Goal: Task Accomplishment & Management: Manage account settings

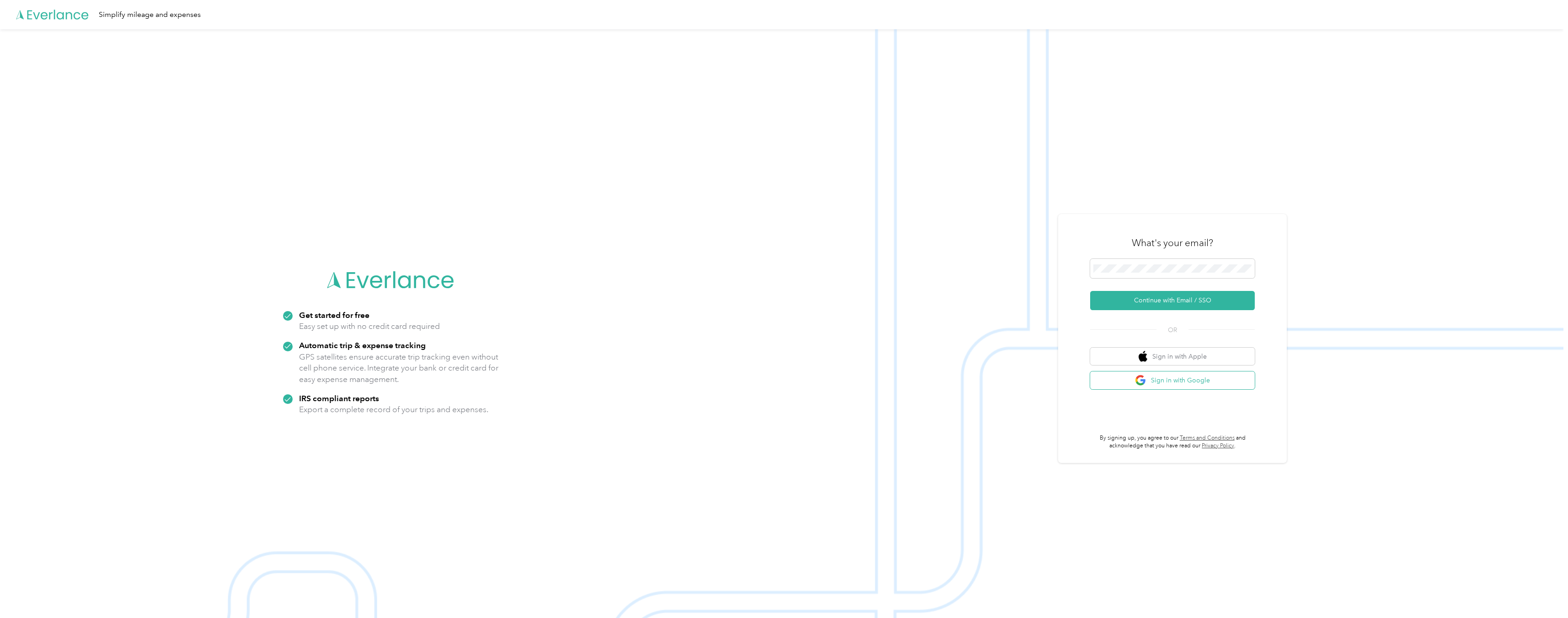
click at [1189, 384] on button "Sign in with Google" at bounding box center [1173, 380] width 165 height 18
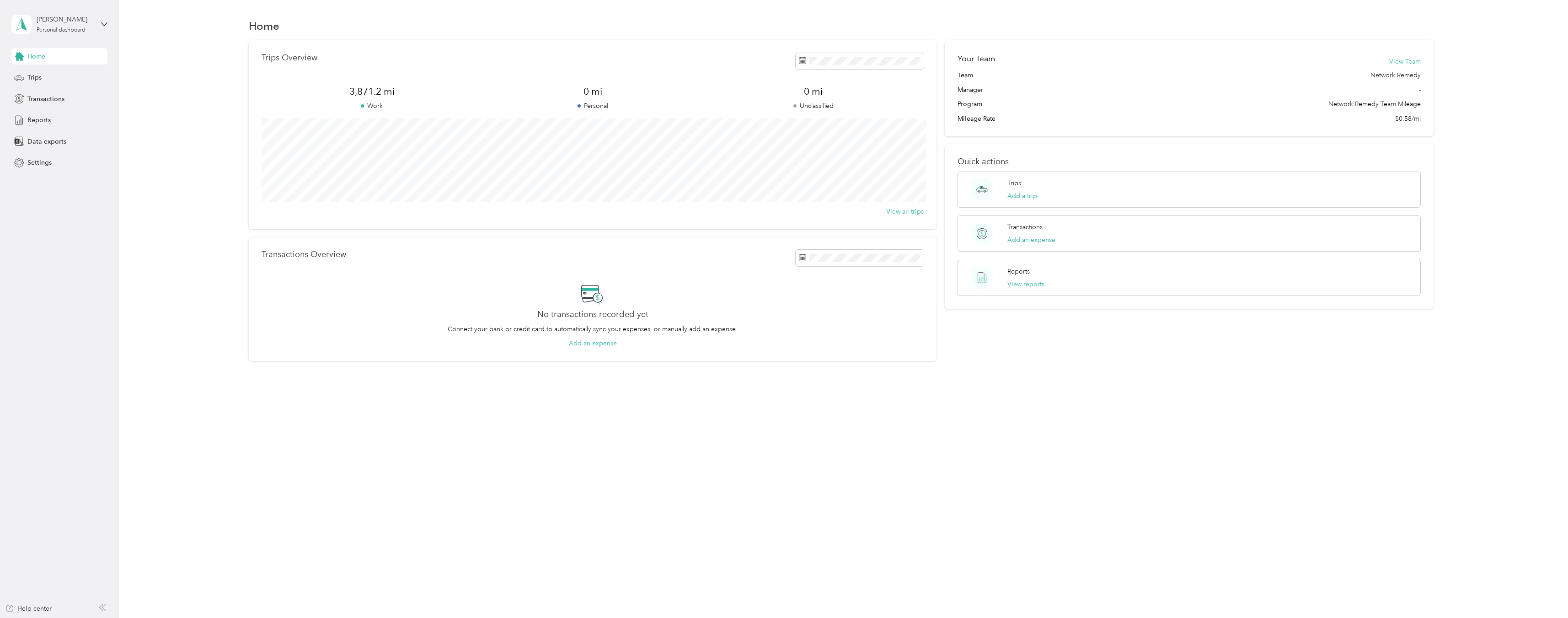
click at [1482, 134] on div "Trips Overview 3,871.2 mi Work 0 mi Personal 0 mi Unclassified View all trips T…" at bounding box center [841, 201] width 1422 height 321
click at [57, 86] on div "Trips" at bounding box center [59, 77] width 96 height 16
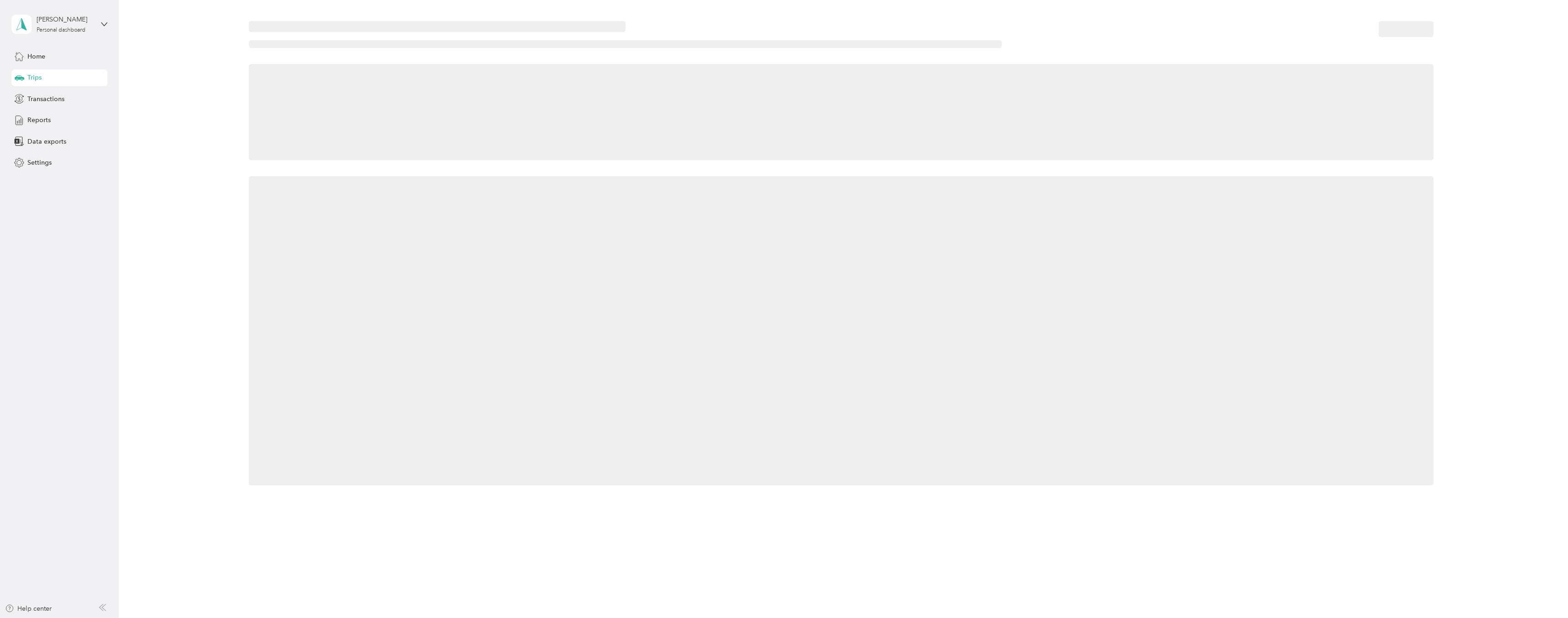
click at [187, 131] on div at bounding box center [841, 253] width 1422 height 484
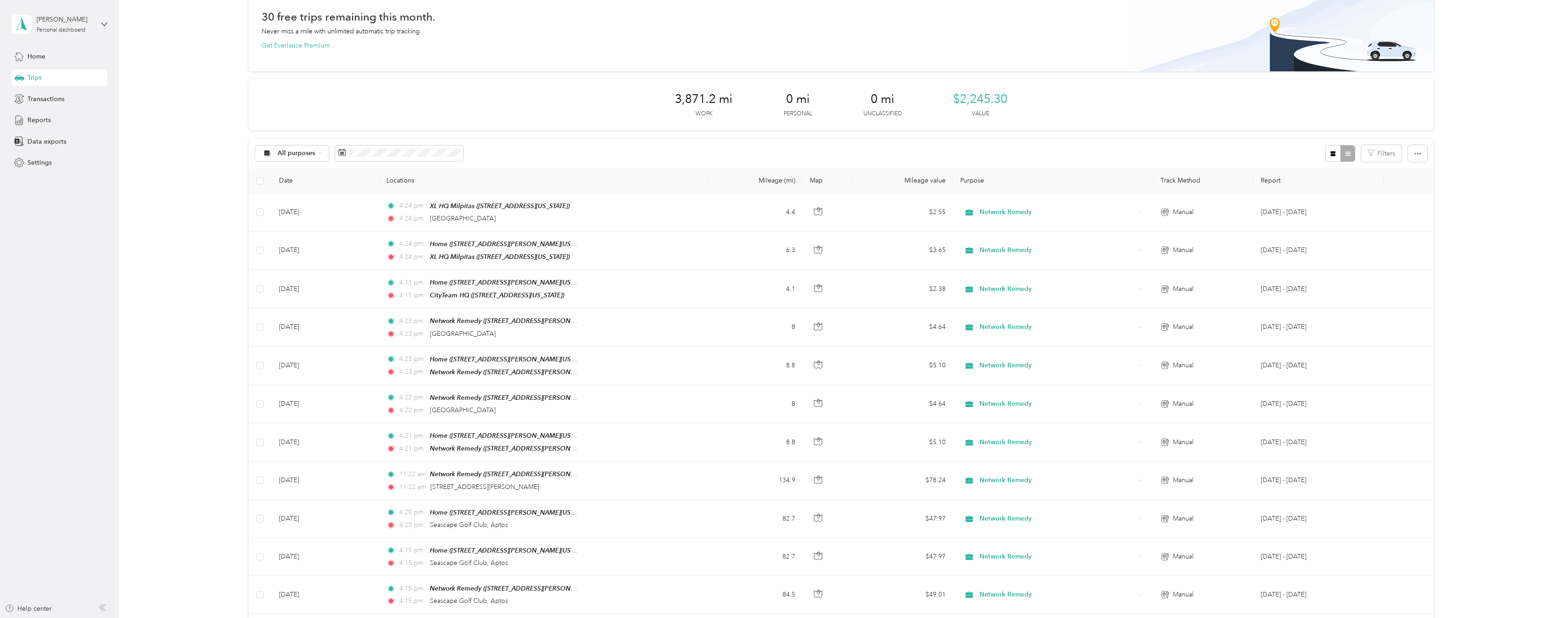
click at [133, 232] on div "30 free trips remaining this month. Never miss a mile with unlimited automatic …" at bounding box center [841, 604] width 1422 height 1219
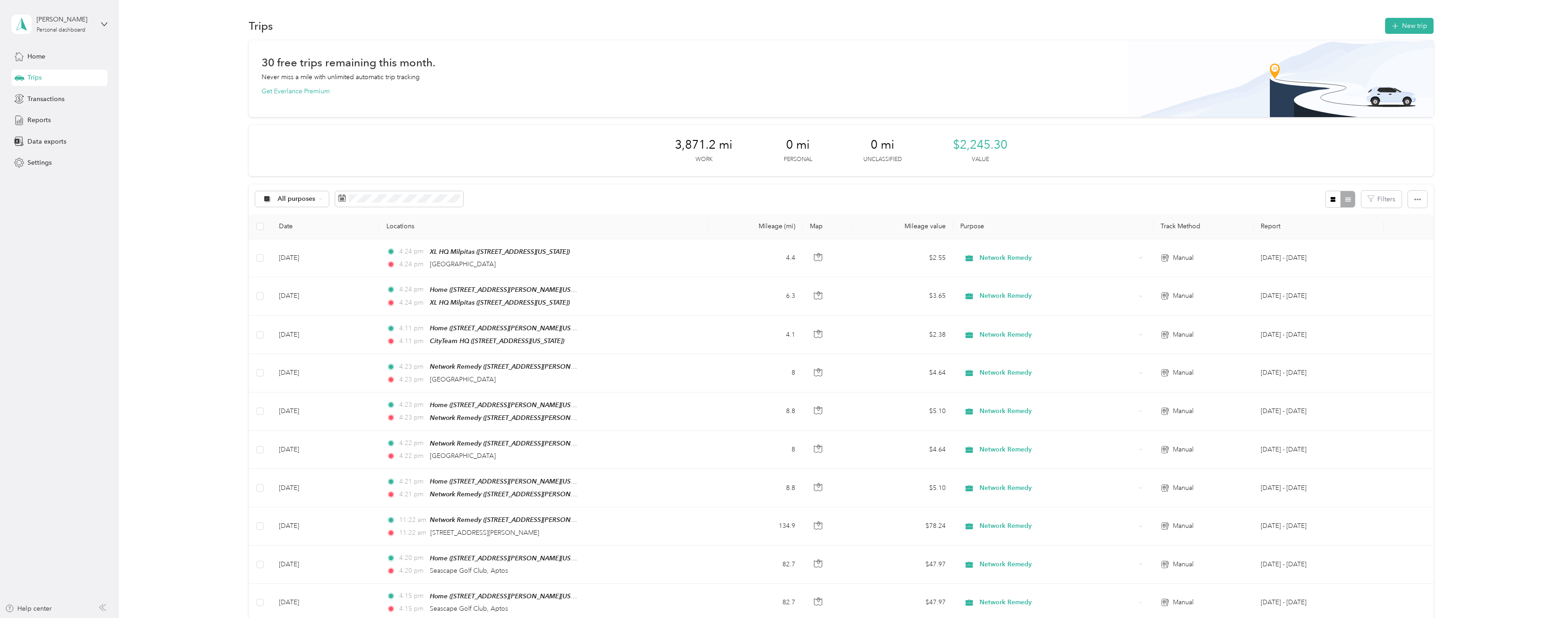
click at [342, 197] on icon at bounding box center [342, 198] width 7 height 7
click at [412, 249] on icon at bounding box center [414, 251] width 9 height 9
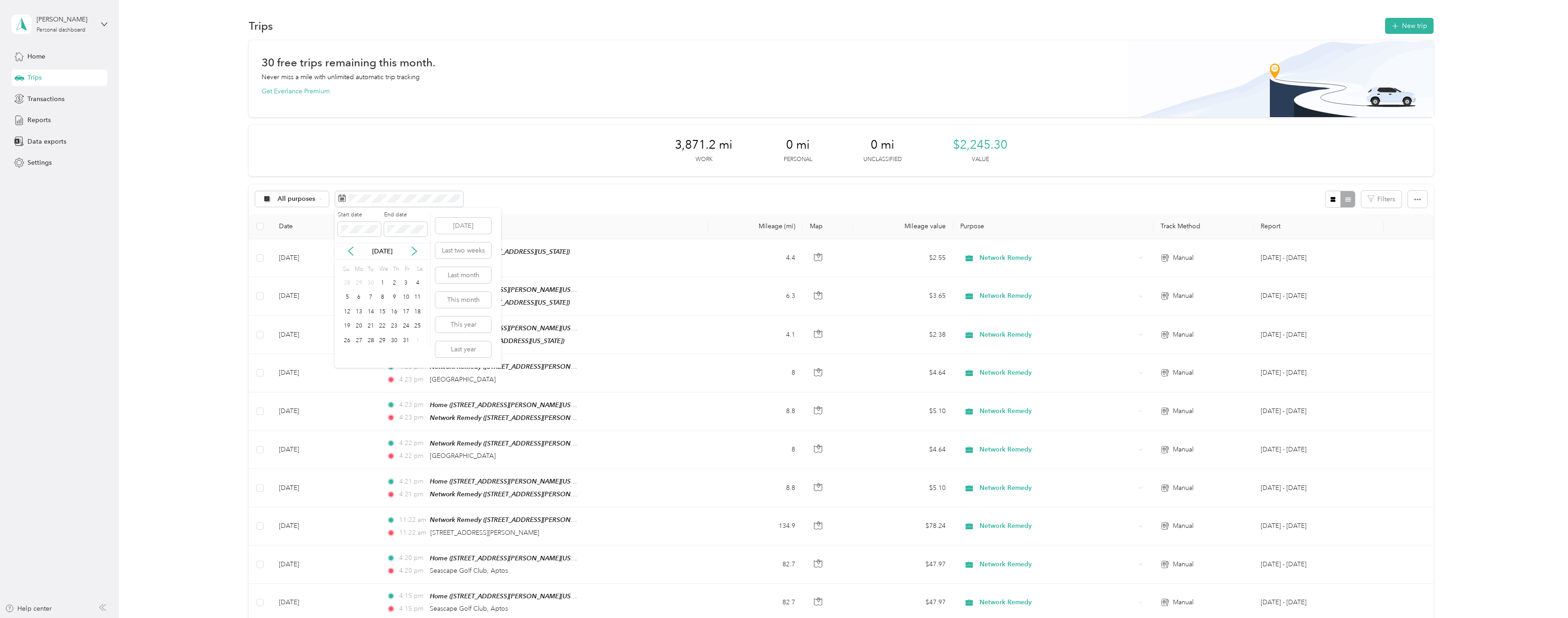
click at [344, 253] on div "[DATE]" at bounding box center [382, 252] width 95 height 10
click at [350, 250] on icon at bounding box center [351, 251] width 9 height 9
click at [350, 250] on icon at bounding box center [351, 252] width 4 height 8
click at [395, 249] on p "[DATE]" at bounding box center [382, 252] width 38 height 10
click at [403, 281] on div "1" at bounding box center [406, 283] width 12 height 11
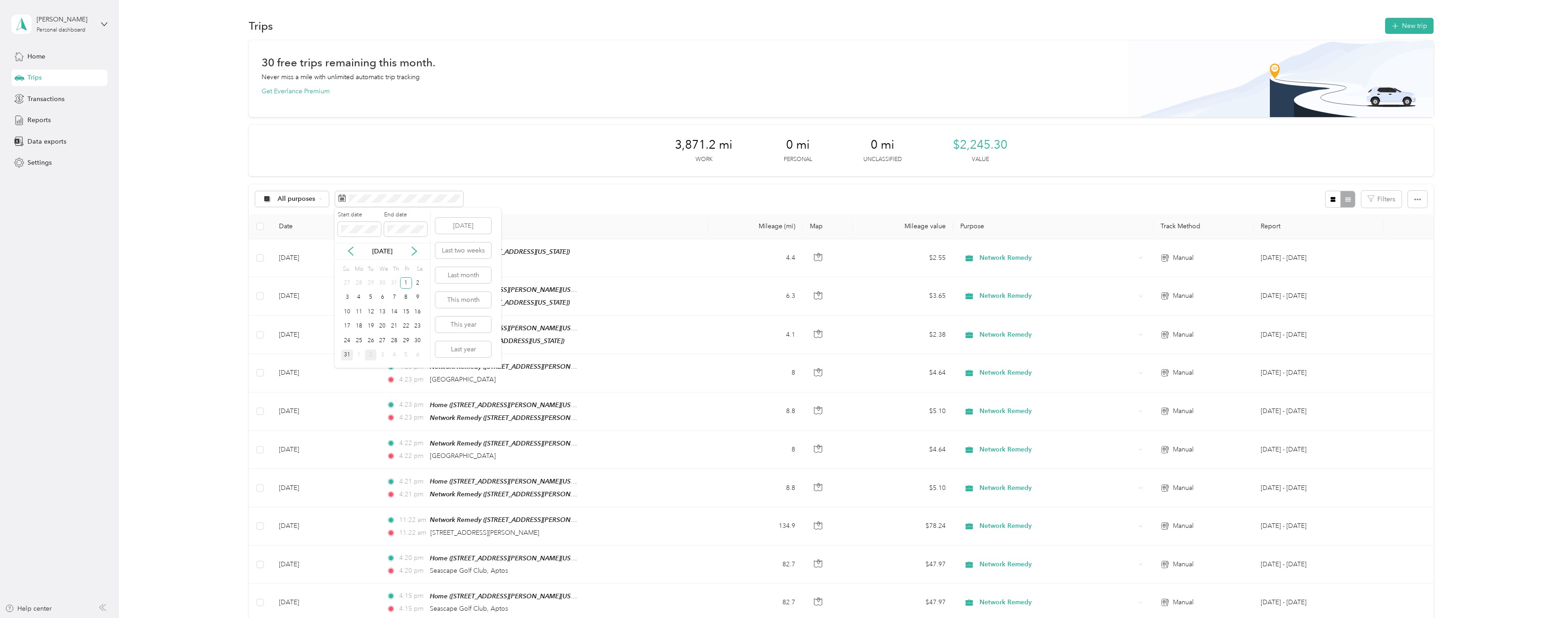
click at [347, 354] on div "31" at bounding box center [347, 355] width 12 height 11
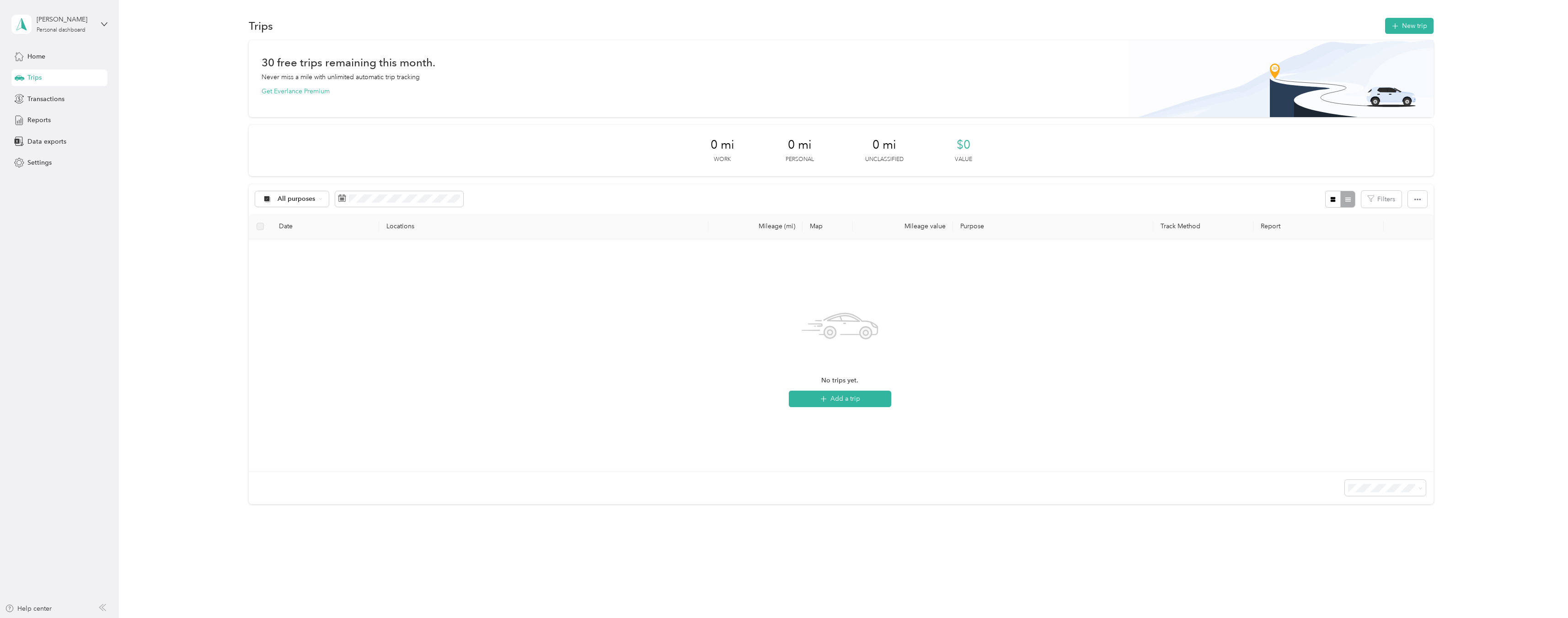
click at [563, 192] on div "All purposes Filters" at bounding box center [841, 199] width 1185 height 30
click at [849, 400] on button "Add a trip" at bounding box center [840, 398] width 103 height 16
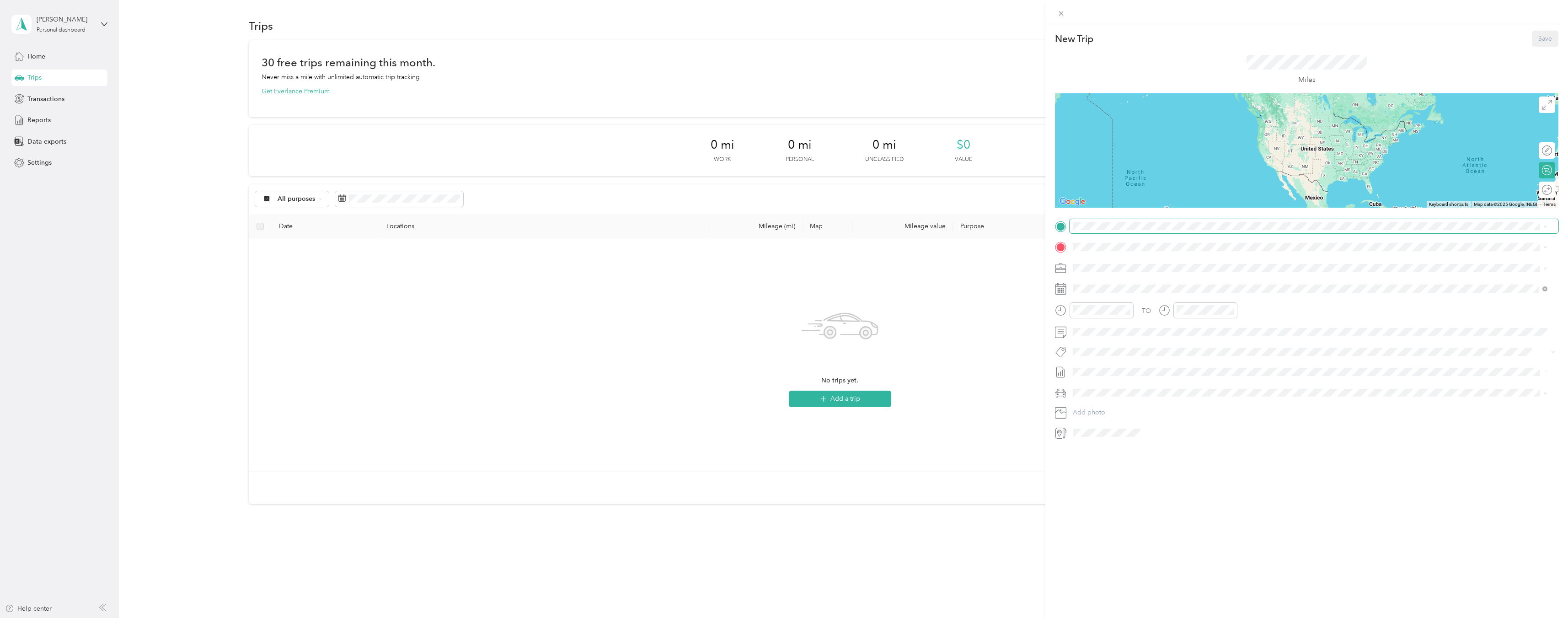
click at [1133, 231] on span at bounding box center [1314, 226] width 489 height 15
click at [1129, 260] on div "Home" at bounding box center [1161, 262] width 142 height 8
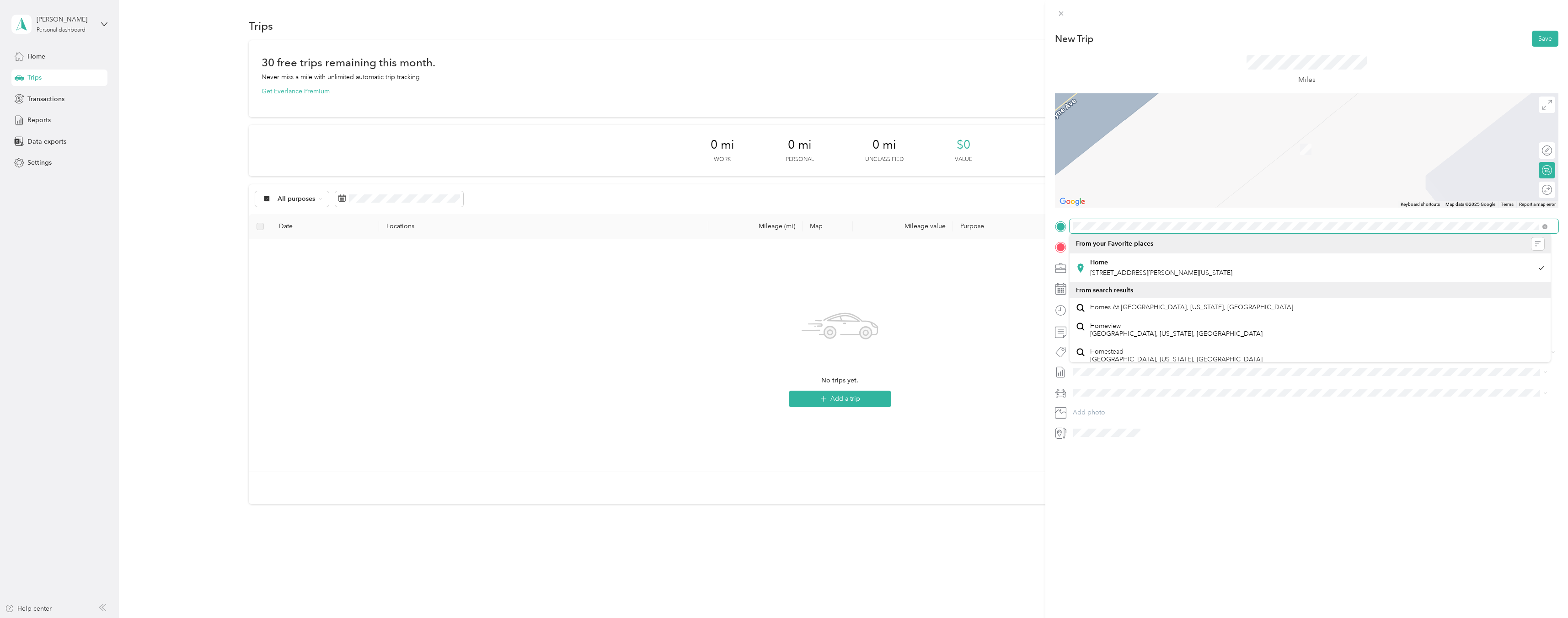
click at [1050, 226] on form "New Trip Save This trip cannot be edited because it is either under review, app…" at bounding box center [1306, 235] width 523 height 409
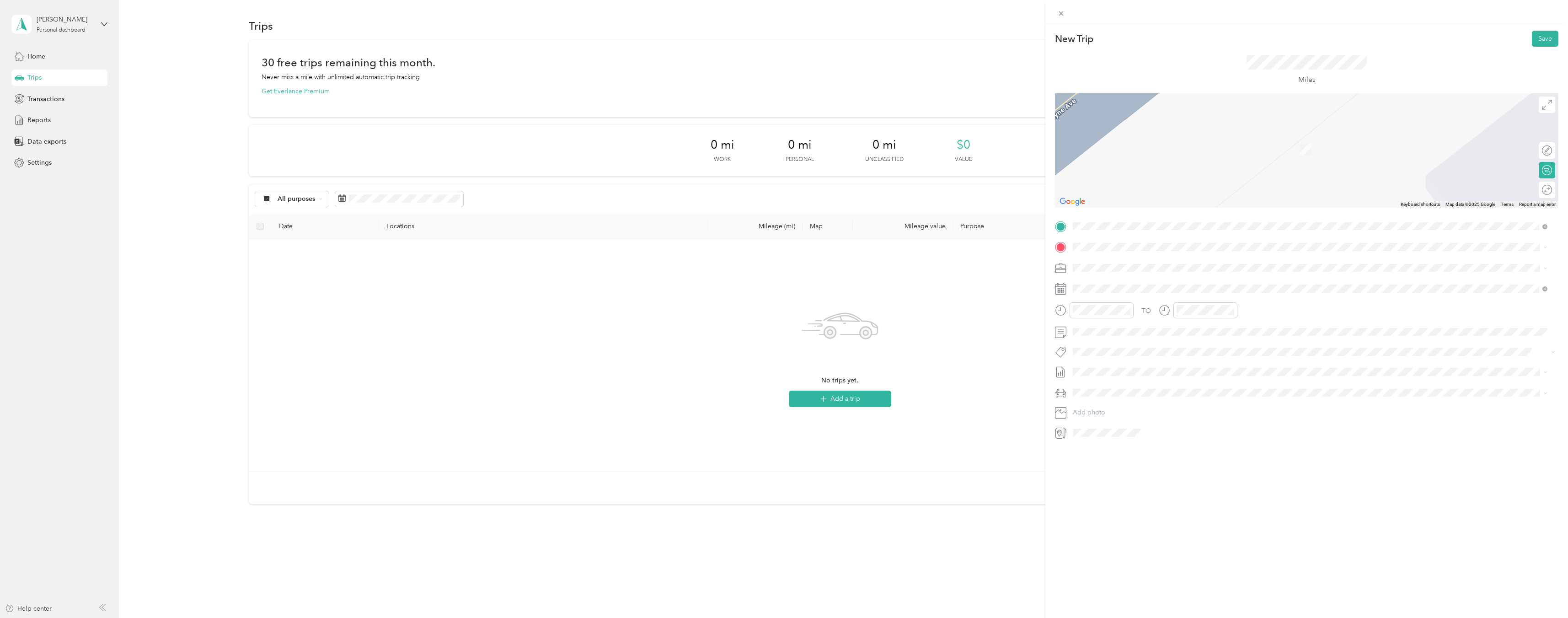
click at [1248, 216] on div "New Trip Save This trip cannot be edited because it is either under review, app…" at bounding box center [1307, 235] width 504 height 409
click at [1159, 289] on div "TEAM Network Remedy [STREET_ADDRESS][PERSON_NAME][US_STATE]" at bounding box center [1161, 290] width 142 height 23
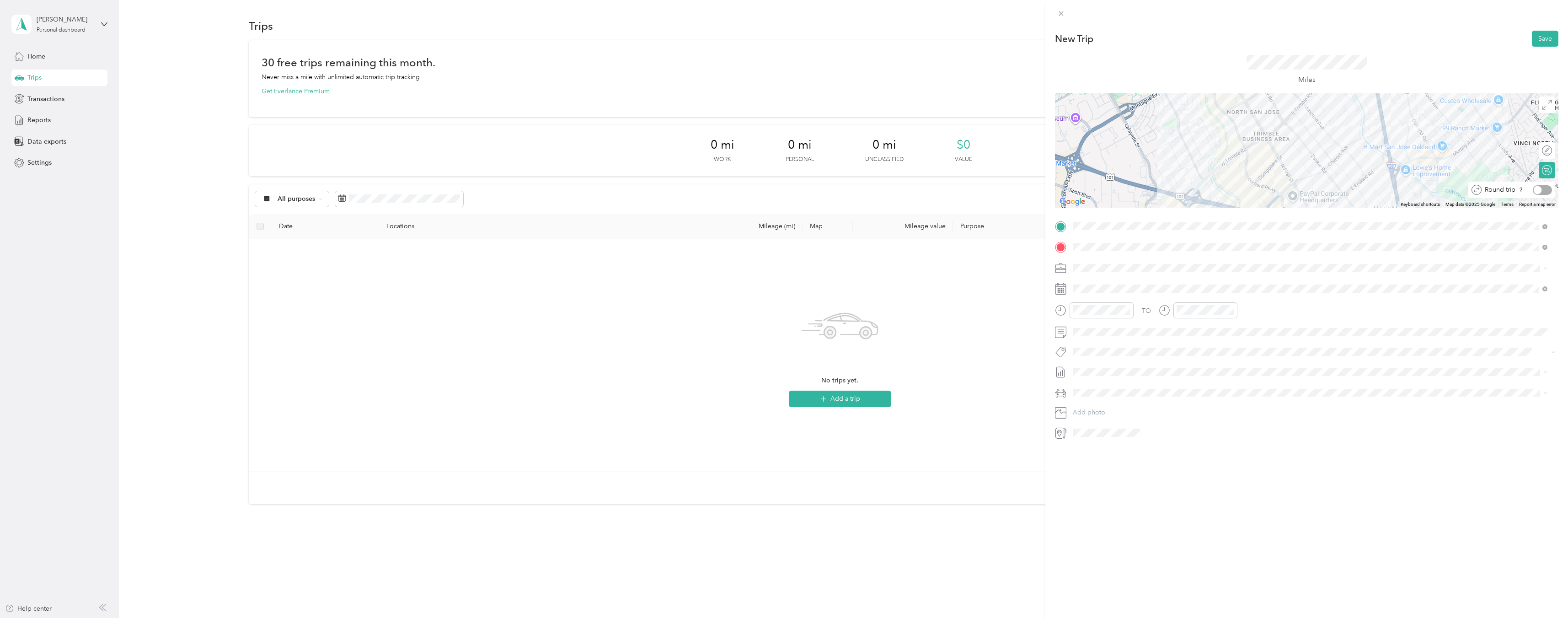
click at [1536, 191] on div at bounding box center [1543, 190] width 19 height 10
click at [1100, 339] on icon at bounding box center [1096, 340] width 9 height 9
click at [1151, 371] on div "1" at bounding box center [1151, 372] width 12 height 11
click at [1532, 40] on button "Save" at bounding box center [1545, 38] width 27 height 16
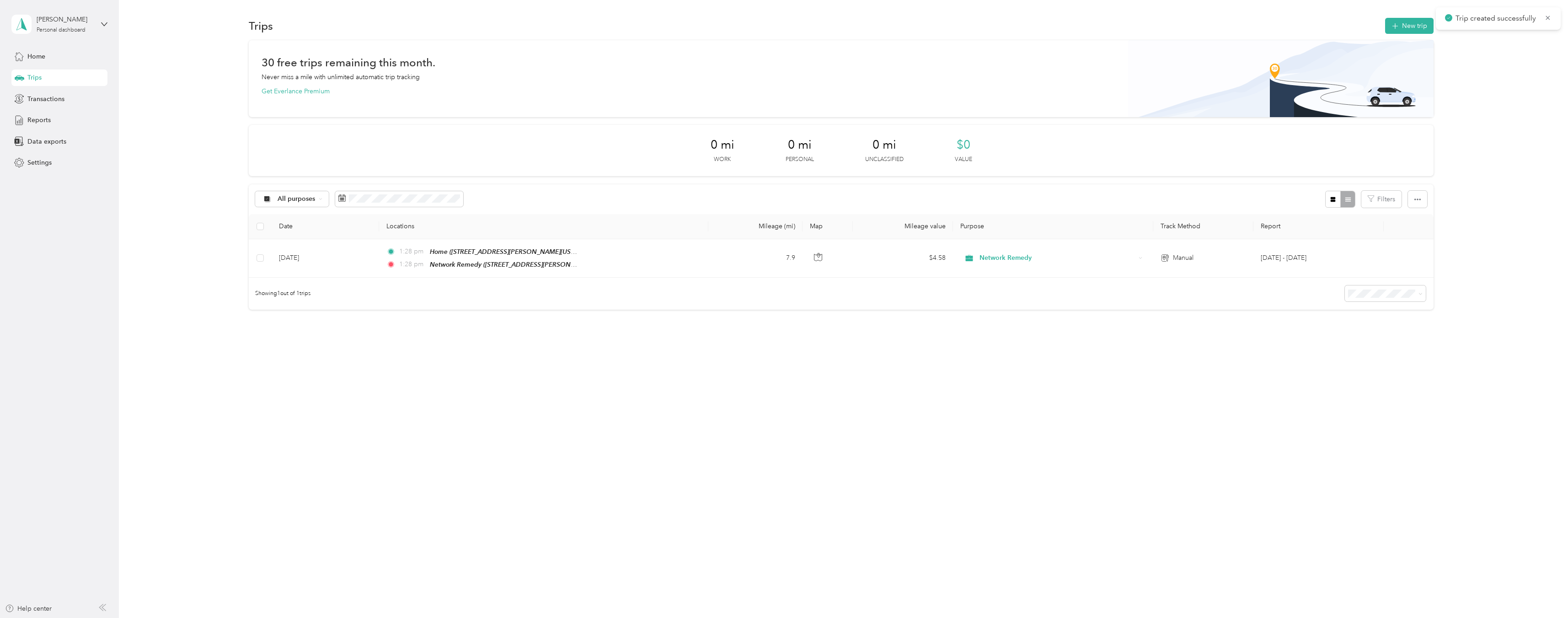
click at [972, 325] on div "30 free trips remaining this month. Never miss a mile with unlimited automatic …" at bounding box center [841, 191] width 1185 height 301
click at [1408, 20] on button "New trip" at bounding box center [1410, 25] width 49 height 16
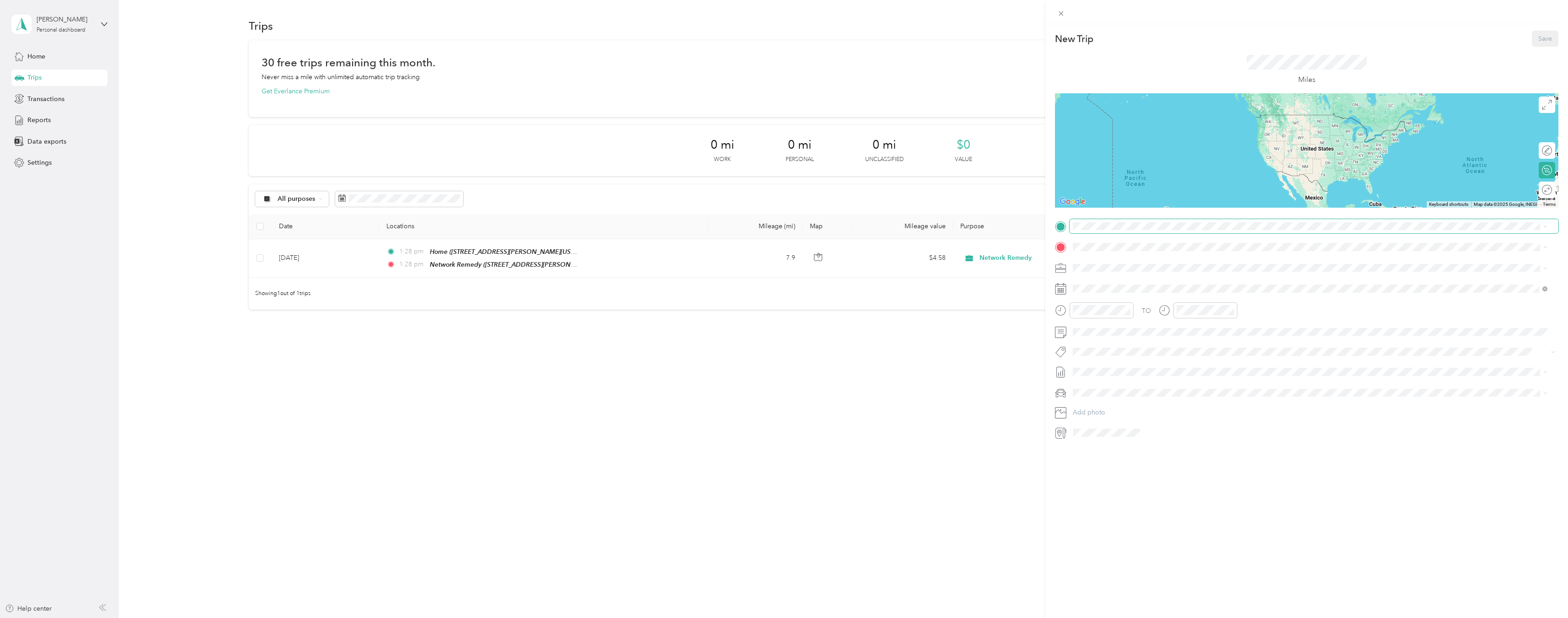
click at [1167, 230] on span at bounding box center [1314, 226] width 489 height 15
click at [1175, 269] on div "TEAM Network Remedy [STREET_ADDRESS][PERSON_NAME][US_STATE]" at bounding box center [1161, 269] width 142 height 23
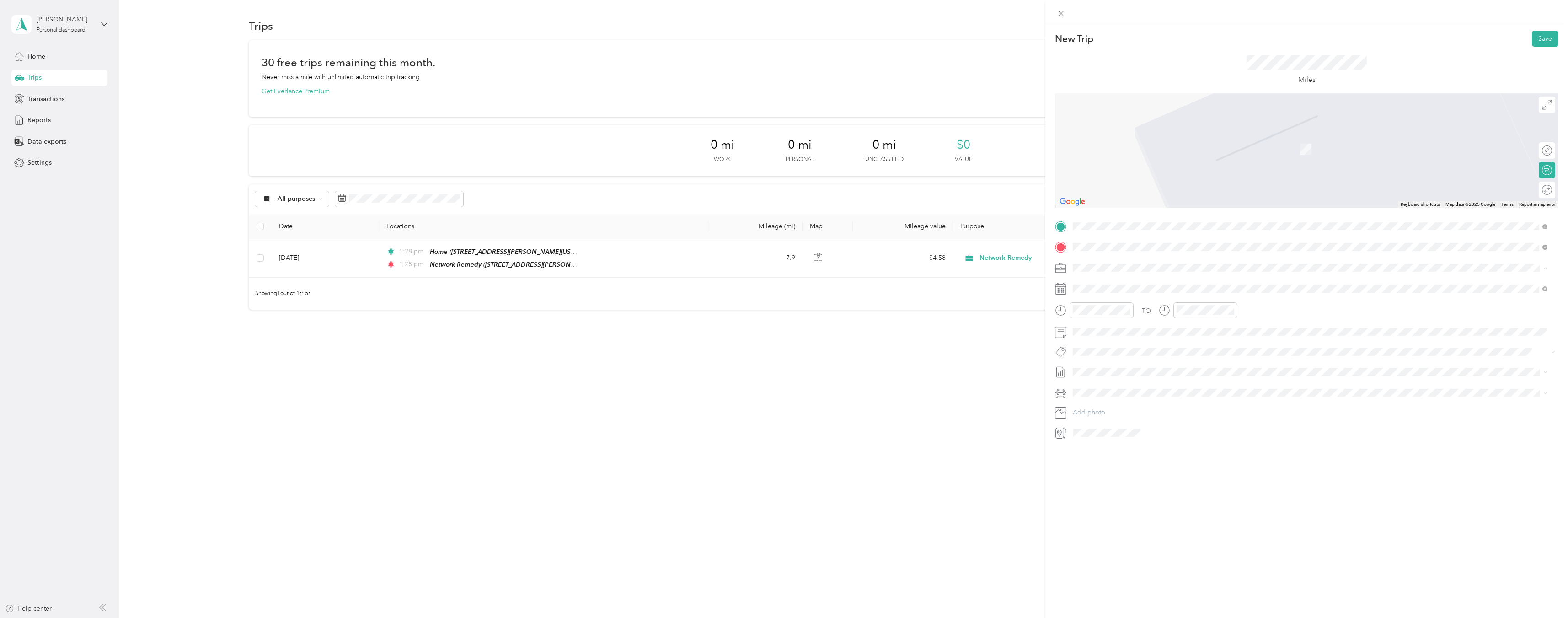
click at [1129, 283] on span "[GEOGRAPHIC_DATA][US_STATE], [GEOGRAPHIC_DATA]" at bounding box center [1175, 280] width 169 height 8
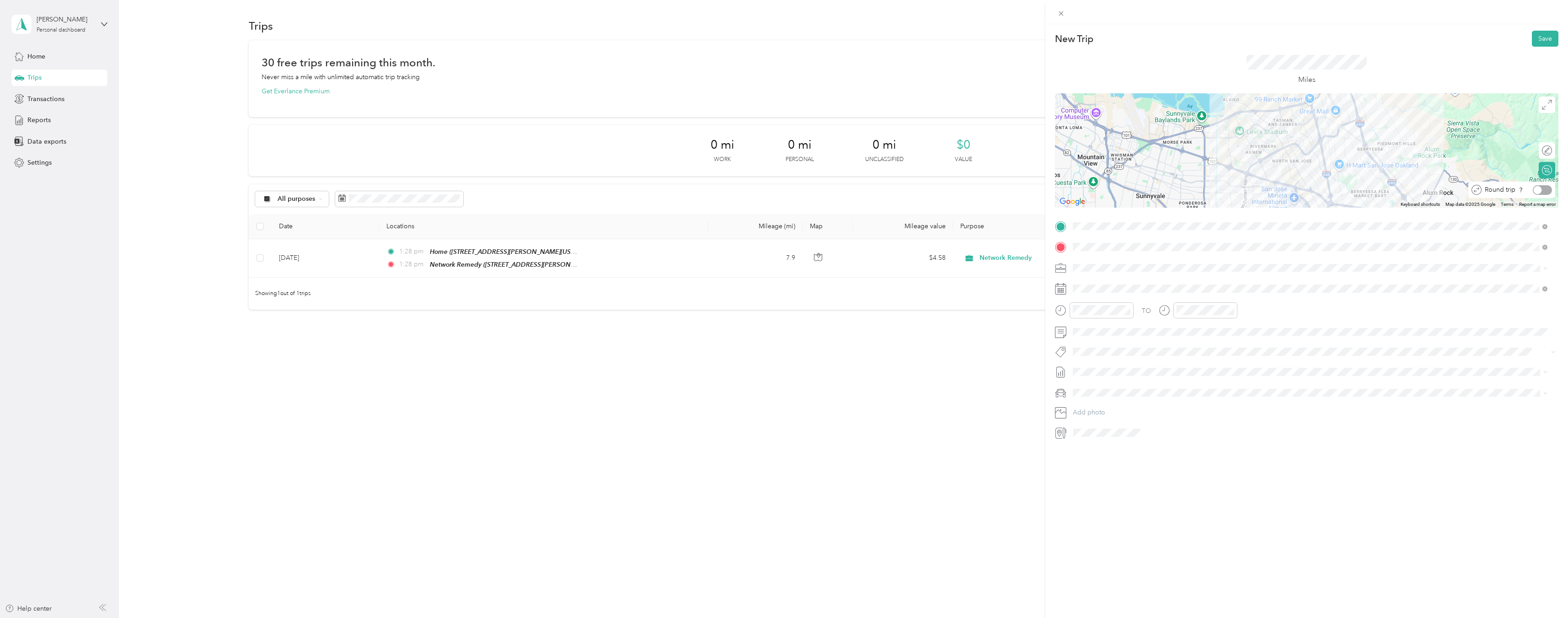
click at [1539, 192] on div at bounding box center [1543, 190] width 19 height 10
click at [1100, 339] on icon at bounding box center [1096, 340] width 9 height 9
click at [1154, 372] on div "1" at bounding box center [1151, 372] width 12 height 11
click at [1545, 37] on button "Save" at bounding box center [1545, 38] width 27 height 16
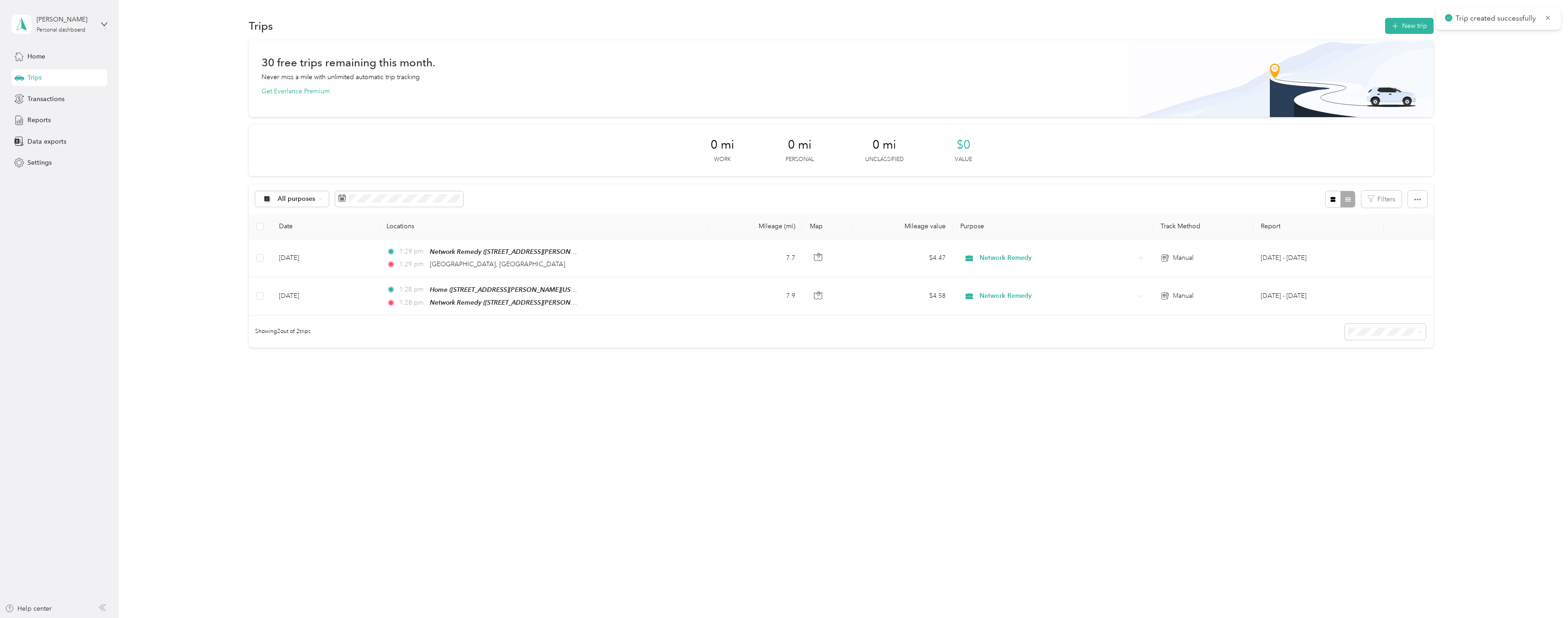
click at [1473, 98] on div "30 free trips remaining this month. Never miss a mile with unlimited automatic …" at bounding box center [841, 210] width 1422 height 339
click at [1470, 118] on div "30 free trips remaining this month. Never miss a mile with unlimited automatic …" at bounding box center [841, 210] width 1422 height 339
click at [1427, 25] on button "New trip" at bounding box center [1410, 25] width 49 height 16
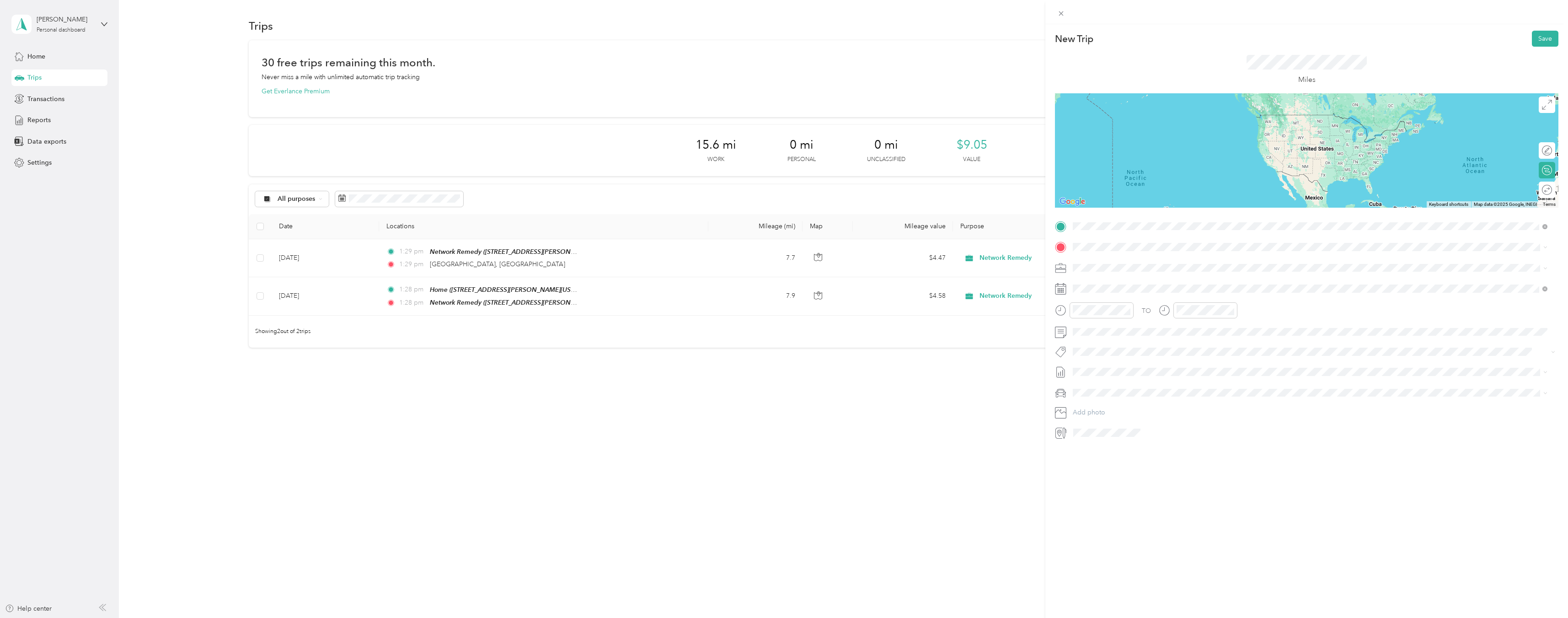
click at [1151, 269] on span "[STREET_ADDRESS][PERSON_NAME][US_STATE]" at bounding box center [1161, 272] width 142 height 8
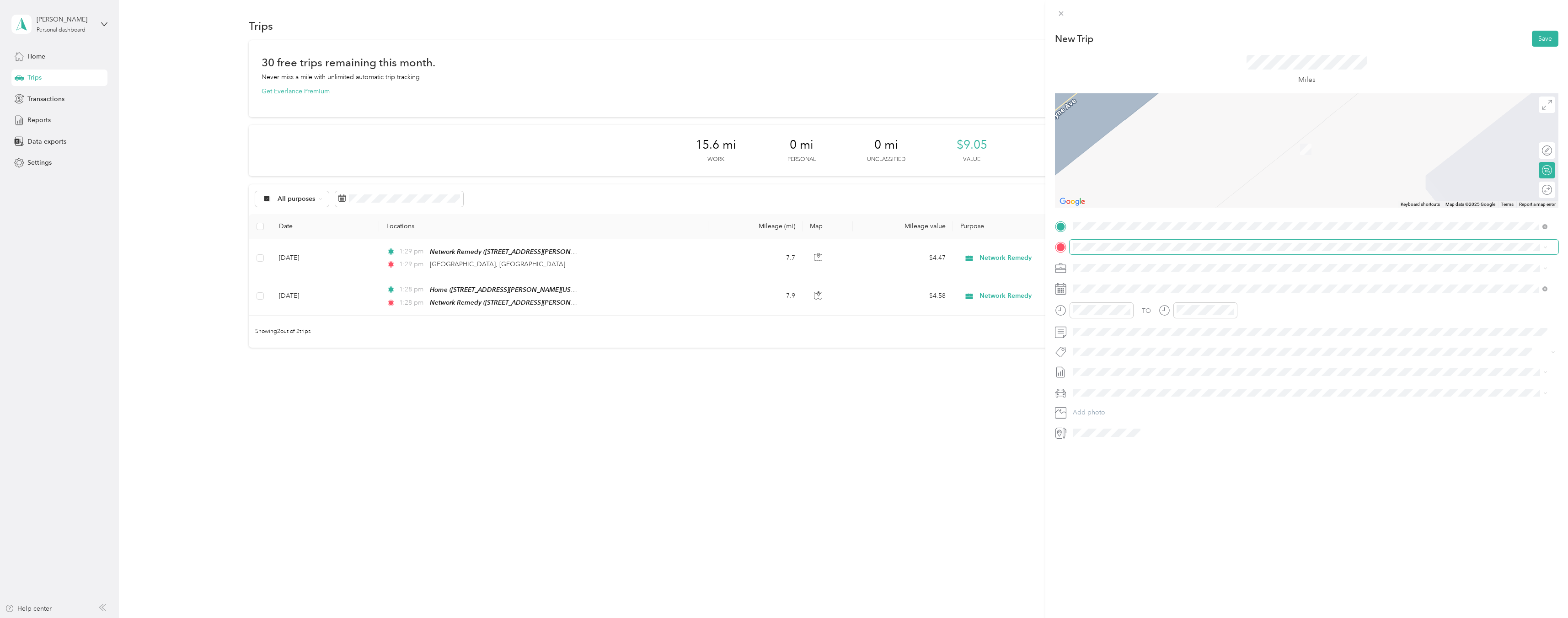
click at [1168, 252] on span at bounding box center [1314, 247] width 489 height 15
click at [1178, 280] on div "TEAM Network Remedy" at bounding box center [1161, 284] width 142 height 11
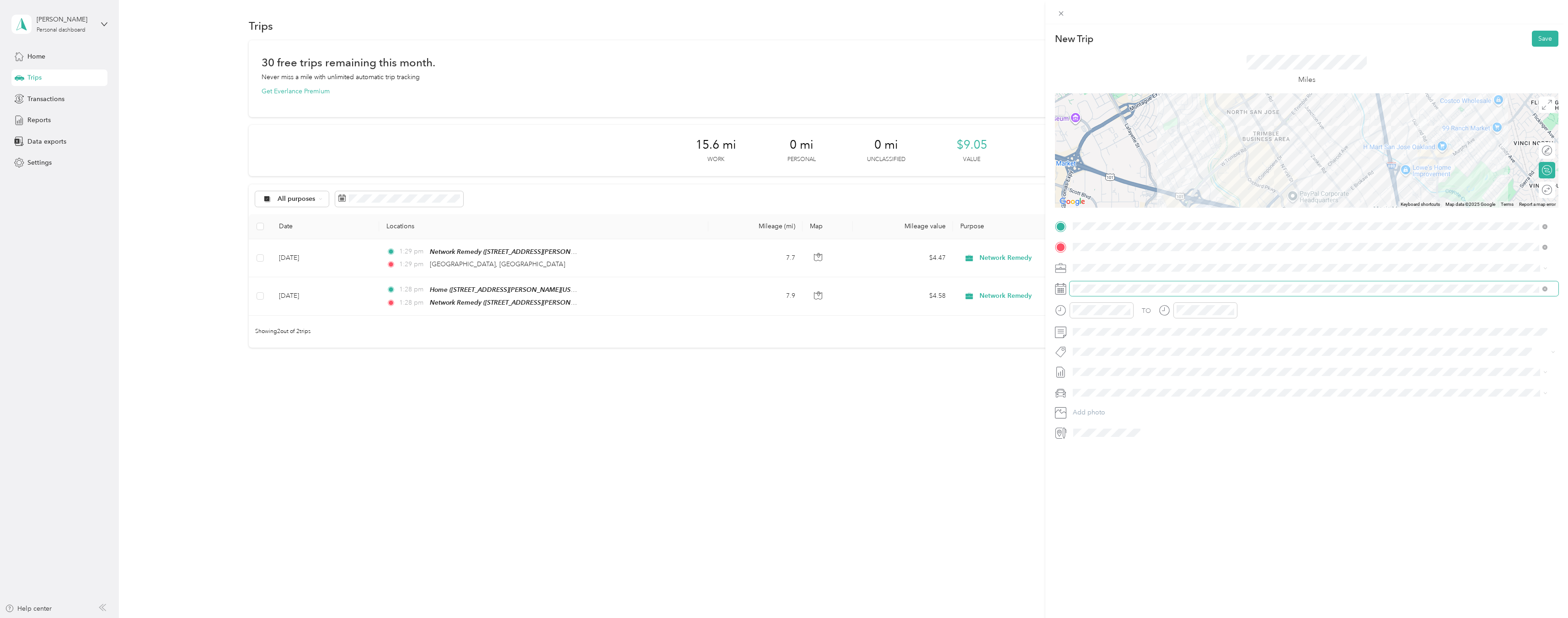
click at [1117, 283] on span at bounding box center [1314, 288] width 489 height 15
click at [1103, 339] on div "[DATE]" at bounding box center [1127, 341] width 115 height 10
click at [1098, 339] on icon at bounding box center [1096, 340] width 9 height 9
click at [1105, 384] on div "4" at bounding box center [1104, 387] width 12 height 11
click at [1538, 188] on div at bounding box center [1543, 190] width 19 height 10
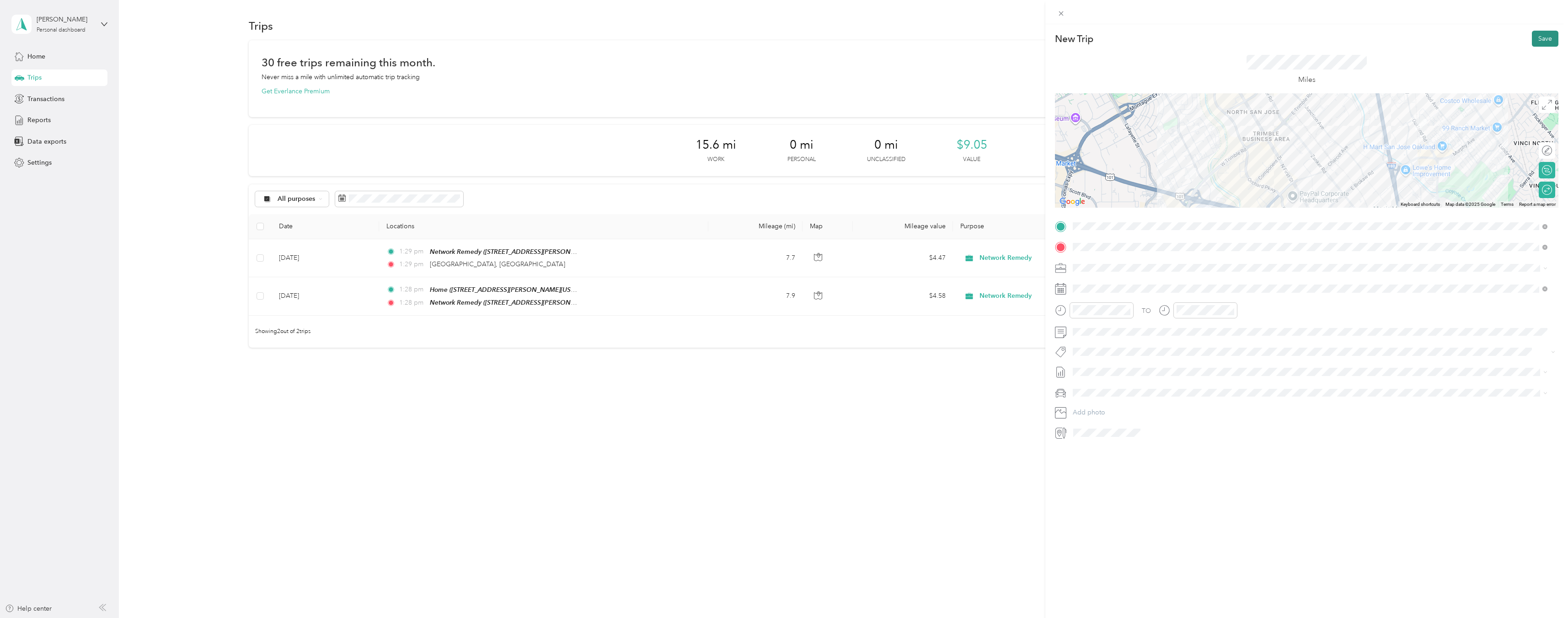
click at [1533, 38] on button "Save" at bounding box center [1545, 38] width 27 height 16
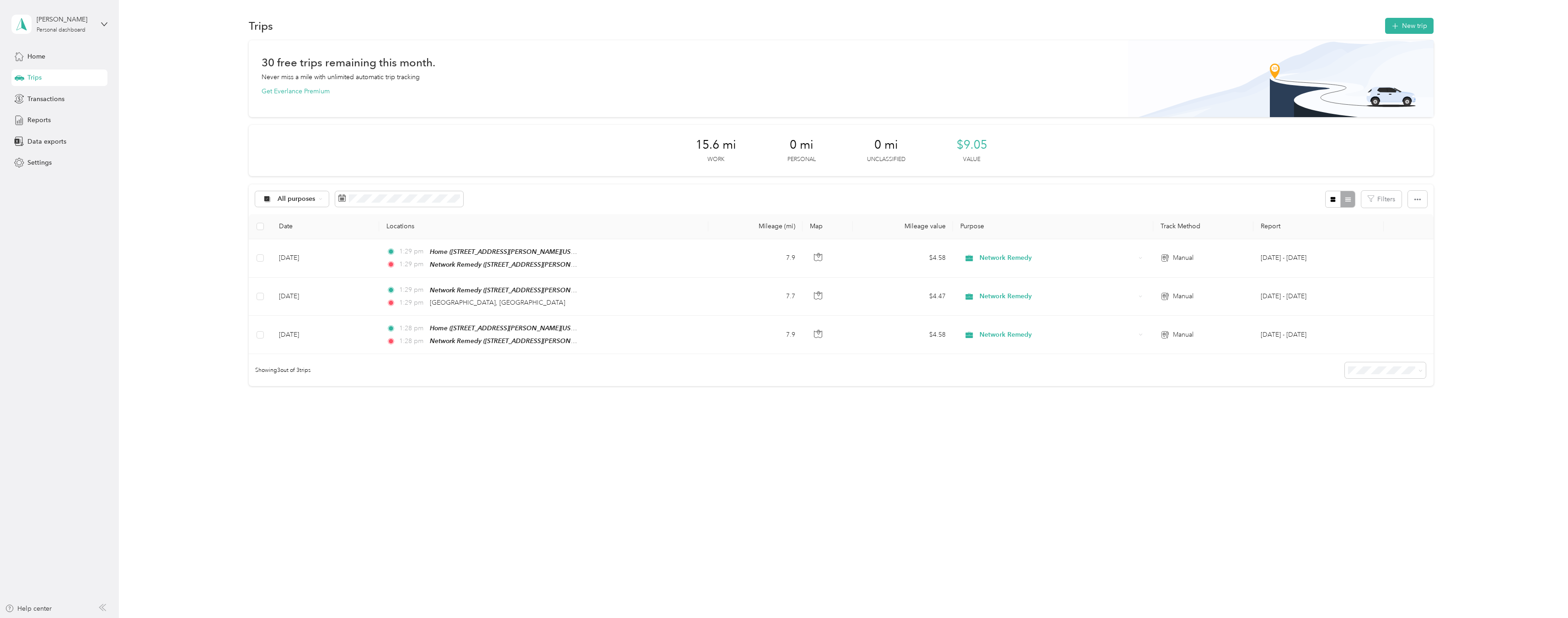
click at [1476, 222] on div "30 free trips remaining this month. Never miss a mile with unlimited automatic …" at bounding box center [841, 229] width 1422 height 378
drag, startPoint x: 1448, startPoint y: 192, endPoint x: 1468, endPoint y: 127, distance: 68.0
click at [1449, 192] on div "30 free trips remaining this month. Never miss a mile with unlimited automatic …" at bounding box center [841, 229] width 1422 height 378
click at [1421, 25] on button "New trip" at bounding box center [1410, 25] width 49 height 16
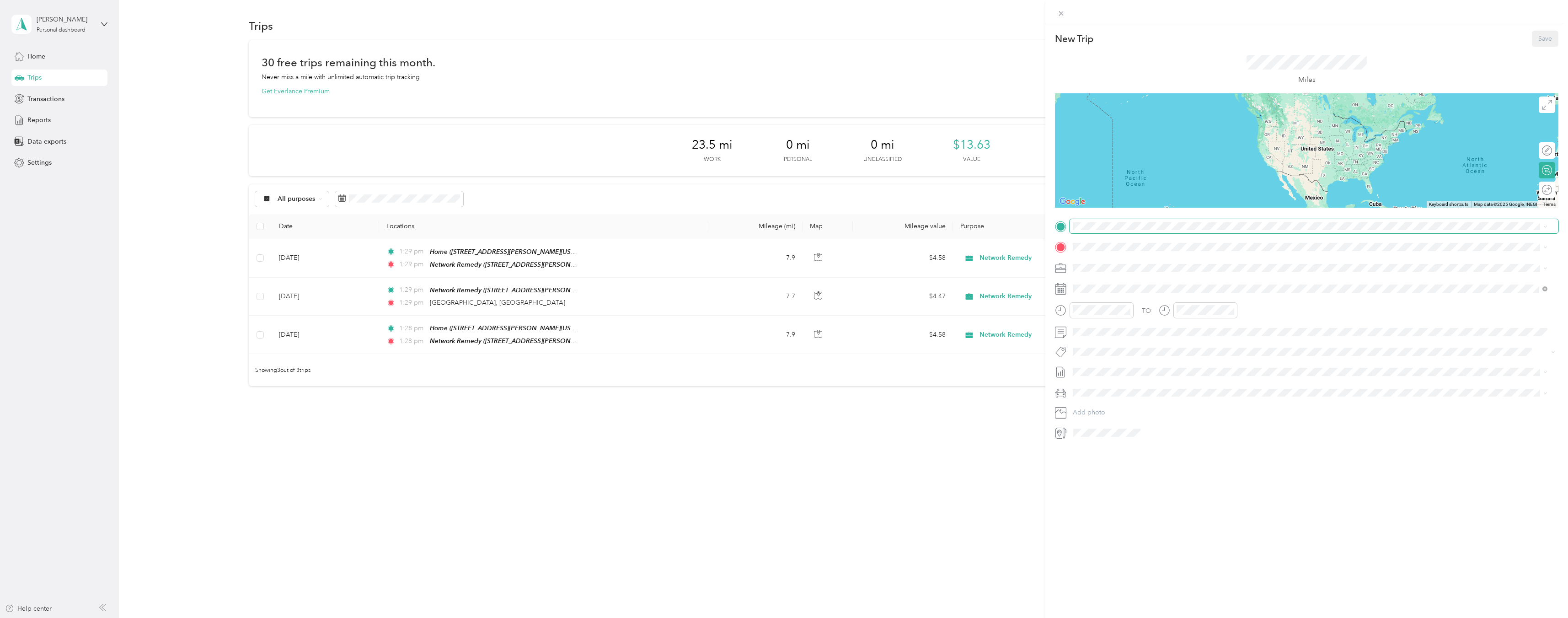
click at [1155, 232] on span at bounding box center [1314, 226] width 489 height 15
click at [1147, 276] on span "[STREET_ADDRESS][PERSON_NAME][US_STATE]" at bounding box center [1161, 274] width 142 height 8
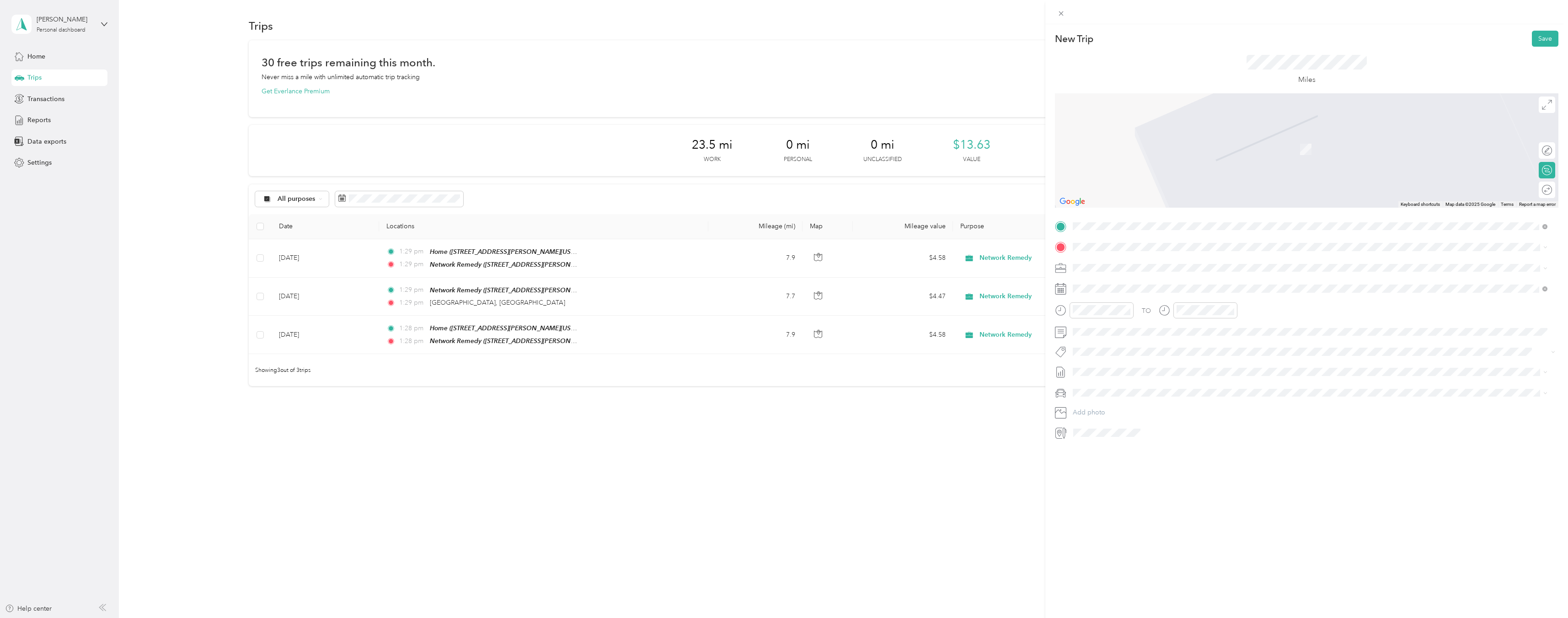
click at [1167, 284] on span "[GEOGRAPHIC_DATA][US_STATE], [GEOGRAPHIC_DATA]" at bounding box center [1175, 279] width 169 height 8
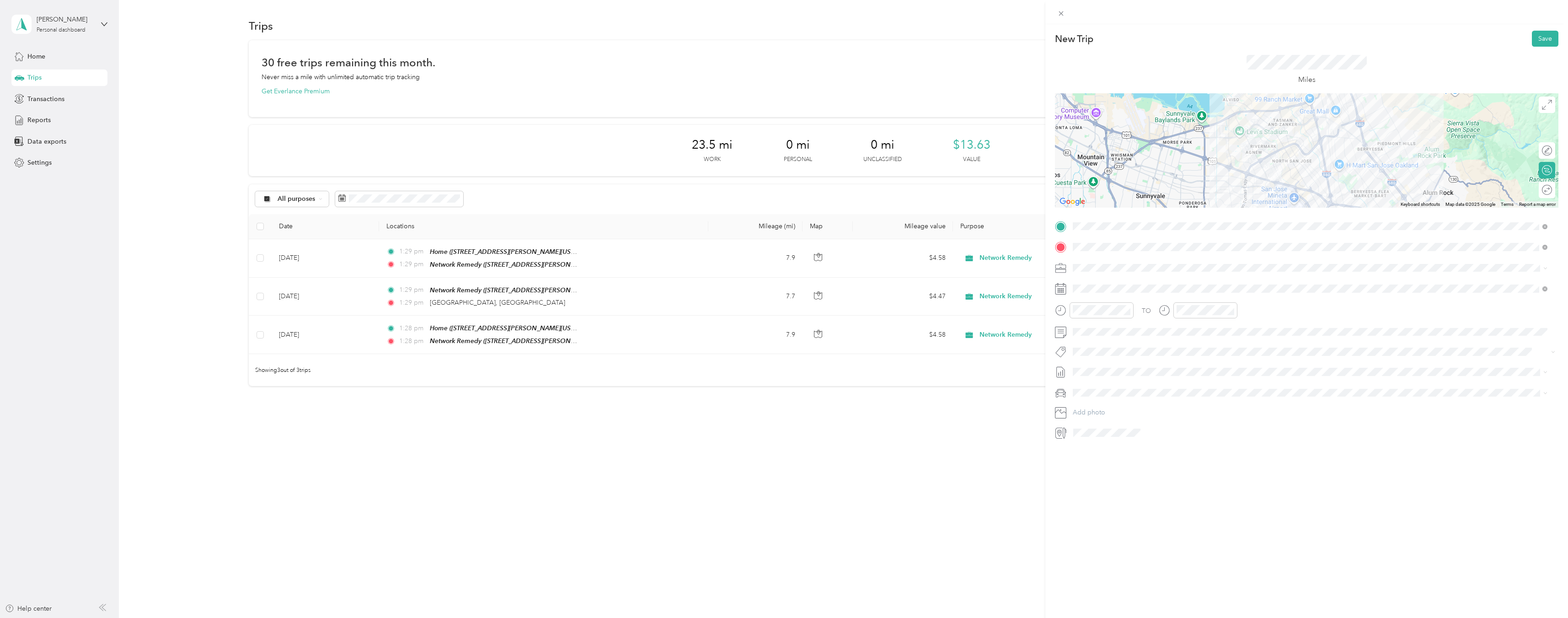
click at [1552, 189] on div "Round trip" at bounding box center [1552, 190] width 0 height 10
click at [1538, 192] on div at bounding box center [1543, 190] width 19 height 10
click at [1116, 284] on span at bounding box center [1314, 288] width 489 height 15
click at [1093, 339] on icon at bounding box center [1096, 340] width 9 height 9
click at [1101, 385] on div "4" at bounding box center [1104, 387] width 12 height 11
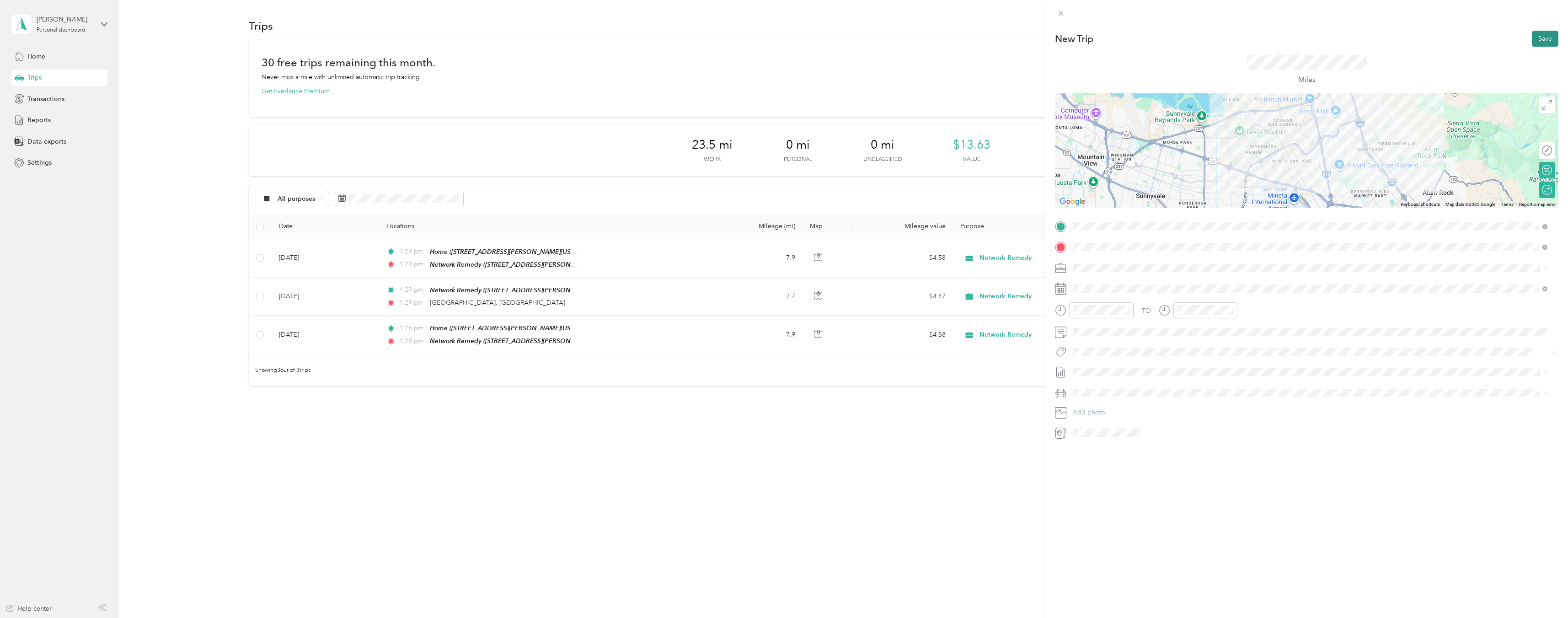
click at [1538, 37] on button "Save" at bounding box center [1545, 38] width 27 height 16
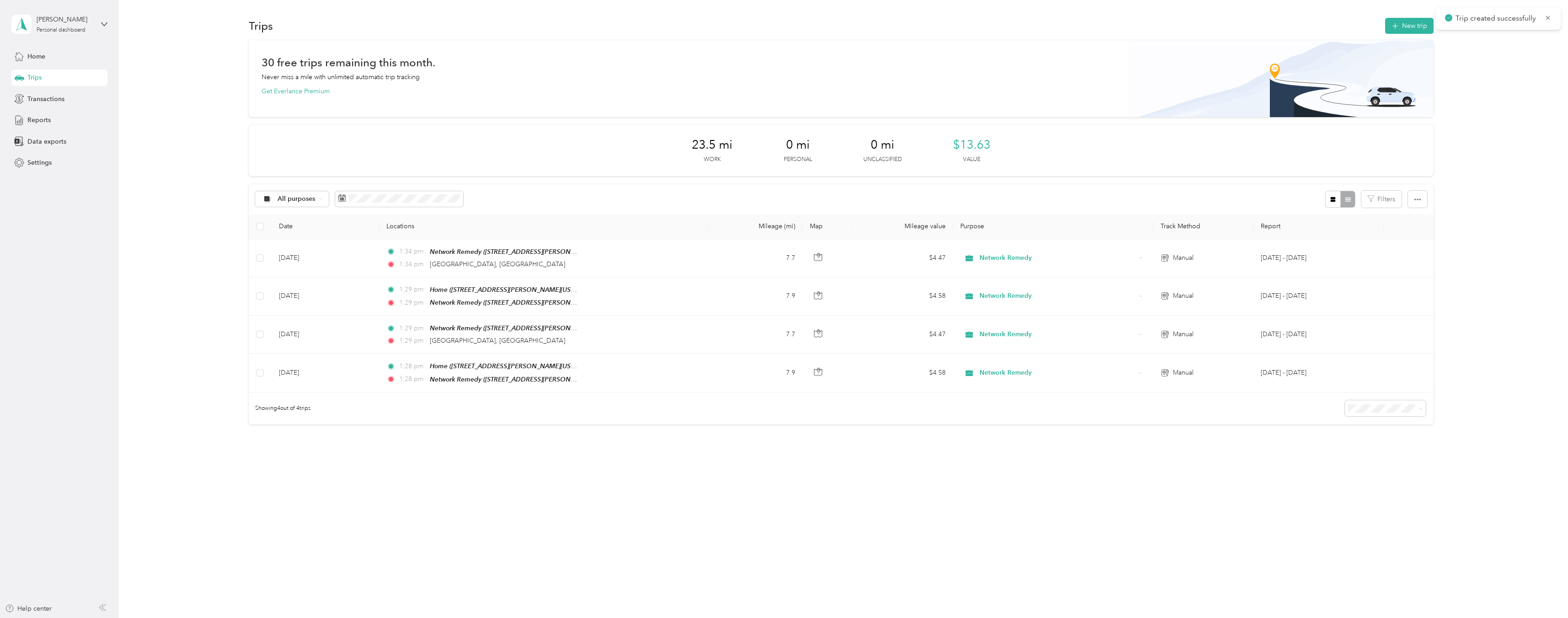
drag, startPoint x: 1530, startPoint y: 134, endPoint x: 1490, endPoint y: 164, distance: 50.0
click at [1529, 134] on div "30 free trips remaining this month. Never miss a mile with unlimited automatic …" at bounding box center [841, 248] width 1422 height 416
click at [1476, 161] on div "30 free trips remaining this month. Never miss a mile with unlimited automatic …" at bounding box center [841, 248] width 1422 height 416
click at [1460, 156] on div "30 free trips remaining this month. Never miss a mile with unlimited automatic …" at bounding box center [841, 248] width 1422 height 416
click at [1465, 149] on div "30 free trips remaining this month. Never miss a mile with unlimited automatic …" at bounding box center [841, 248] width 1422 height 416
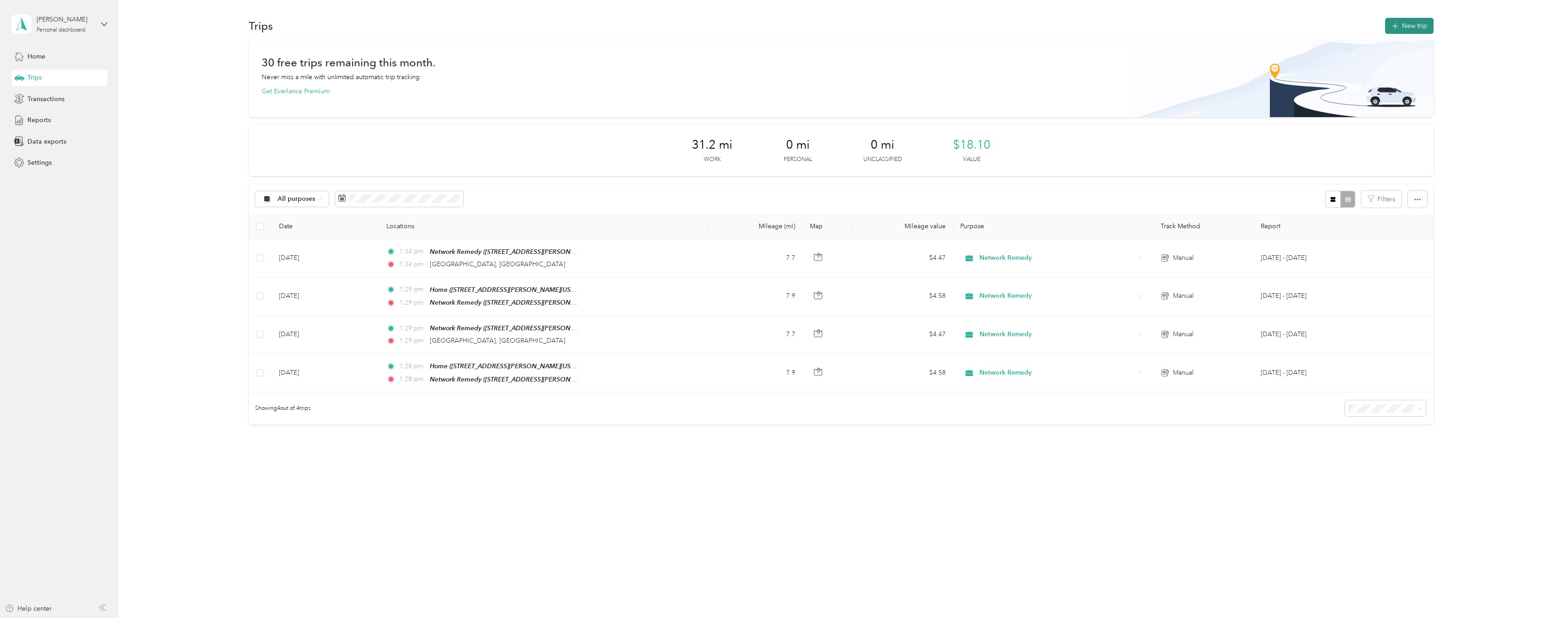
click at [1415, 18] on button "New trip" at bounding box center [1410, 25] width 49 height 16
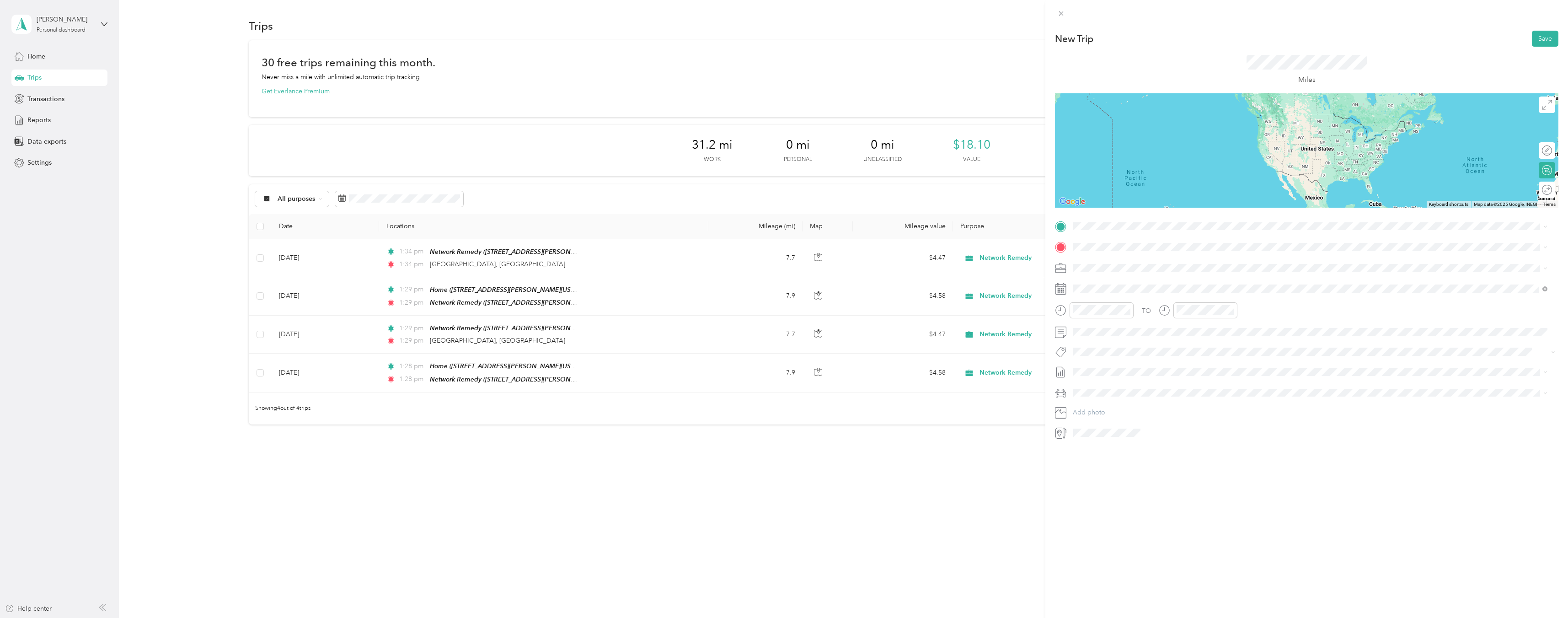
click at [1122, 262] on div "Home" at bounding box center [1161, 260] width 142 height 8
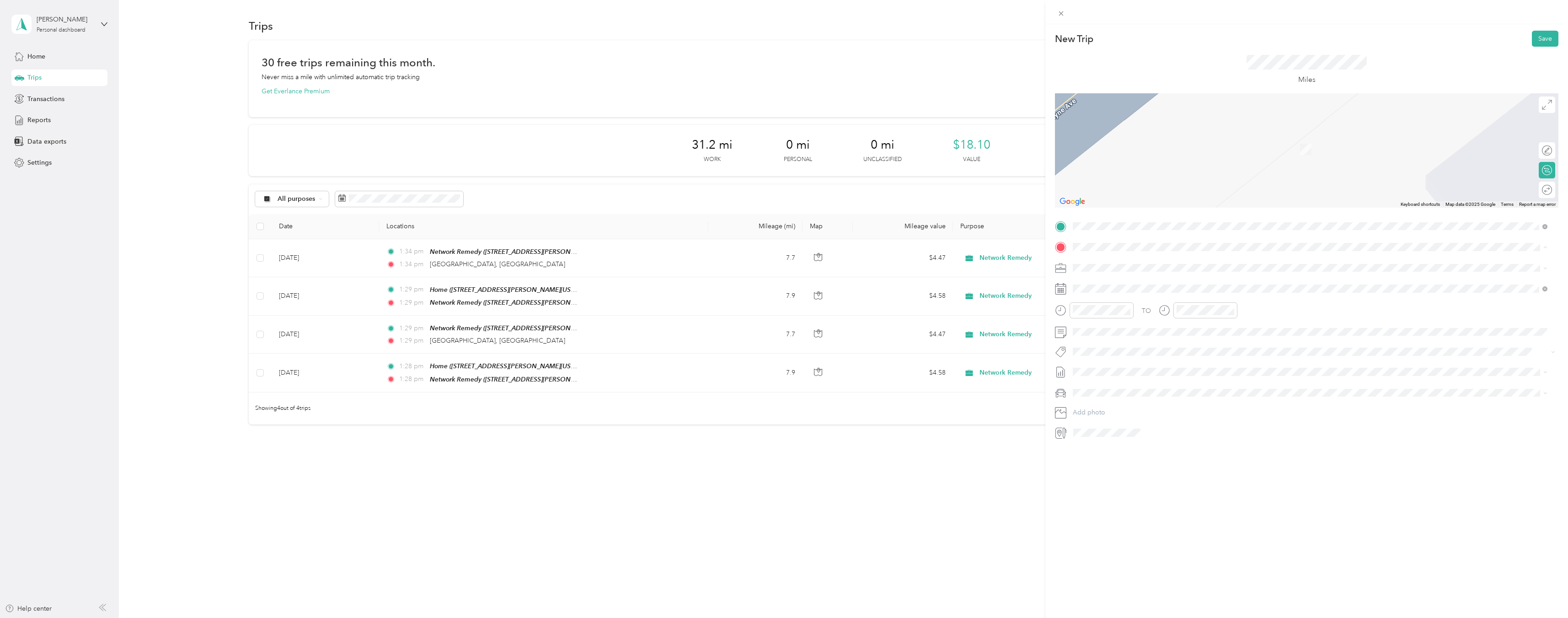
click at [1145, 283] on strong "Network Remedy" at bounding box center [1148, 285] width 52 height 8
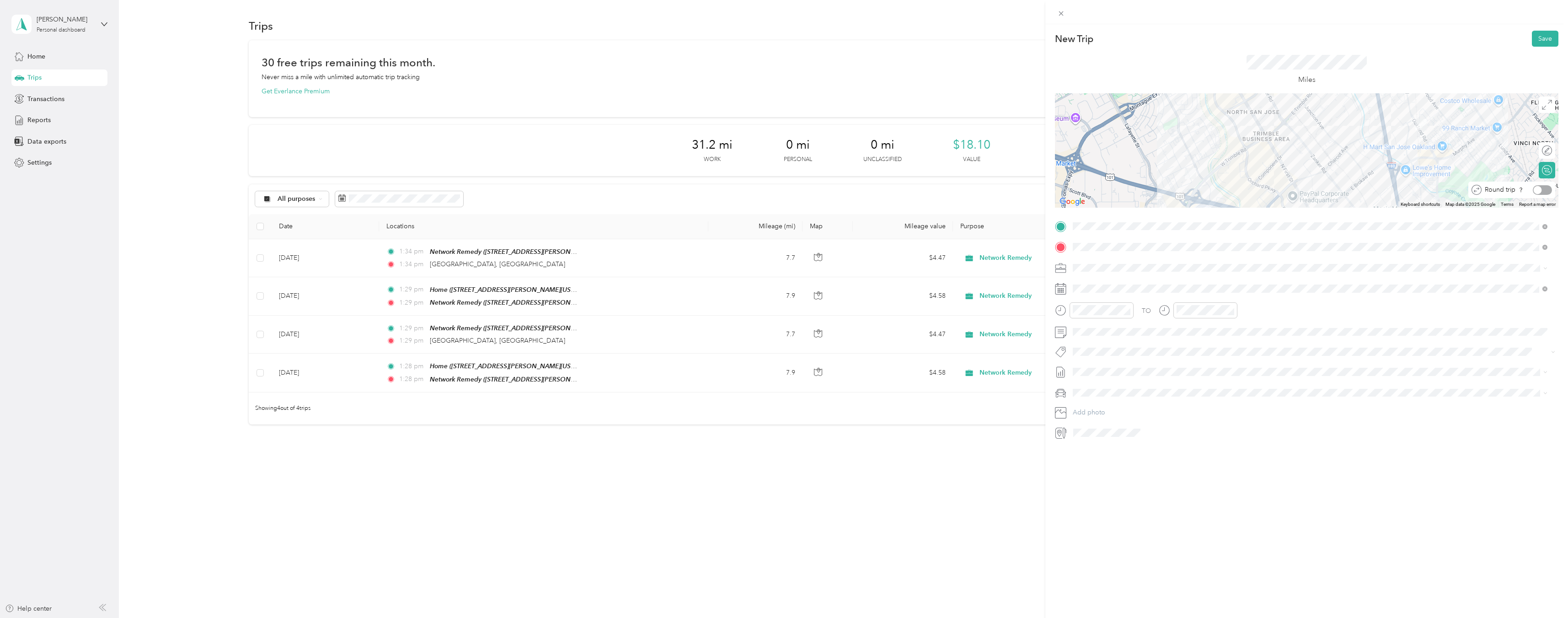
click at [1540, 190] on div at bounding box center [1543, 190] width 19 height 10
click at [1096, 345] on div "[DATE]" at bounding box center [1127, 341] width 115 height 10
click at [1096, 338] on icon at bounding box center [1096, 340] width 4 height 8
click at [1114, 387] on div "5" at bounding box center [1115, 387] width 12 height 11
click at [1535, 37] on button "Save" at bounding box center [1545, 38] width 27 height 16
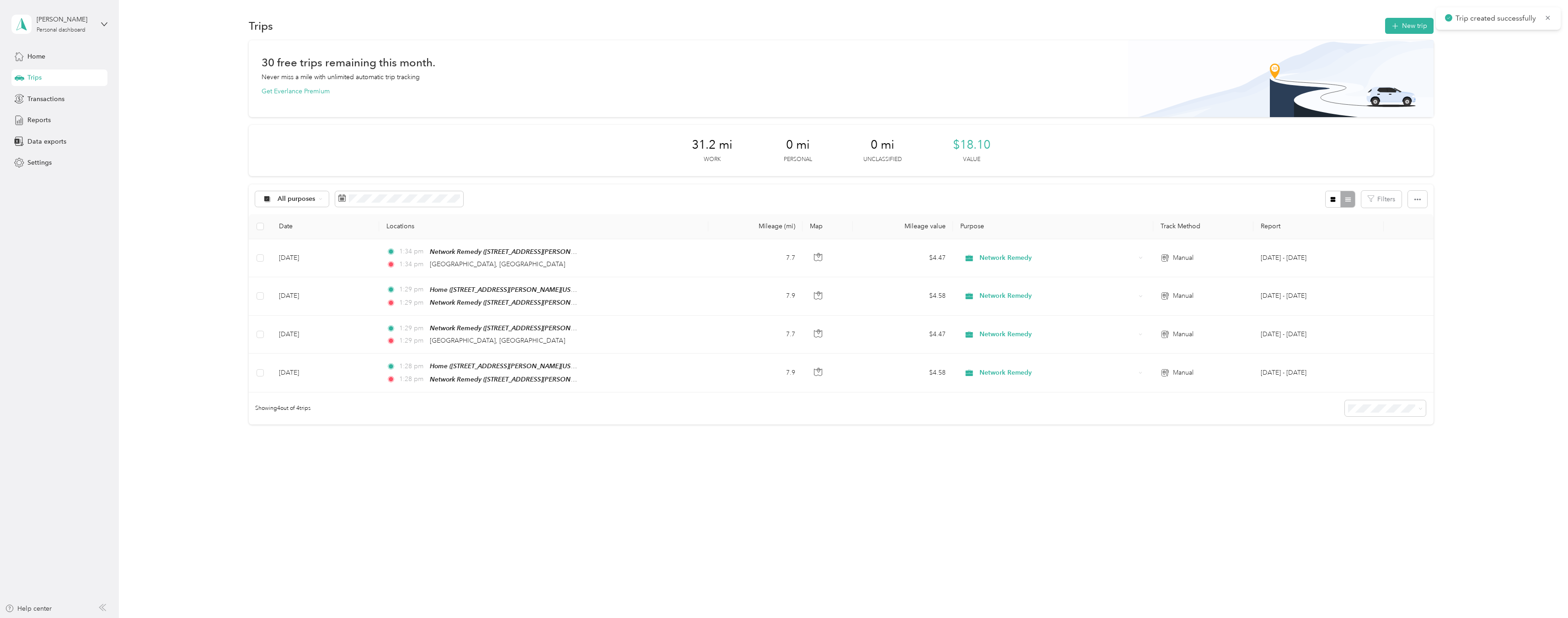
click at [1476, 179] on div "30 free trips remaining this month. Never miss a mile with unlimited automatic …" at bounding box center [841, 248] width 1422 height 416
click at [1467, 194] on div "30 free trips remaining this month. Never miss a mile with unlimited automatic …" at bounding box center [841, 248] width 1422 height 416
click at [1459, 174] on div "30 free trips remaining this month. Never miss a mile with unlimited automatic …" at bounding box center [841, 267] width 1422 height 455
click at [1419, 29] on button "New trip" at bounding box center [1410, 25] width 49 height 16
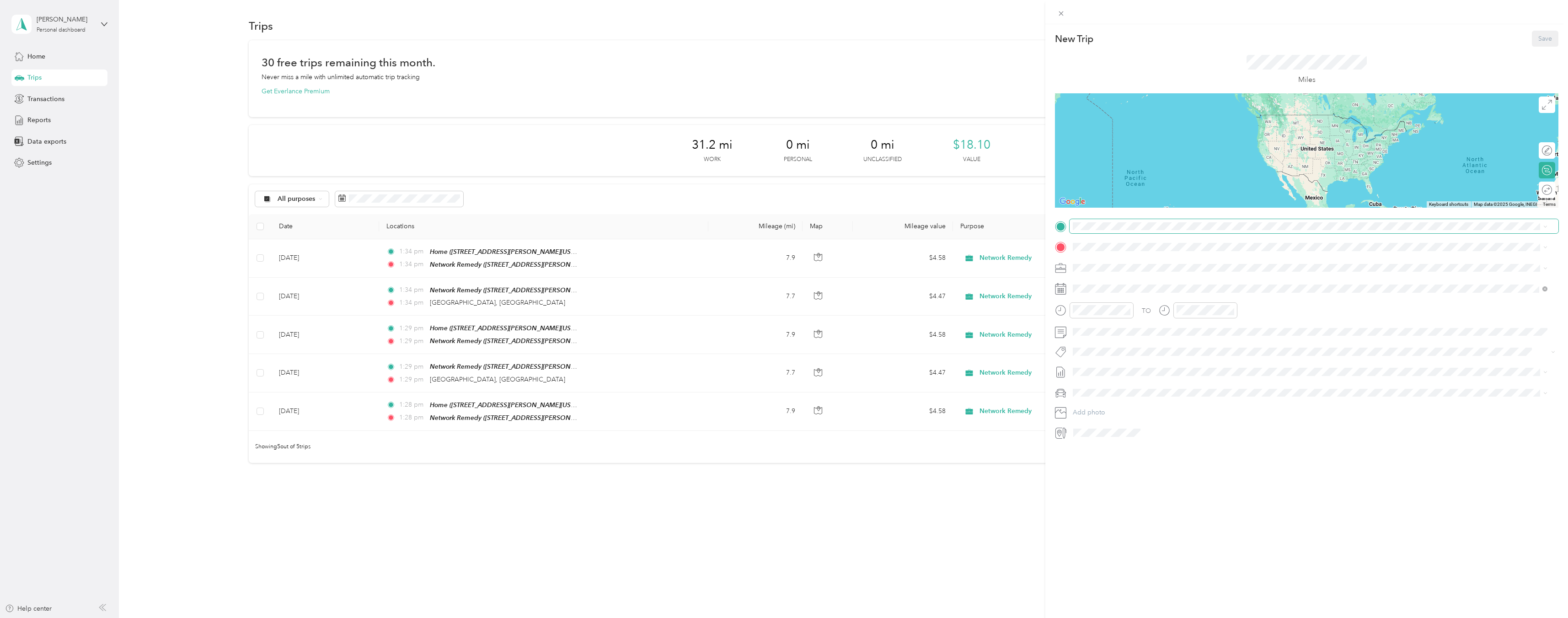
click at [1156, 232] on span at bounding box center [1314, 226] width 489 height 15
click at [1162, 256] on li "TEAM Network Remedy [STREET_ADDRESS][PERSON_NAME][US_STATE]" at bounding box center [1311, 269] width 481 height 32
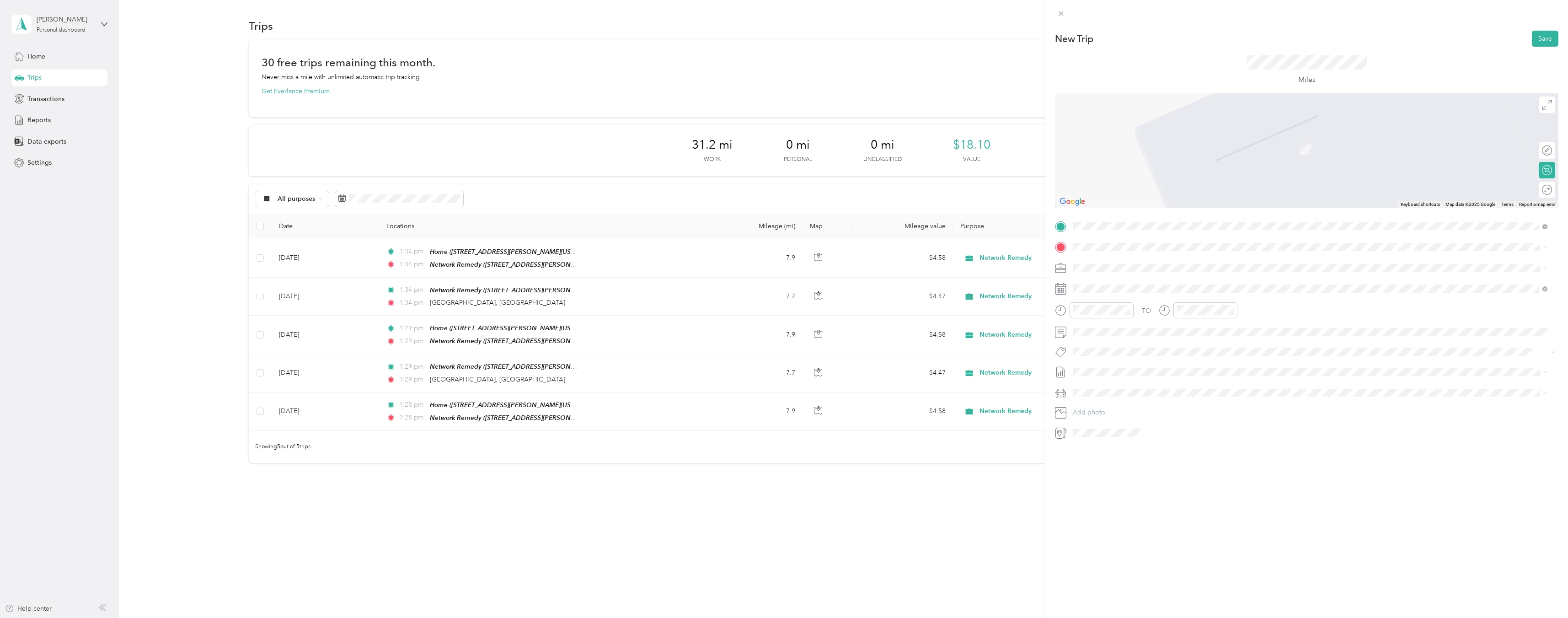
click at [1168, 279] on span "[GEOGRAPHIC_DATA][US_STATE], [GEOGRAPHIC_DATA]" at bounding box center [1175, 279] width 169 height 8
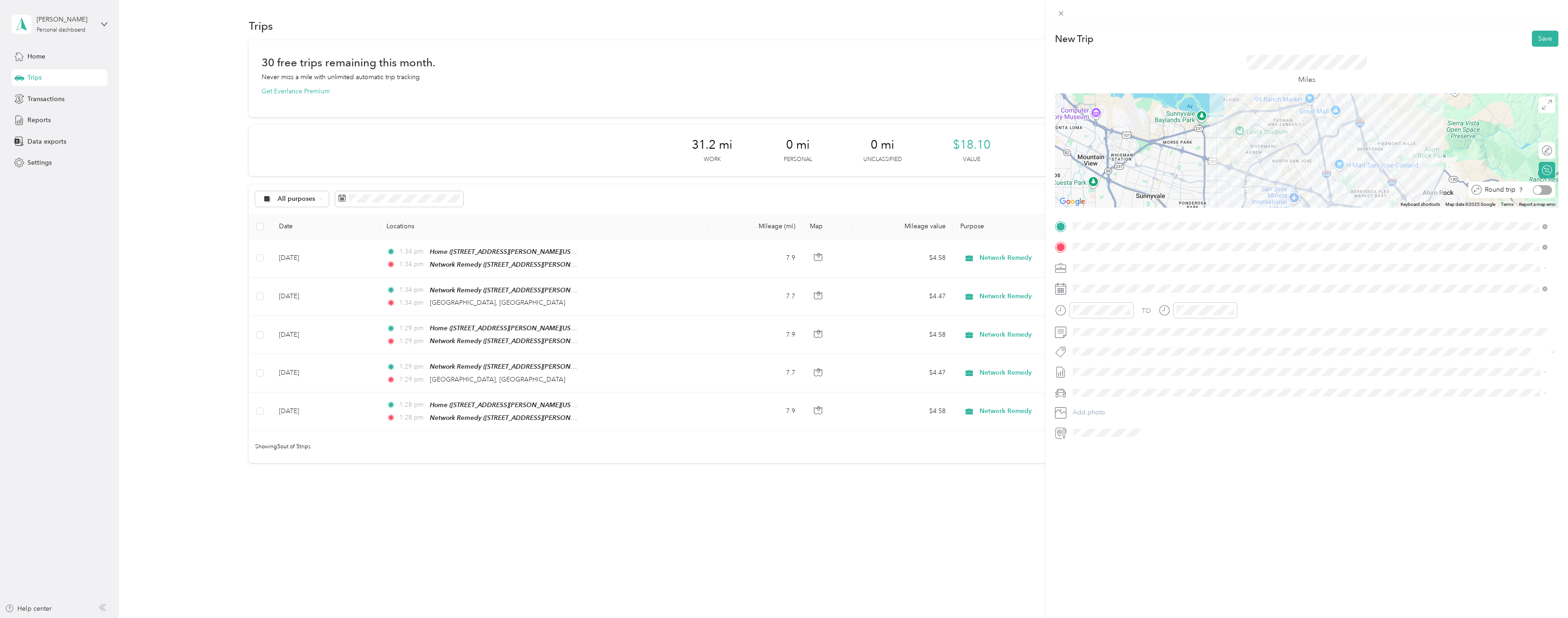
click at [1537, 190] on div at bounding box center [1543, 190] width 19 height 10
click at [1096, 334] on div "[DATE]" at bounding box center [1127, 340] width 115 height 17
click at [1096, 344] on icon at bounding box center [1096, 340] width 9 height 9
click at [1116, 389] on div "5" at bounding box center [1115, 387] width 12 height 11
click at [1538, 38] on button "Save" at bounding box center [1545, 38] width 27 height 16
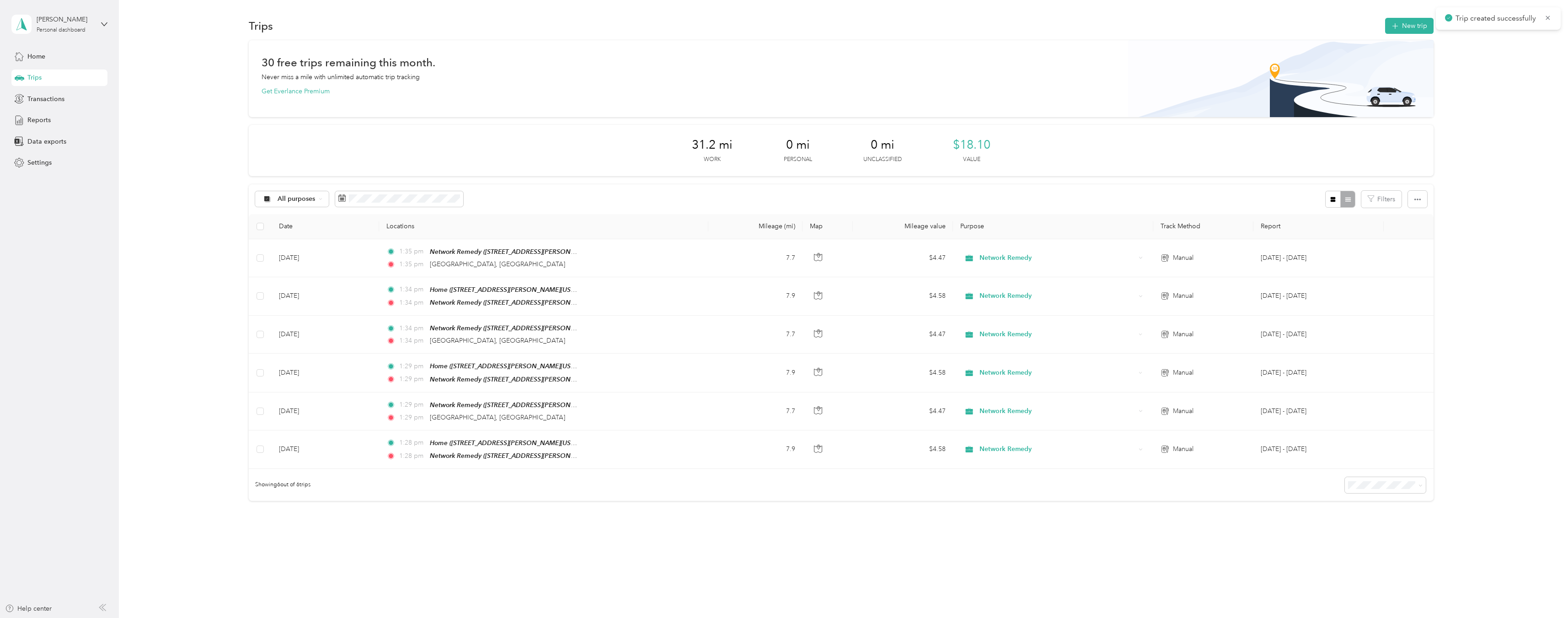
drag, startPoint x: 1497, startPoint y: 119, endPoint x: 1435, endPoint y: 45, distance: 96.5
click at [1496, 119] on div "30 free trips remaining this month. Never miss a mile with unlimited automatic …" at bounding box center [841, 286] width 1422 height 493
click at [1414, 27] on button "New trip" at bounding box center [1410, 25] width 49 height 16
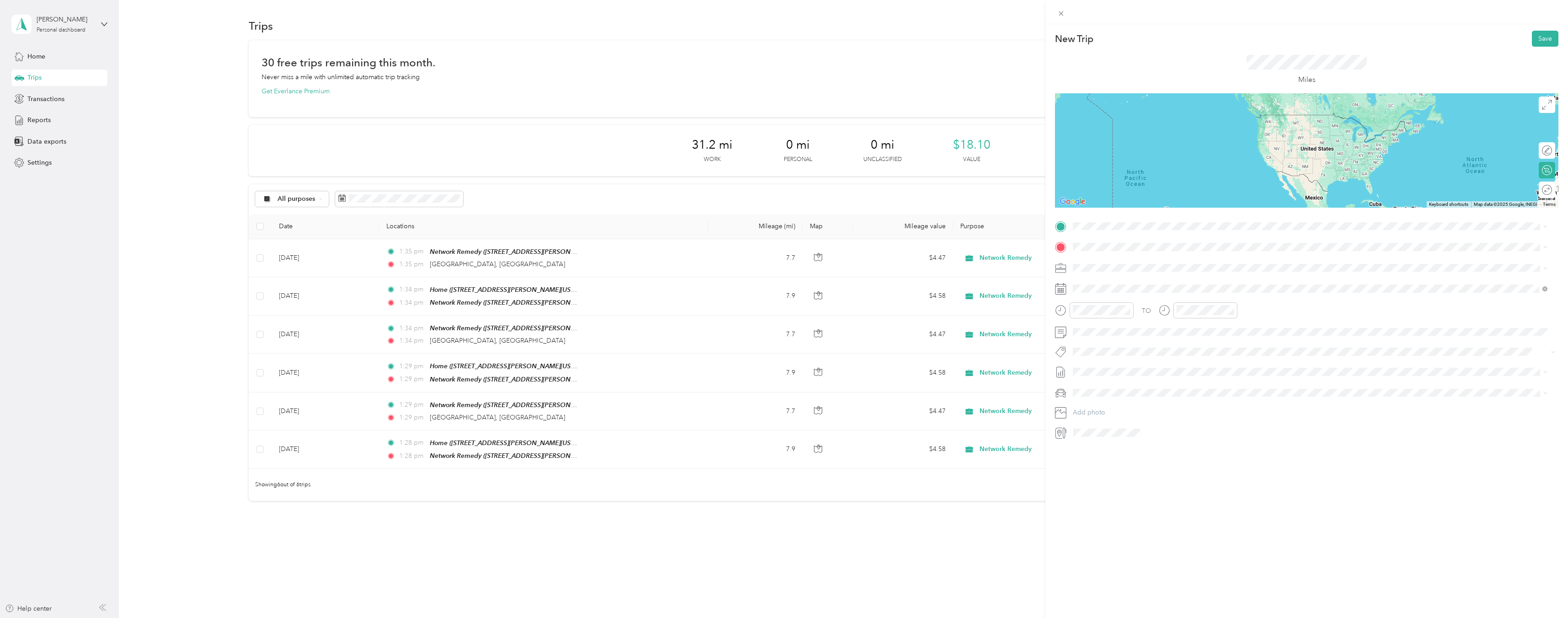
click at [1149, 266] on div "Home [STREET_ADDRESS][PERSON_NAME][US_STATE]" at bounding box center [1161, 266] width 142 height 19
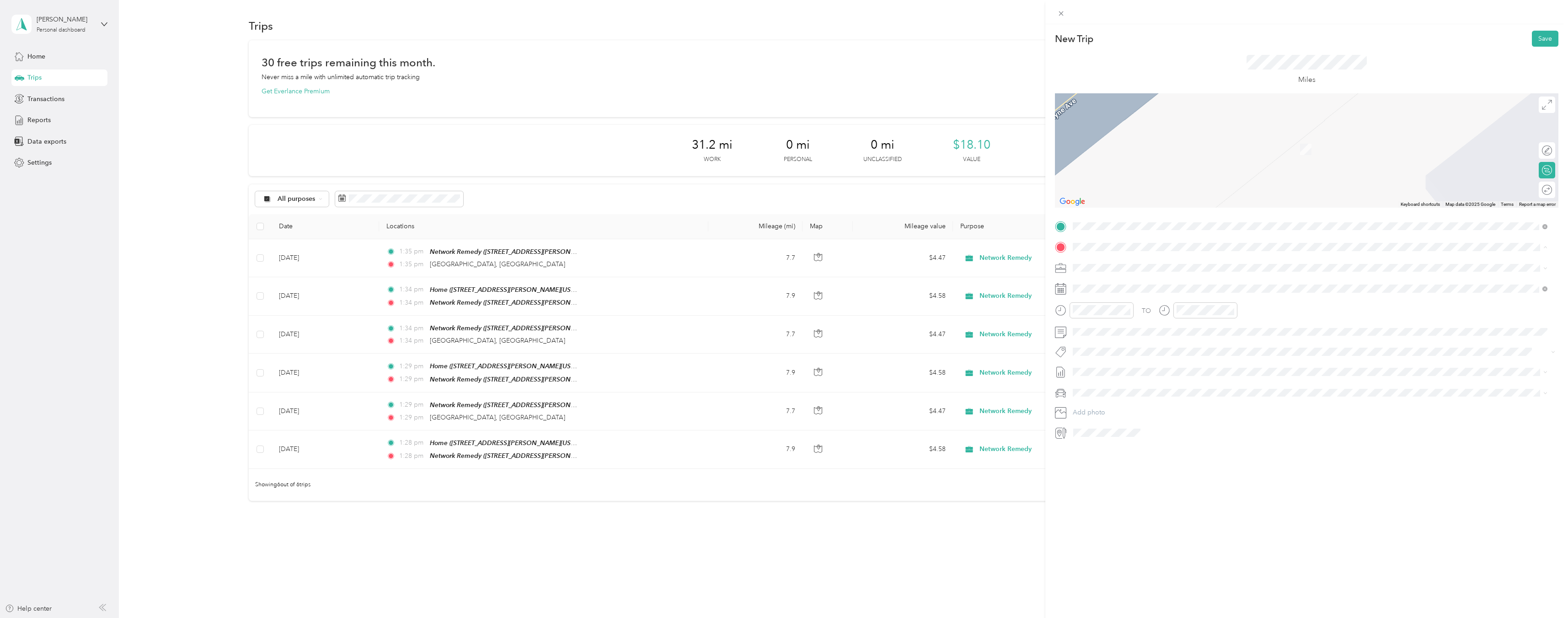
click at [1163, 288] on div "TEAM Network Remedy [STREET_ADDRESS][PERSON_NAME][US_STATE]" at bounding box center [1161, 290] width 142 height 23
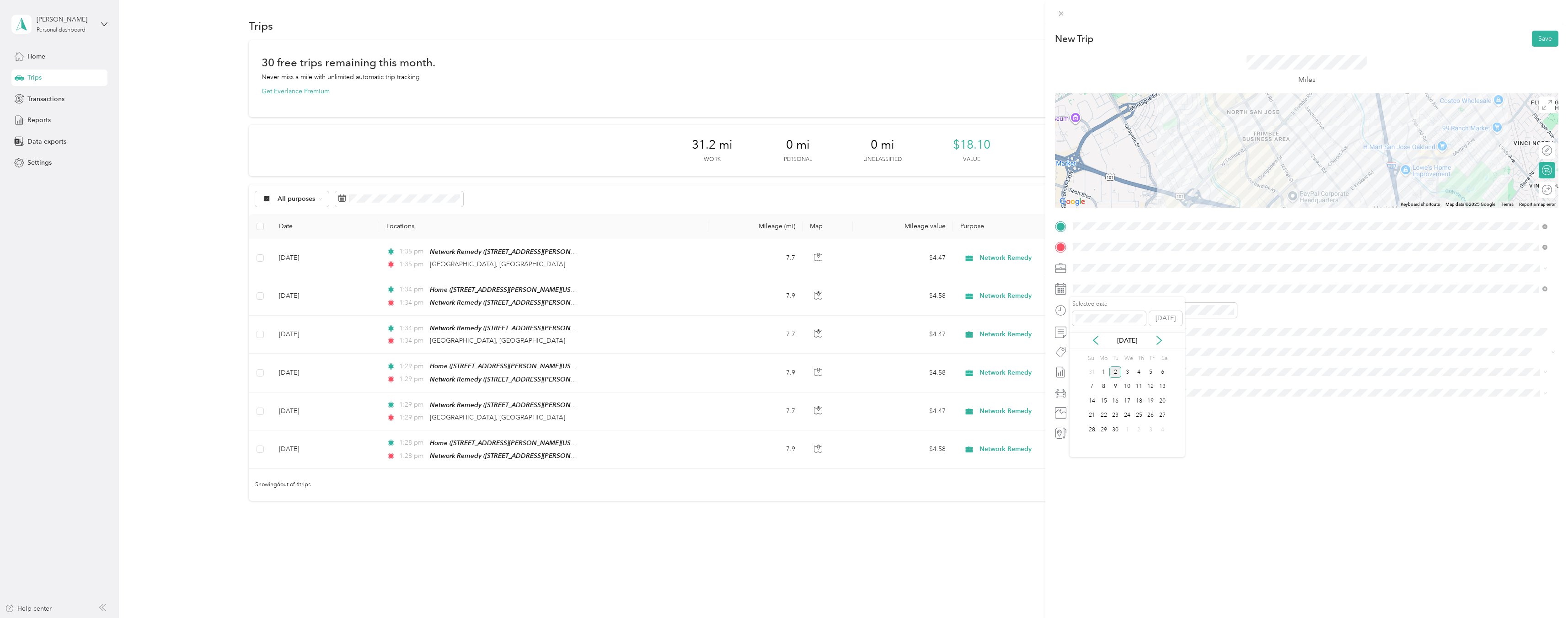
click at [1100, 342] on div "[DATE]" at bounding box center [1127, 341] width 115 height 10
click at [1099, 342] on icon at bounding box center [1096, 340] width 9 height 9
click at [1128, 389] on div "6" at bounding box center [1127, 387] width 12 height 11
click at [1536, 190] on div at bounding box center [1543, 190] width 19 height 10
click at [1422, 40] on div "New Trip Save" at bounding box center [1307, 38] width 504 height 16
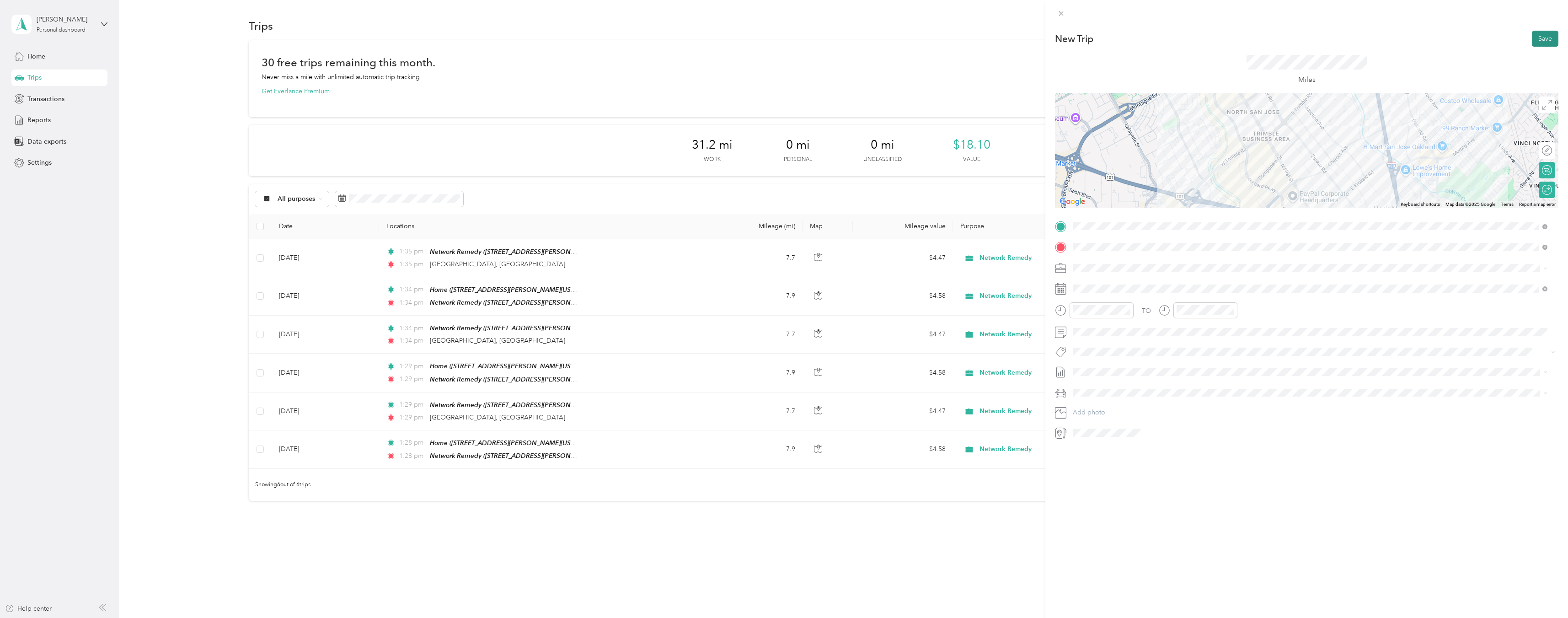
click at [1533, 38] on button "Save" at bounding box center [1545, 38] width 27 height 16
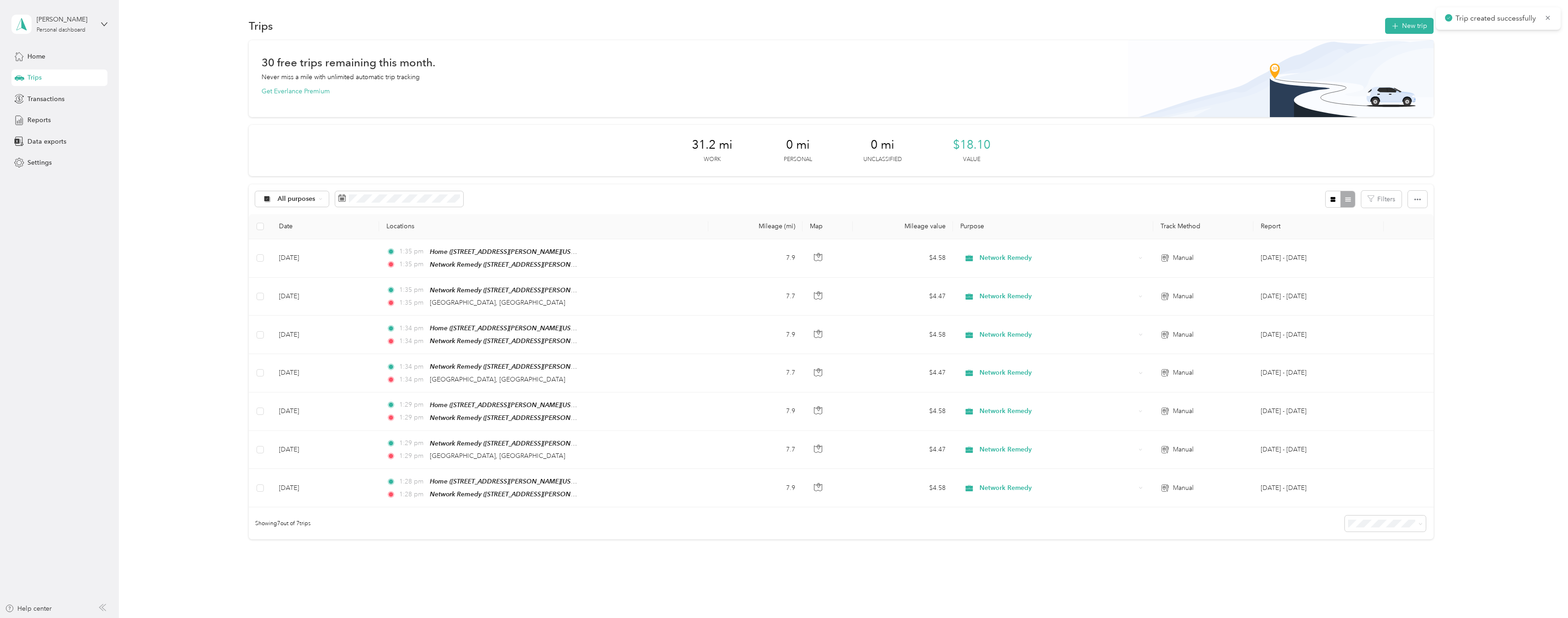
click at [1482, 127] on div "30 free trips remaining this month. Never miss a mile with unlimited automatic …" at bounding box center [841, 305] width 1422 height 531
click at [1467, 151] on div "30 free trips remaining this month. Never miss a mile with unlimited automatic …" at bounding box center [841, 305] width 1422 height 531
click at [1473, 133] on div "30 free trips remaining this month. Never miss a mile with unlimited automatic …" at bounding box center [841, 305] width 1422 height 531
click at [1448, 244] on div "30 free trips remaining this month. Never miss a mile with unlimited automatic …" at bounding box center [841, 305] width 1422 height 531
click at [1460, 190] on div "30 free trips remaining this month. Never miss a mile with unlimited automatic …" at bounding box center [841, 305] width 1422 height 531
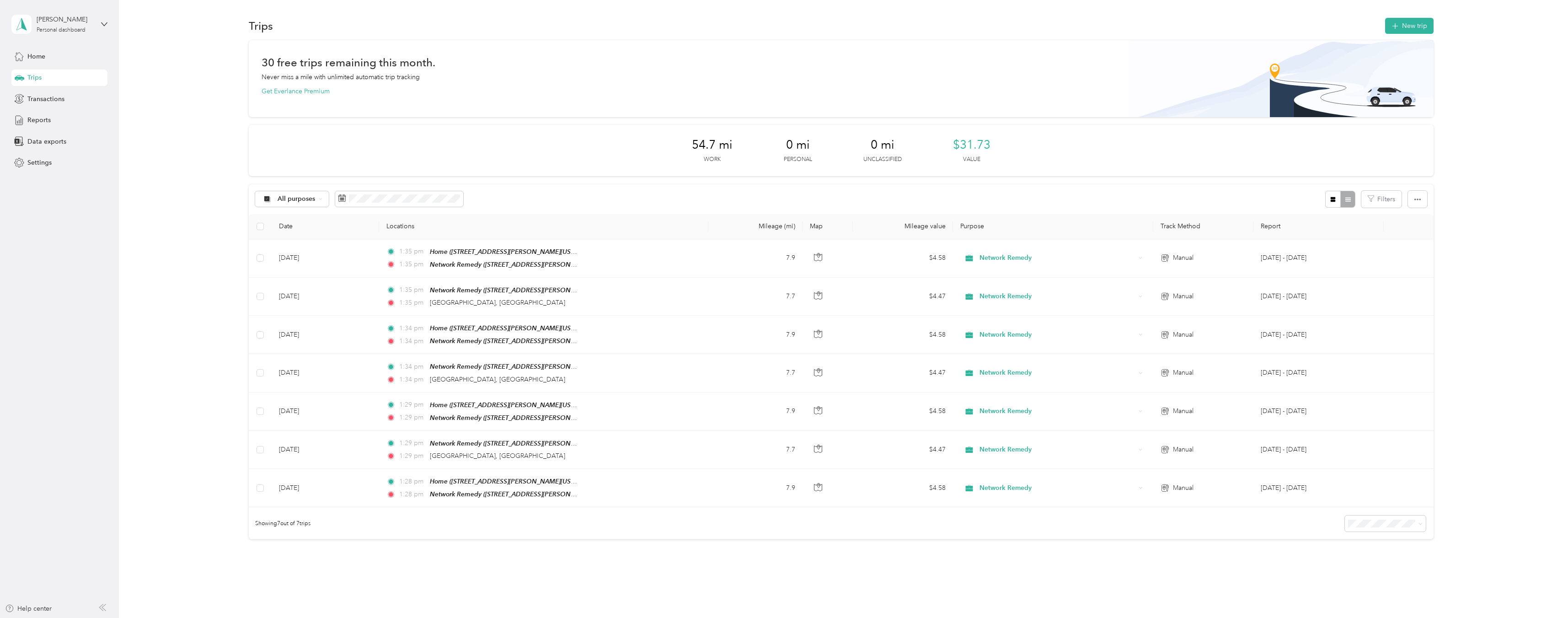
click at [1485, 123] on div "30 free trips remaining this month. Never miss a mile with unlimited automatic …" at bounding box center [841, 305] width 1422 height 531
click at [1453, 57] on div "30 free trips remaining this month. Never miss a mile with unlimited automatic …" at bounding box center [841, 305] width 1422 height 531
click at [1446, 221] on div "30 free trips remaining this month. Never miss a mile with unlimited automatic …" at bounding box center [841, 305] width 1422 height 531
click at [1463, 233] on div "30 free trips remaining this month. Never miss a mile with unlimited automatic …" at bounding box center [841, 305] width 1422 height 531
click at [1463, 156] on div "30 free trips remaining this month. Never miss a mile with unlimited automatic …" at bounding box center [841, 305] width 1422 height 531
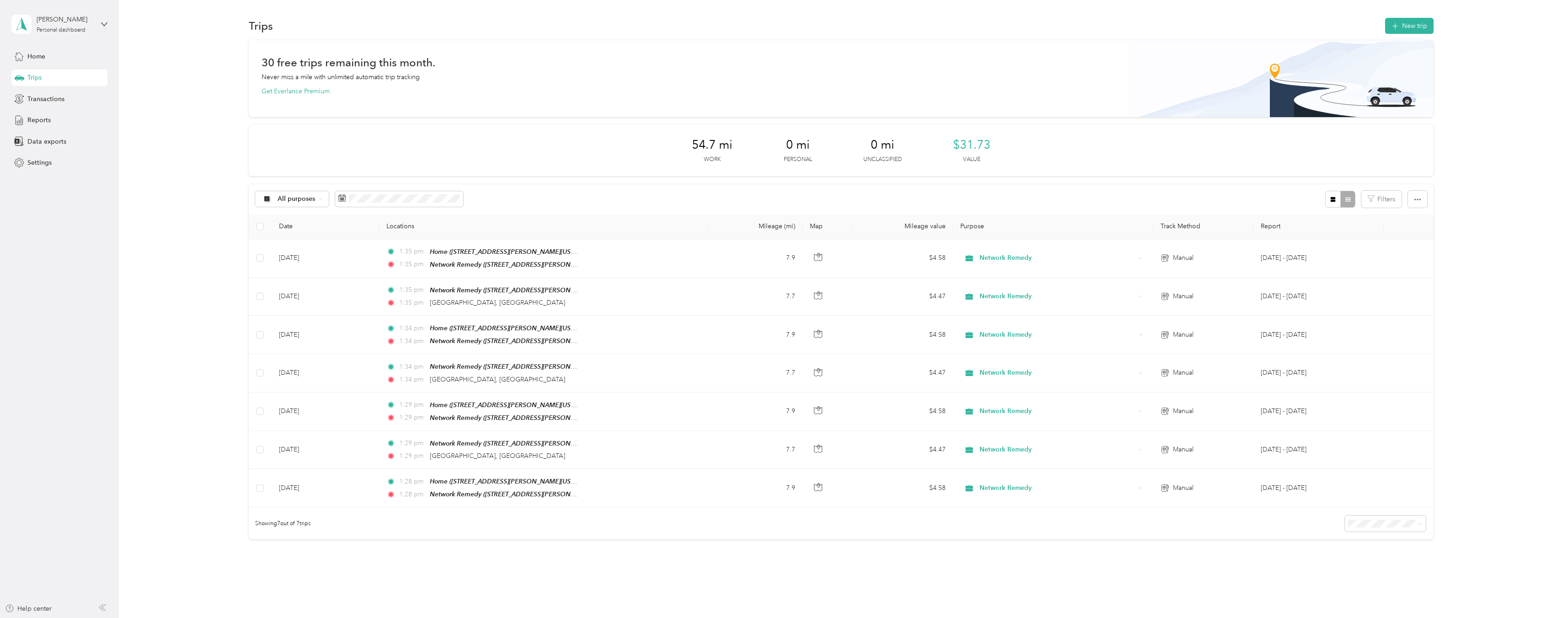
click at [1477, 152] on div "30 free trips remaining this month. Never miss a mile with unlimited automatic …" at bounding box center [841, 305] width 1422 height 531
click at [1451, 175] on div "30 free trips remaining this month. Never miss a mile with unlimited automatic …" at bounding box center [841, 305] width 1422 height 531
click at [1088, 197] on div "All purposes Filters" at bounding box center [841, 199] width 1185 height 30
drag, startPoint x: 1512, startPoint y: 58, endPoint x: 1502, endPoint y: 52, distance: 11.7
click at [1512, 57] on div "30 free trips remaining this month. Never miss a mile with unlimited automatic …" at bounding box center [841, 305] width 1422 height 531
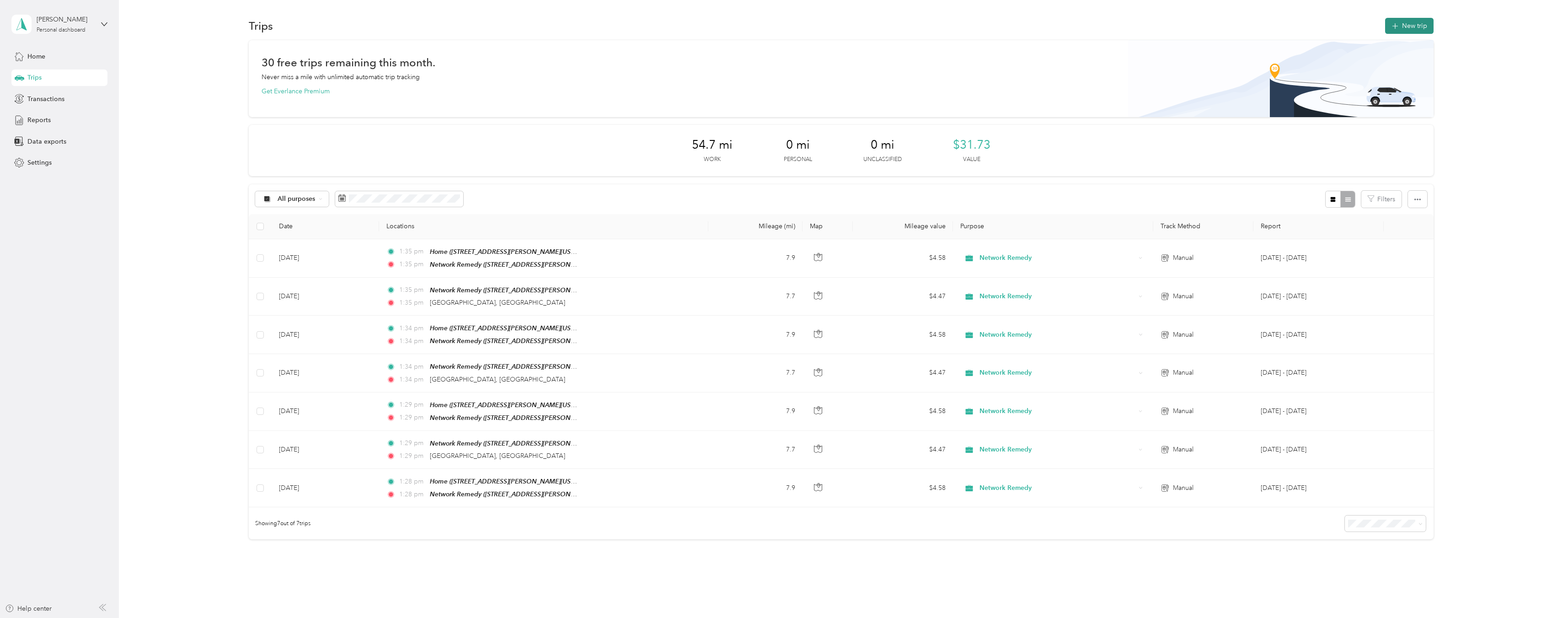
click at [1423, 27] on button "New trip" at bounding box center [1410, 25] width 49 height 16
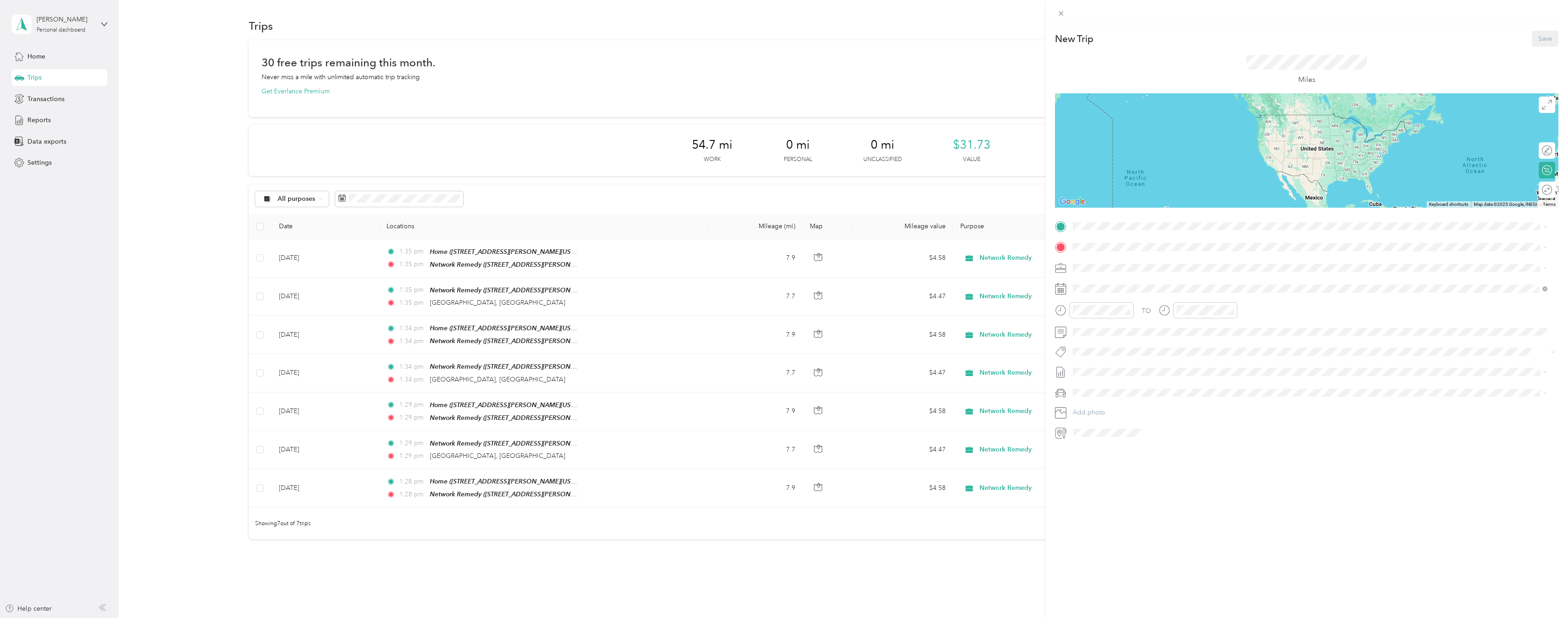
click at [1149, 274] on span "[STREET_ADDRESS][PERSON_NAME][US_STATE]" at bounding box center [1161, 276] width 142 height 8
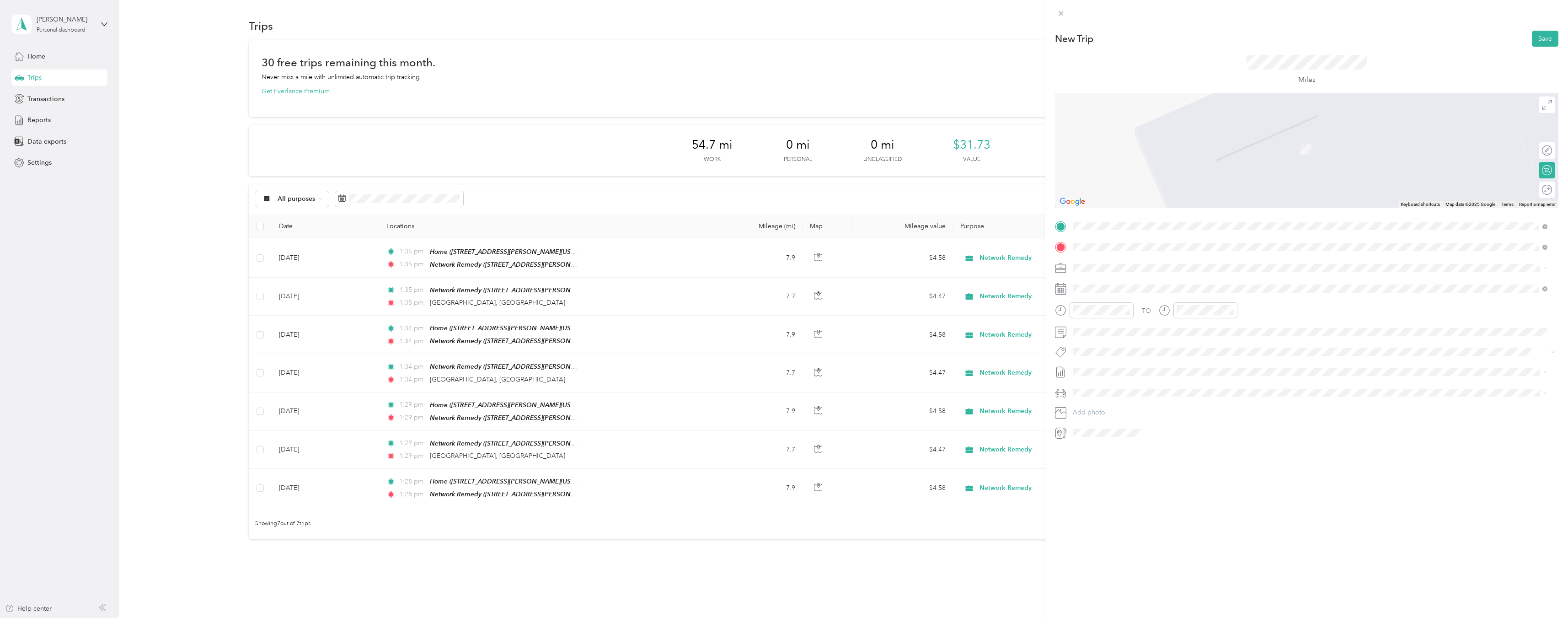
click at [1142, 279] on span "[GEOGRAPHIC_DATA][US_STATE], [GEOGRAPHIC_DATA]" at bounding box center [1175, 280] width 169 height 8
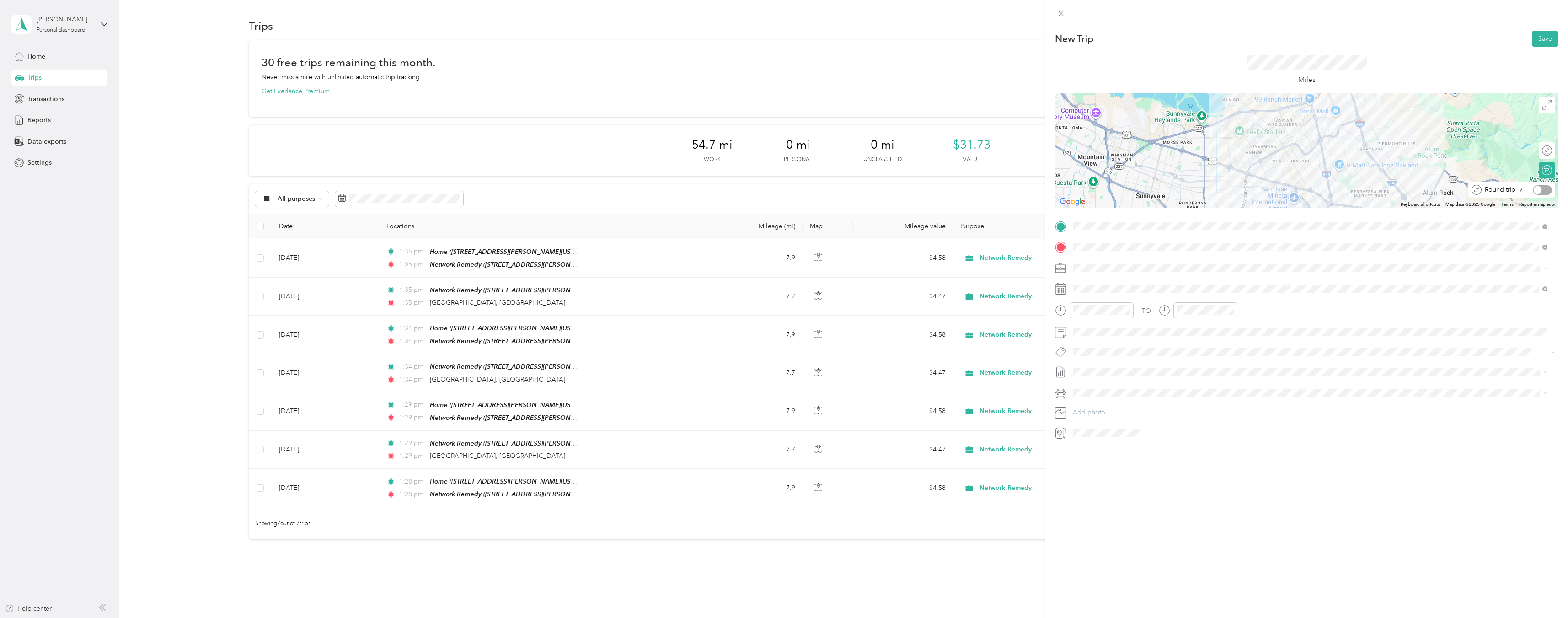
click at [1538, 191] on div at bounding box center [1543, 190] width 19 height 10
click at [1097, 341] on icon at bounding box center [1096, 340] width 9 height 9
click at [1125, 386] on div "6" at bounding box center [1127, 387] width 12 height 11
click at [1532, 42] on button "Save" at bounding box center [1545, 38] width 27 height 16
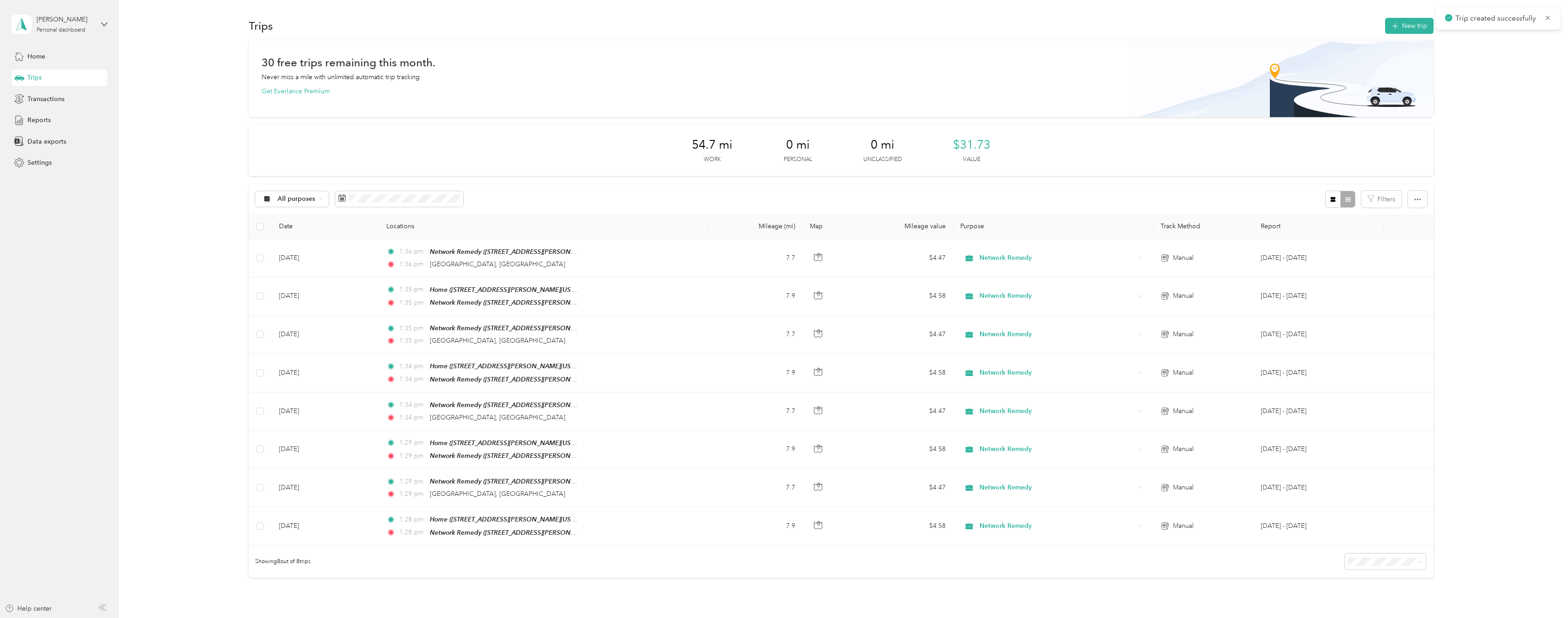
drag, startPoint x: 1473, startPoint y: 190, endPoint x: 1467, endPoint y: 183, distance: 9.2
click at [1473, 190] on div "30 free trips remaining this month. Never miss a mile with unlimited automatic …" at bounding box center [841, 325] width 1422 height 569
click at [1451, 113] on div "30 free trips remaining this month. Never miss a mile with unlimited automatic …" at bounding box center [841, 325] width 1422 height 569
click at [1396, 23] on span "button" at bounding box center [1395, 25] width 7 height 8
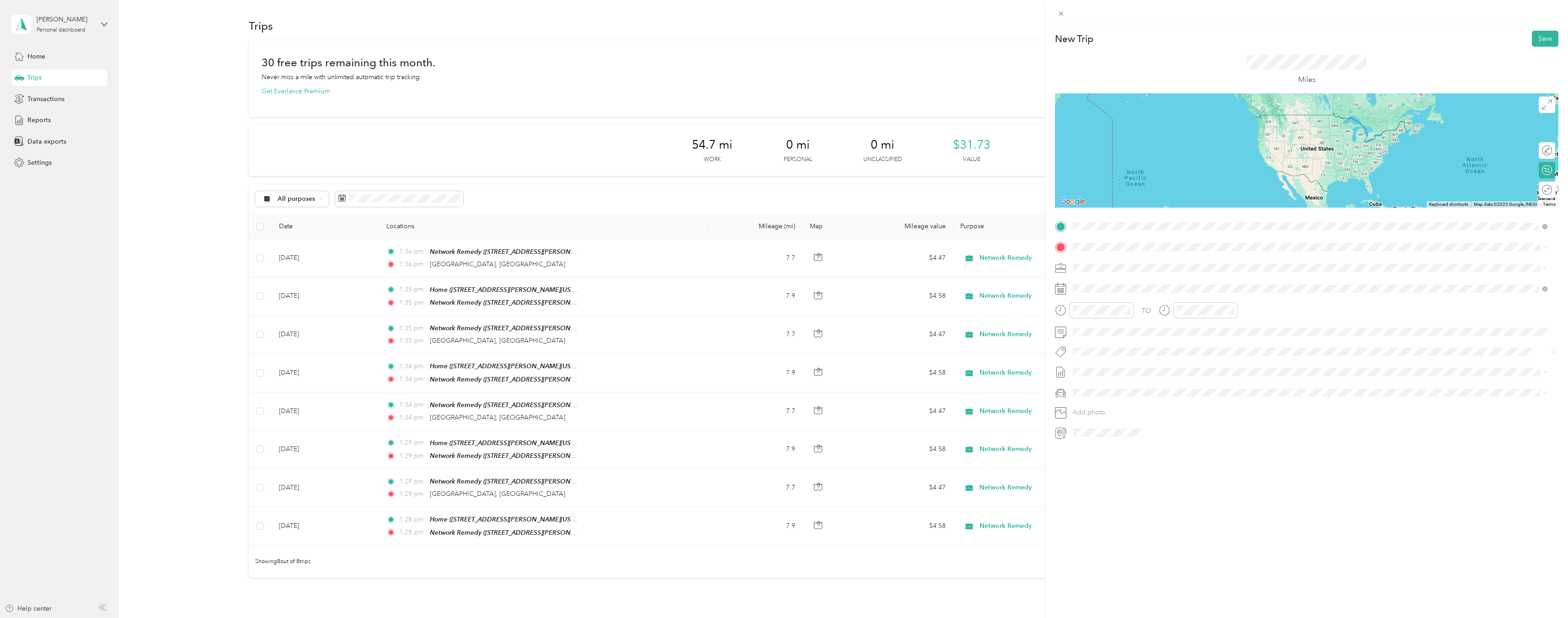
click at [1115, 262] on div "Home" at bounding box center [1161, 262] width 142 height 8
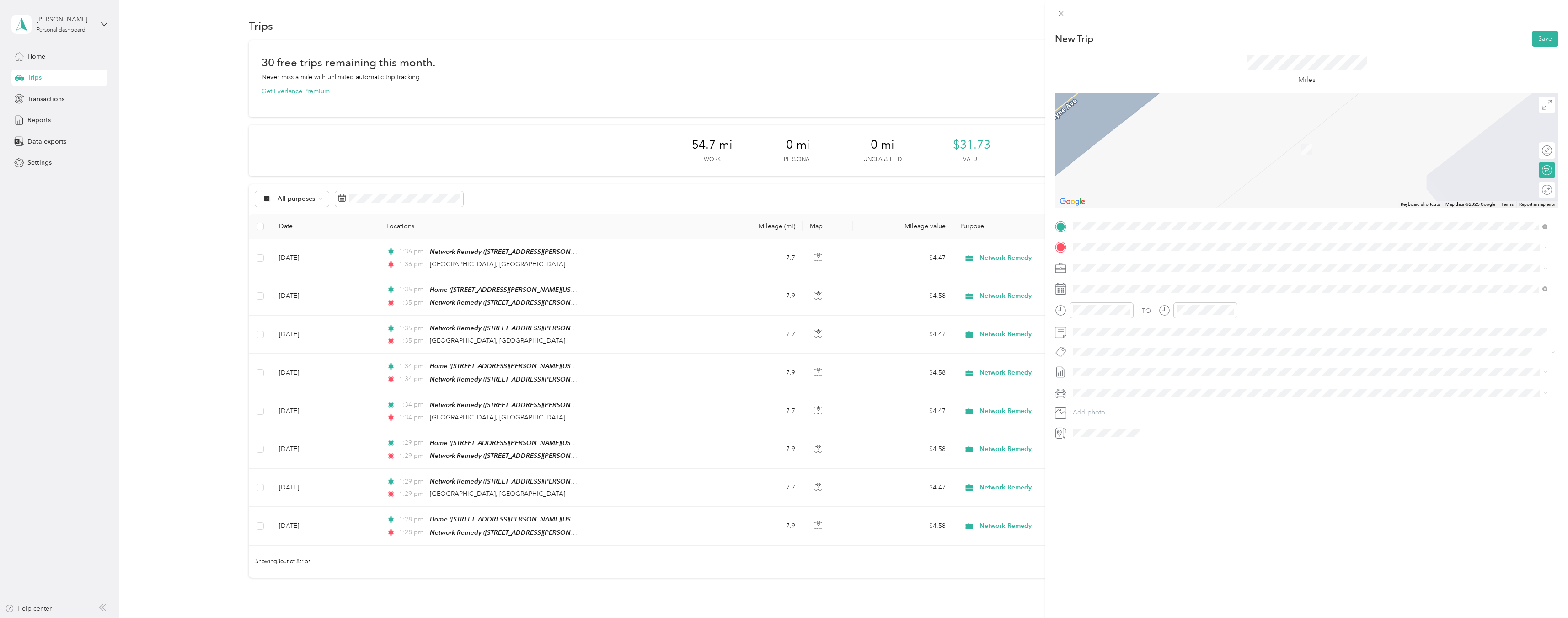
click at [1129, 251] on span at bounding box center [1314, 247] width 489 height 15
click at [1158, 286] on div "TEAM Network Remedy" at bounding box center [1161, 284] width 142 height 11
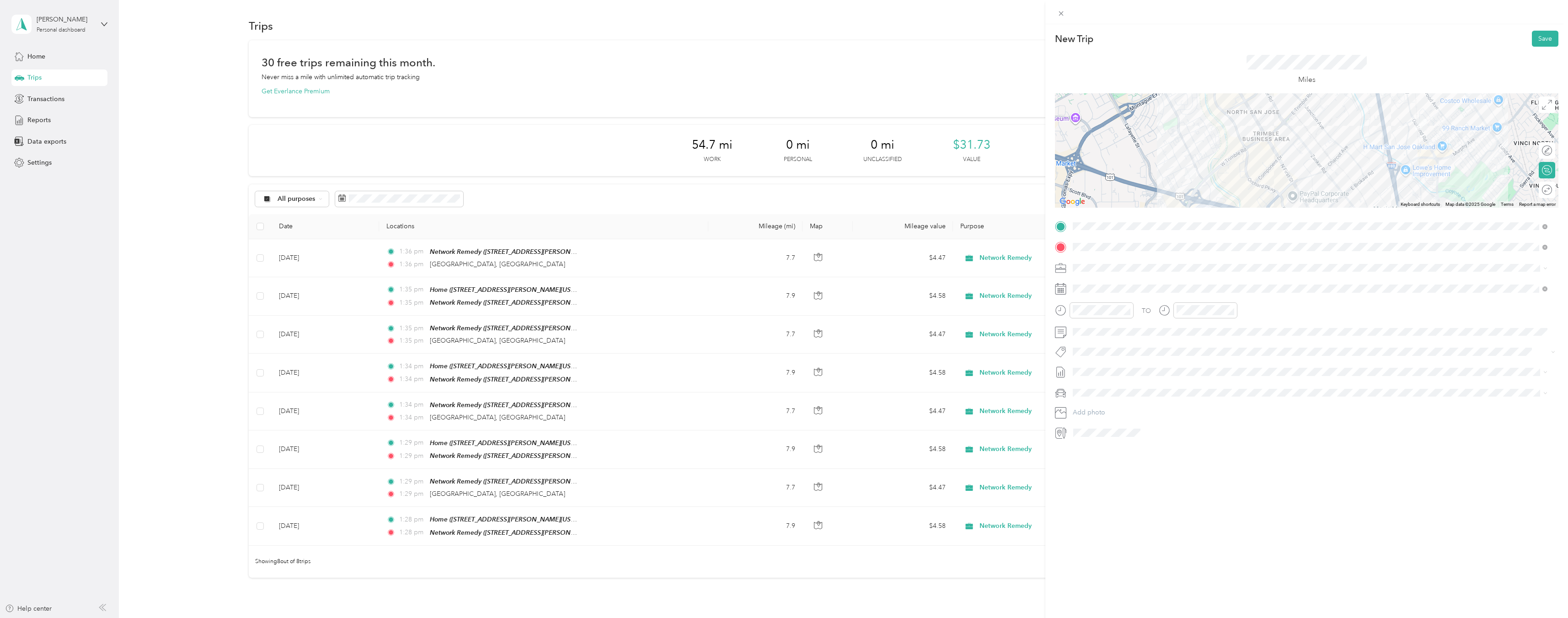
click at [1545, 192] on div "Round trip" at bounding box center [1547, 190] width 16 height 16
click at [1541, 191] on div at bounding box center [1543, 190] width 19 height 10
click at [1097, 342] on icon at bounding box center [1096, 340] width 9 height 9
click at [1139, 387] on div "7" at bounding box center [1139, 387] width 12 height 11
click at [1535, 41] on button "Save" at bounding box center [1545, 38] width 27 height 16
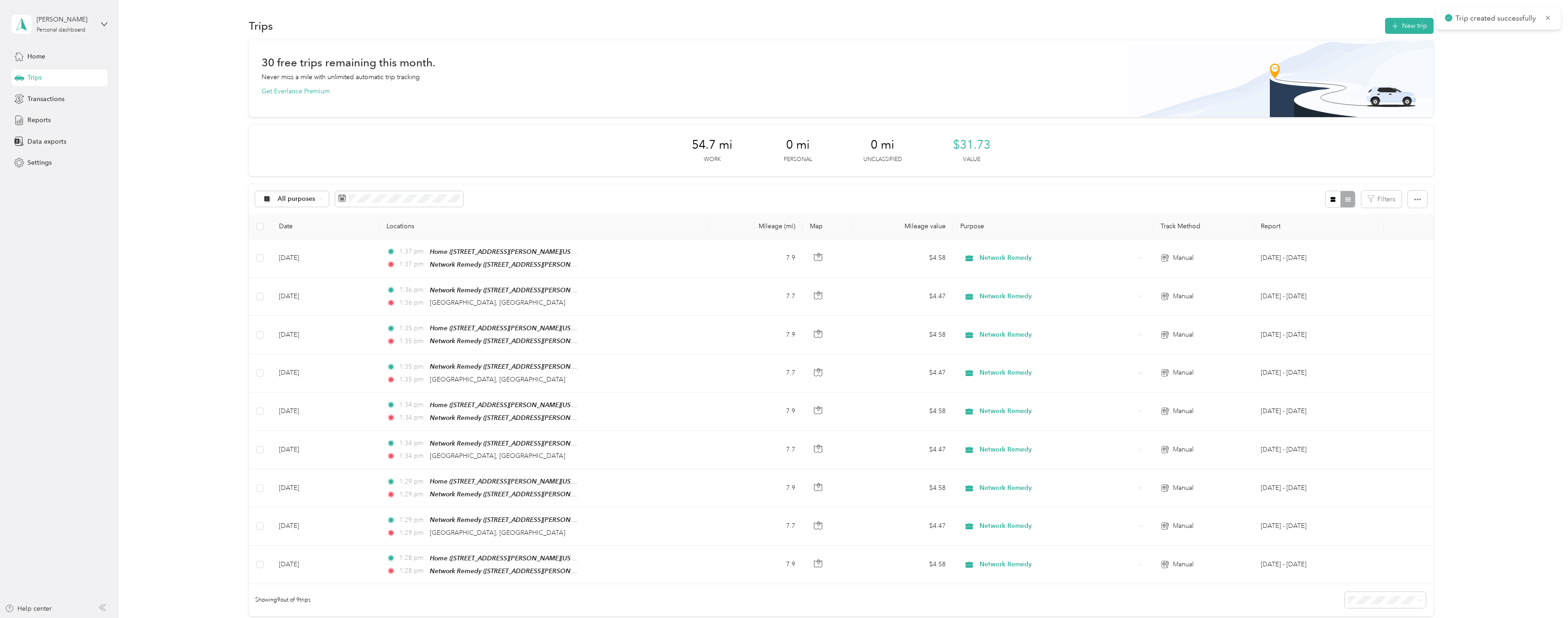
drag, startPoint x: 1515, startPoint y: 78, endPoint x: 1482, endPoint y: 63, distance: 36.2
click at [1513, 78] on div "30 free trips remaining this month. Never miss a mile with unlimited automatic …" at bounding box center [841, 344] width 1422 height 607
click at [1408, 25] on button "New trip" at bounding box center [1410, 25] width 49 height 16
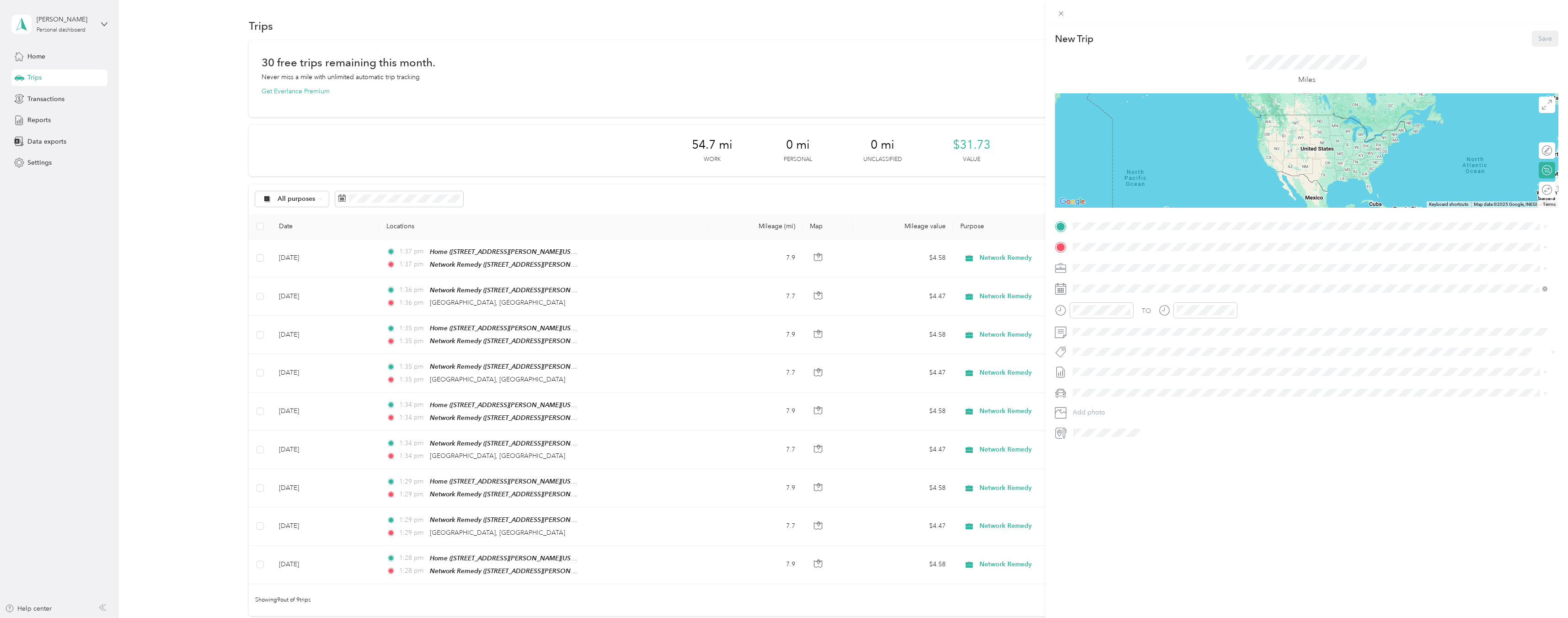
click at [1139, 260] on div "TEAM Network Remedy" at bounding box center [1161, 260] width 142 height 11
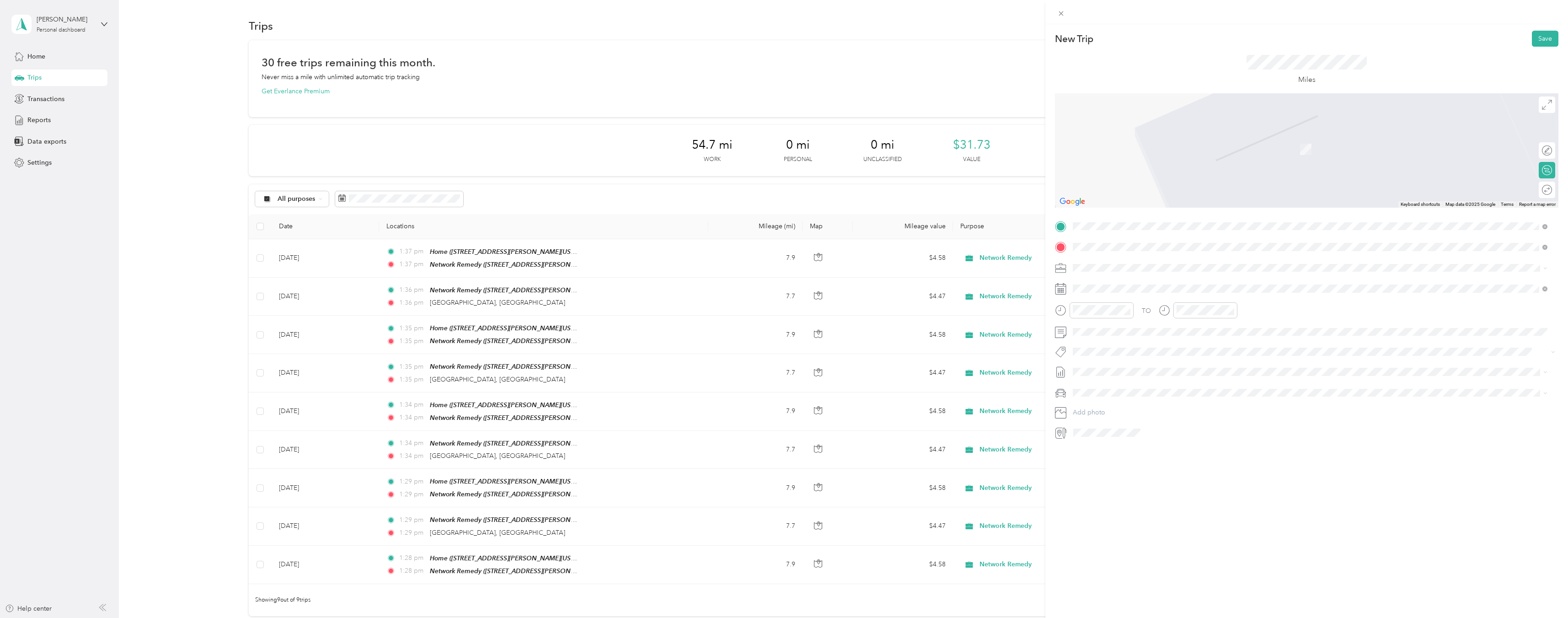
click at [1138, 276] on span "[GEOGRAPHIC_DATA][US_STATE], [GEOGRAPHIC_DATA]" at bounding box center [1175, 280] width 169 height 8
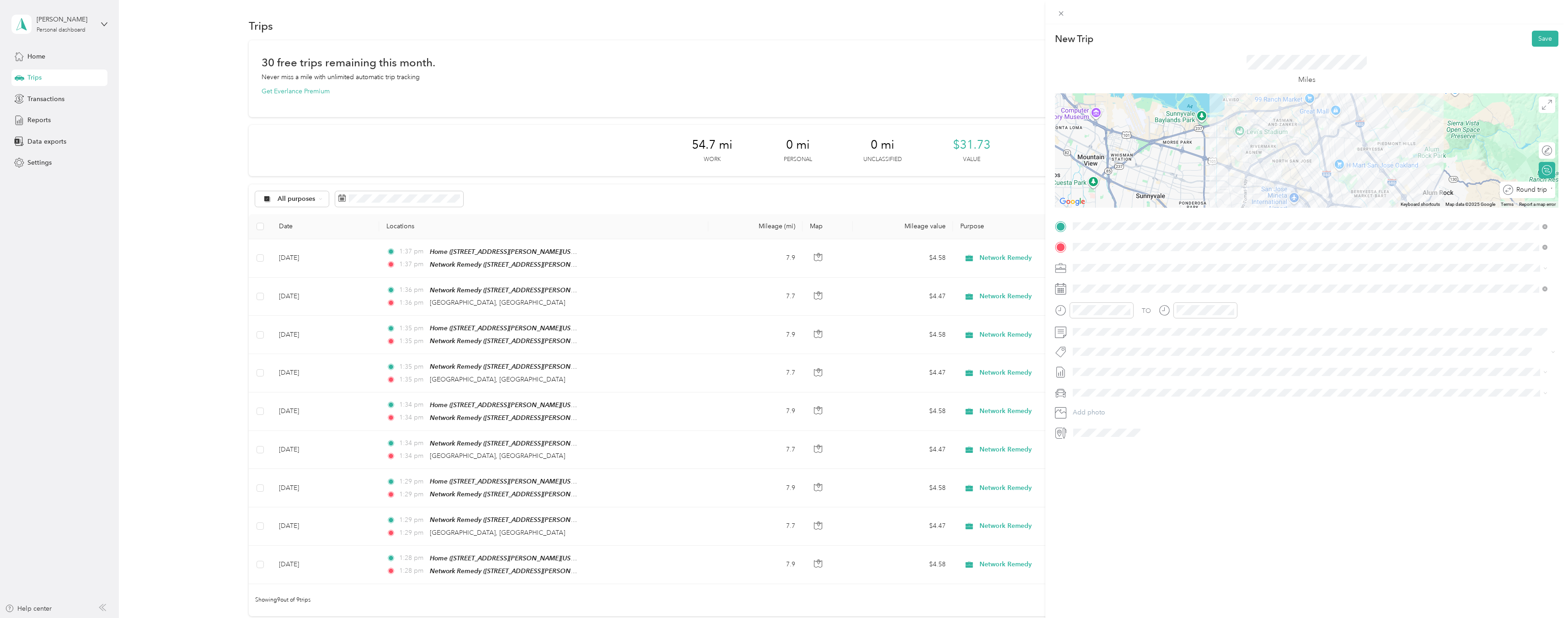
click at [1535, 190] on div "Round trip" at bounding box center [1533, 190] width 39 height 10
click at [1535, 190] on div at bounding box center [1543, 190] width 19 height 10
click at [1091, 339] on icon at bounding box center [1096, 340] width 9 height 9
click at [1137, 385] on div "7" at bounding box center [1139, 387] width 12 height 11
click at [1541, 40] on button "Save" at bounding box center [1545, 38] width 27 height 16
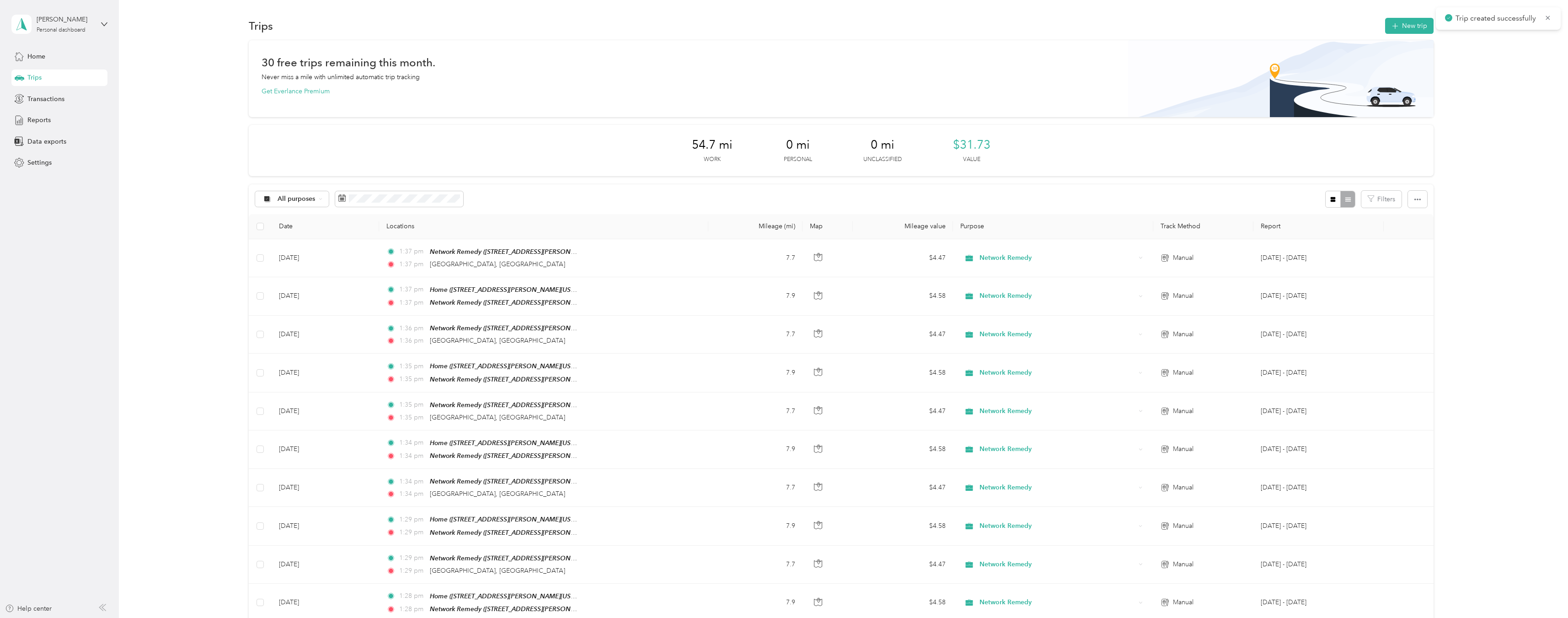
drag, startPoint x: 1502, startPoint y: 83, endPoint x: 1482, endPoint y: 71, distance: 23.3
click at [1501, 83] on div "30 free trips remaining this month. Never miss a mile with unlimited automatic …" at bounding box center [841, 363] width 1422 height 646
click at [1414, 32] on button "New trip" at bounding box center [1410, 25] width 49 height 16
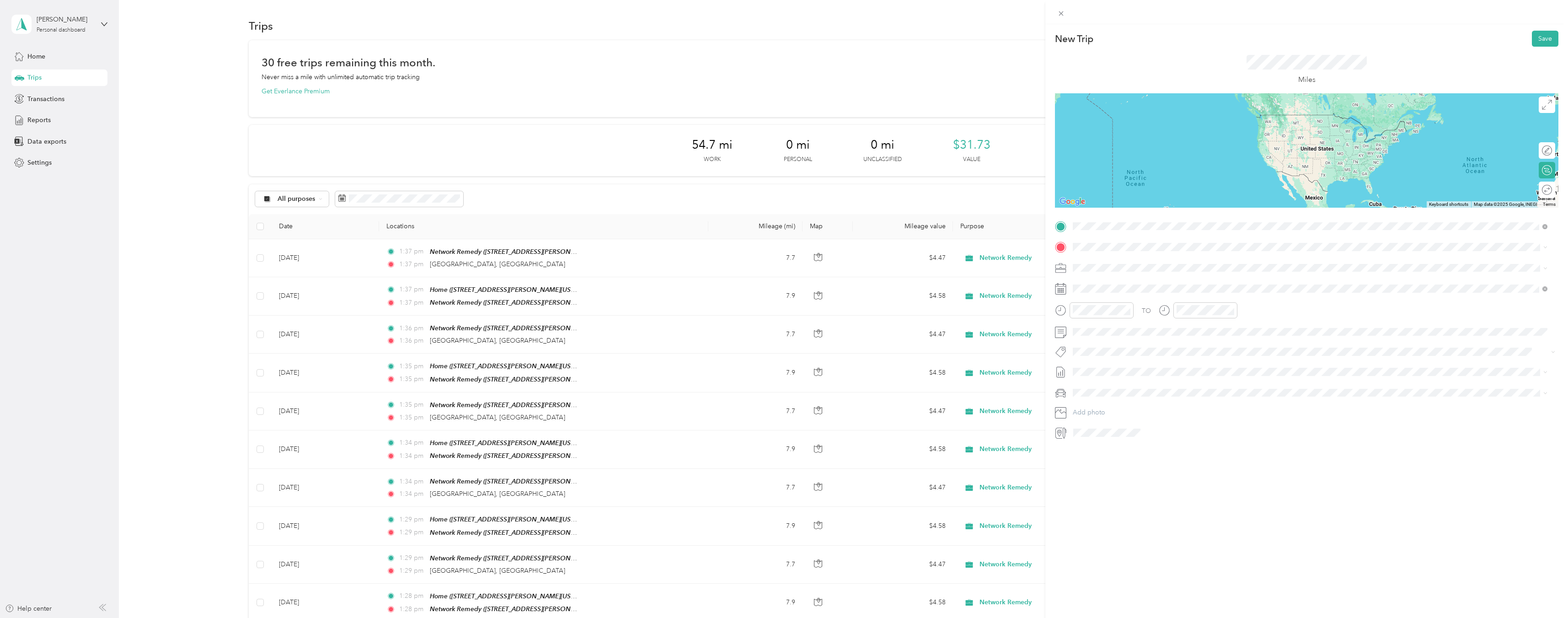
click at [1137, 262] on div "Home" at bounding box center [1161, 262] width 142 height 8
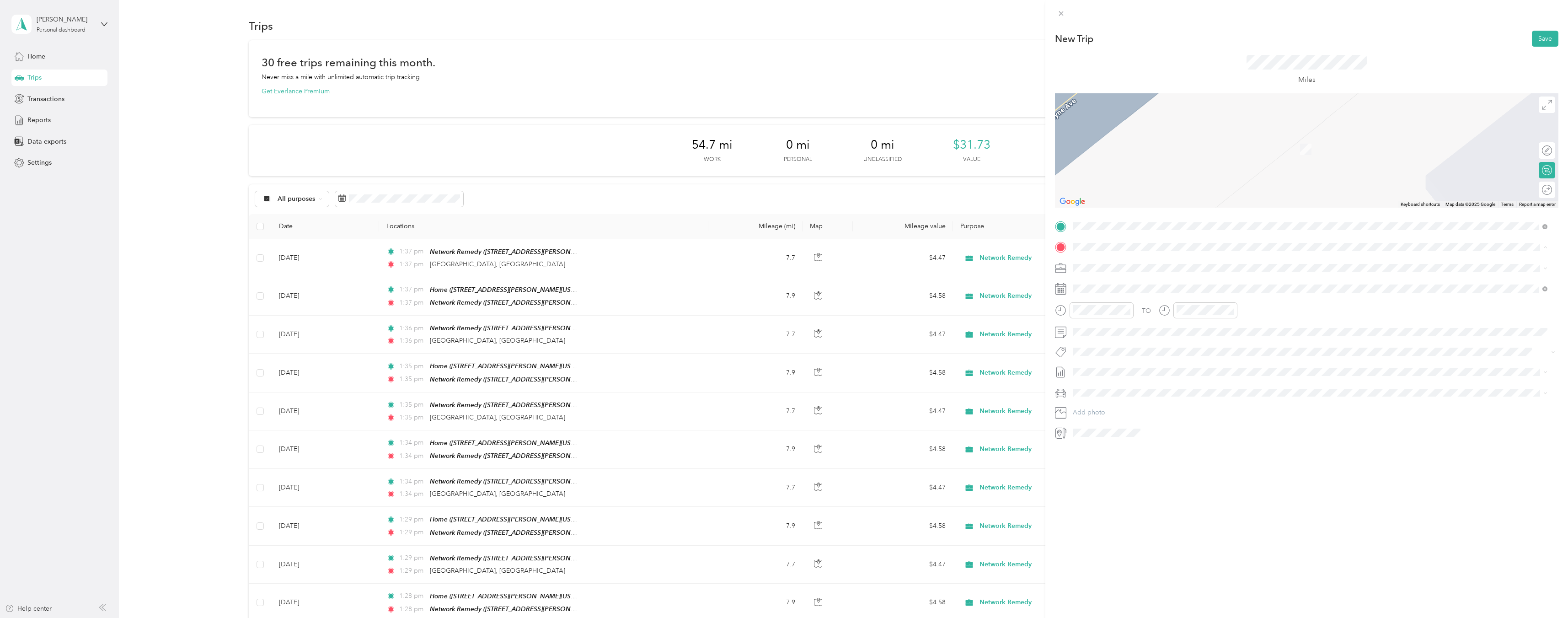
click at [1161, 294] on span "[STREET_ADDRESS][PERSON_NAME][US_STATE]" at bounding box center [1161, 296] width 142 height 8
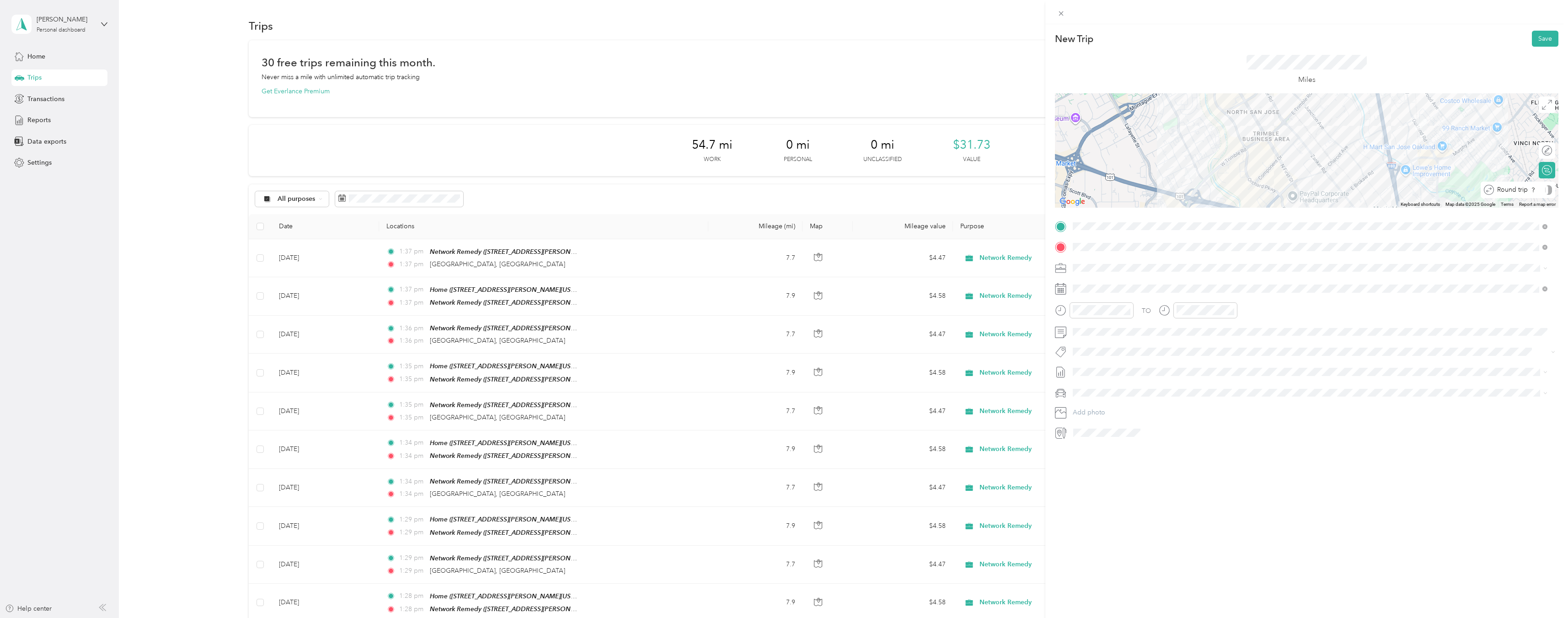
click at [1540, 191] on div "Round trip" at bounding box center [1523, 190] width 58 height 10
click at [1543, 192] on div "Round trip" at bounding box center [1517, 190] width 69 height 10
click at [1540, 192] on div at bounding box center [1543, 190] width 19 height 10
click at [1094, 339] on icon at bounding box center [1096, 340] width 9 height 9
click at [1149, 387] on div "8" at bounding box center [1151, 387] width 12 height 11
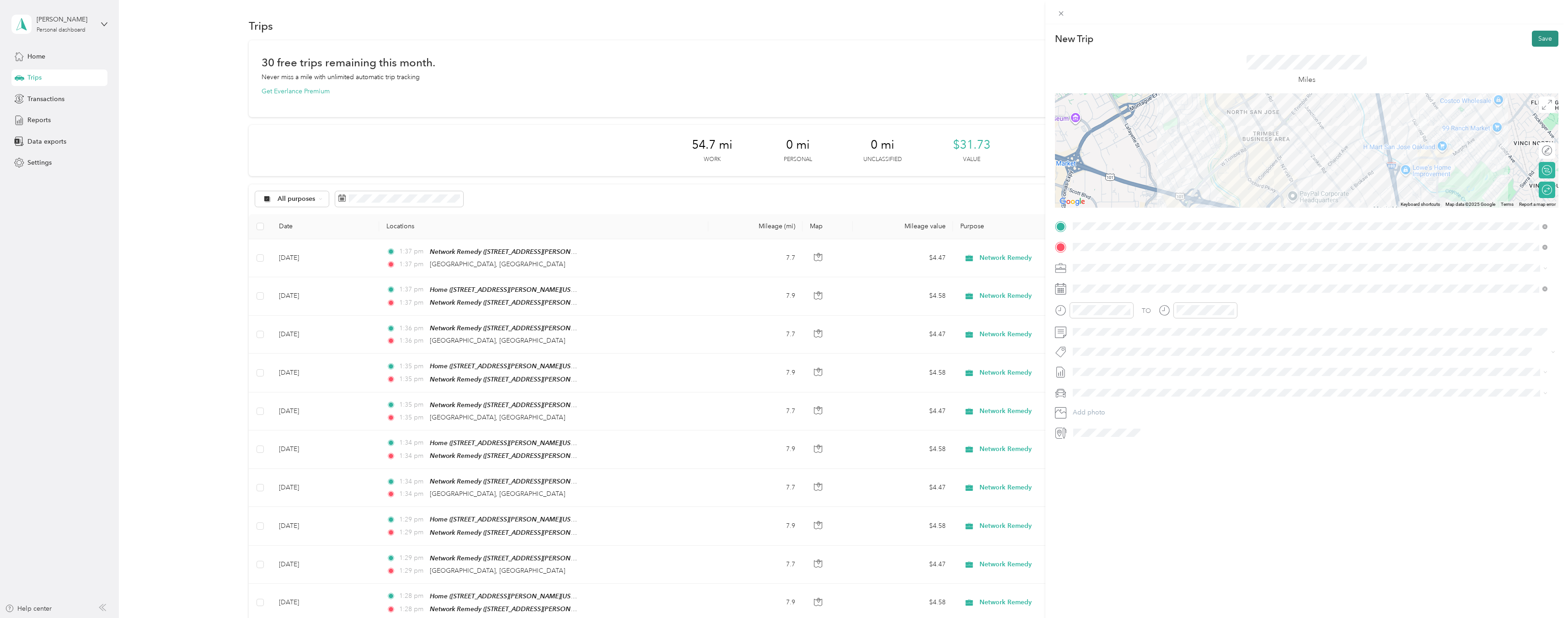
click at [1535, 40] on button "Save" at bounding box center [1545, 38] width 27 height 16
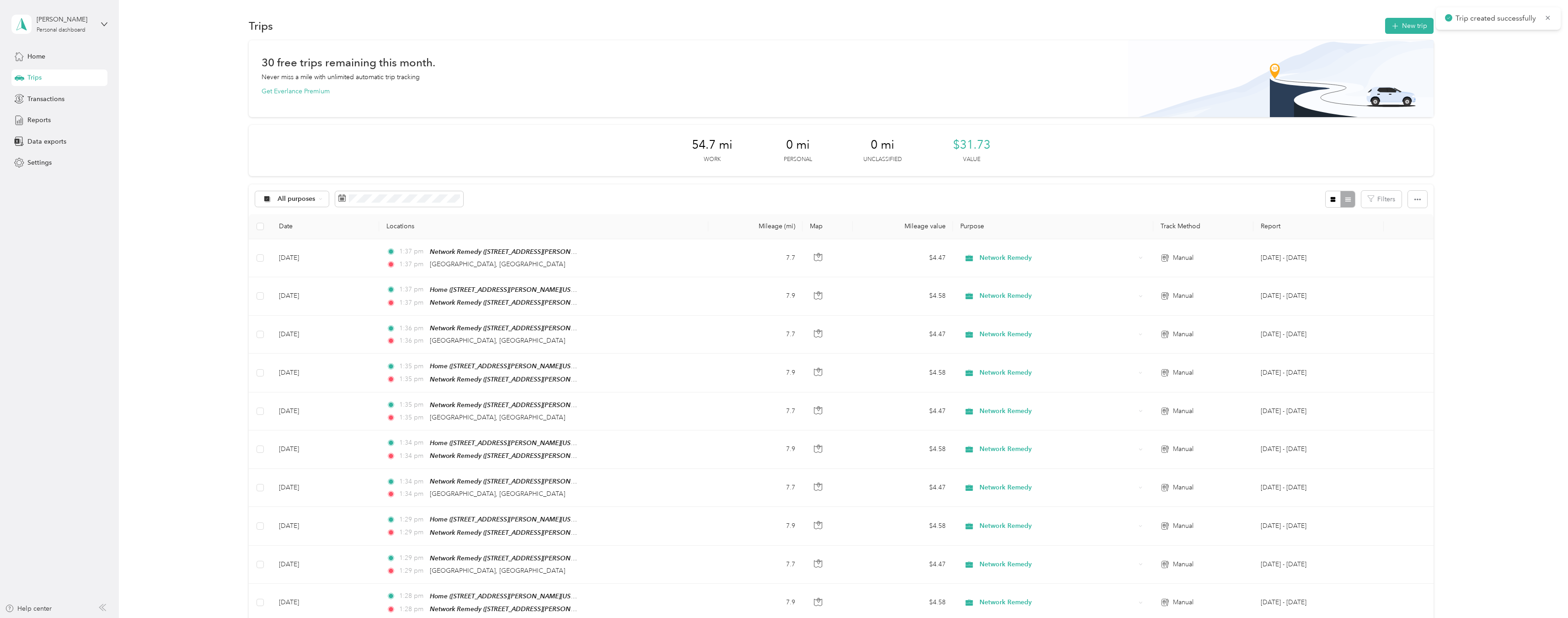
click at [1523, 91] on div "30 free trips remaining this month. Never miss a mile with unlimited automatic …" at bounding box center [841, 363] width 1422 height 646
click at [1412, 27] on button "New trip" at bounding box center [1410, 25] width 49 height 16
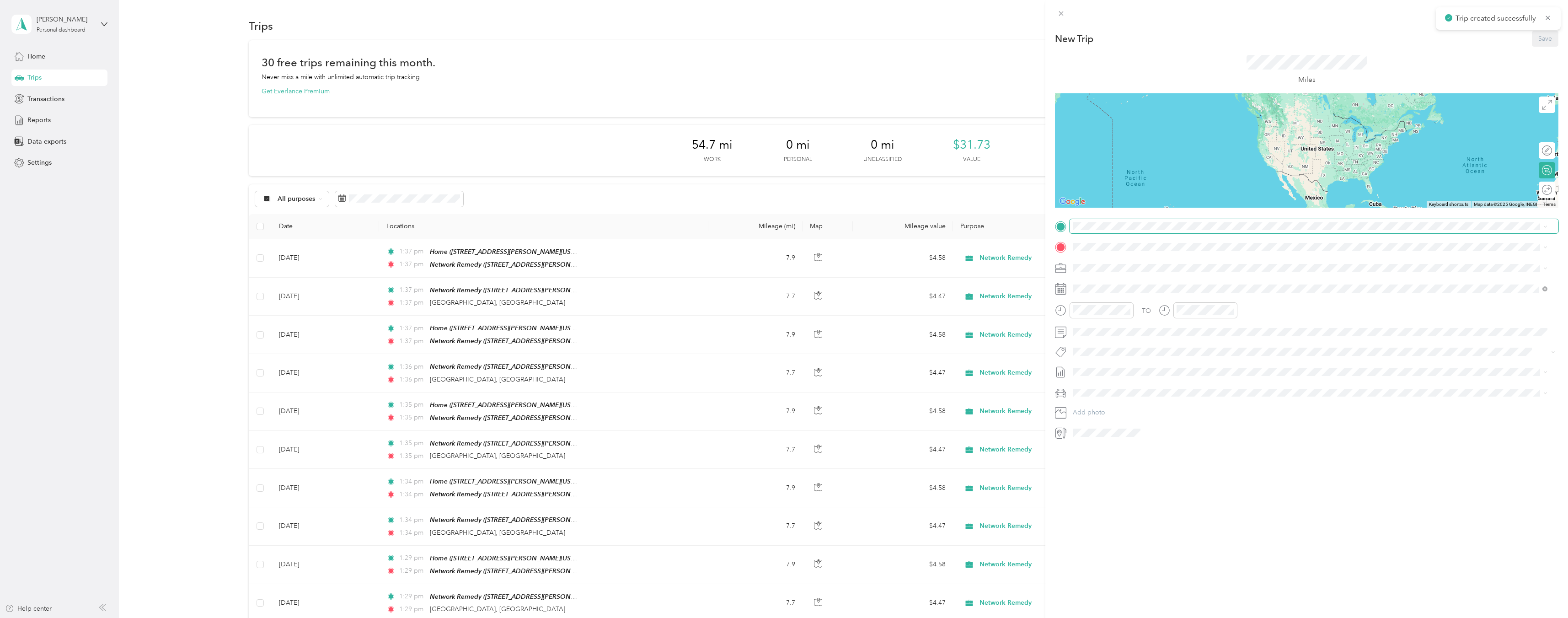
click at [1155, 230] on span at bounding box center [1314, 226] width 489 height 15
click at [1163, 264] on div "TEAM Network Remedy" at bounding box center [1161, 264] width 142 height 11
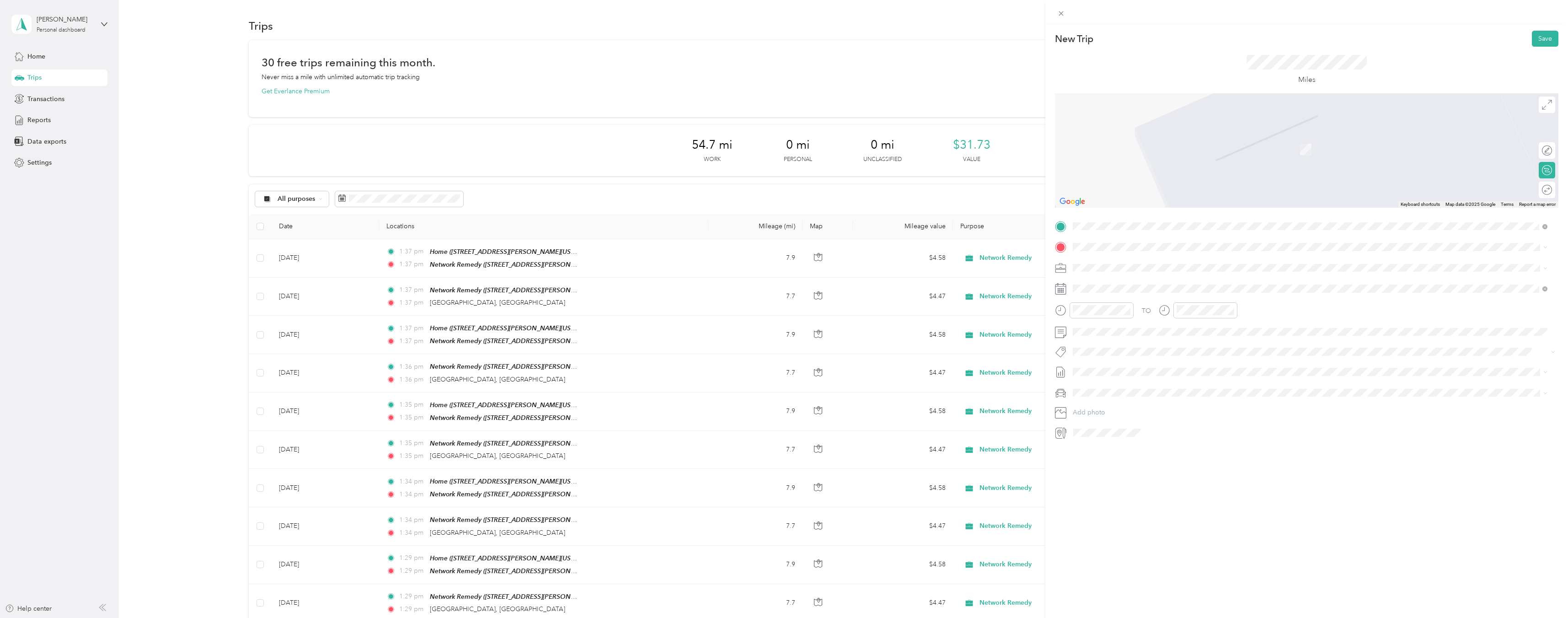
click at [1172, 281] on span "[GEOGRAPHIC_DATA][US_STATE], [GEOGRAPHIC_DATA]" at bounding box center [1175, 279] width 169 height 8
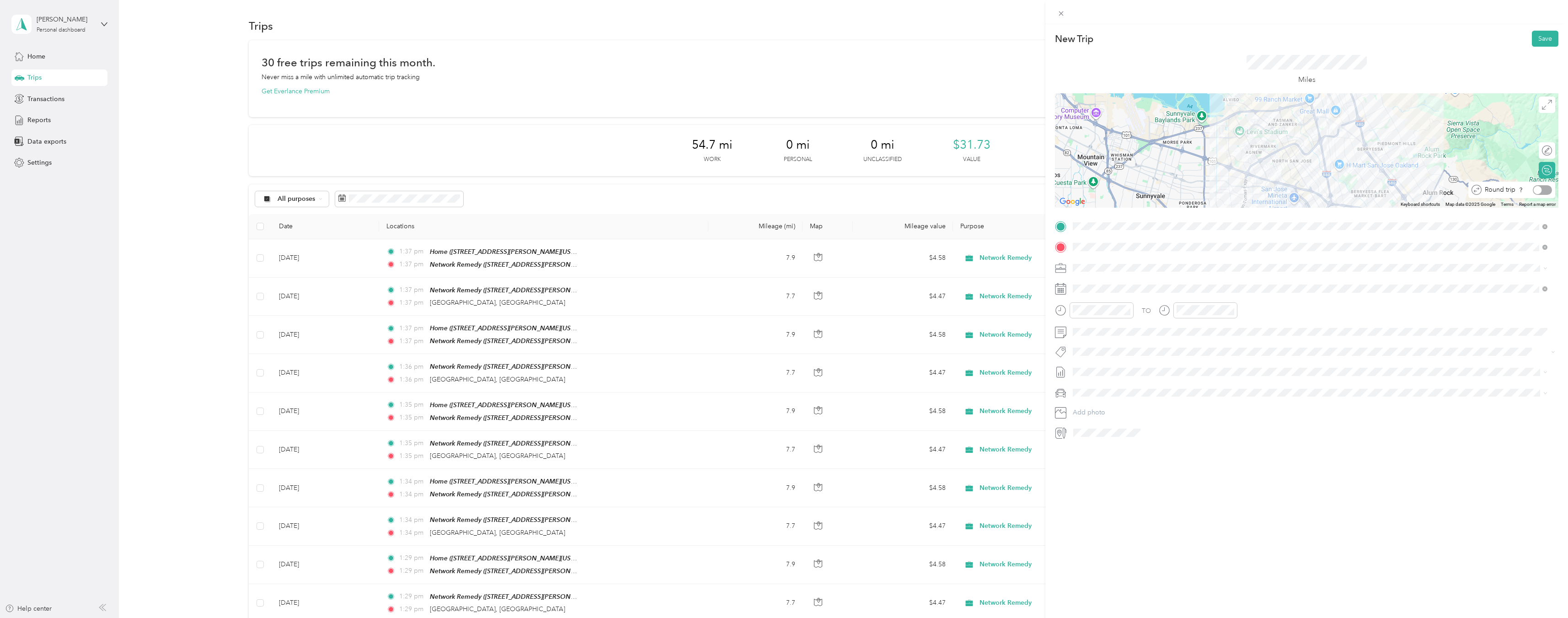
click at [1538, 193] on div at bounding box center [1543, 190] width 19 height 10
click at [1100, 341] on icon at bounding box center [1096, 340] width 9 height 9
click at [1150, 385] on div "8" at bounding box center [1151, 387] width 12 height 11
click at [1538, 37] on button "Save" at bounding box center [1545, 38] width 27 height 16
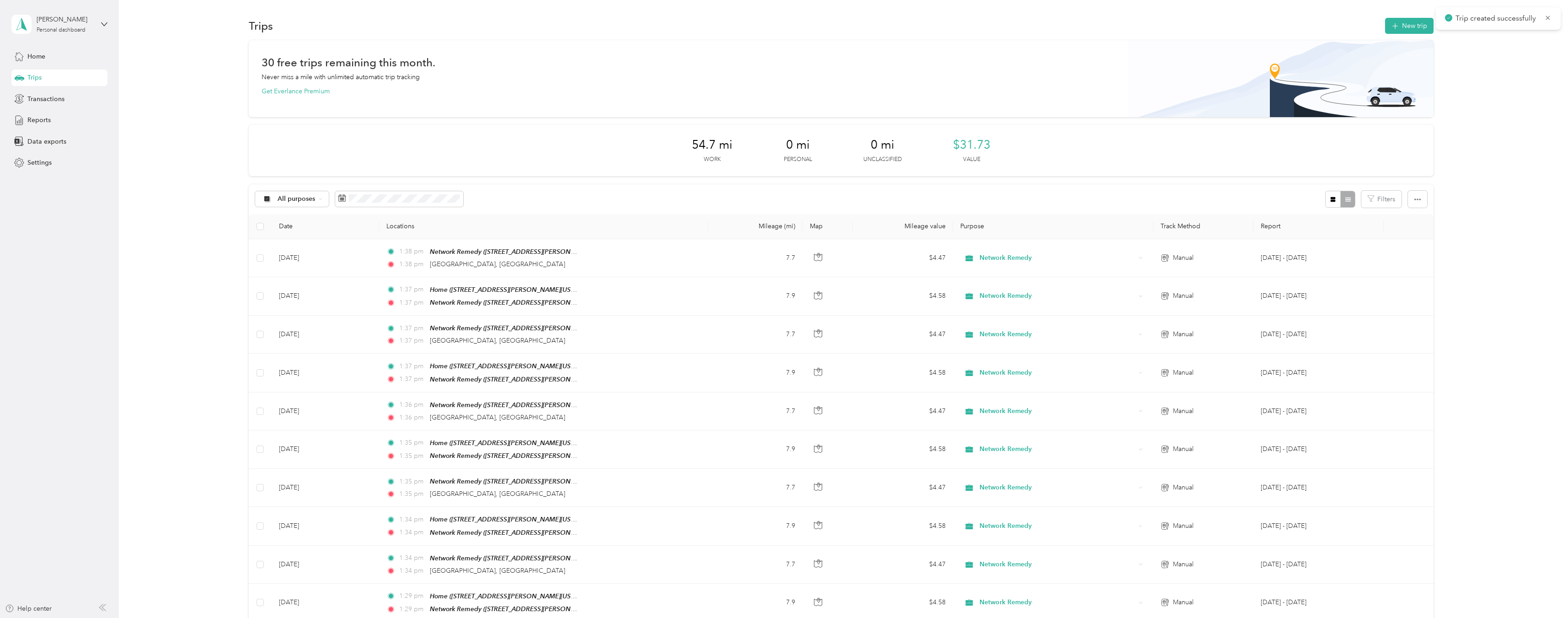
click at [1492, 196] on div "30 free trips remaining this month. Never miss a mile with unlimited automatic …" at bounding box center [841, 402] width 1422 height 723
drag, startPoint x: 1460, startPoint y: 82, endPoint x: 1441, endPoint y: 59, distance: 29.8
click at [1460, 81] on div "30 free trips remaining this month. Never miss a mile with unlimited automatic …" at bounding box center [841, 402] width 1422 height 723
click at [1409, 25] on button "New trip" at bounding box center [1410, 25] width 49 height 16
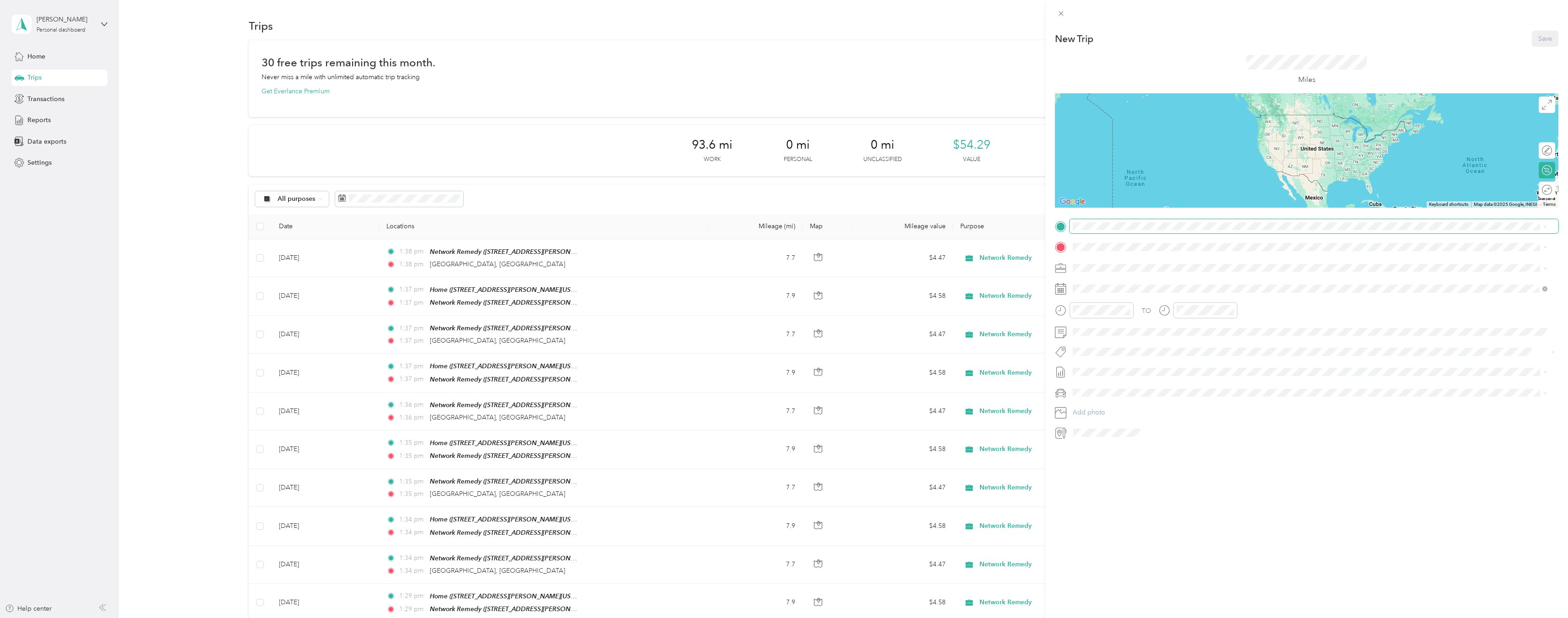
click at [1206, 231] on span at bounding box center [1314, 226] width 489 height 15
click at [1216, 617] on div "New Trip Save This trip cannot be edited because it is either under review, app…" at bounding box center [782, 618] width 1564 height 0
click at [1192, 266] on div "TEAM Network Remedy" at bounding box center [1161, 264] width 142 height 11
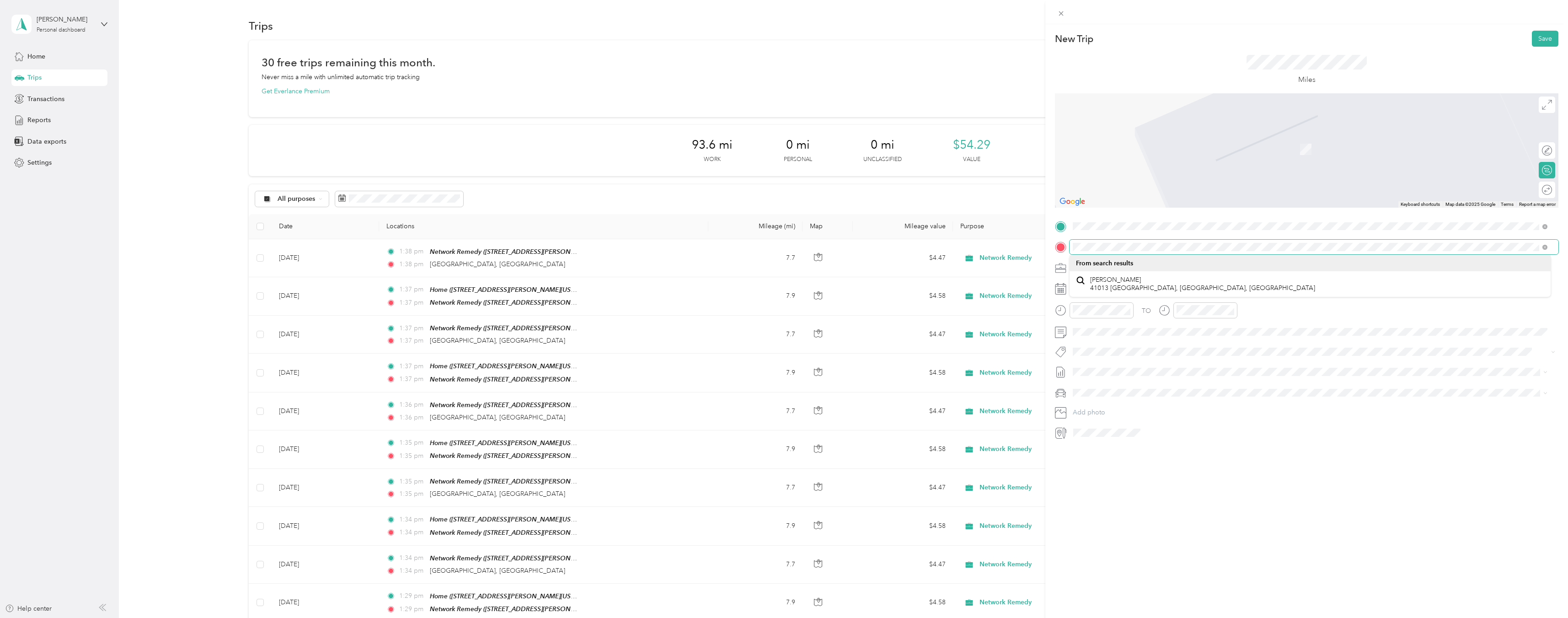
click at [1059, 236] on div "TO Add photo" at bounding box center [1307, 330] width 504 height 221
click at [1320, 417] on button "Add photo" at bounding box center [1314, 412] width 489 height 13
click at [1008, 245] on div "New Trip Save This trip cannot be edited because it is either under review, app…" at bounding box center [784, 309] width 1568 height 618
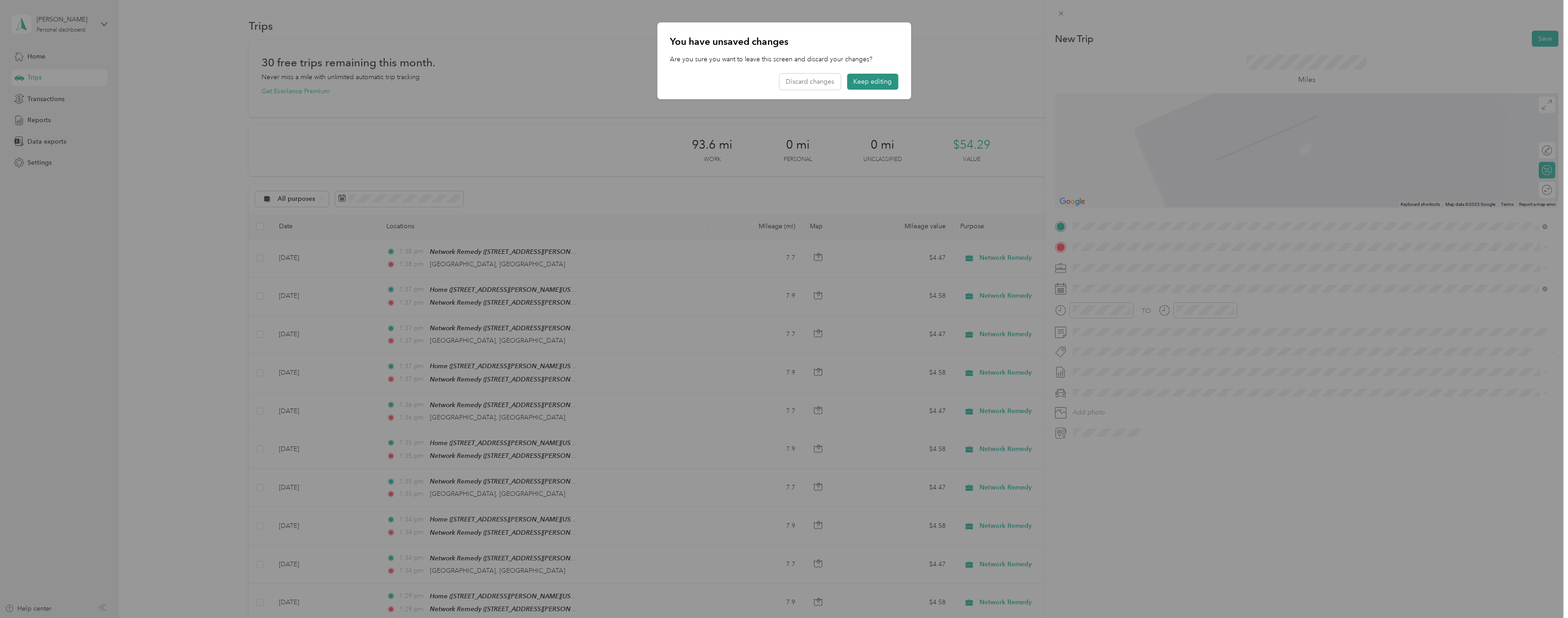
click at [867, 81] on button "Keep editing" at bounding box center [873, 81] width 51 height 16
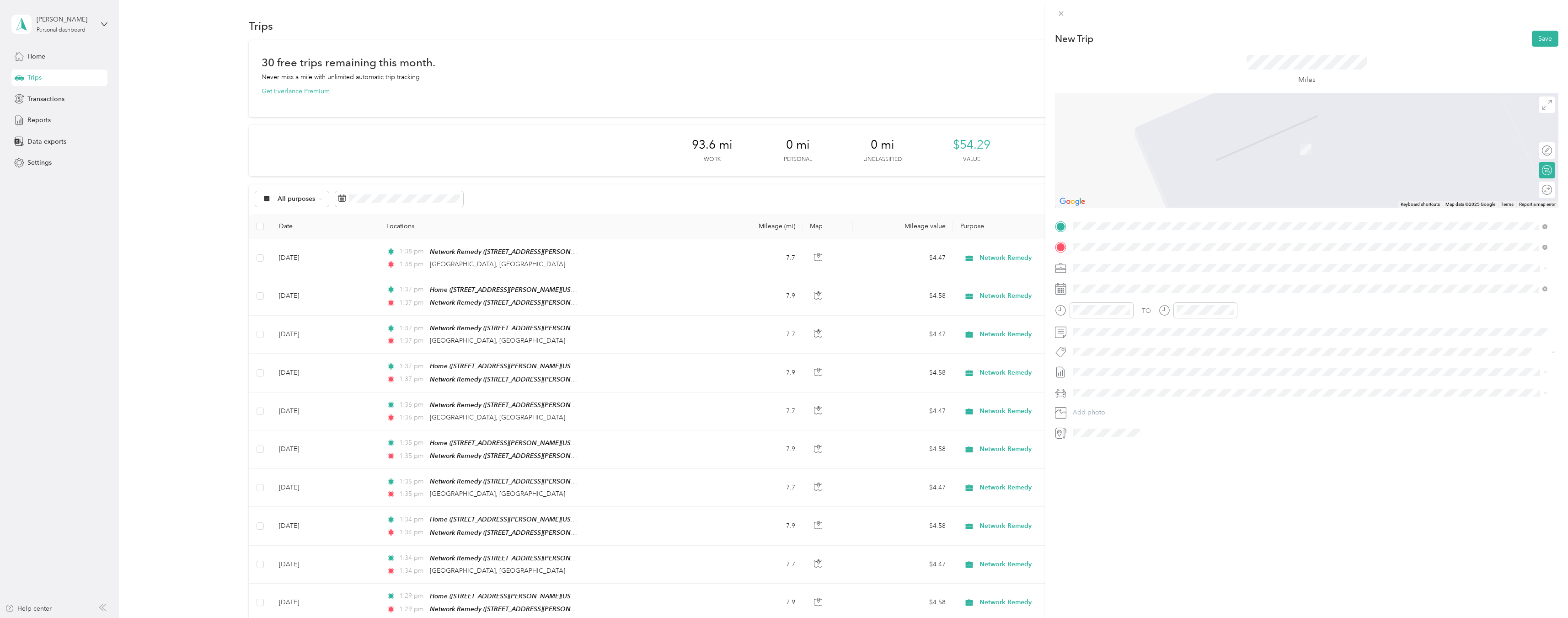
click at [1198, 284] on span "[STREET_ADDRESS][PERSON_NAME][US_STATE]" at bounding box center [1161, 280] width 142 height 8
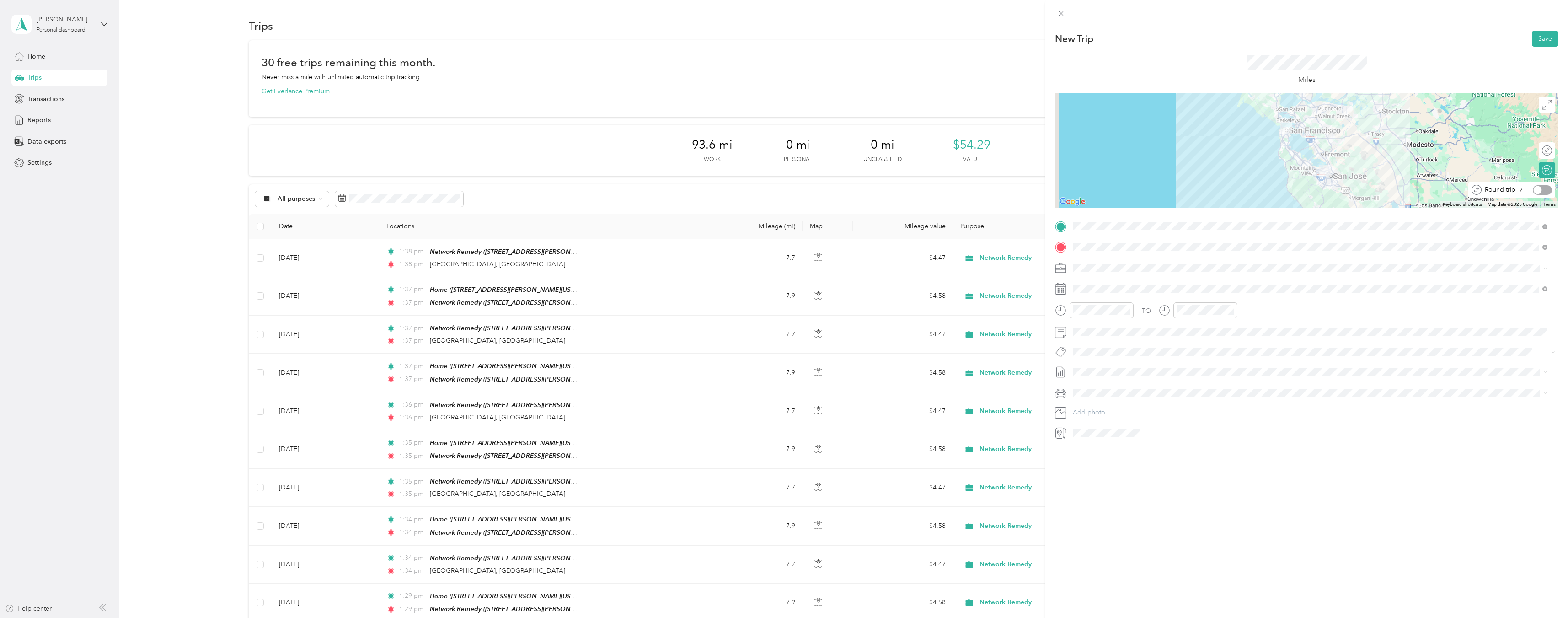
click at [1539, 188] on div at bounding box center [1543, 190] width 19 height 10
click at [1096, 339] on icon at bounding box center [1096, 340] width 9 height 9
click at [1139, 385] on div "7" at bounding box center [1139, 387] width 12 height 11
click at [1535, 35] on button "Save" at bounding box center [1545, 38] width 27 height 16
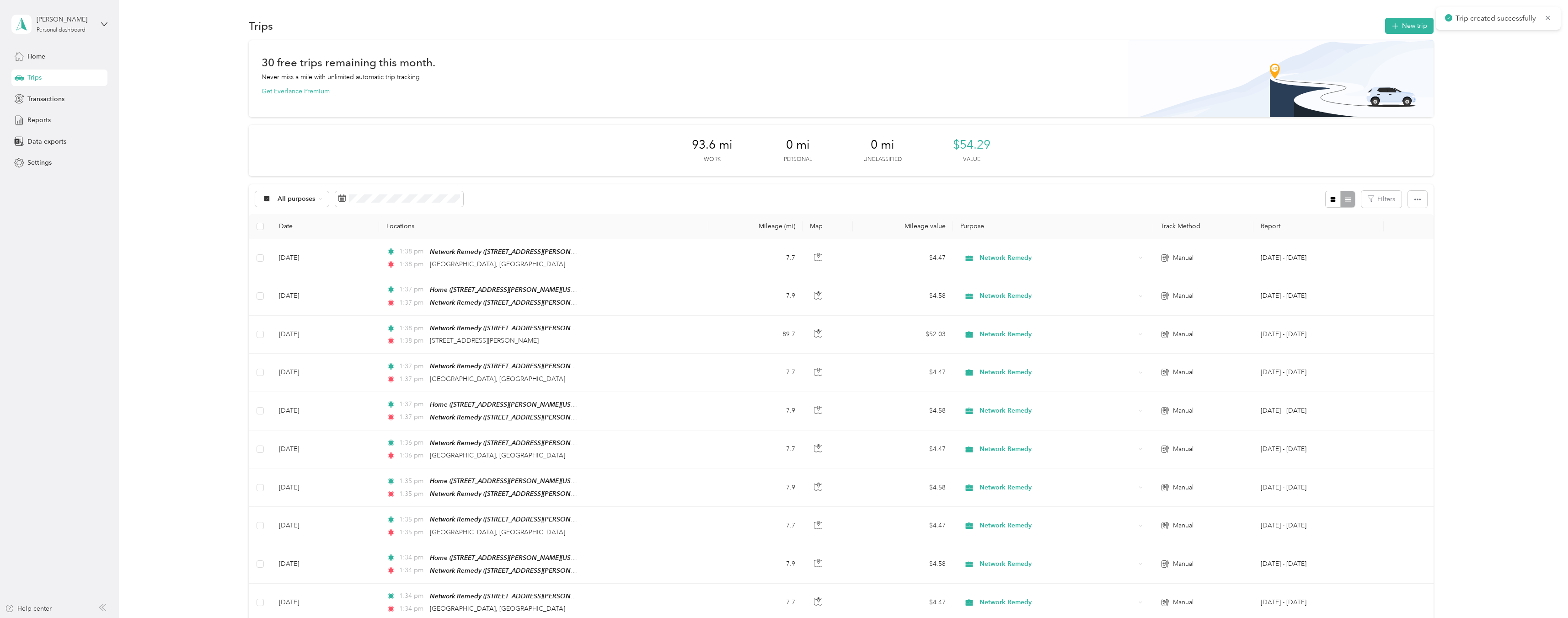
click at [1480, 155] on div "30 free trips remaining this month. Never miss a mile with unlimited automatic …" at bounding box center [841, 420] width 1422 height 760
click at [1462, 252] on div "30 free trips remaining this month. Never miss a mile with unlimited automatic …" at bounding box center [841, 420] width 1422 height 760
click at [1499, 292] on div "30 free trips remaining this month. Never miss a mile with unlimited automatic …" at bounding box center [841, 420] width 1422 height 760
click at [1058, 195] on div "All purposes Filters" at bounding box center [841, 199] width 1185 height 30
click at [1484, 147] on div "30 free trips remaining this month. Never miss a mile with unlimited automatic …" at bounding box center [841, 420] width 1422 height 760
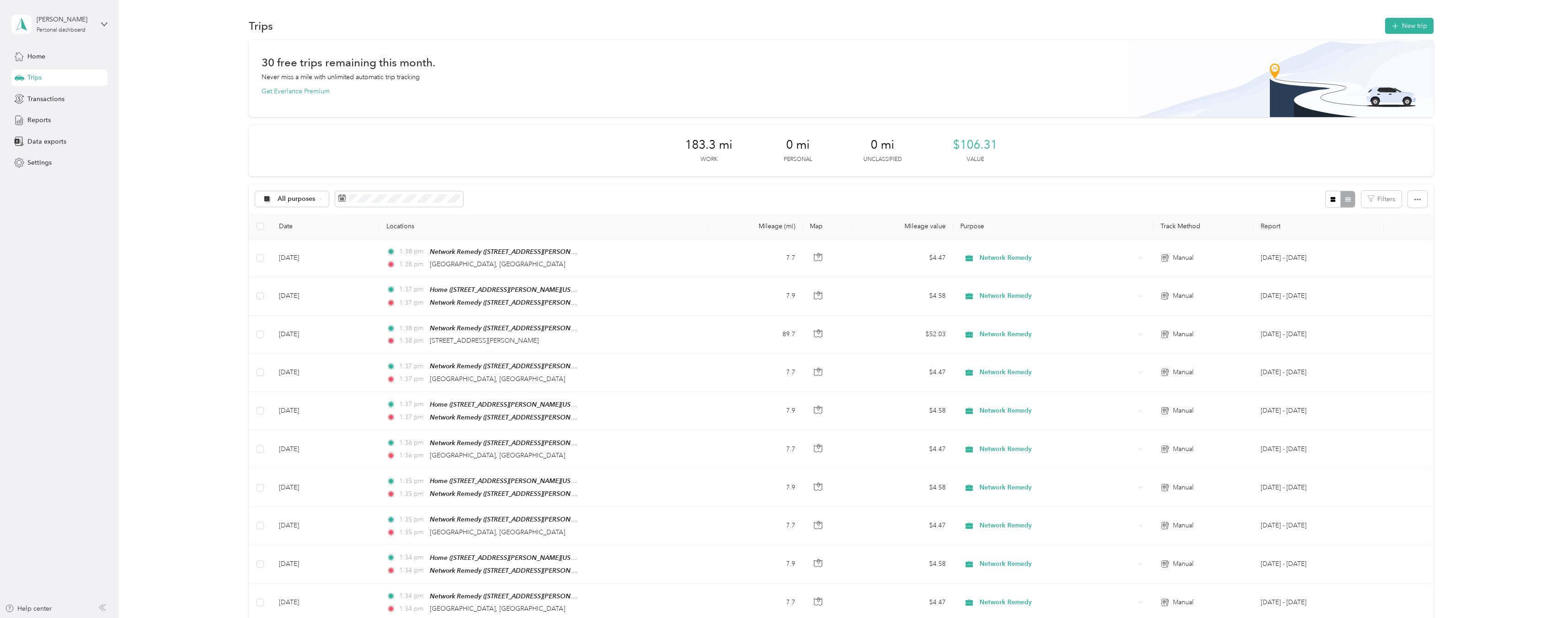
click at [1484, 127] on div "30 free trips remaining this month. Never miss a mile with unlimited automatic …" at bounding box center [841, 420] width 1422 height 760
click at [1419, 28] on button "New trip" at bounding box center [1410, 25] width 49 height 16
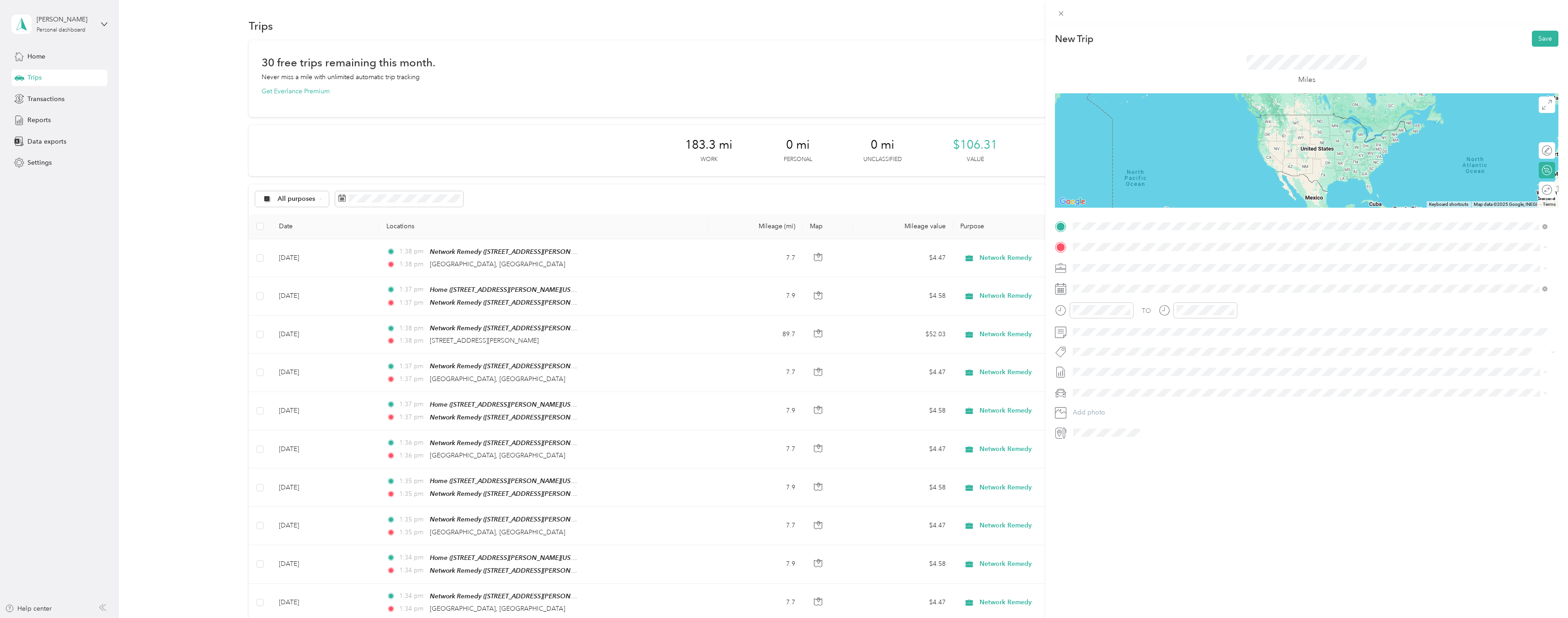
click at [1139, 264] on div "Home [STREET_ADDRESS][PERSON_NAME][US_STATE]" at bounding box center [1161, 267] width 142 height 19
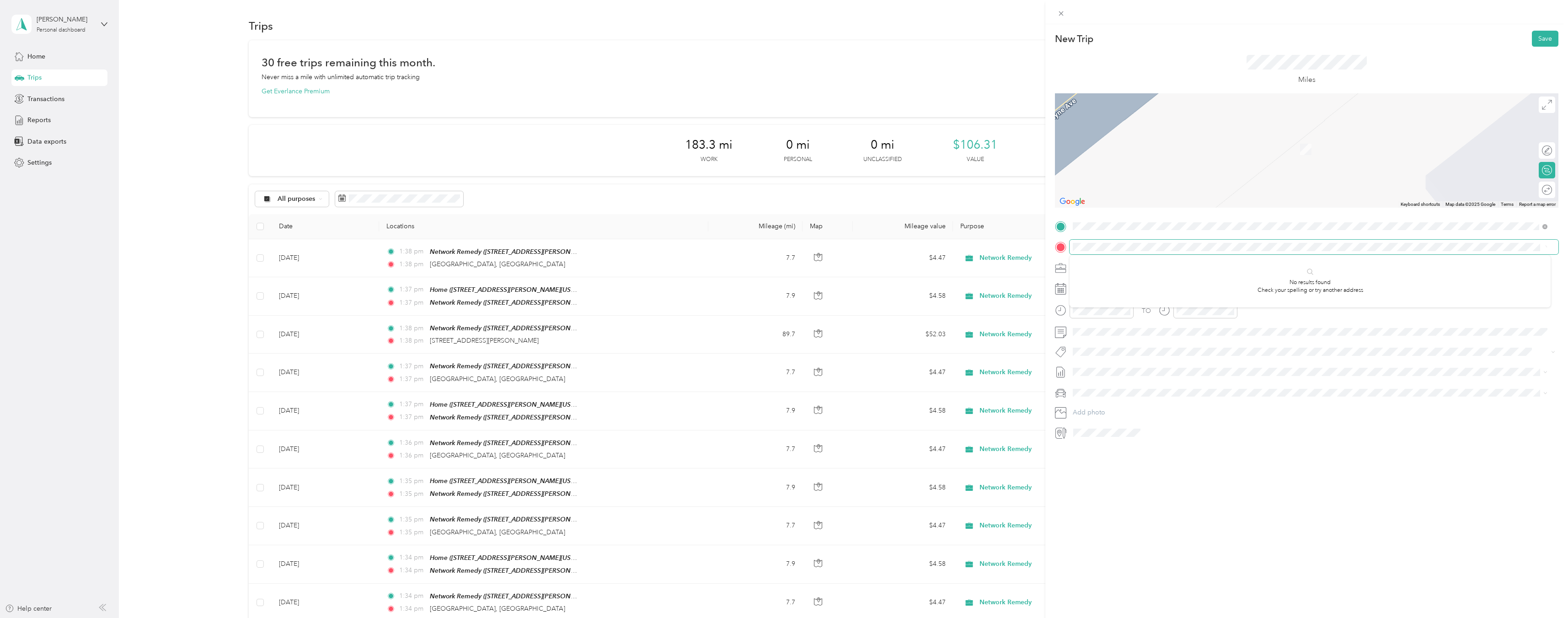
click at [1047, 249] on form "New Trip Save This trip cannot be edited because it is either under review, app…" at bounding box center [1306, 235] width 523 height 409
click at [1186, 292] on div "TEAM Network Remedy [STREET_ADDRESS][PERSON_NAME][US_STATE]" at bounding box center [1161, 290] width 142 height 23
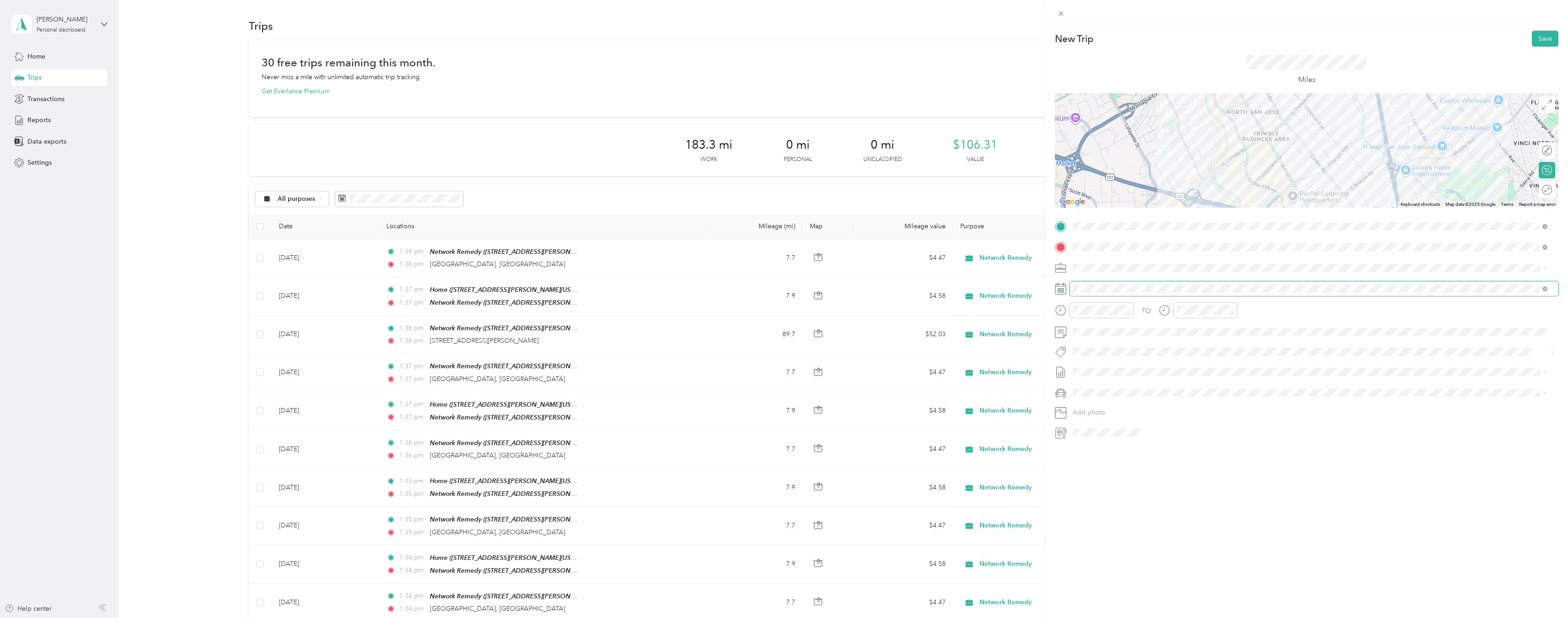
click at [1105, 293] on span at bounding box center [1314, 288] width 489 height 15
click at [1096, 339] on icon at bounding box center [1096, 340] width 9 height 9
click at [1101, 402] on div "11" at bounding box center [1104, 401] width 12 height 11
click at [1536, 188] on div at bounding box center [1543, 190] width 19 height 10
click at [1540, 42] on button "Save" at bounding box center [1545, 38] width 27 height 16
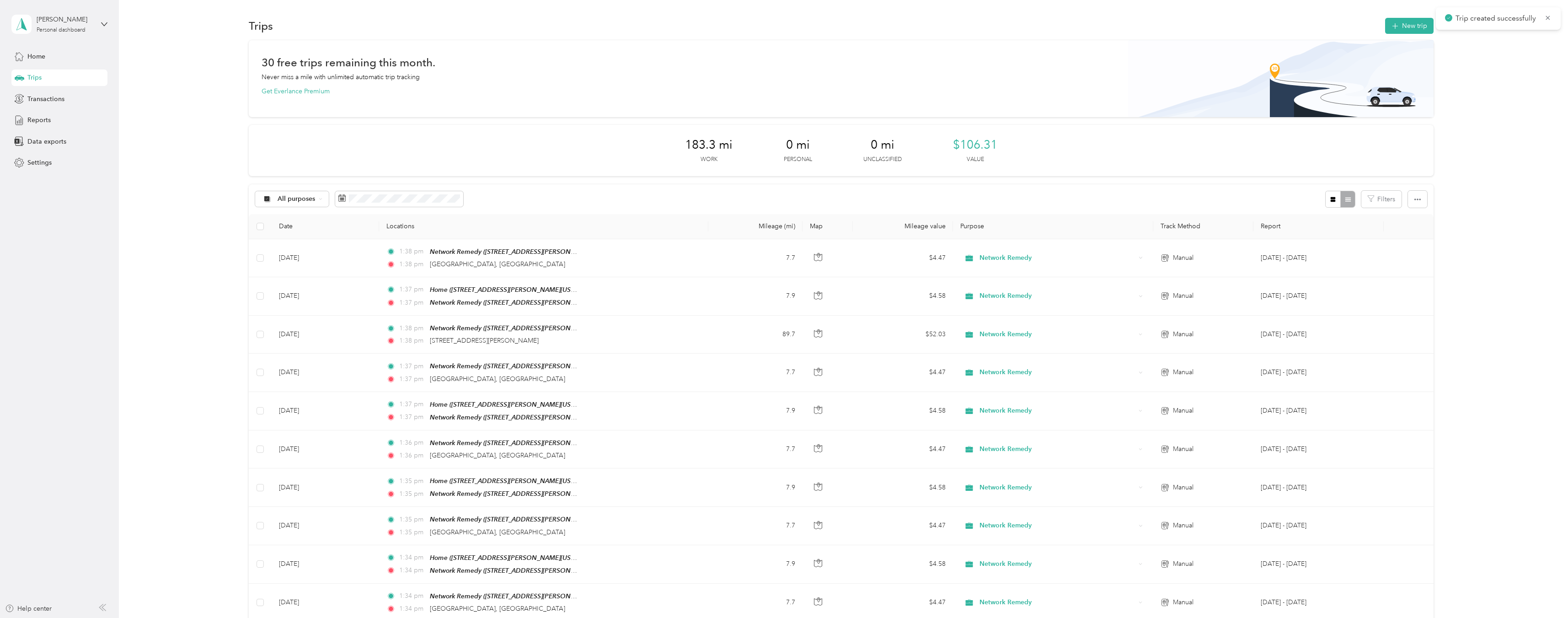
click at [1475, 96] on div "30 free trips remaining this month. Never miss a mile with unlimited automatic …" at bounding box center [841, 420] width 1422 height 760
click at [1402, 29] on button "New trip" at bounding box center [1410, 25] width 49 height 16
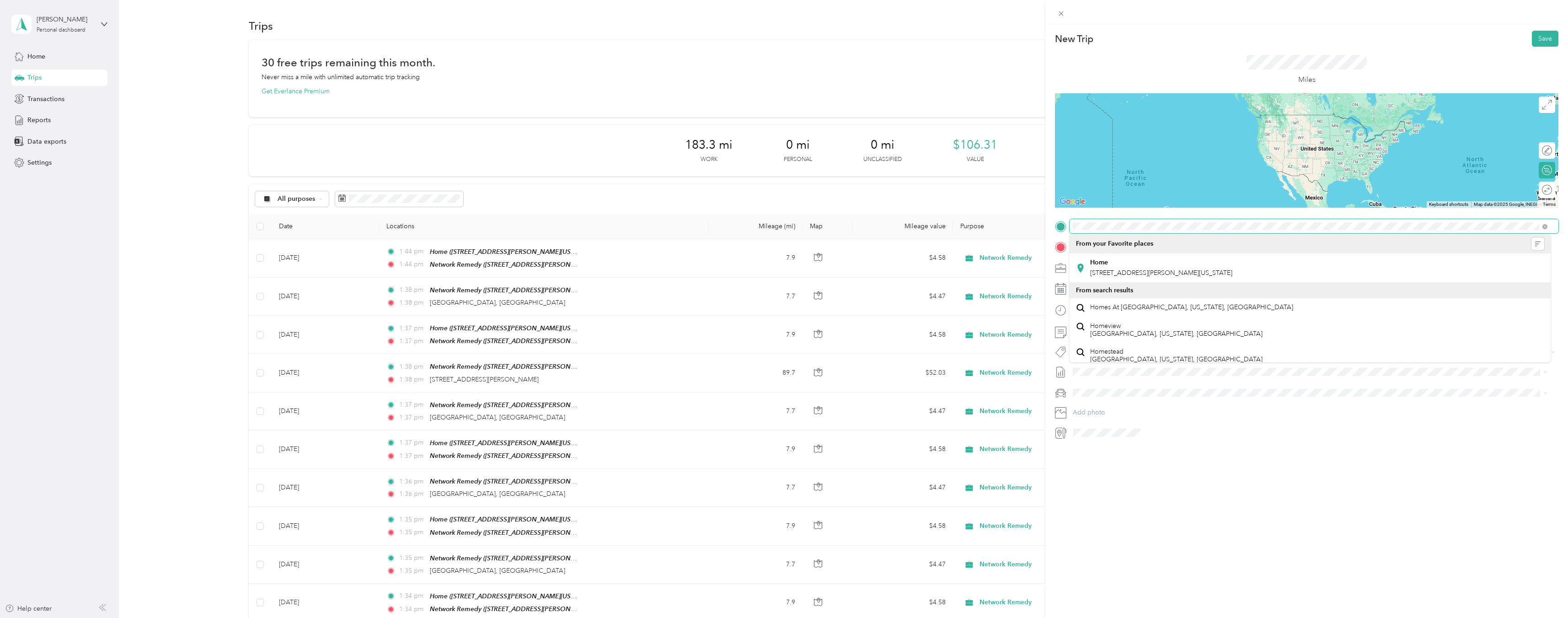
click at [1032, 218] on div "New Trip Save This trip cannot be edited because it is either under review, app…" at bounding box center [784, 309] width 1568 height 618
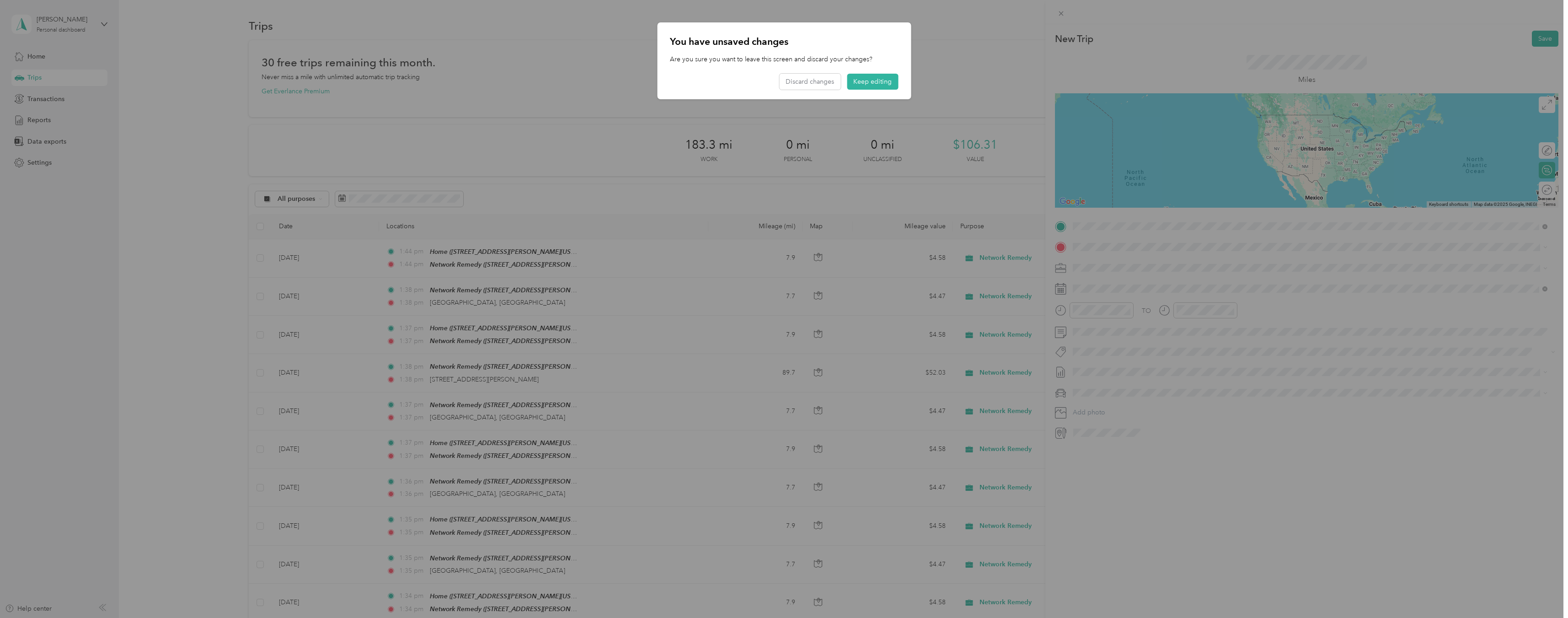
click at [873, 73] on div "You have unsaved changes Are you sure you want to leave this screen and discard…" at bounding box center [784, 61] width 254 height 77
click at [880, 80] on button "Keep editing" at bounding box center [873, 81] width 51 height 16
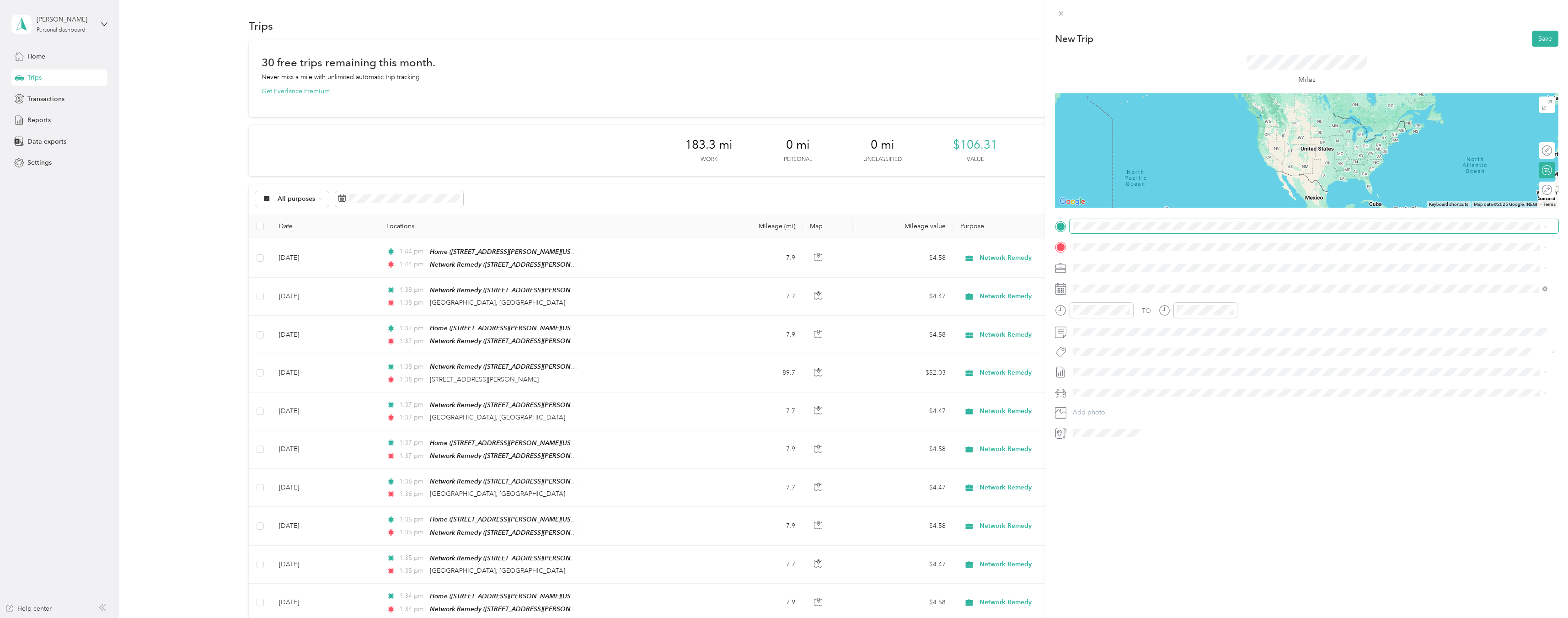
click at [1146, 232] on span at bounding box center [1314, 226] width 489 height 15
click at [1158, 257] on div "TEAM Network Remedy [STREET_ADDRESS][PERSON_NAME][US_STATE]" at bounding box center [1311, 268] width 468 height 25
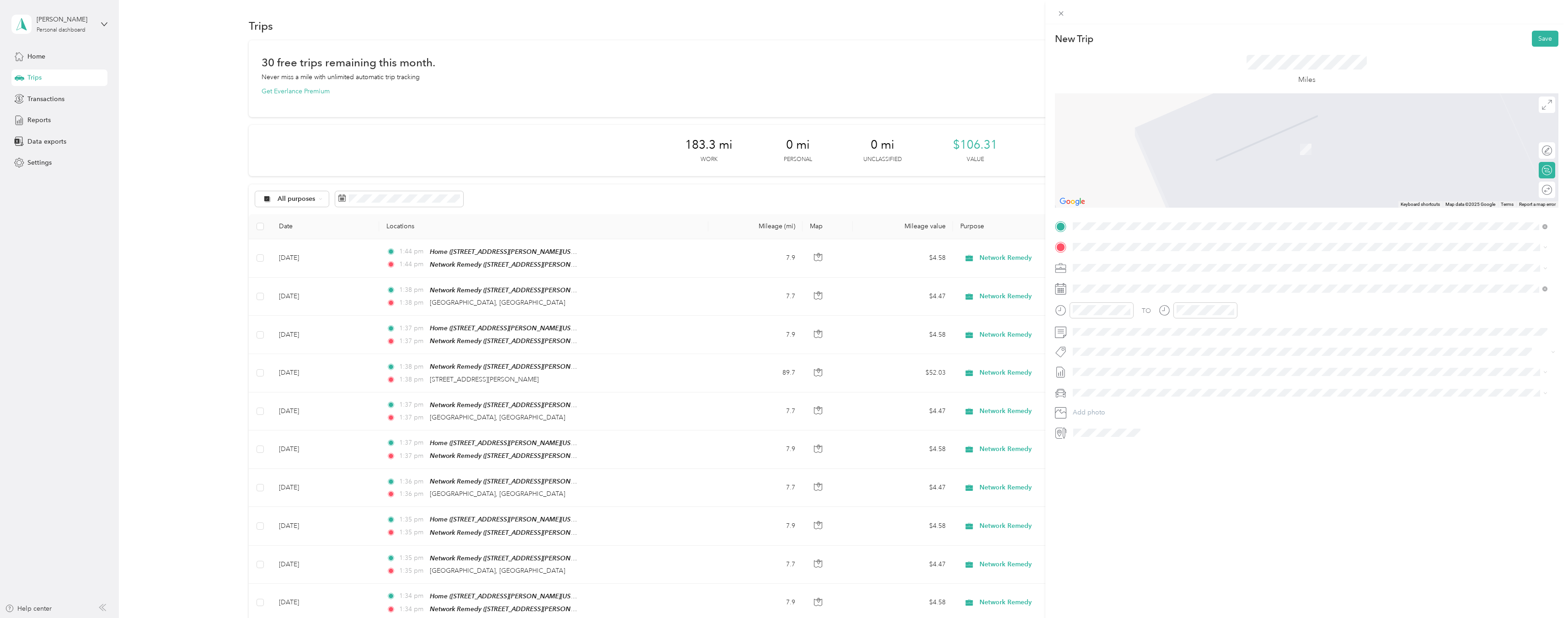
click at [1158, 279] on span "[GEOGRAPHIC_DATA][US_STATE], [GEOGRAPHIC_DATA]" at bounding box center [1175, 279] width 169 height 8
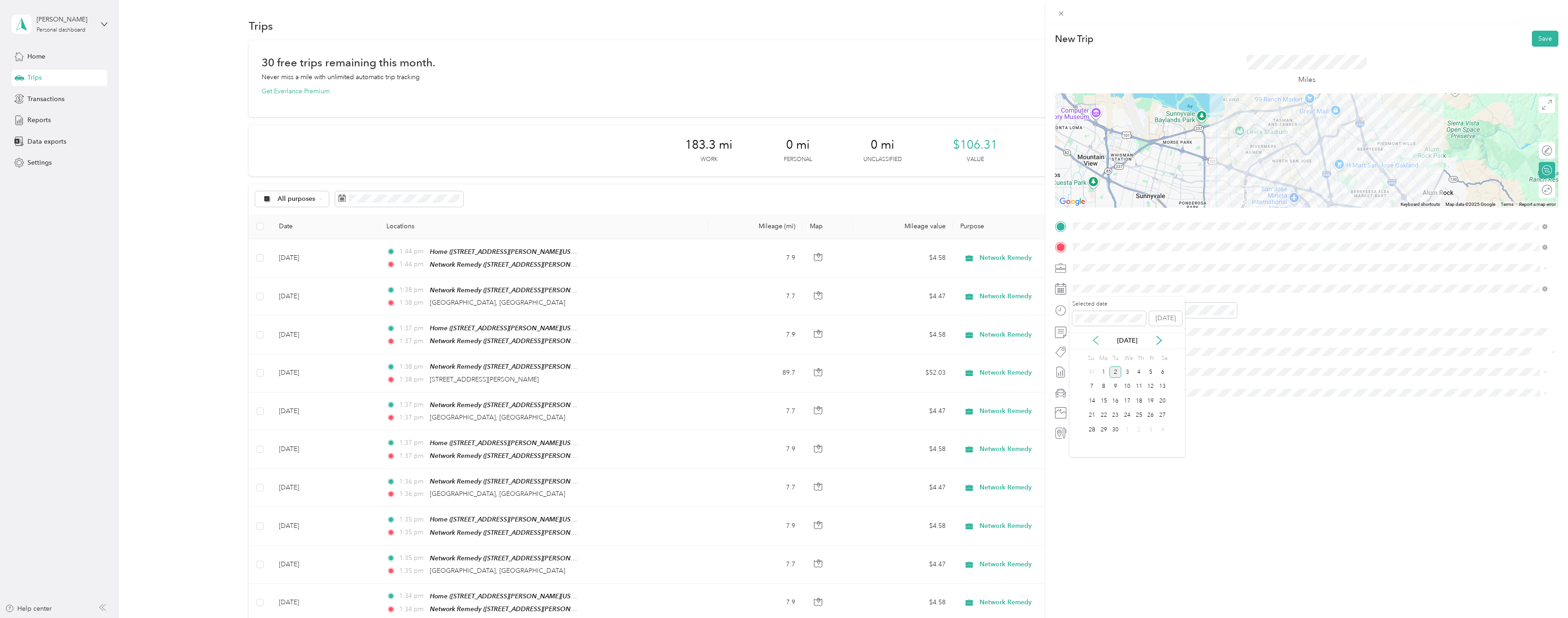
click at [1100, 339] on div "[DATE]" at bounding box center [1127, 341] width 115 height 10
click at [1096, 342] on icon at bounding box center [1096, 340] width 9 height 9
click at [1103, 402] on div "11" at bounding box center [1104, 401] width 12 height 11
click at [1540, 190] on div at bounding box center [1543, 190] width 19 height 10
click at [1534, 40] on button "Save" at bounding box center [1545, 38] width 27 height 16
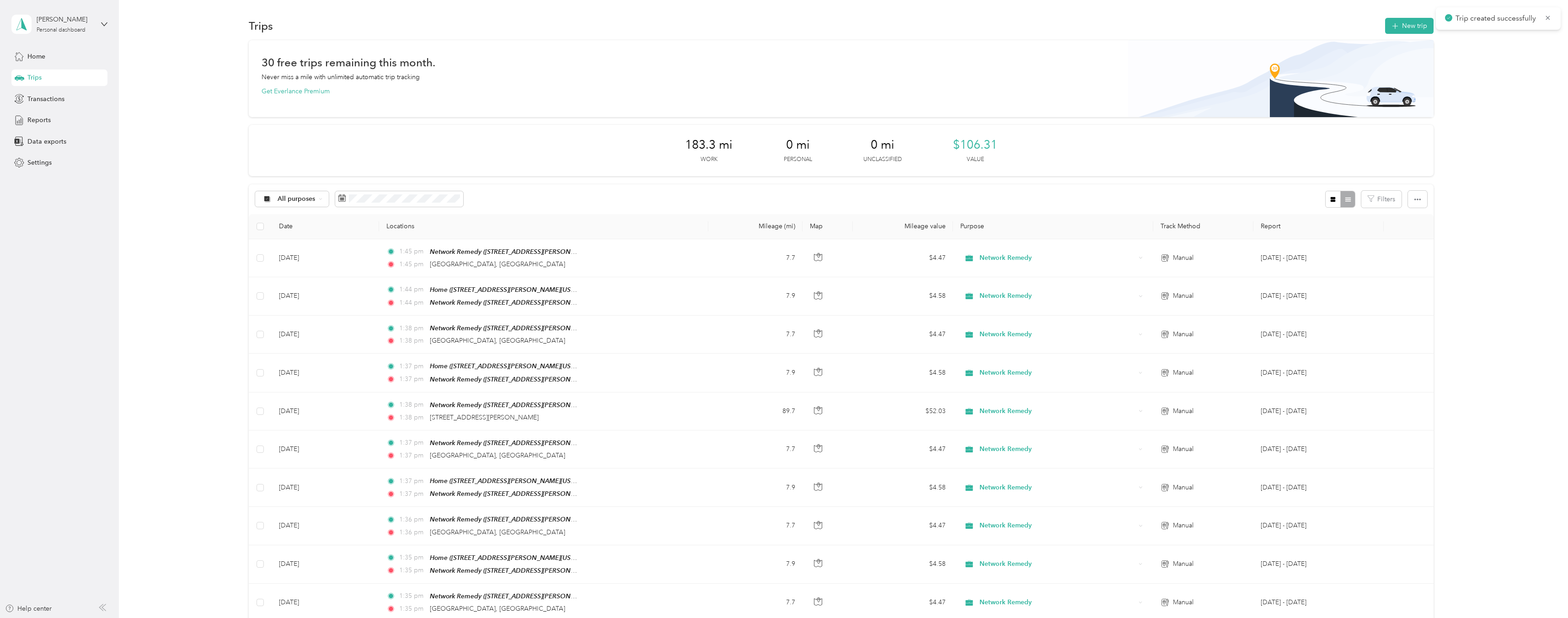
click at [1465, 102] on div "30 free trips remaining this month. Never miss a mile with unlimited automatic …" at bounding box center [841, 459] width 1422 height 837
click at [1410, 29] on button "New trip" at bounding box center [1410, 25] width 49 height 16
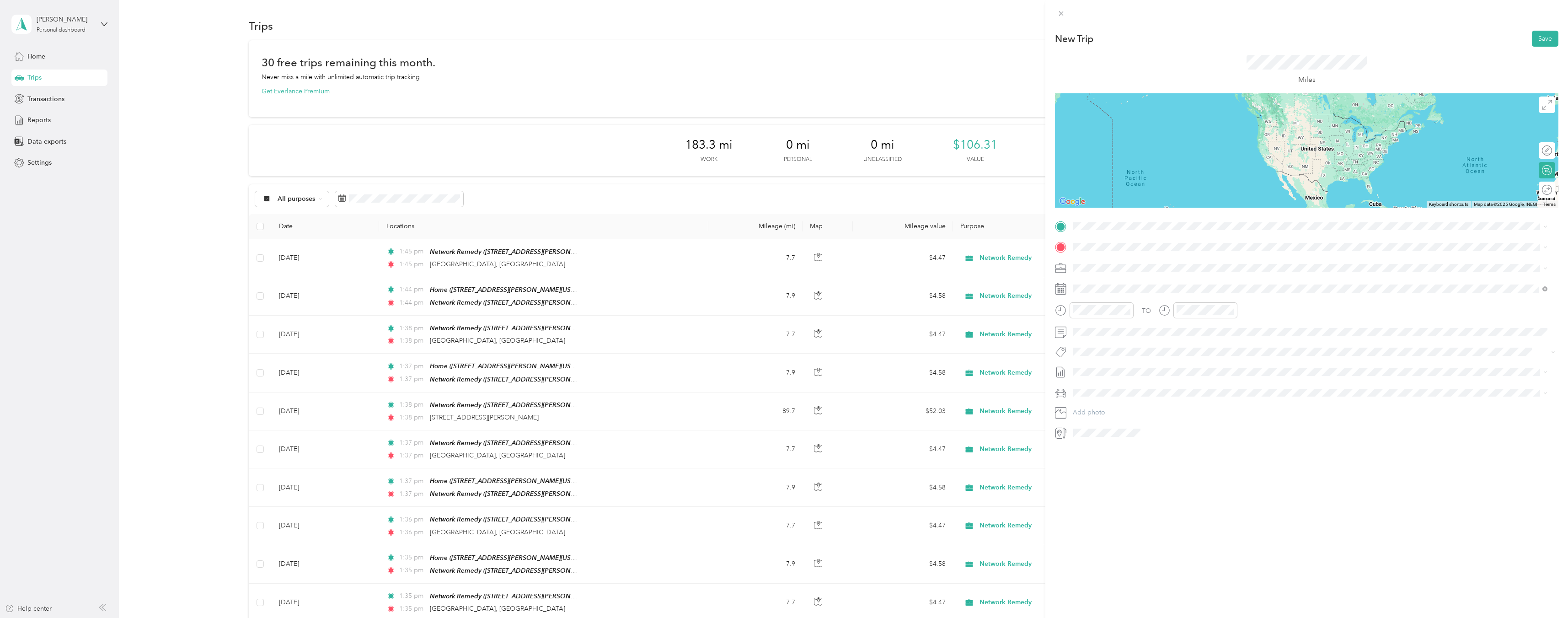
drag, startPoint x: 1135, startPoint y: 258, endPoint x: 1143, endPoint y: 250, distance: 11.3
click at [1136, 260] on div "Home" at bounding box center [1161, 262] width 142 height 8
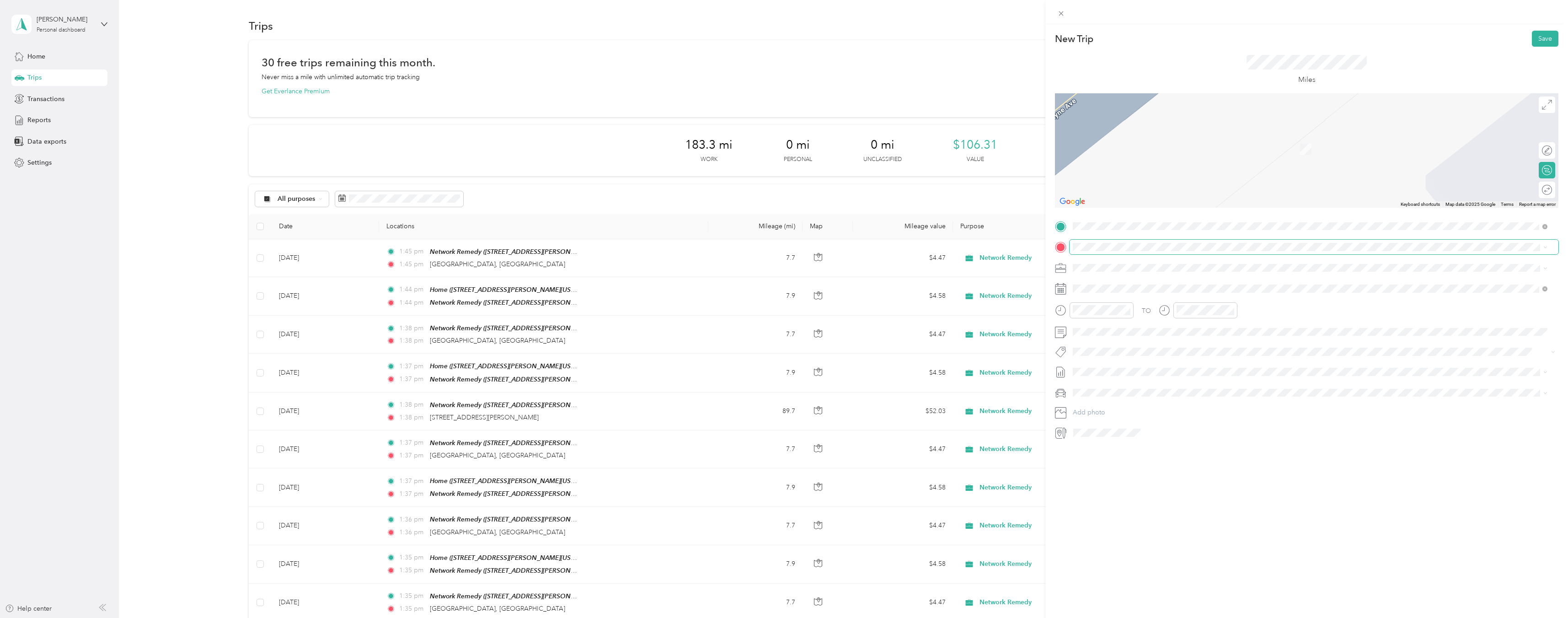
click at [1139, 243] on span at bounding box center [1314, 247] width 489 height 15
click at [1160, 298] on span "[STREET_ADDRESS][PERSON_NAME][US_STATE]" at bounding box center [1161, 296] width 142 height 8
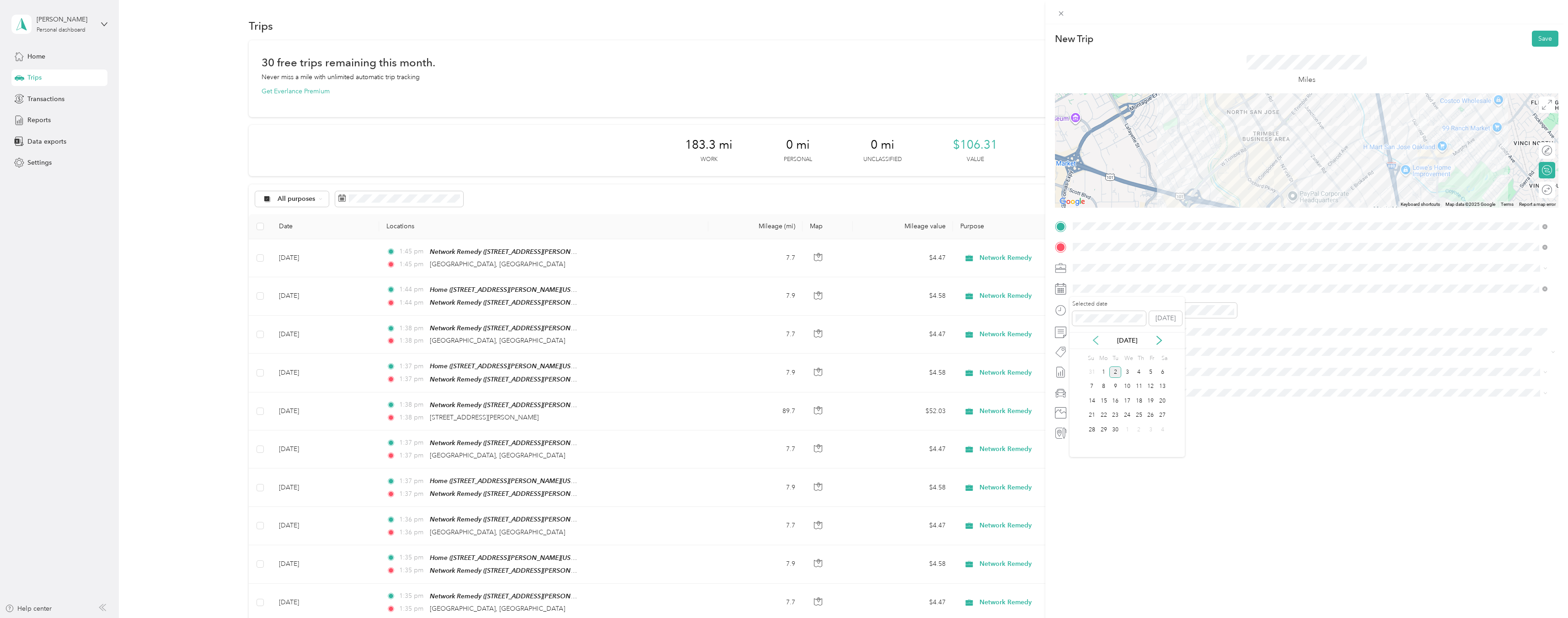
click at [1096, 338] on icon at bounding box center [1096, 340] width 9 height 9
click at [1117, 402] on div "12" at bounding box center [1115, 401] width 12 height 11
click at [1539, 188] on div at bounding box center [1543, 190] width 19 height 10
click at [1540, 45] on button "Save" at bounding box center [1545, 38] width 27 height 16
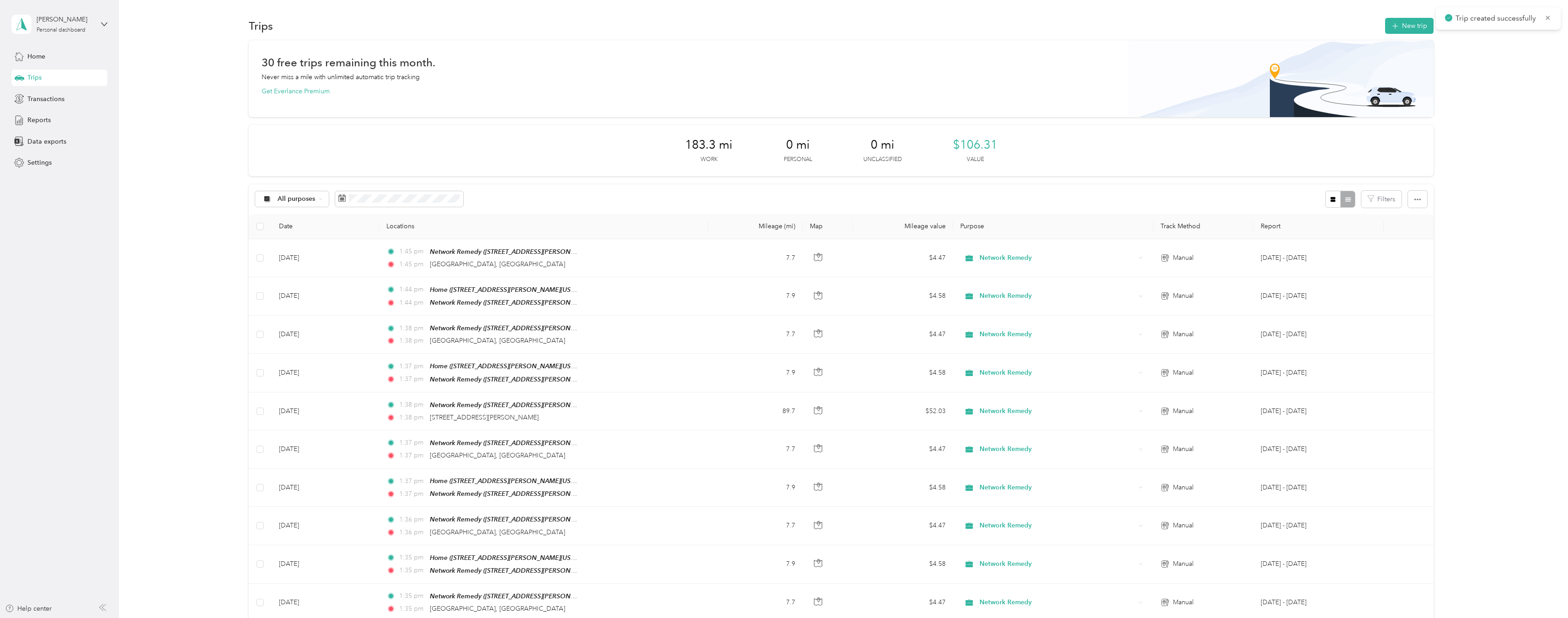
drag, startPoint x: 1486, startPoint y: 93, endPoint x: 1475, endPoint y: 89, distance: 11.7
click at [1482, 93] on div "30 free trips remaining this month. Never miss a mile with unlimited automatic …" at bounding box center [841, 459] width 1422 height 837
click at [1407, 27] on button "New trip" at bounding box center [1410, 25] width 49 height 16
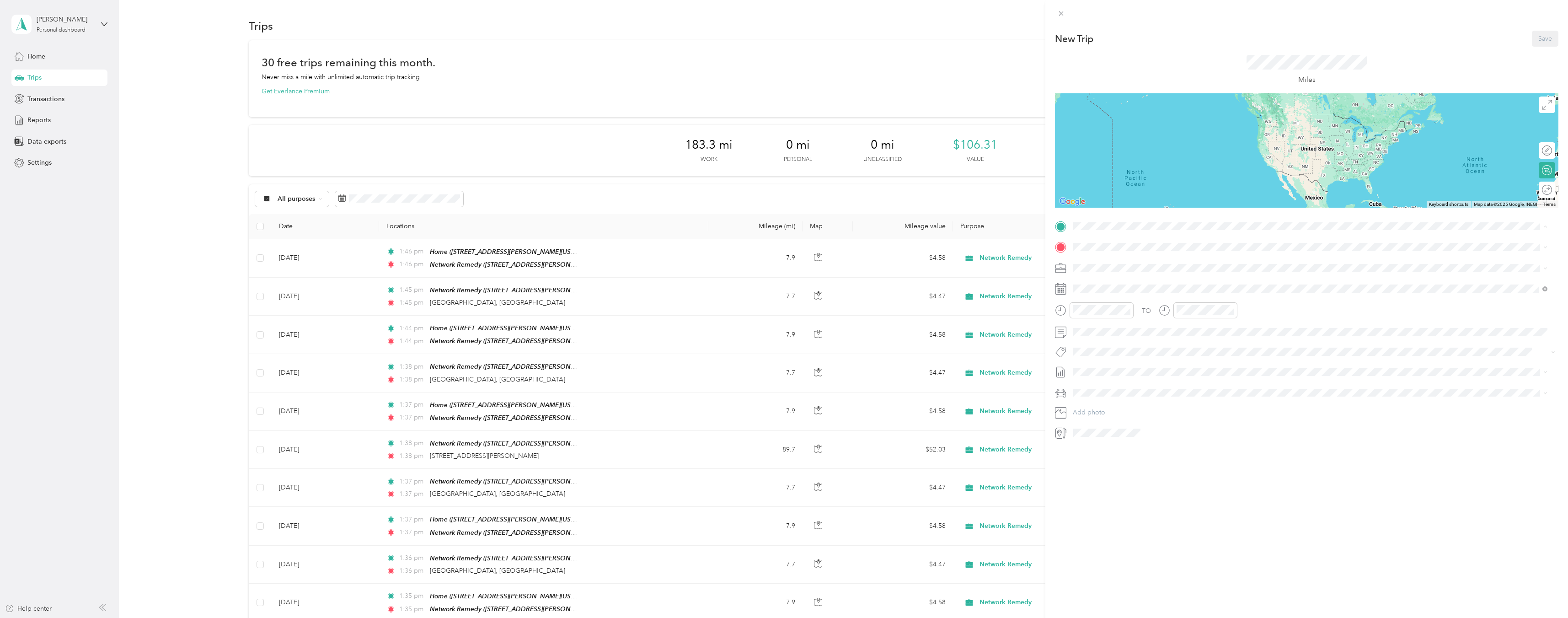
click at [1161, 267] on div "TEAM Network Remedy" at bounding box center [1161, 264] width 142 height 11
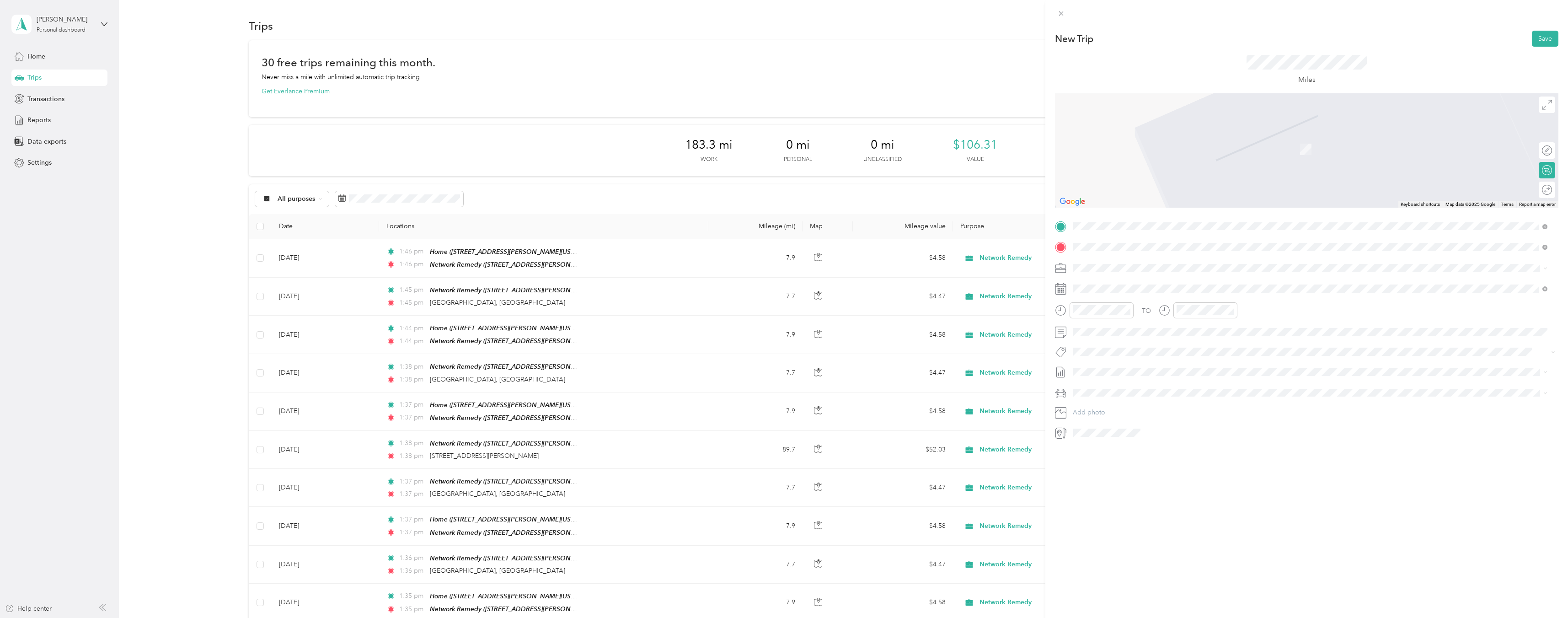
click at [1129, 280] on span "[GEOGRAPHIC_DATA][US_STATE], [GEOGRAPHIC_DATA]" at bounding box center [1175, 280] width 169 height 8
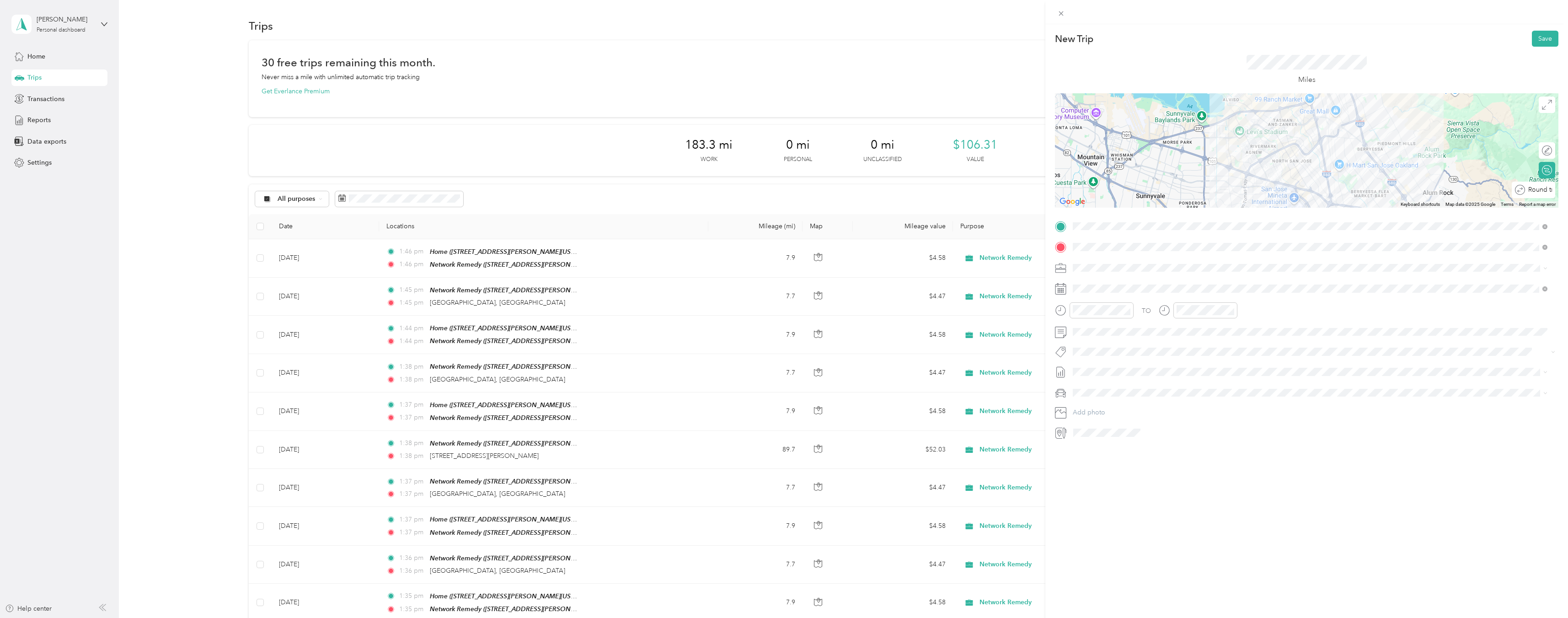
click at [1536, 196] on div "Round trip" at bounding box center [1533, 190] width 43 height 16
click at [1536, 192] on div at bounding box center [1543, 190] width 19 height 10
click at [1097, 339] on icon at bounding box center [1096, 340] width 9 height 9
click at [1117, 398] on div "12" at bounding box center [1115, 401] width 12 height 11
click at [1543, 43] on button "Save" at bounding box center [1545, 38] width 27 height 16
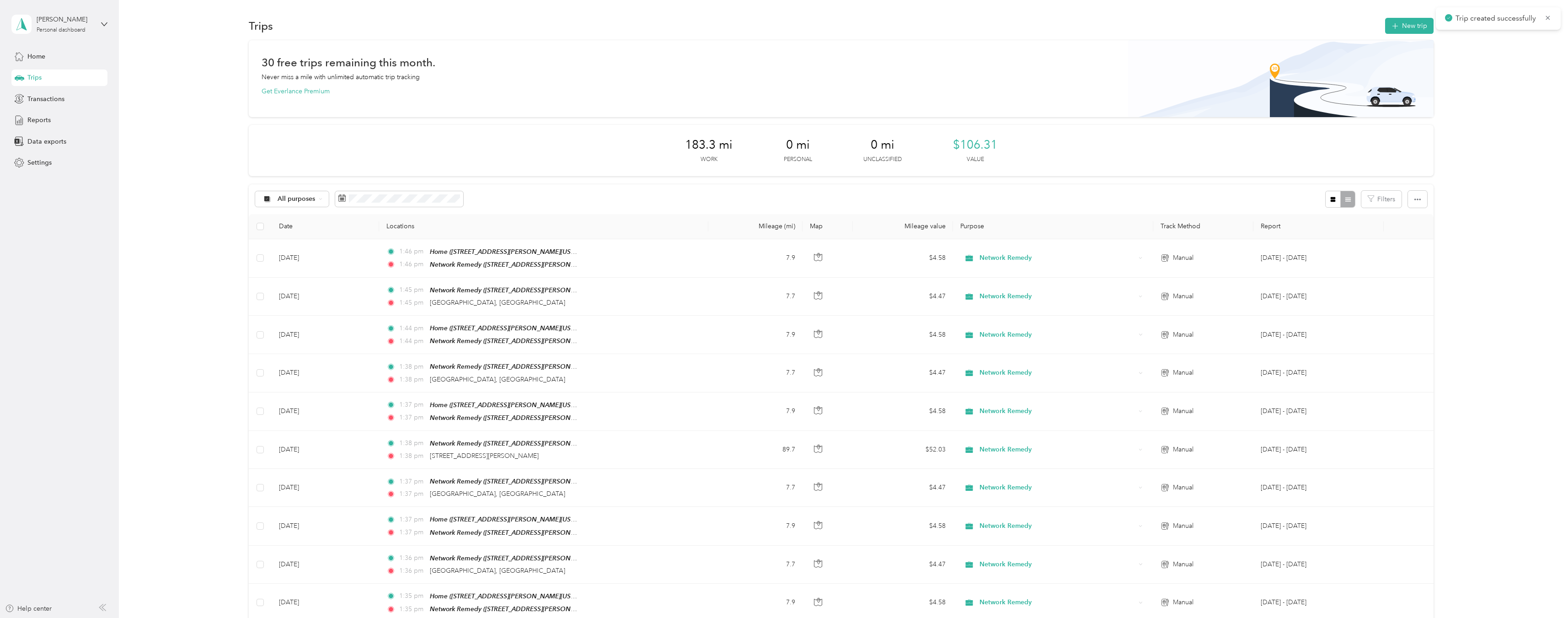
click at [1477, 70] on div "30 free trips remaining this month. Never miss a mile with unlimited automatic …" at bounding box center [841, 478] width 1422 height 875
click at [1405, 23] on button "New trip" at bounding box center [1410, 25] width 49 height 16
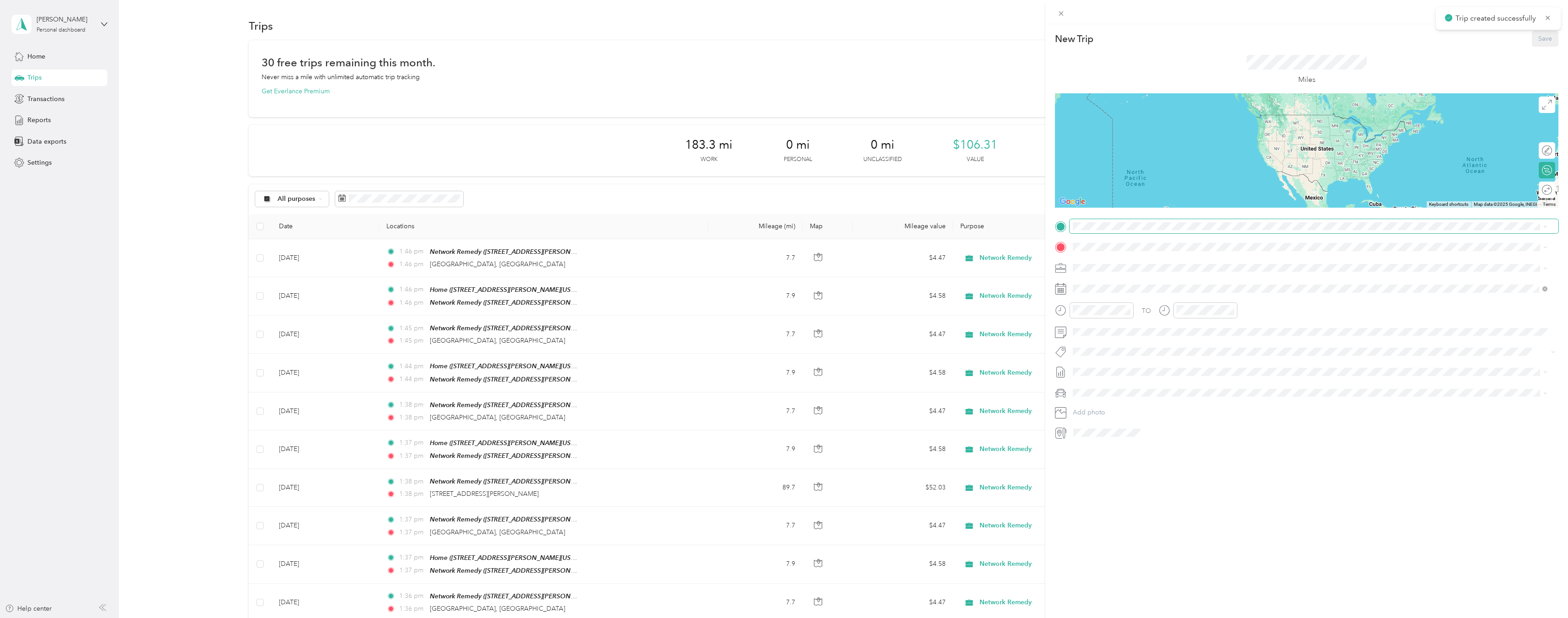
click at [1132, 233] on span at bounding box center [1314, 226] width 489 height 15
click at [1134, 231] on span at bounding box center [1314, 226] width 489 height 15
click at [1153, 271] on div "TEAM Network Remedy [STREET_ADDRESS][PERSON_NAME][US_STATE]" at bounding box center [1161, 269] width 142 height 23
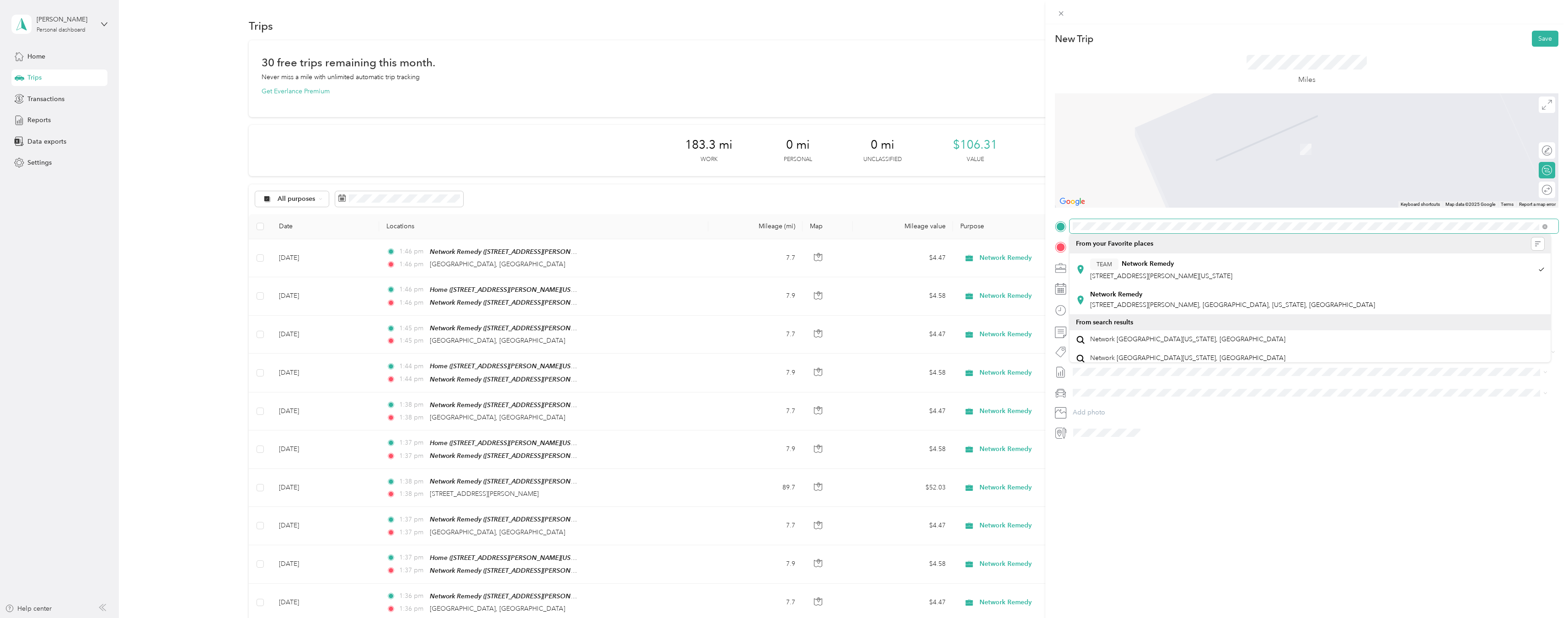
click at [1061, 221] on div at bounding box center [1307, 226] width 504 height 15
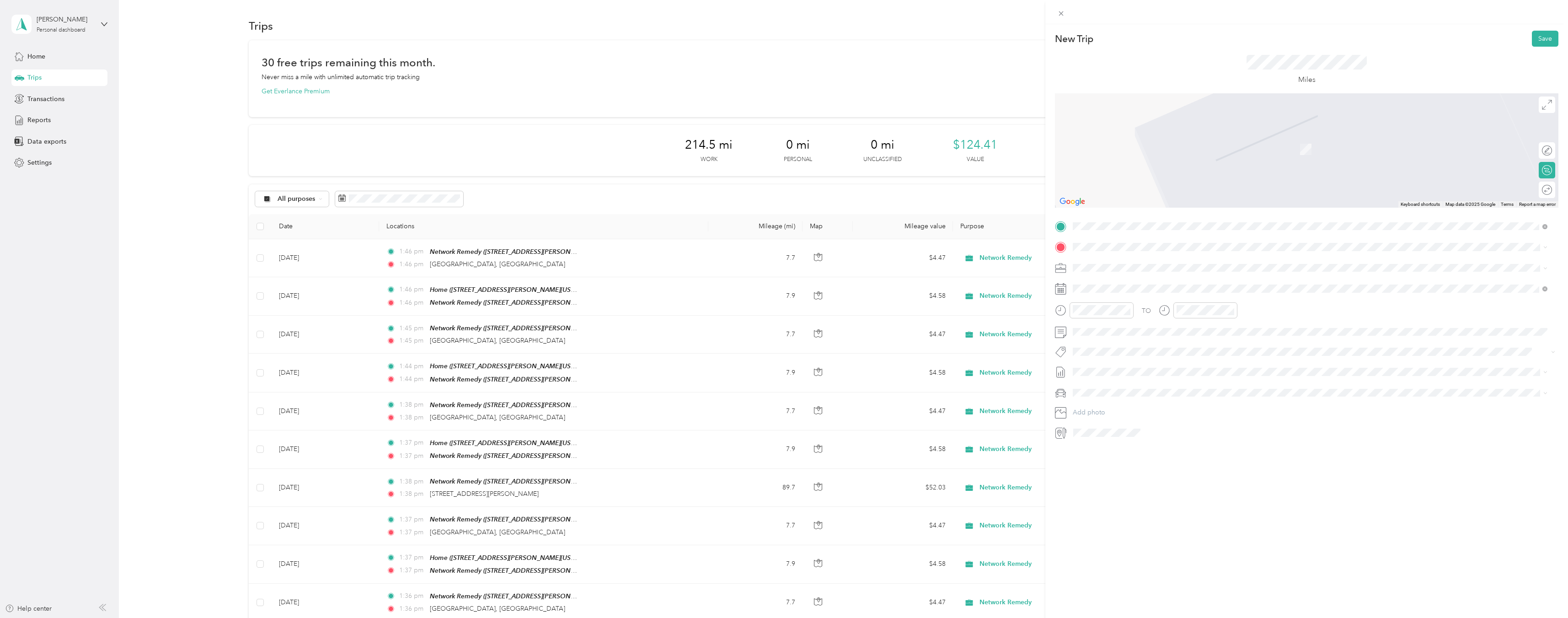
click at [1186, 275] on span "[STREET_ADDRESS][PERSON_NAME][US_STATE]" at bounding box center [1161, 274] width 142 height 8
click at [1142, 279] on span "[STREET_ADDRESS][US_STATE]" at bounding box center [1136, 280] width 91 height 8
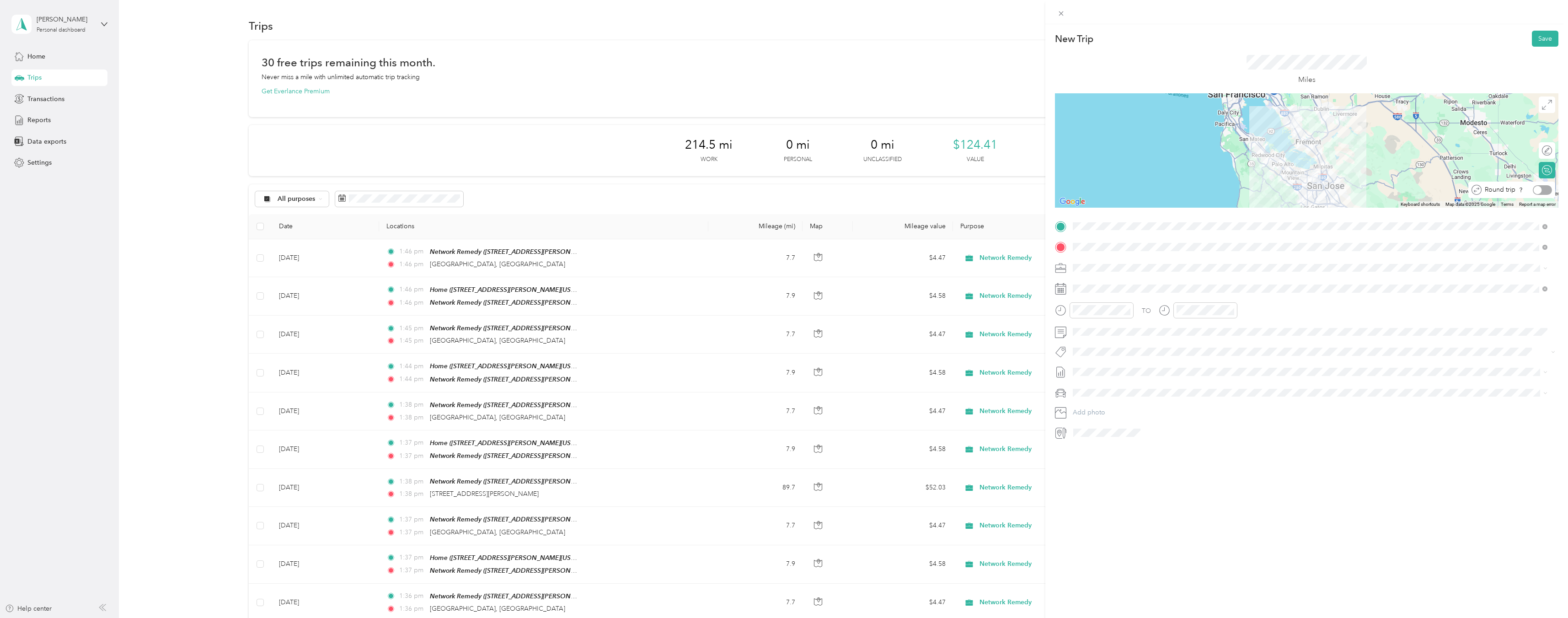
click at [1540, 191] on div at bounding box center [1543, 190] width 19 height 10
click at [1102, 343] on div "[DATE]" at bounding box center [1127, 341] width 115 height 10
click at [1093, 339] on icon at bounding box center [1096, 340] width 9 height 9
click at [1120, 400] on div "12" at bounding box center [1115, 401] width 12 height 11
click at [1533, 41] on button "Save" at bounding box center [1545, 38] width 27 height 16
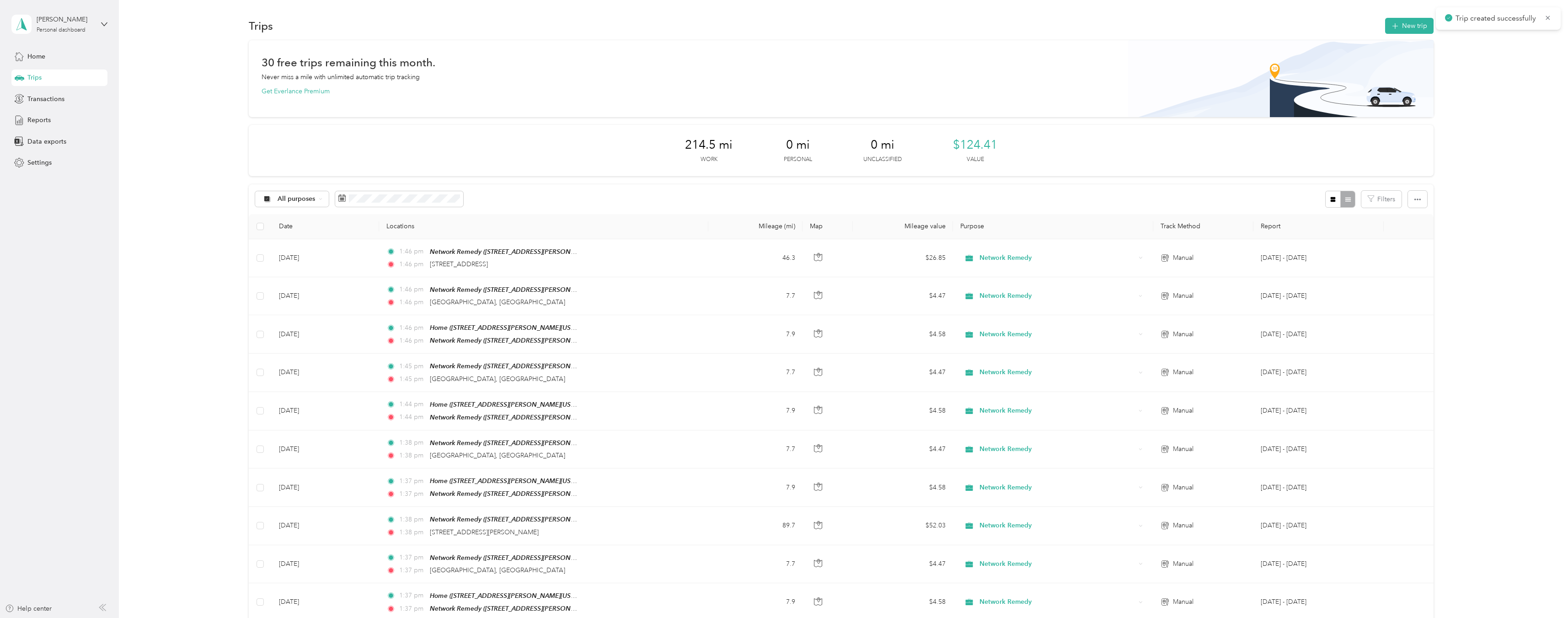
click at [1465, 194] on div "30 free trips remaining this month. Never miss a mile with unlimited automatic …" at bounding box center [841, 516] width 1422 height 952
click at [1475, 130] on div "30 free trips remaining this month. Never miss a mile with unlimited automatic …" at bounding box center [841, 516] width 1422 height 952
click at [1404, 25] on button "New trip" at bounding box center [1410, 25] width 49 height 16
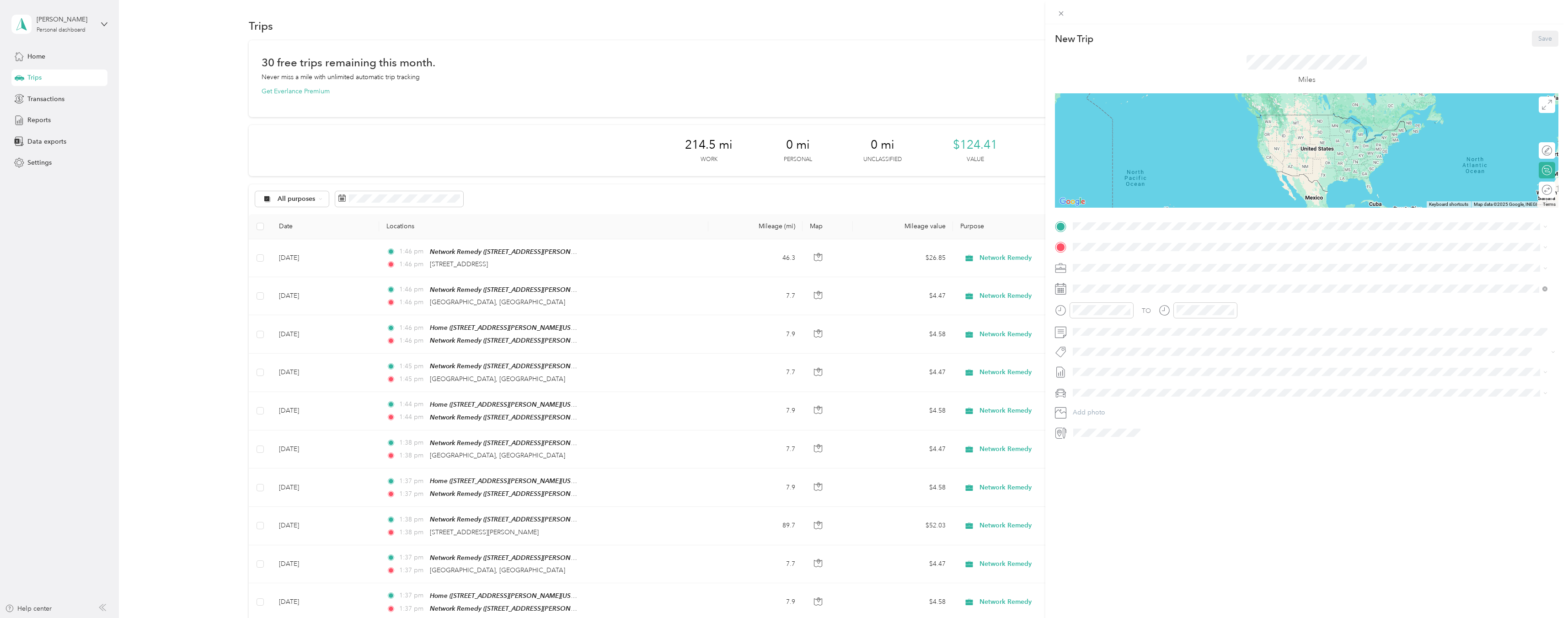
drag, startPoint x: 1147, startPoint y: 235, endPoint x: 1134, endPoint y: 216, distance: 23.0
click at [1149, 235] on div "TO Add photo" at bounding box center [1307, 330] width 504 height 221
click at [1137, 219] on span at bounding box center [1314, 226] width 489 height 15
click at [1150, 274] on span "[STREET_ADDRESS][PERSON_NAME][US_STATE]" at bounding box center [1161, 272] width 142 height 8
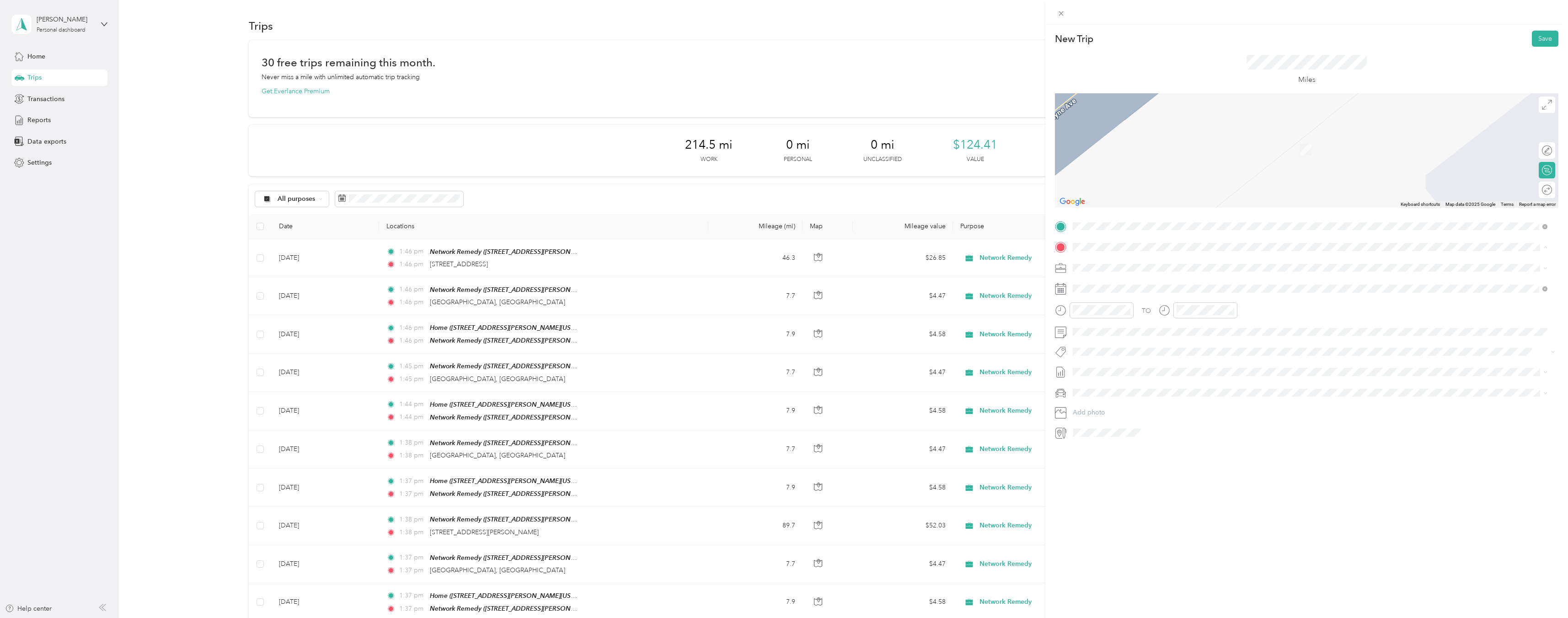
click at [1168, 274] on li "TEAM Network Remedy [STREET_ADDRESS][PERSON_NAME][US_STATE]" at bounding box center [1311, 290] width 481 height 32
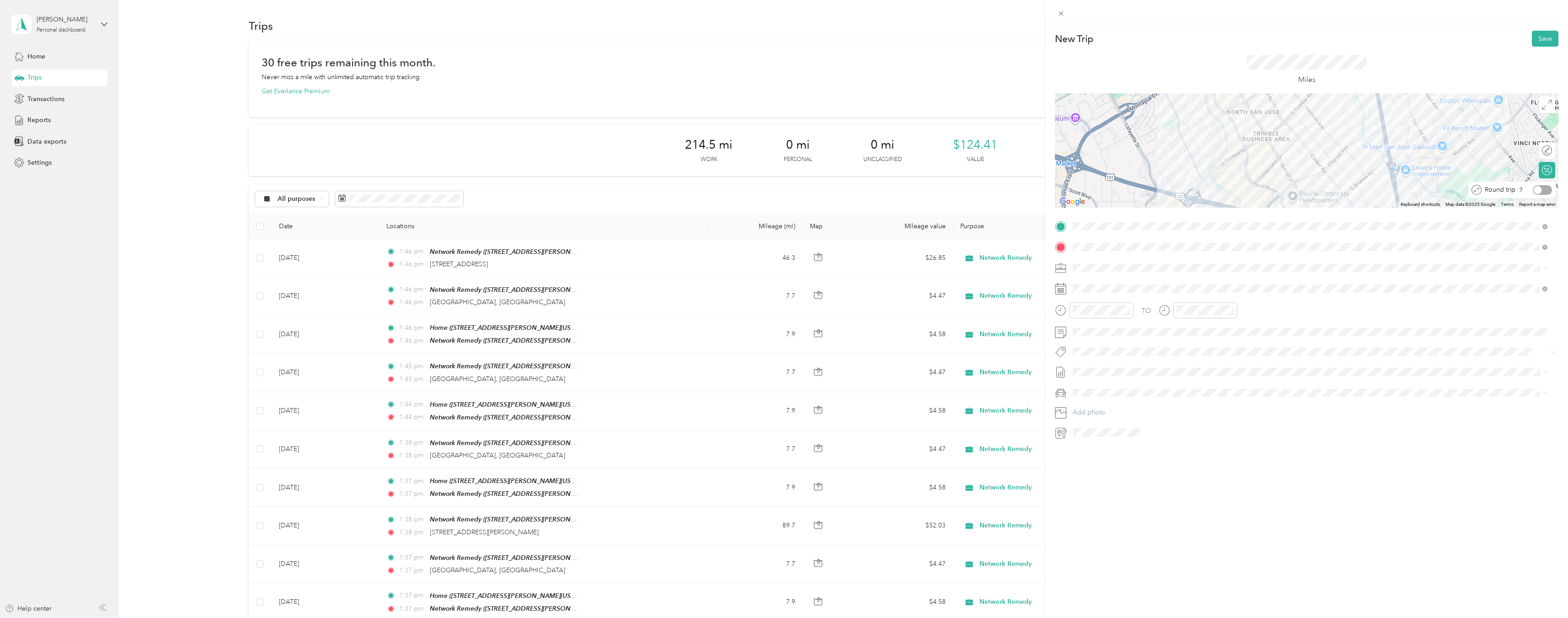
click at [1538, 189] on div at bounding box center [1543, 190] width 19 height 10
click at [1097, 341] on icon at bounding box center [1096, 340] width 9 height 9
click at [1128, 403] on div "13" at bounding box center [1127, 401] width 12 height 11
click at [1541, 37] on button "Save" at bounding box center [1545, 38] width 27 height 16
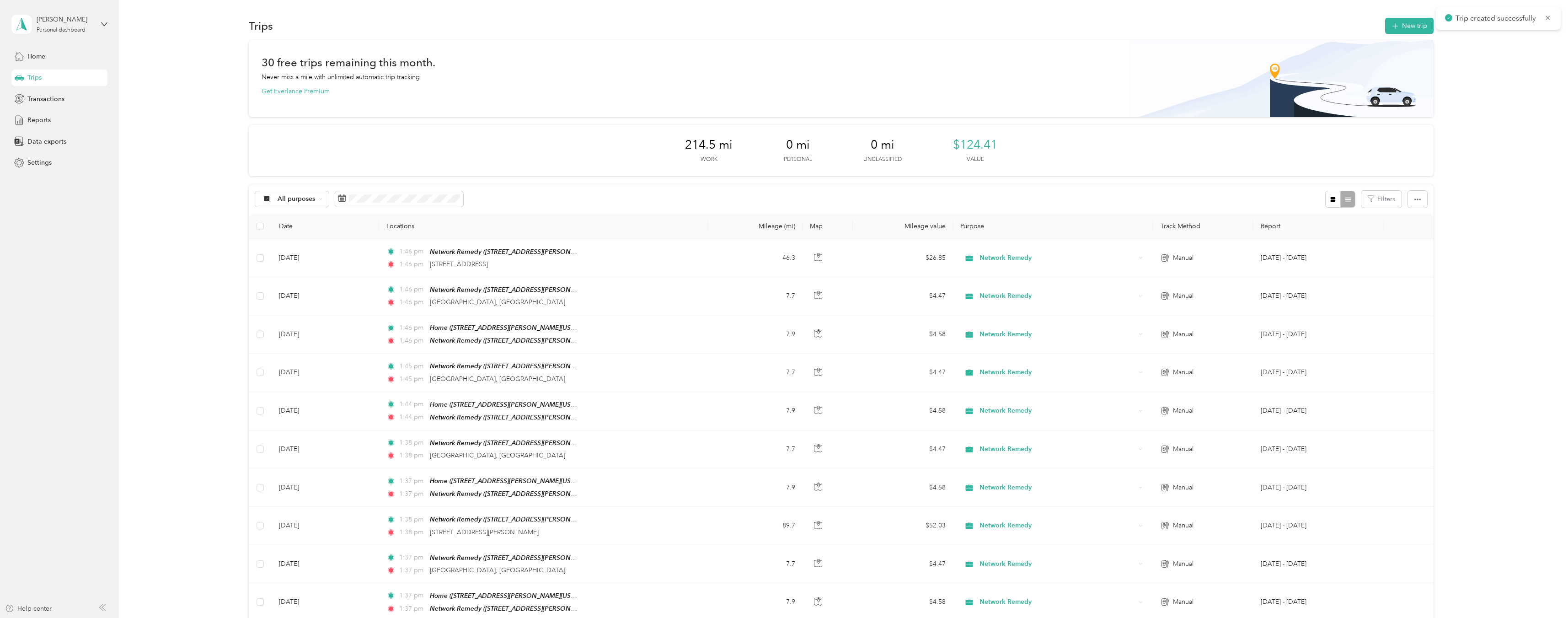
click at [1511, 91] on div "30 free trips remaining this month. Never miss a mile with unlimited automatic …" at bounding box center [841, 516] width 1422 height 952
click at [1409, 23] on button "New trip" at bounding box center [1410, 25] width 49 height 16
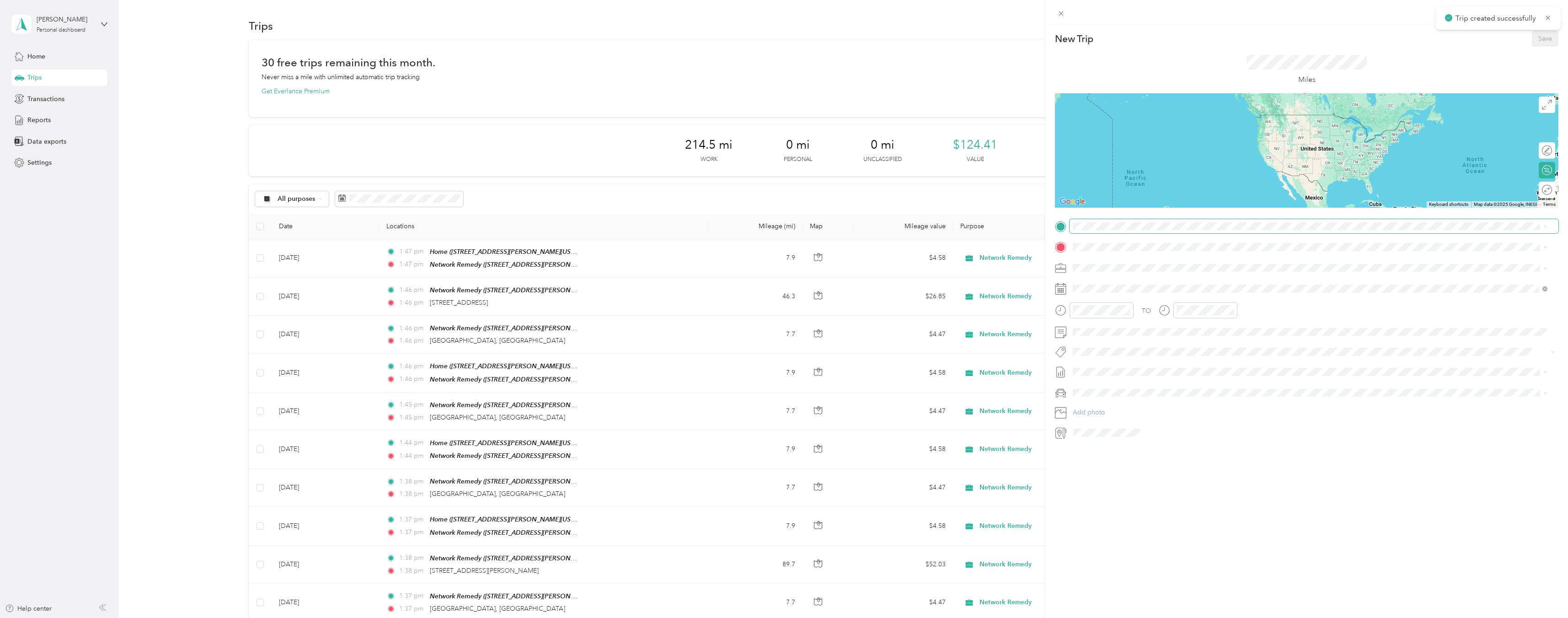
drag, startPoint x: 1103, startPoint y: 232, endPoint x: 1111, endPoint y: 230, distance: 8.2
click at [1103, 232] on span at bounding box center [1314, 226] width 489 height 15
click at [1124, 257] on div "TEAM Network Remedy [STREET_ADDRESS][PERSON_NAME][US_STATE]" at bounding box center [1311, 269] width 468 height 25
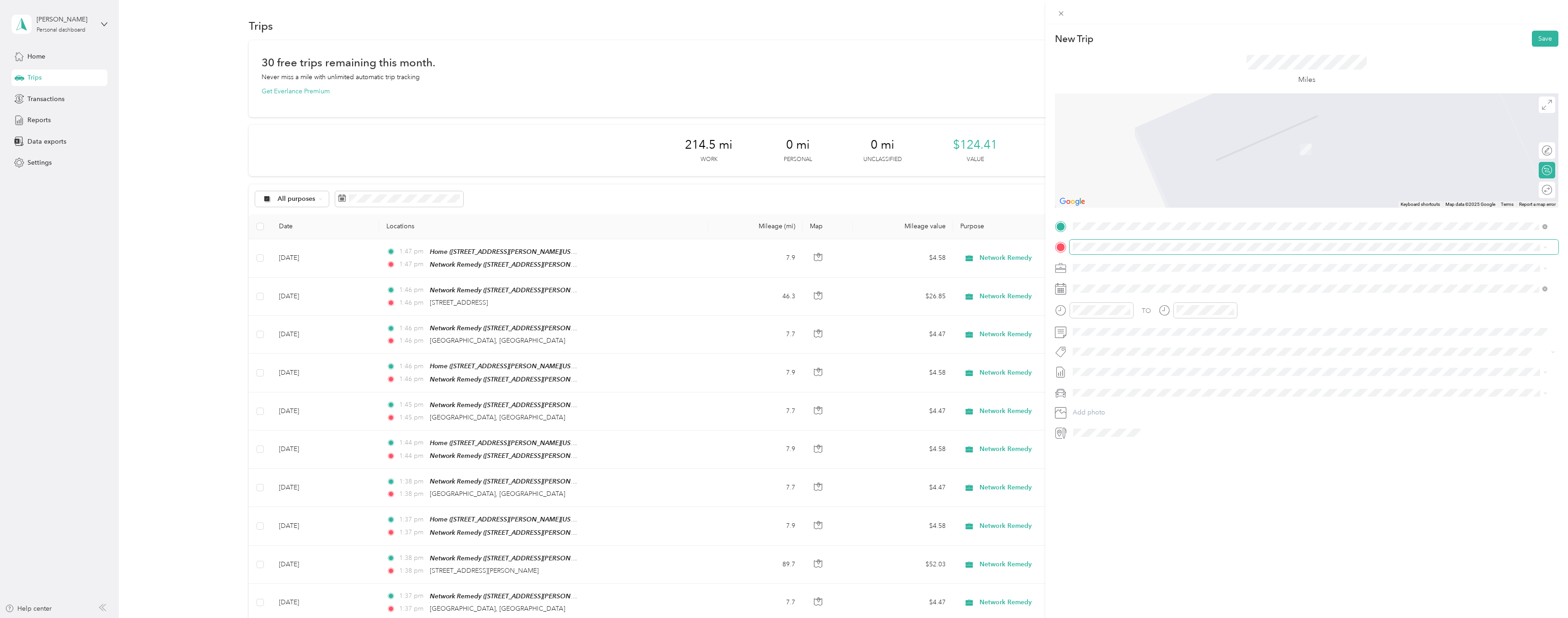
click at [1127, 241] on span at bounding box center [1314, 247] width 489 height 15
drag, startPoint x: 1142, startPoint y: 283, endPoint x: 1141, endPoint y: 289, distance: 6.1
click at [1141, 284] on span "[GEOGRAPHIC_DATA][US_STATE], [GEOGRAPHIC_DATA]" at bounding box center [1175, 279] width 169 height 8
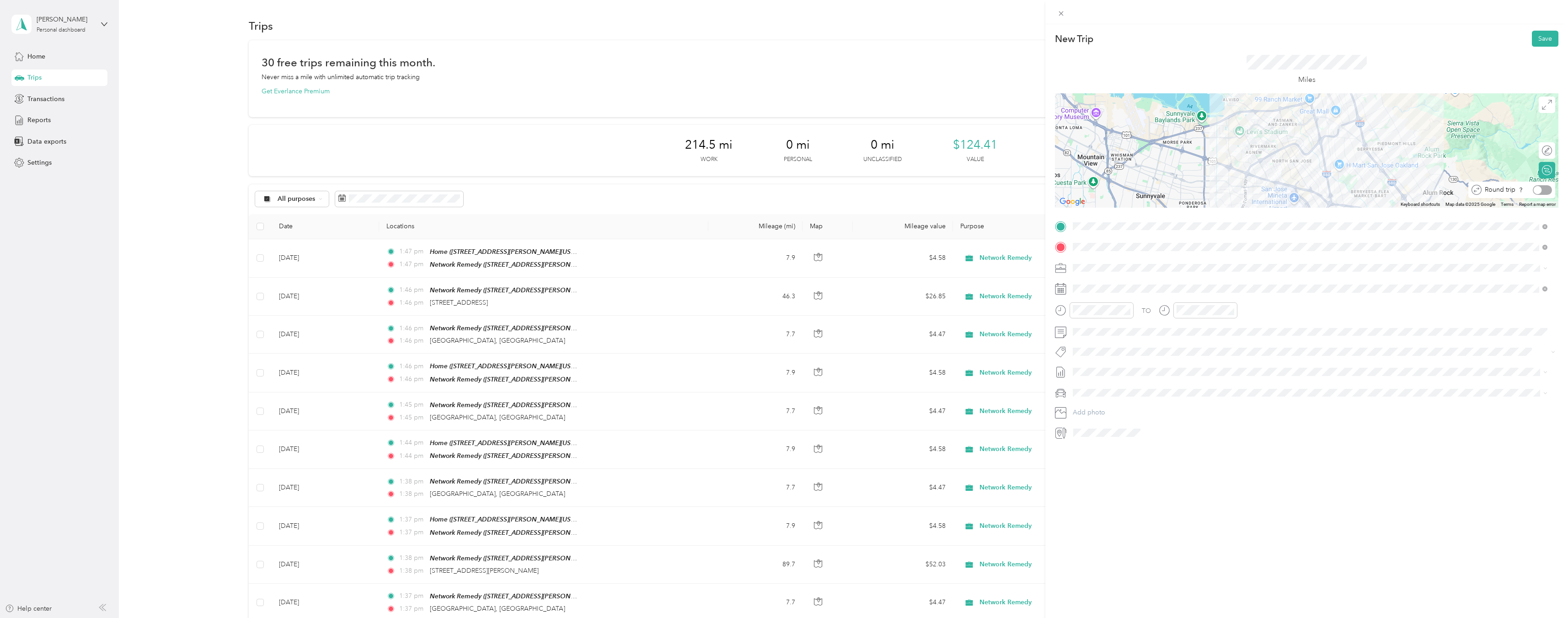
click at [1539, 188] on div at bounding box center [1543, 190] width 19 height 10
click at [1097, 340] on icon at bounding box center [1096, 340] width 9 height 9
click at [1129, 401] on div "13" at bounding box center [1127, 401] width 12 height 11
click at [1540, 34] on button "Save" at bounding box center [1545, 38] width 27 height 16
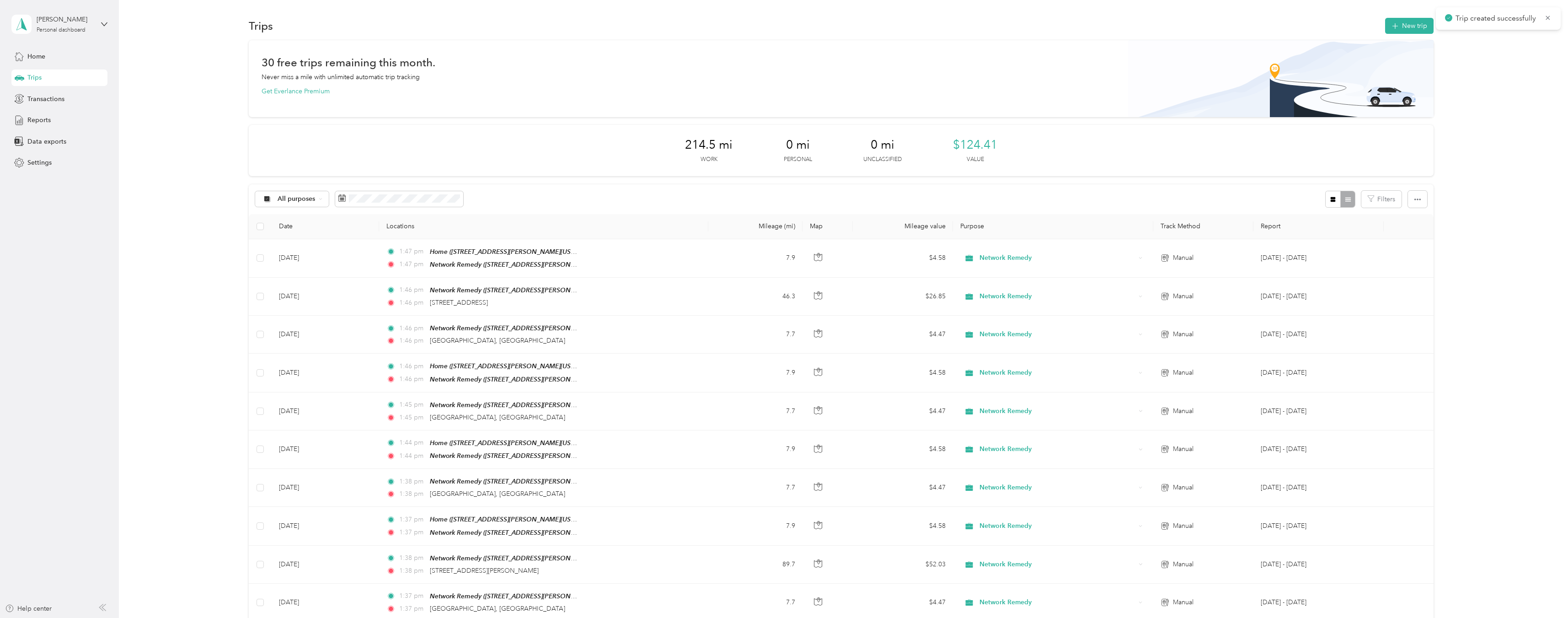
click at [1500, 79] on div "30 free trips remaining this month. Never miss a mile with unlimited automatic …" at bounding box center [841, 535] width 1422 height 991
click at [1409, 28] on button "New trip" at bounding box center [1410, 25] width 49 height 16
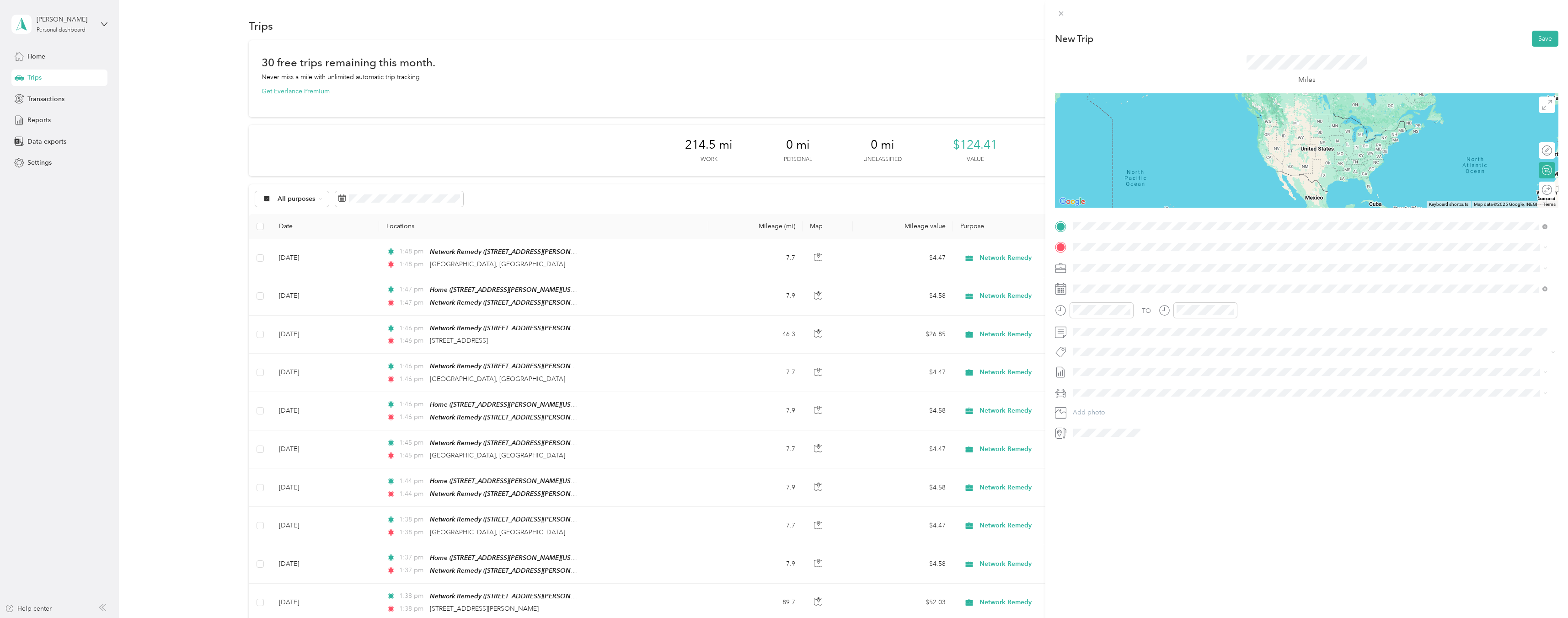
click at [1161, 264] on div "Home [STREET_ADDRESS][PERSON_NAME][US_STATE]" at bounding box center [1161, 267] width 142 height 19
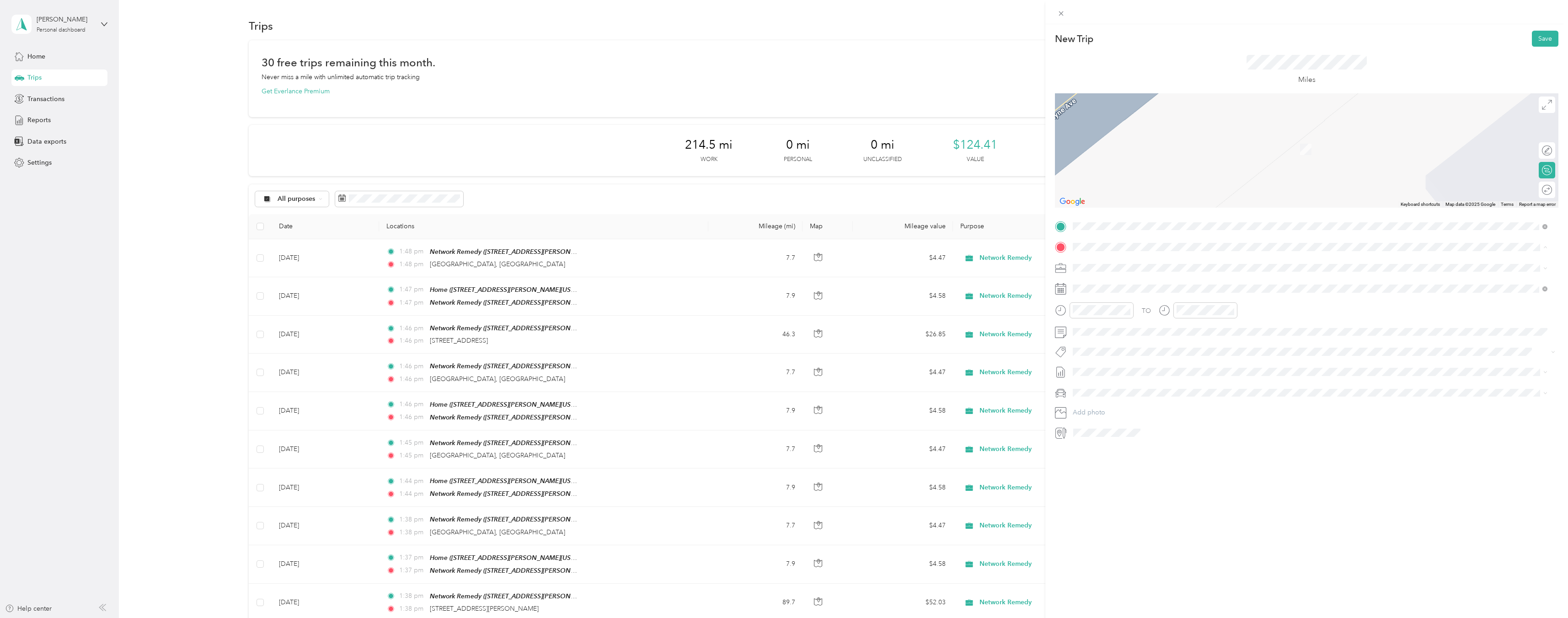
click at [1173, 287] on div "TEAM Network Remedy" at bounding box center [1161, 284] width 142 height 11
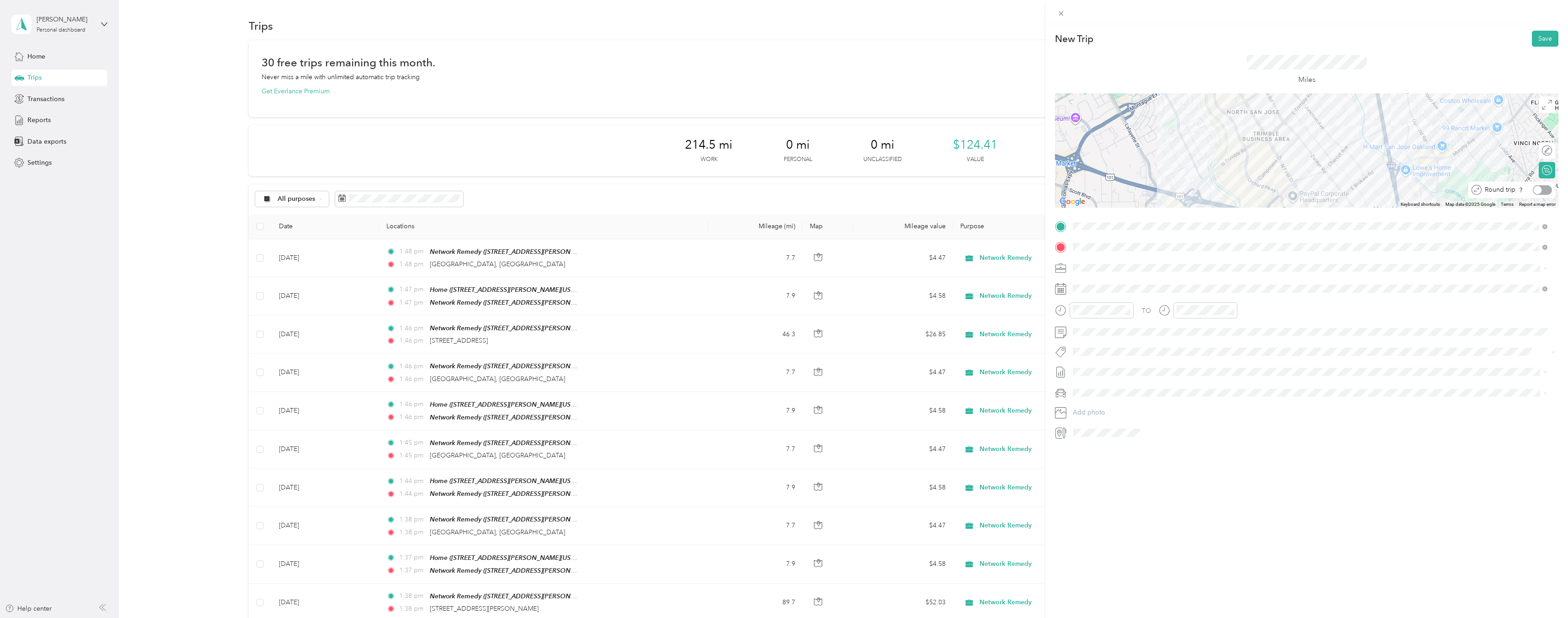
click at [1538, 191] on div at bounding box center [1543, 190] width 19 height 10
click at [1105, 293] on span at bounding box center [1314, 288] width 489 height 15
click at [1097, 339] on icon at bounding box center [1096, 340] width 9 height 9
click at [1139, 402] on div "14" at bounding box center [1139, 401] width 12 height 11
click at [1539, 37] on button "Save" at bounding box center [1545, 38] width 27 height 16
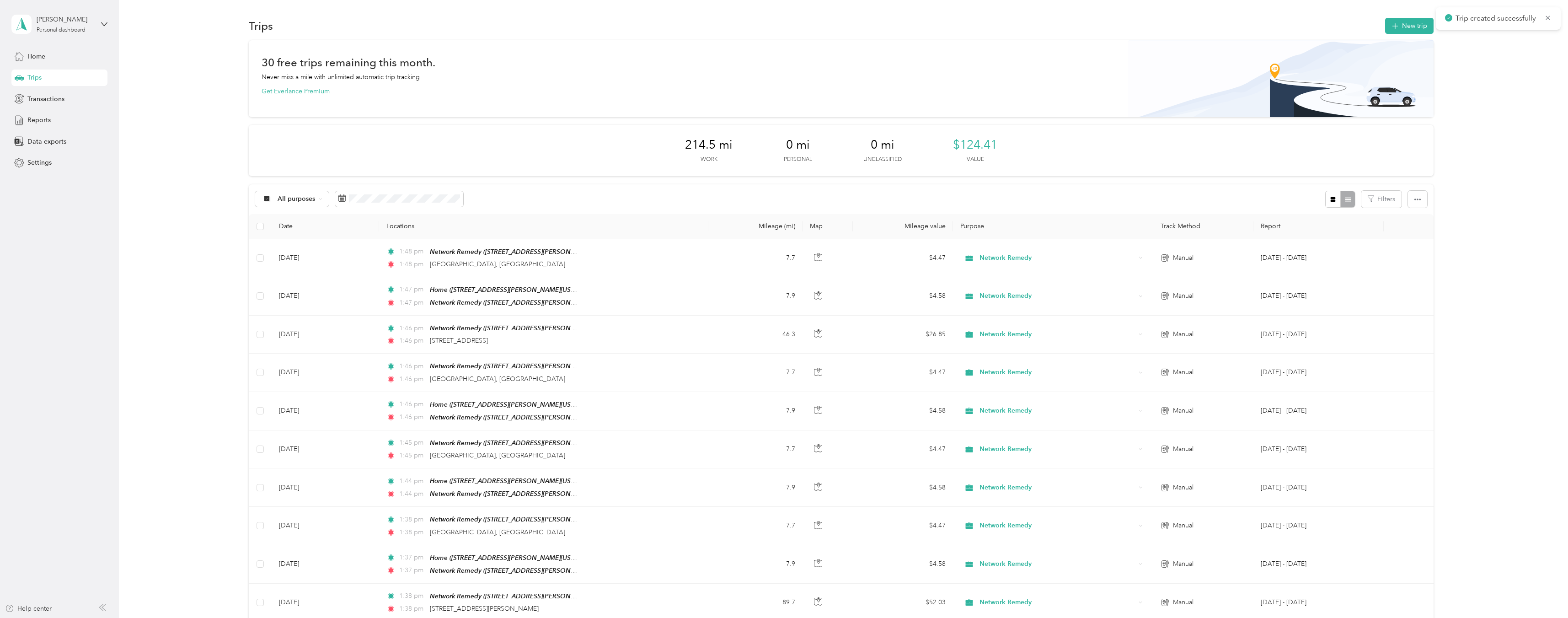
click at [1482, 127] on div "30 free trips remaining this month. Never miss a mile with unlimited automatic …" at bounding box center [841, 554] width 1422 height 1028
click at [1404, 26] on button "New trip" at bounding box center [1410, 25] width 49 height 16
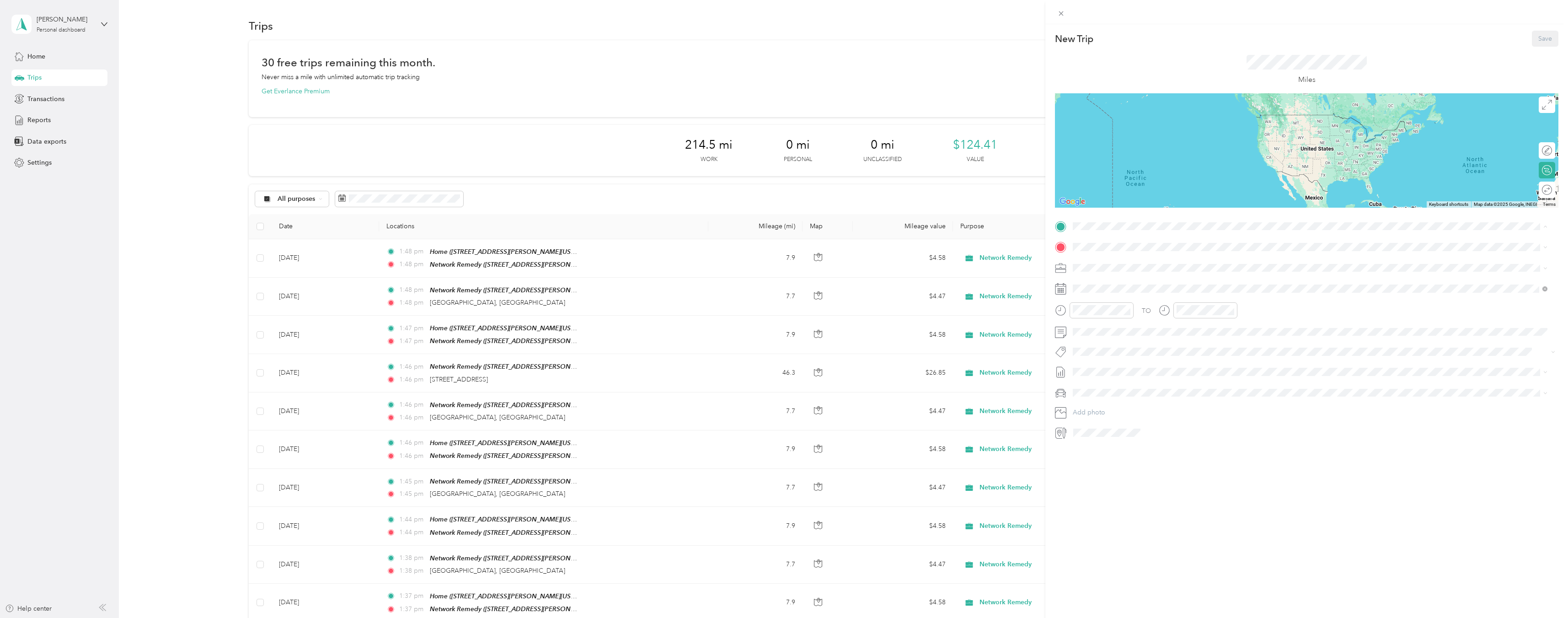
click at [1152, 265] on strong "Network Remedy" at bounding box center [1148, 264] width 52 height 8
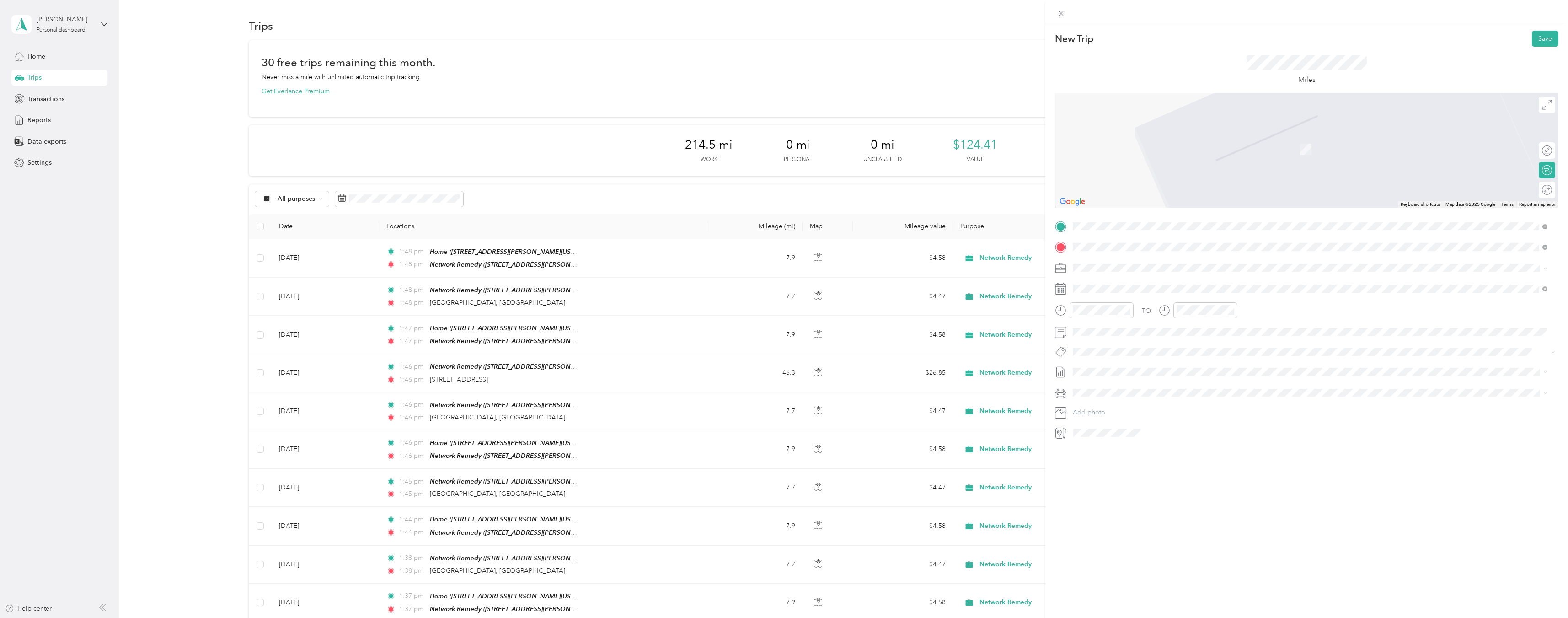
click at [1129, 274] on div "[GEOGRAPHIC_DATA][US_STATE], [GEOGRAPHIC_DATA]" at bounding box center [1311, 280] width 468 height 12
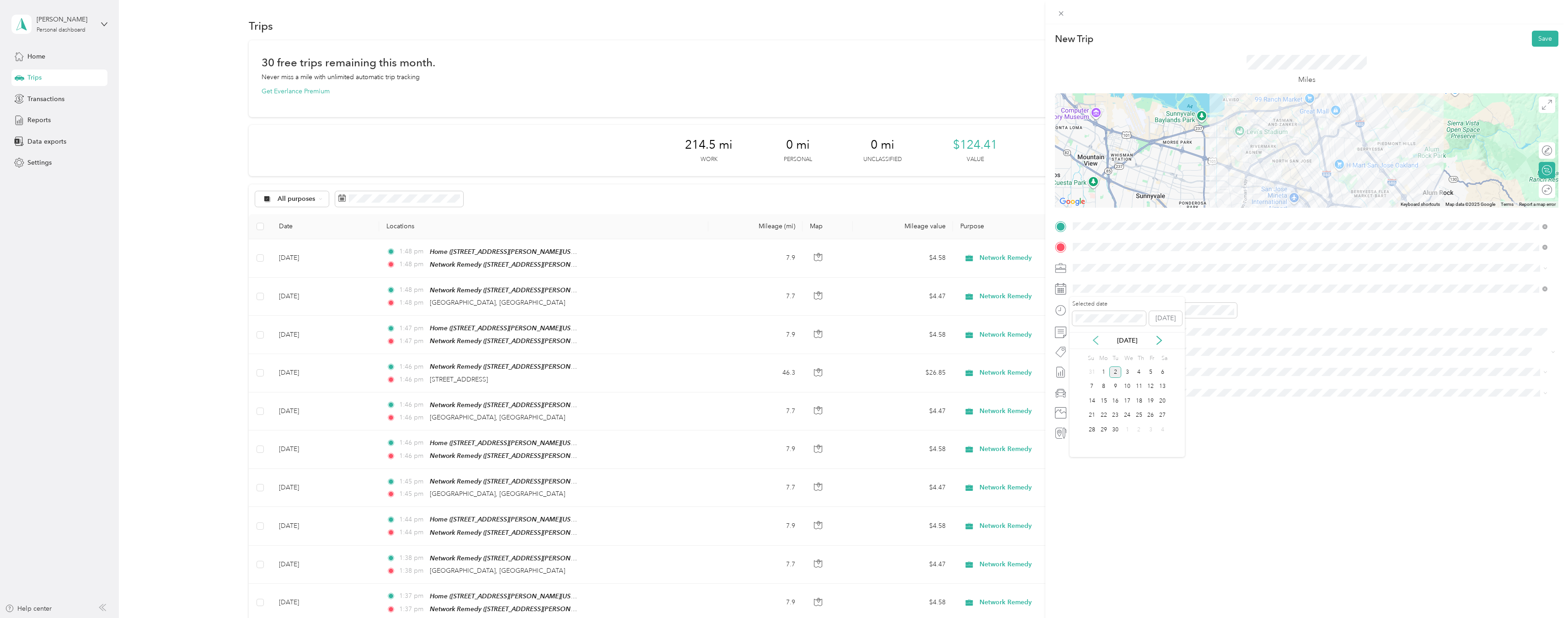
click at [1098, 341] on icon at bounding box center [1096, 340] width 9 height 9
click at [1139, 402] on div "14" at bounding box center [1139, 401] width 12 height 11
click at [1536, 188] on div at bounding box center [1543, 190] width 19 height 10
click at [1539, 31] on button "Save" at bounding box center [1545, 38] width 27 height 16
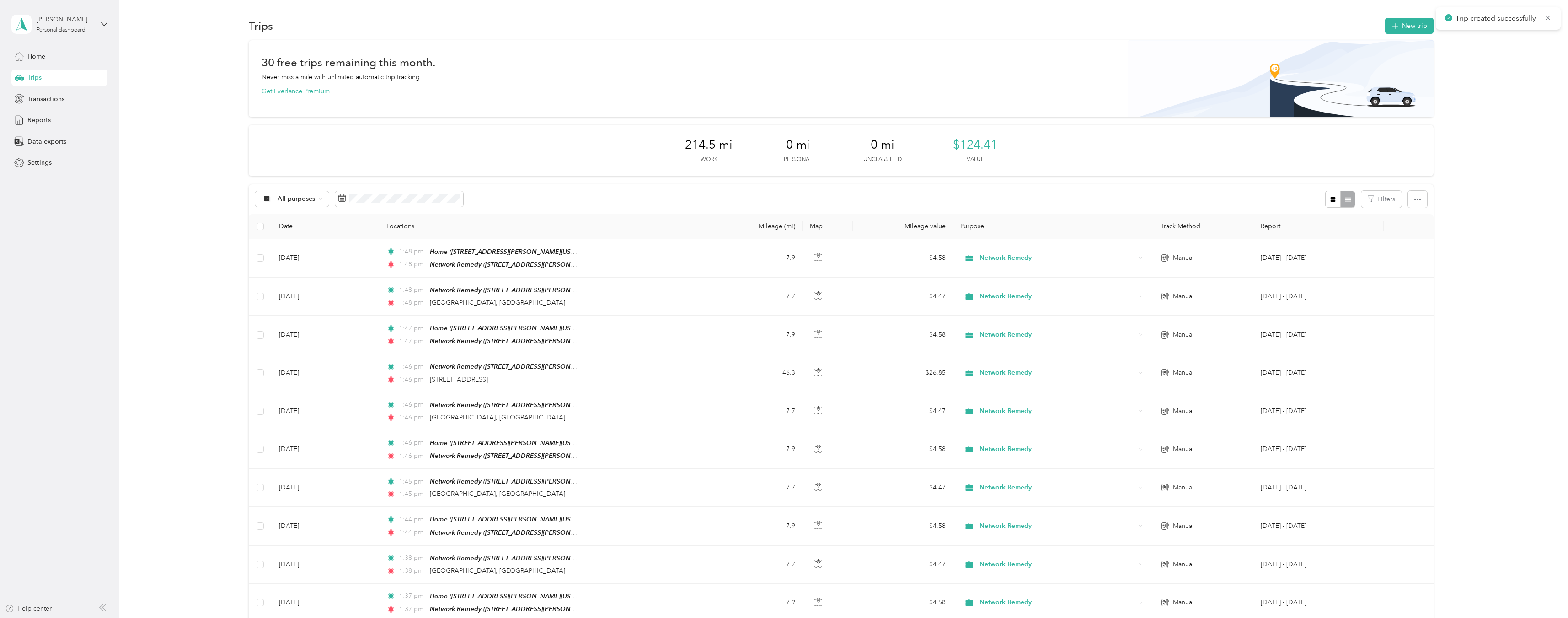
click at [1506, 78] on div "30 free trips remaining this month. Never miss a mile with unlimited automatic …" at bounding box center [841, 573] width 1422 height 1067
click at [1396, 21] on button "New trip" at bounding box center [1410, 25] width 49 height 16
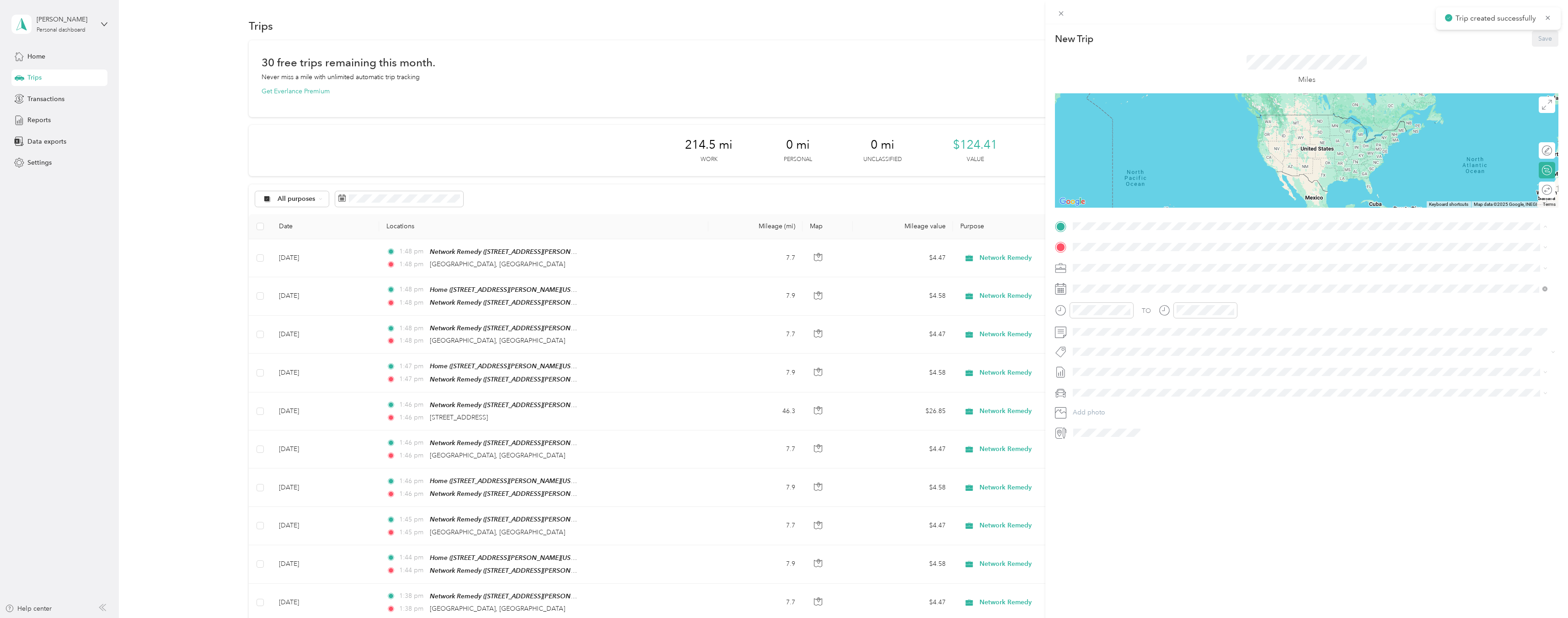
click at [1185, 275] on span "[STREET_ADDRESS][PERSON_NAME][US_STATE]" at bounding box center [1161, 276] width 142 height 8
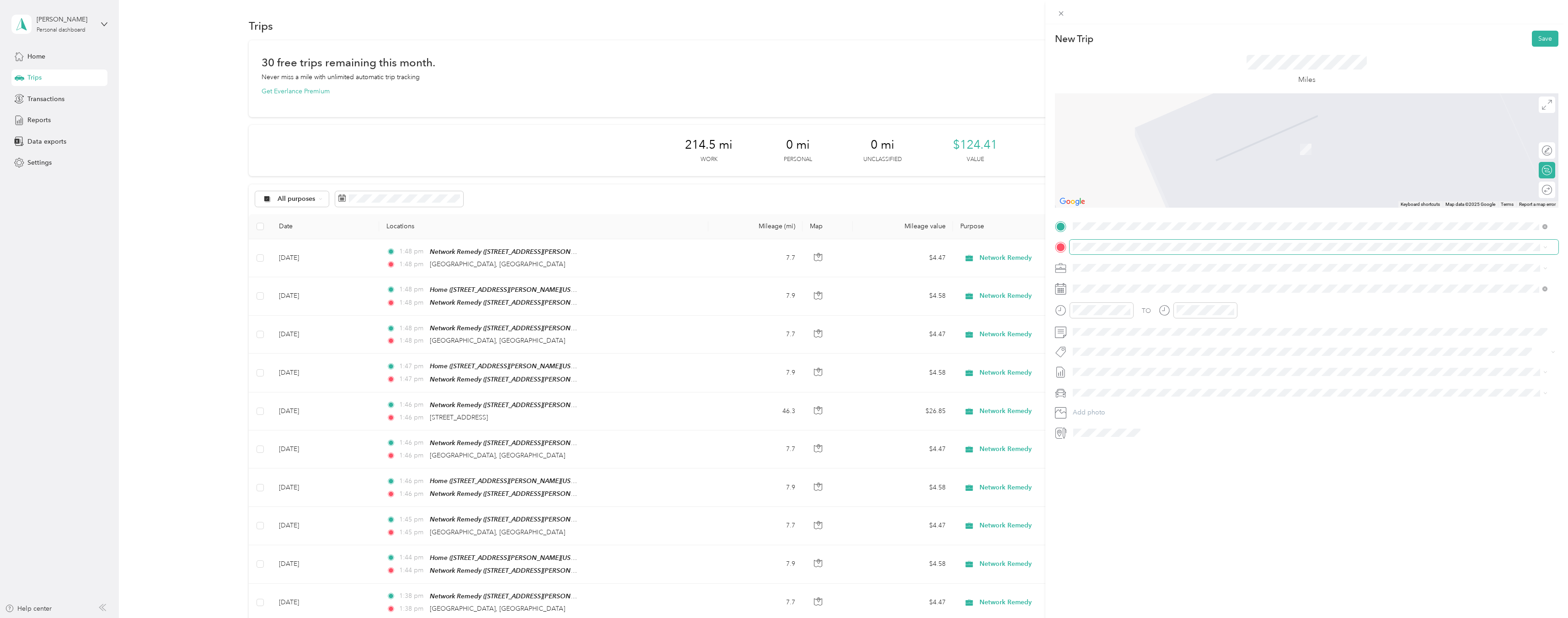
click at [1134, 243] on span at bounding box center [1314, 247] width 489 height 15
click at [1173, 274] on div "[STREET_ADDRESS][US_STATE]" at bounding box center [1311, 280] width 468 height 12
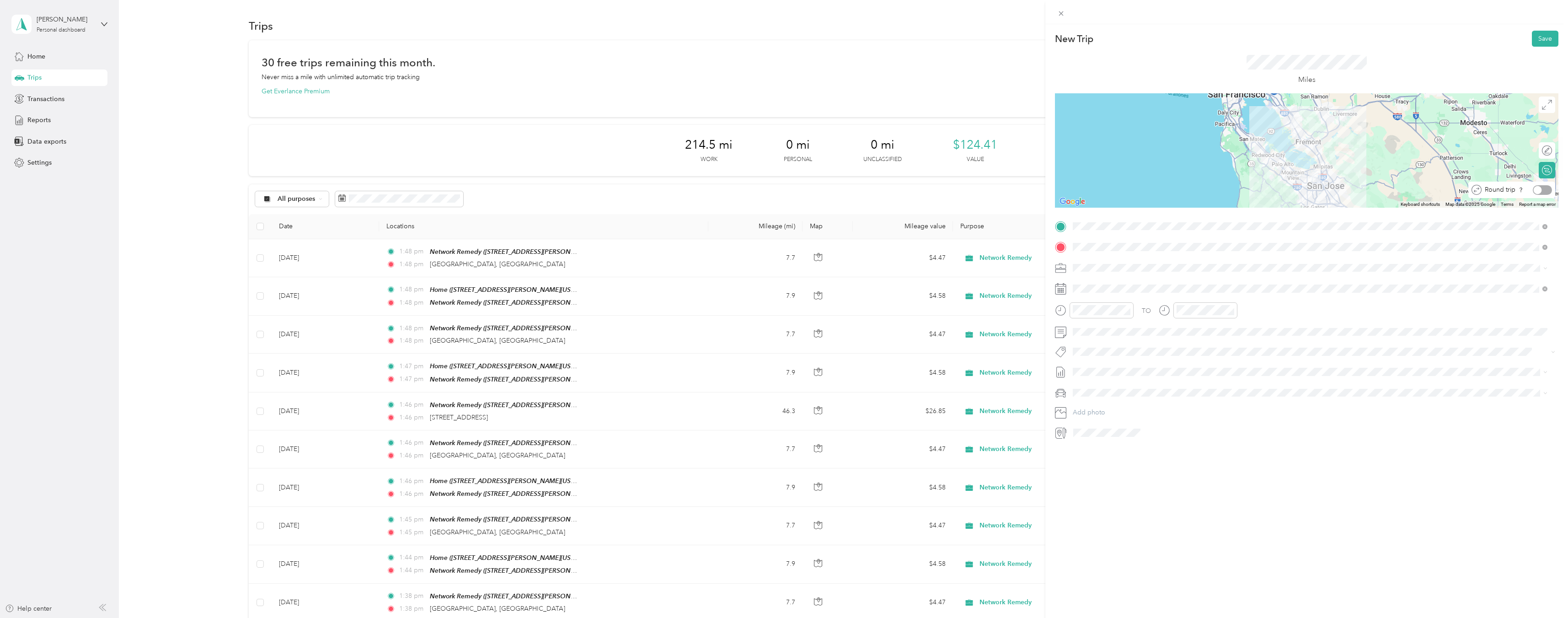
click at [1541, 188] on div at bounding box center [1543, 190] width 19 height 10
click at [1098, 340] on icon at bounding box center [1096, 340] width 9 height 9
click at [1139, 403] on div "14" at bounding box center [1139, 401] width 12 height 11
click at [1534, 42] on button "Save" at bounding box center [1545, 38] width 27 height 16
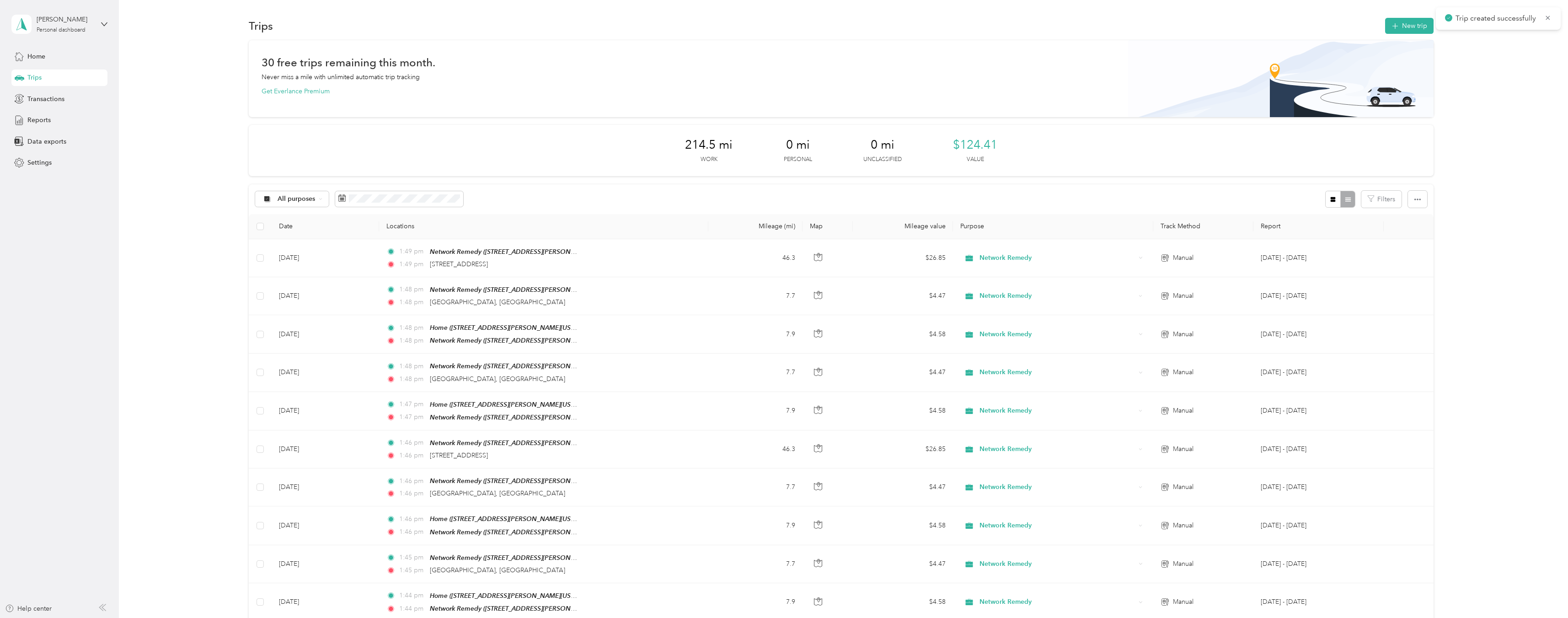
click at [1499, 161] on div "30 free trips remaining this month. Never miss a mile with unlimited automatic …" at bounding box center [841, 612] width 1422 height 1143
click at [1401, 21] on button "New trip" at bounding box center [1410, 25] width 49 height 16
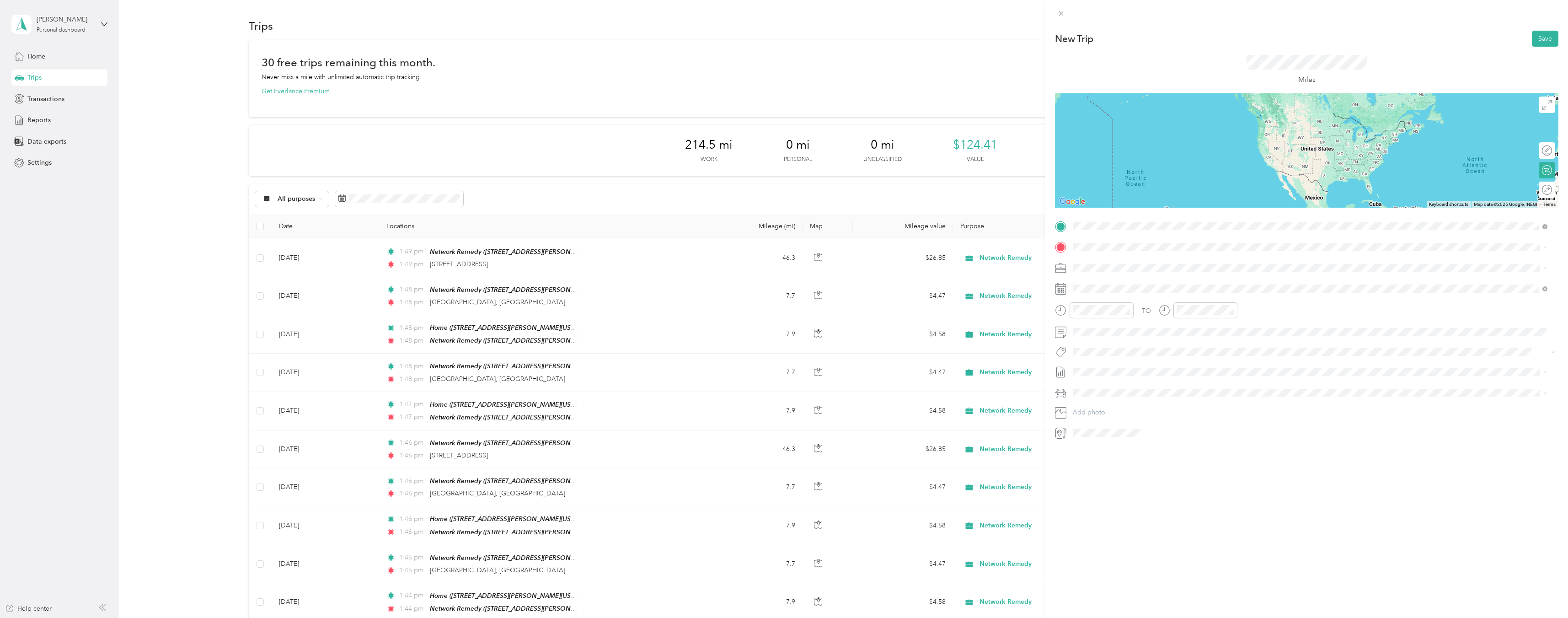
click at [1120, 269] on span "[STREET_ADDRESS][PERSON_NAME][US_STATE]" at bounding box center [1161, 272] width 142 height 8
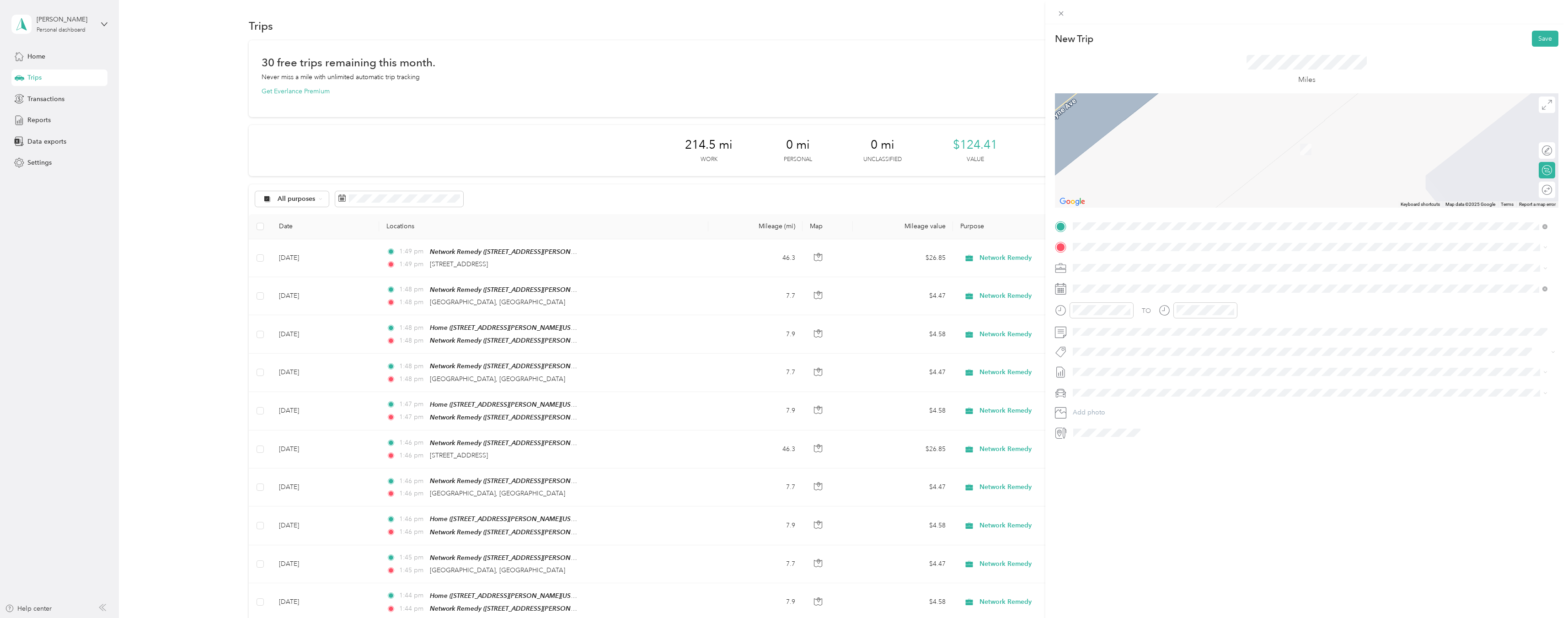
click at [1158, 279] on div "TEAM Network Remedy [STREET_ADDRESS][PERSON_NAME][US_STATE]" at bounding box center [1311, 291] width 468 height 25
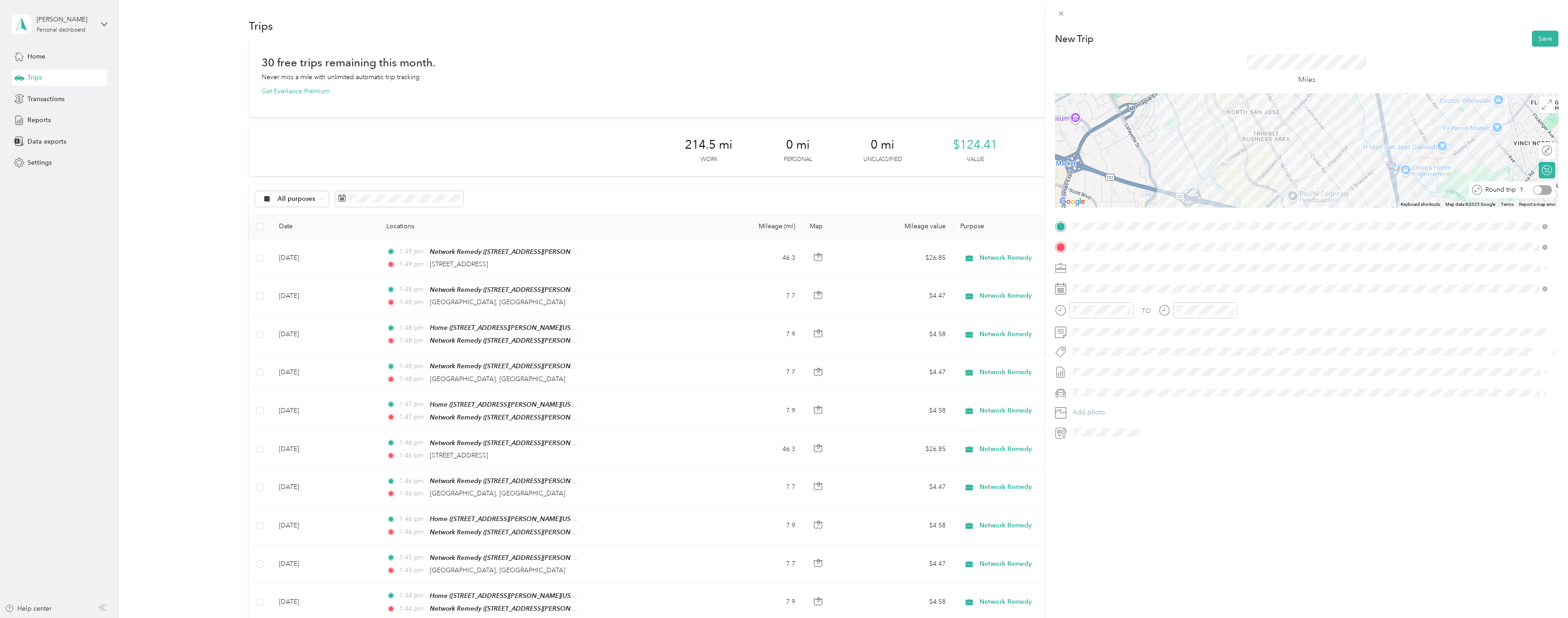
click at [1540, 192] on div at bounding box center [1543, 190] width 19 height 10
click at [1098, 340] on icon at bounding box center [1096, 340] width 9 height 9
click at [1149, 404] on div "15" at bounding box center [1151, 401] width 12 height 11
click at [1536, 38] on button "Save" at bounding box center [1545, 38] width 27 height 16
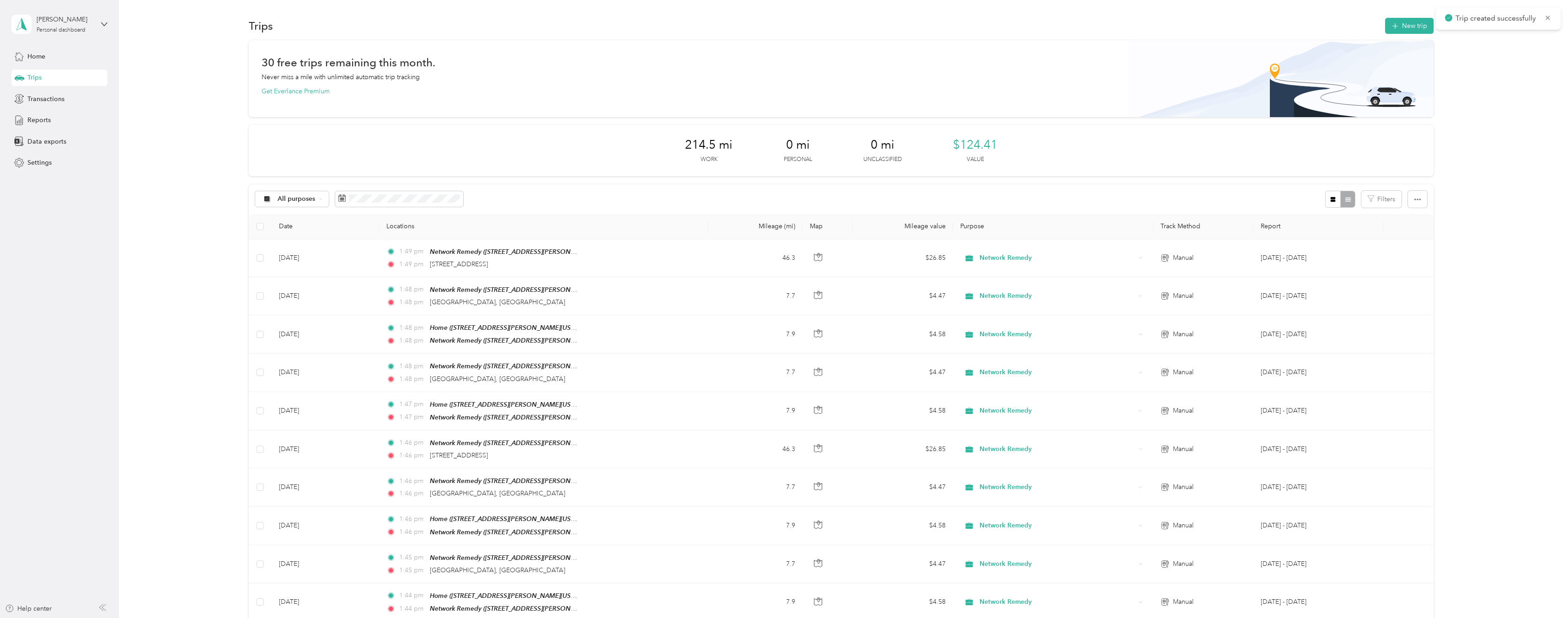
click at [1482, 187] on div "30 free trips remaining this month. Never miss a mile with unlimited automatic …" at bounding box center [841, 612] width 1422 height 1143
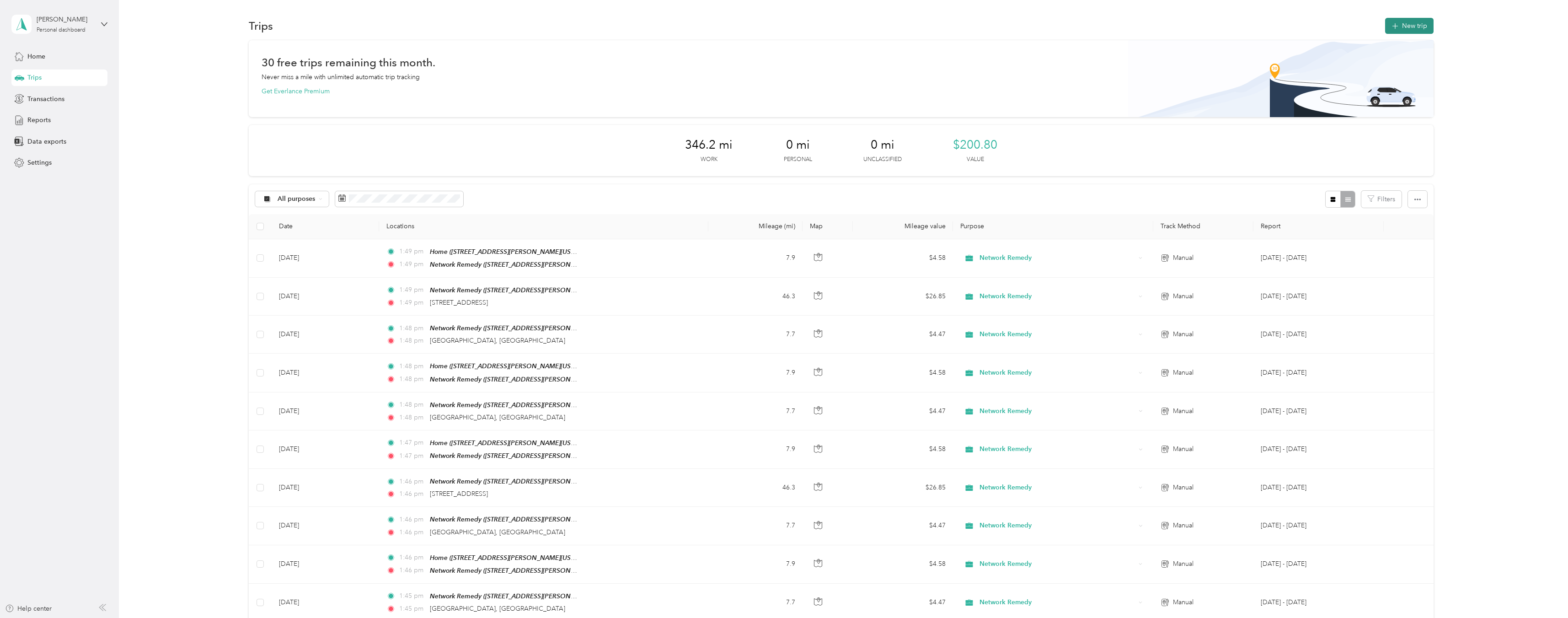
click at [1414, 22] on button "New trip" at bounding box center [1410, 25] width 49 height 16
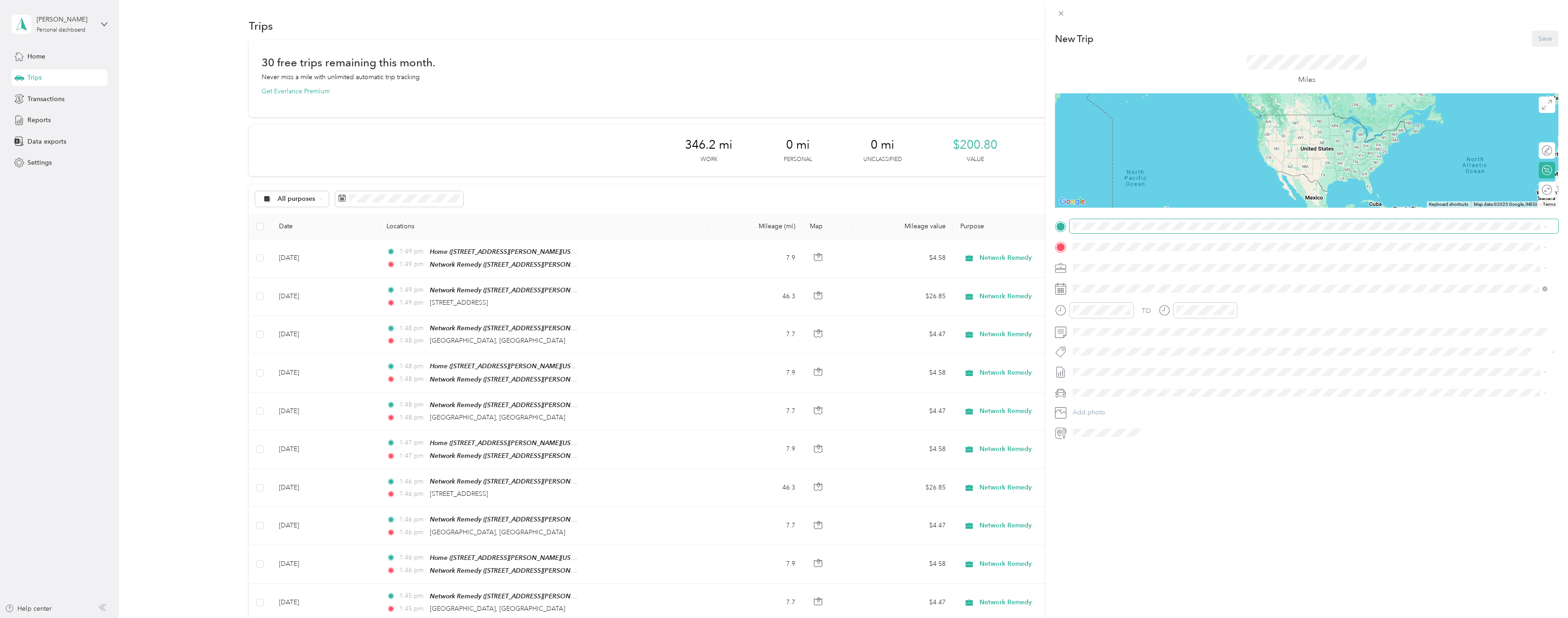
click at [1124, 231] on span at bounding box center [1314, 226] width 489 height 15
click at [1166, 274] on span "[STREET_ADDRESS][PERSON_NAME][US_STATE]" at bounding box center [1161, 276] width 142 height 8
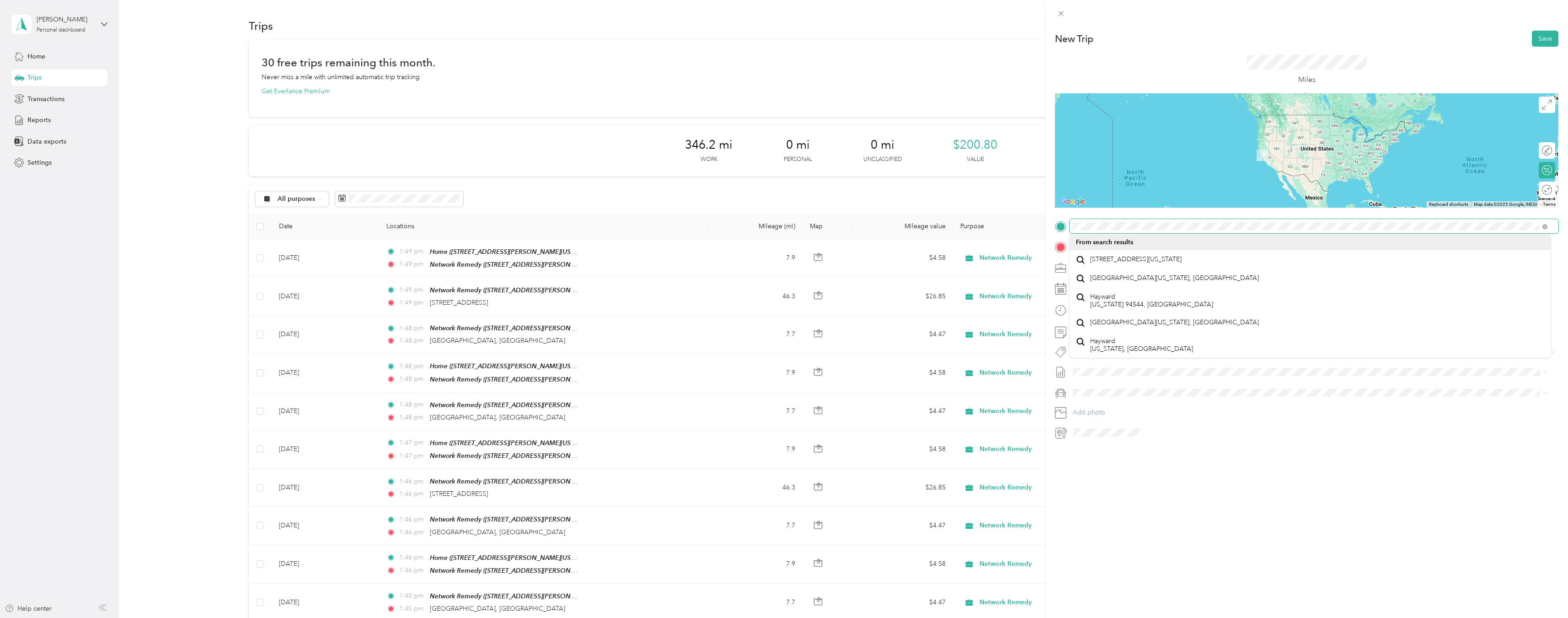
click at [1022, 211] on div "New Trip Save This trip cannot be edited because it is either under review, app…" at bounding box center [784, 309] width 1568 height 618
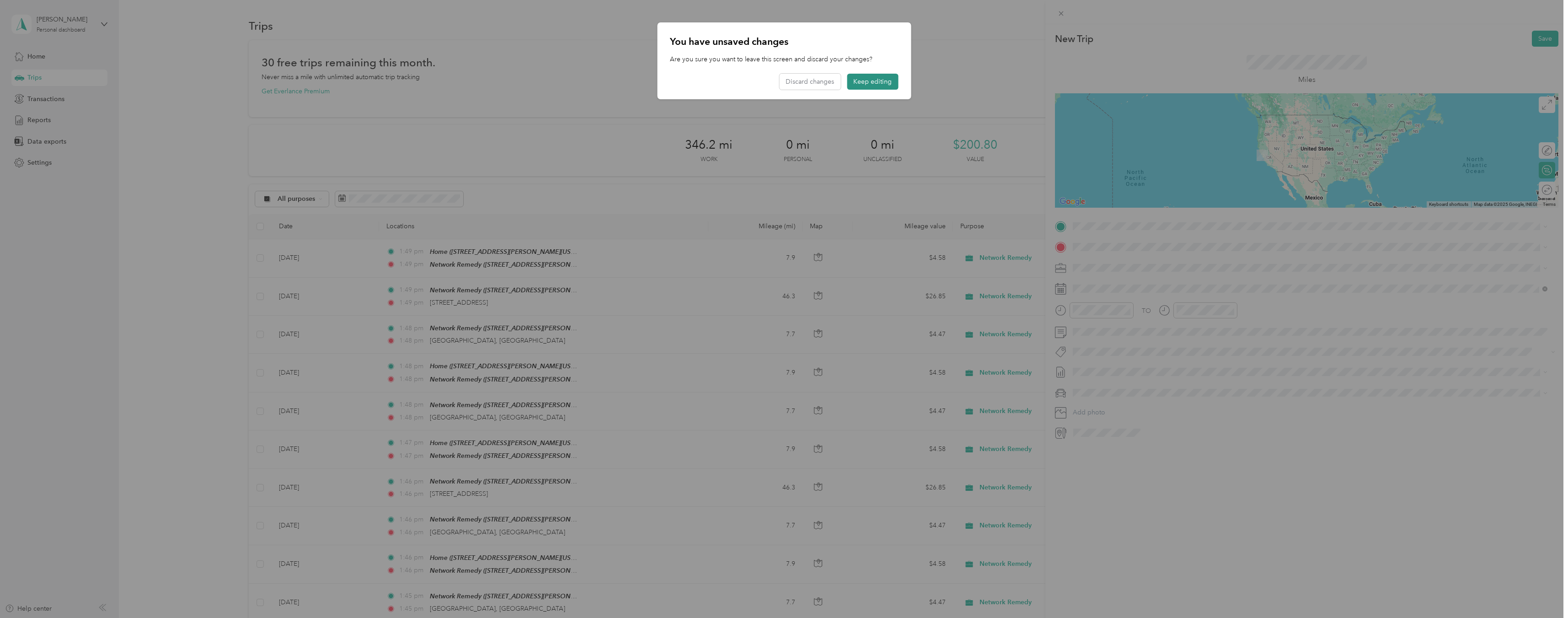
click at [883, 81] on button "Keep editing" at bounding box center [873, 81] width 51 height 16
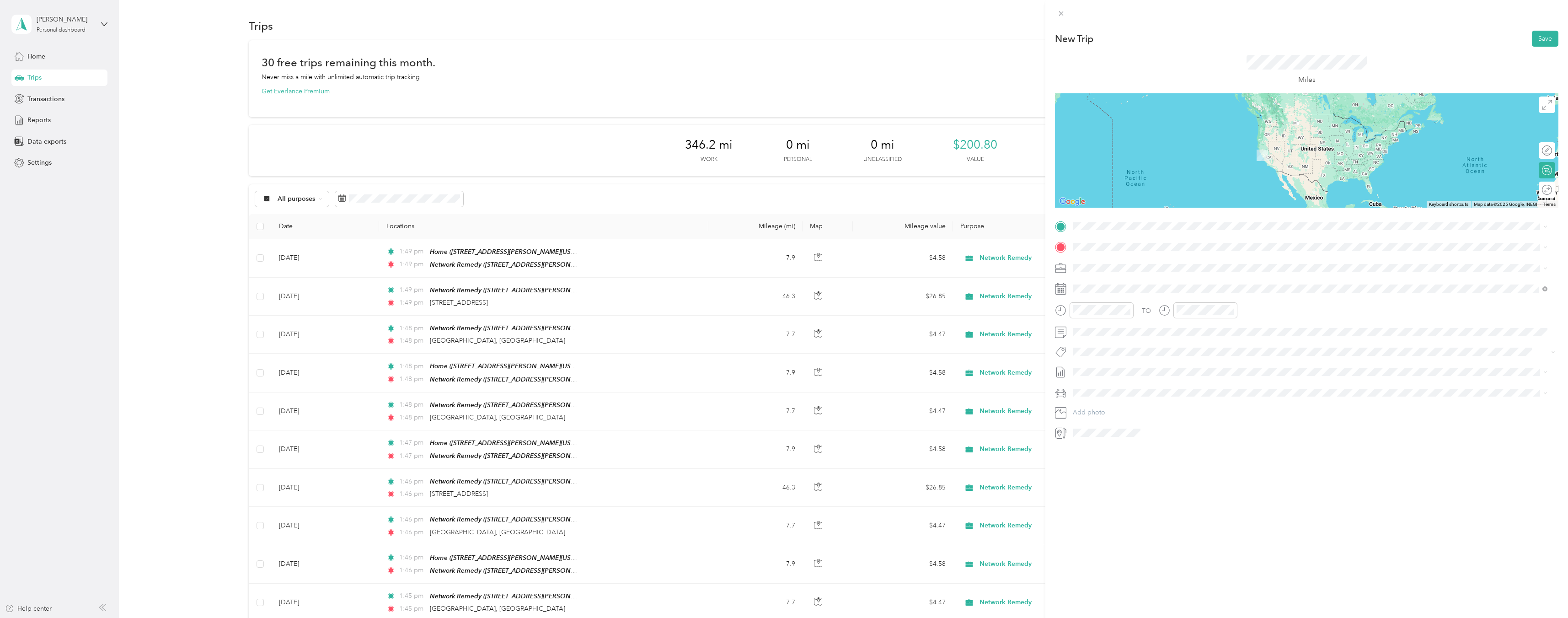
click at [1168, 275] on div "Home [STREET_ADDRESS][PERSON_NAME][US_STATE]" at bounding box center [1311, 267] width 468 height 23
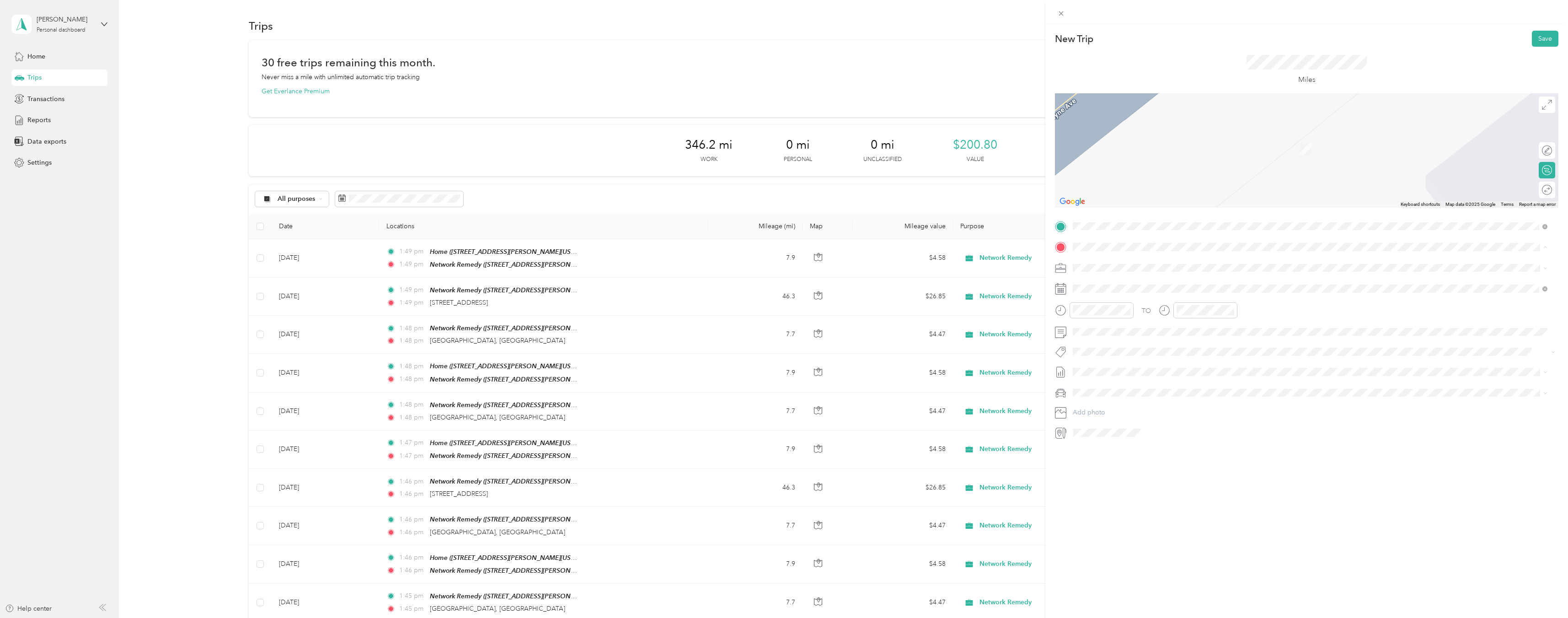
click at [1139, 276] on li "TEAM Network Remedy [STREET_ADDRESS][PERSON_NAME][US_STATE]" at bounding box center [1311, 290] width 481 height 32
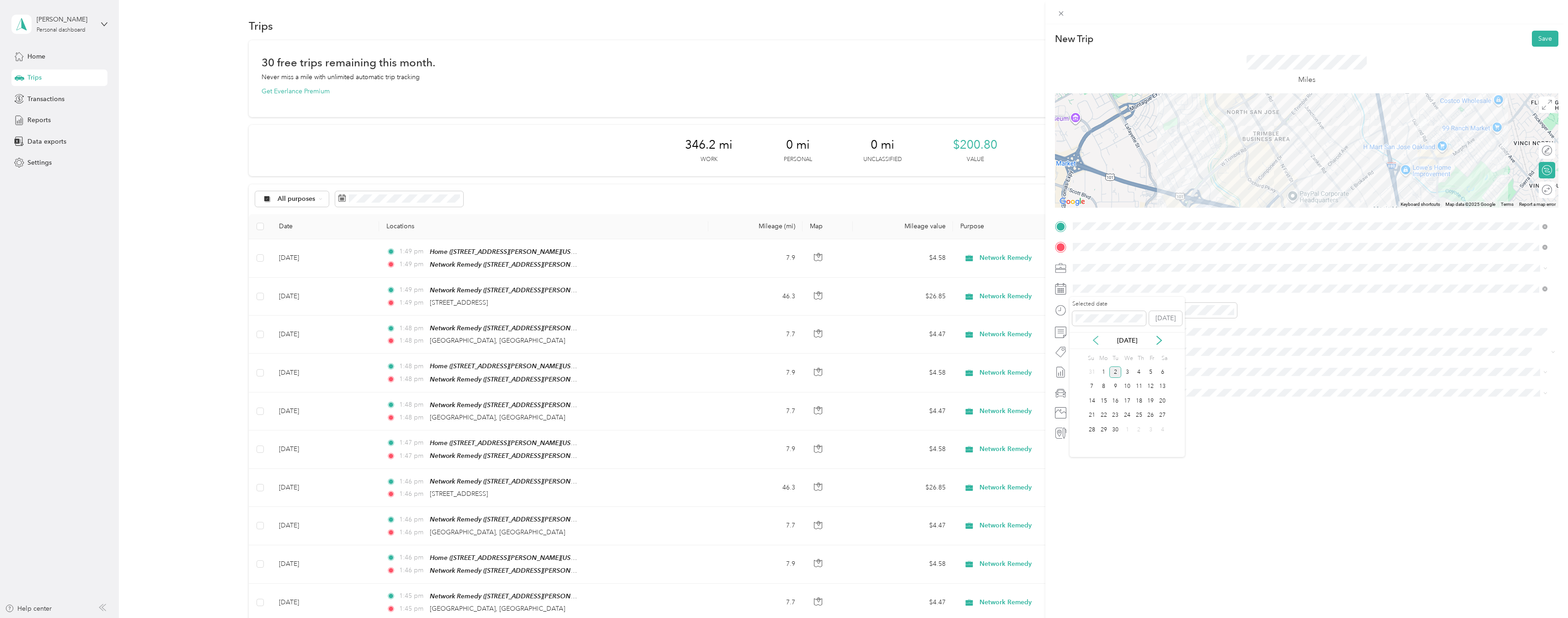
click at [1096, 339] on icon at bounding box center [1096, 340] width 9 height 9
click at [1105, 416] on div "18" at bounding box center [1104, 415] width 12 height 11
click at [1540, 191] on div at bounding box center [1543, 190] width 19 height 10
click at [1534, 40] on button "Save" at bounding box center [1545, 38] width 27 height 16
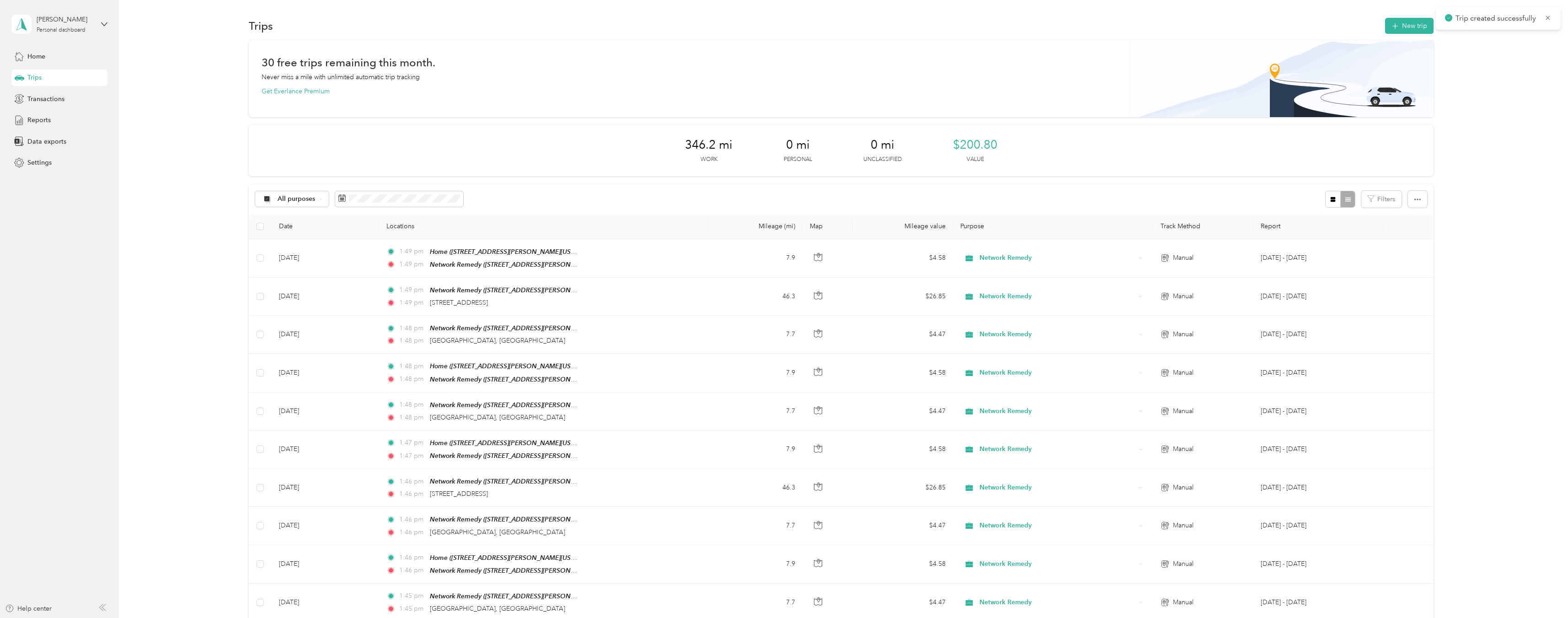
click at [1417, 30] on button "New trip" at bounding box center [1410, 25] width 49 height 16
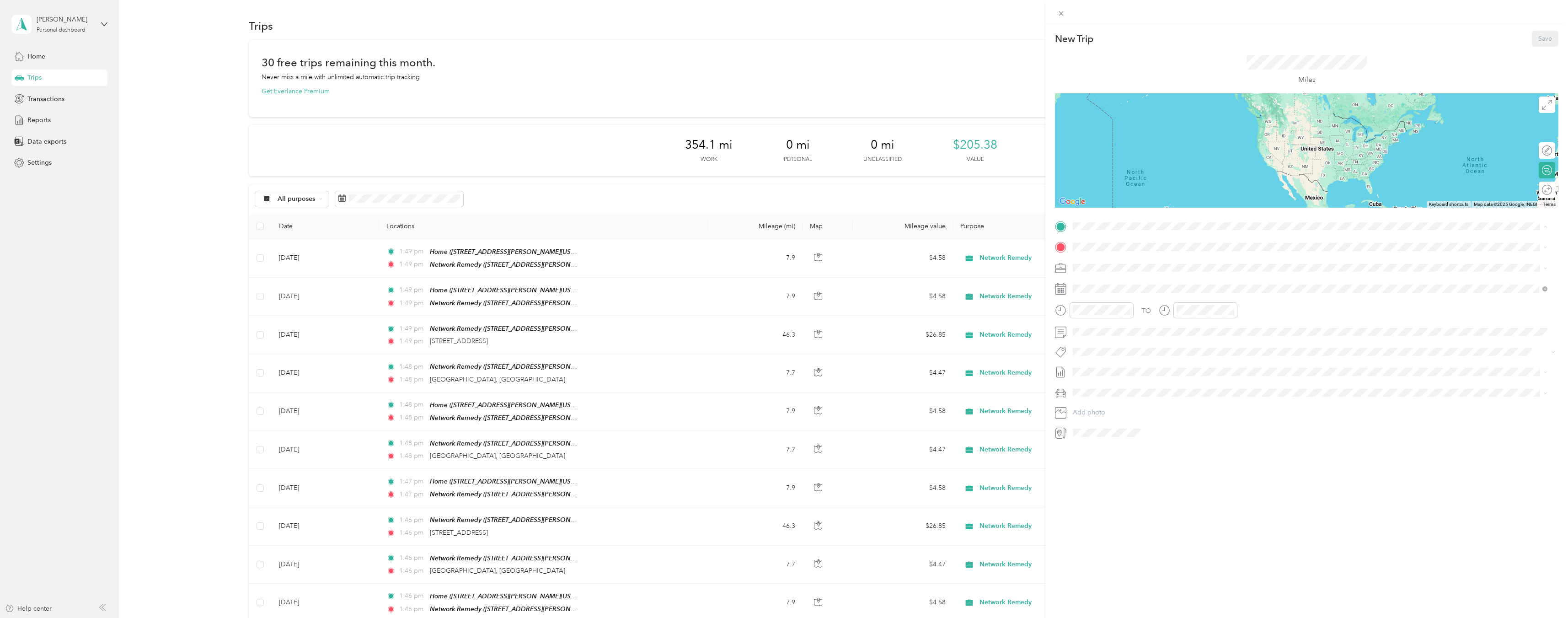
click at [1153, 293] on div "Network Remedy" at bounding box center [1233, 295] width 285 height 8
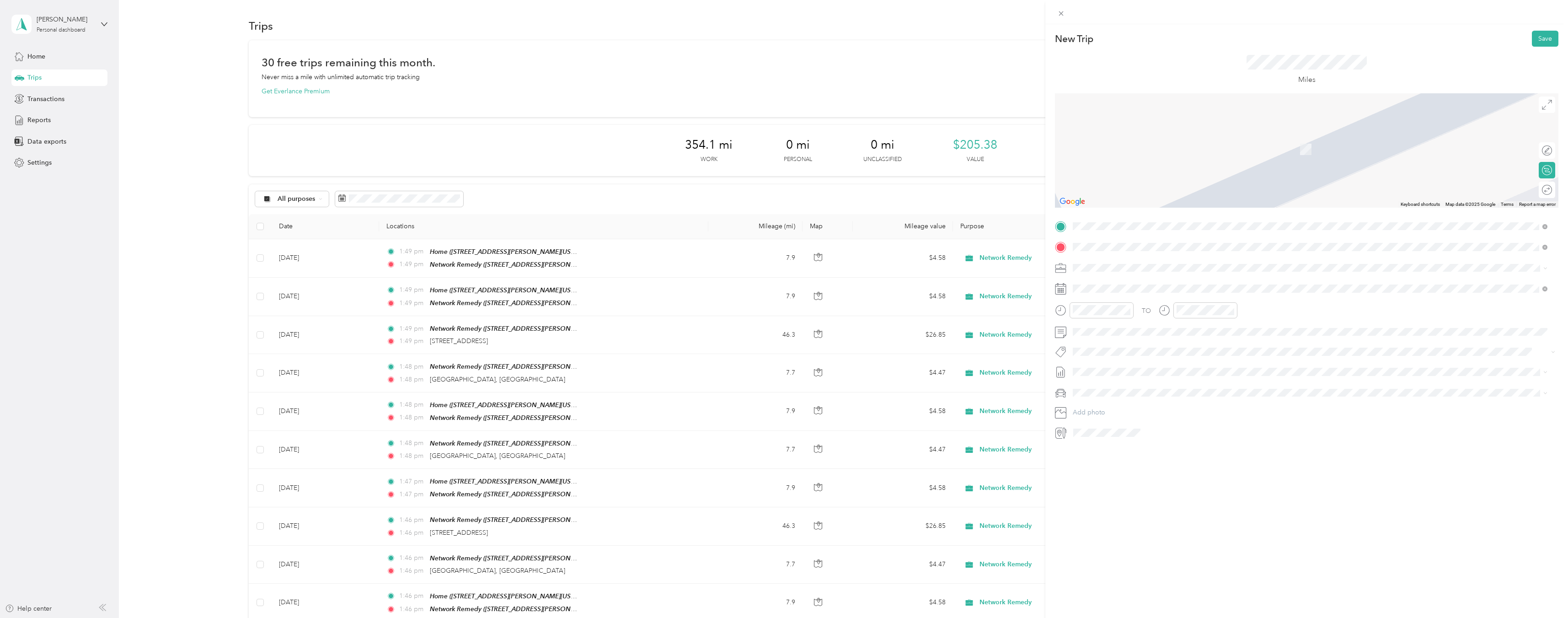
click at [1144, 283] on span "[GEOGRAPHIC_DATA][US_STATE], [GEOGRAPHIC_DATA]" at bounding box center [1175, 280] width 169 height 8
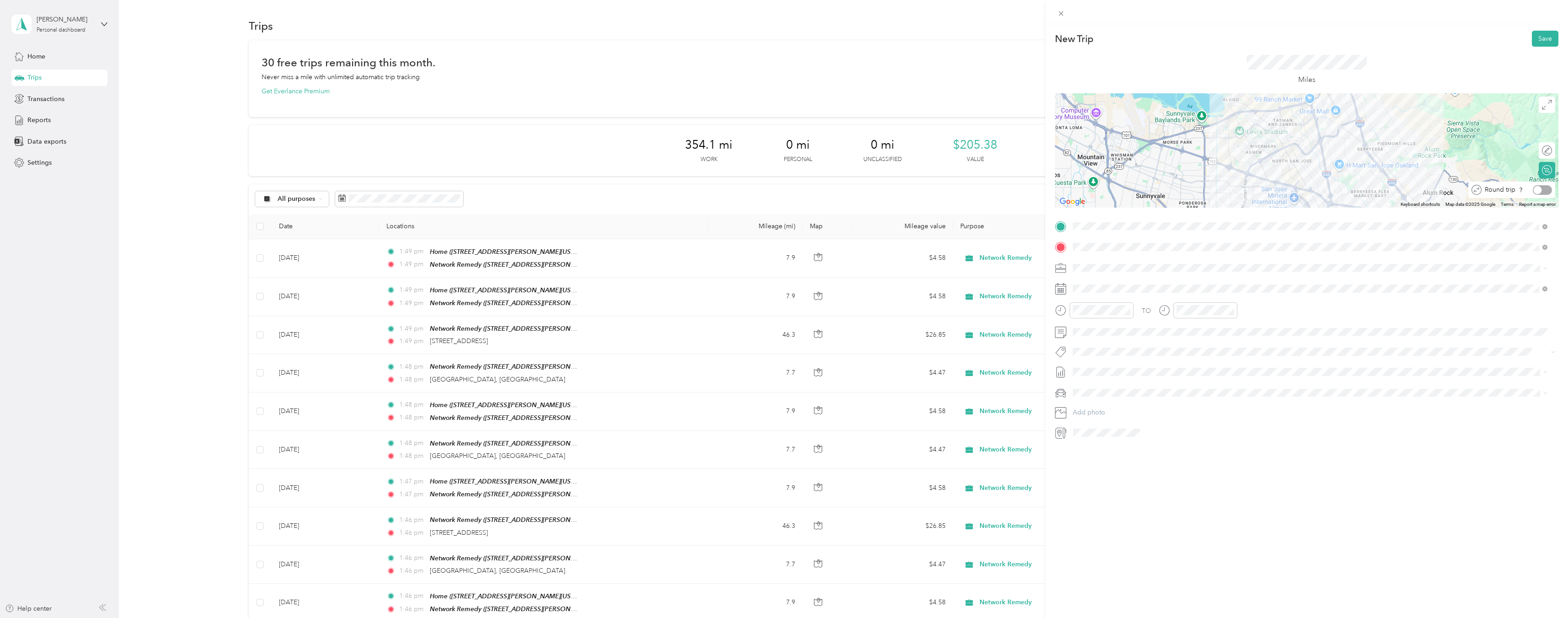
click at [1538, 194] on div at bounding box center [1543, 190] width 19 height 10
click at [1093, 334] on div "[DATE]" at bounding box center [1127, 340] width 115 height 17
click at [1096, 338] on icon at bounding box center [1096, 340] width 4 height 8
click at [1106, 416] on div "18" at bounding box center [1104, 415] width 12 height 11
click at [1540, 38] on button "Save" at bounding box center [1545, 38] width 27 height 16
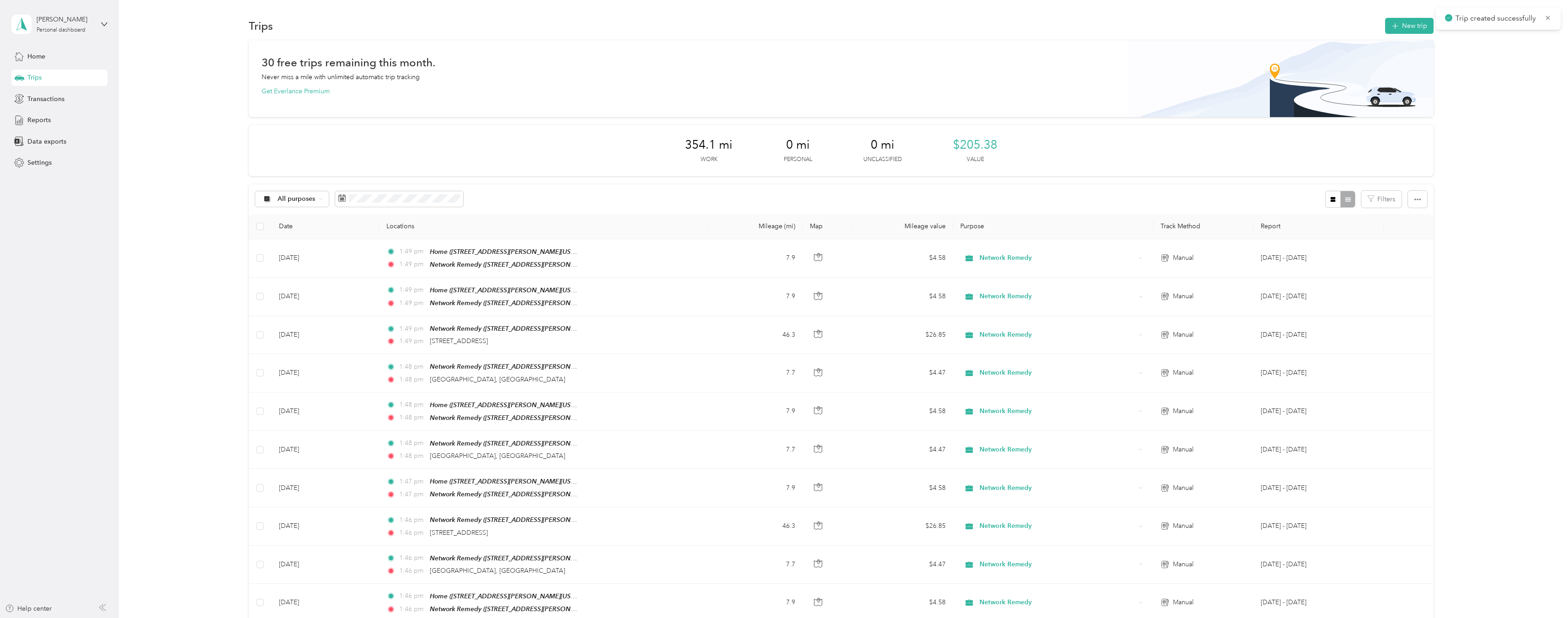
click at [1408, 28] on button "New trip" at bounding box center [1410, 25] width 49 height 16
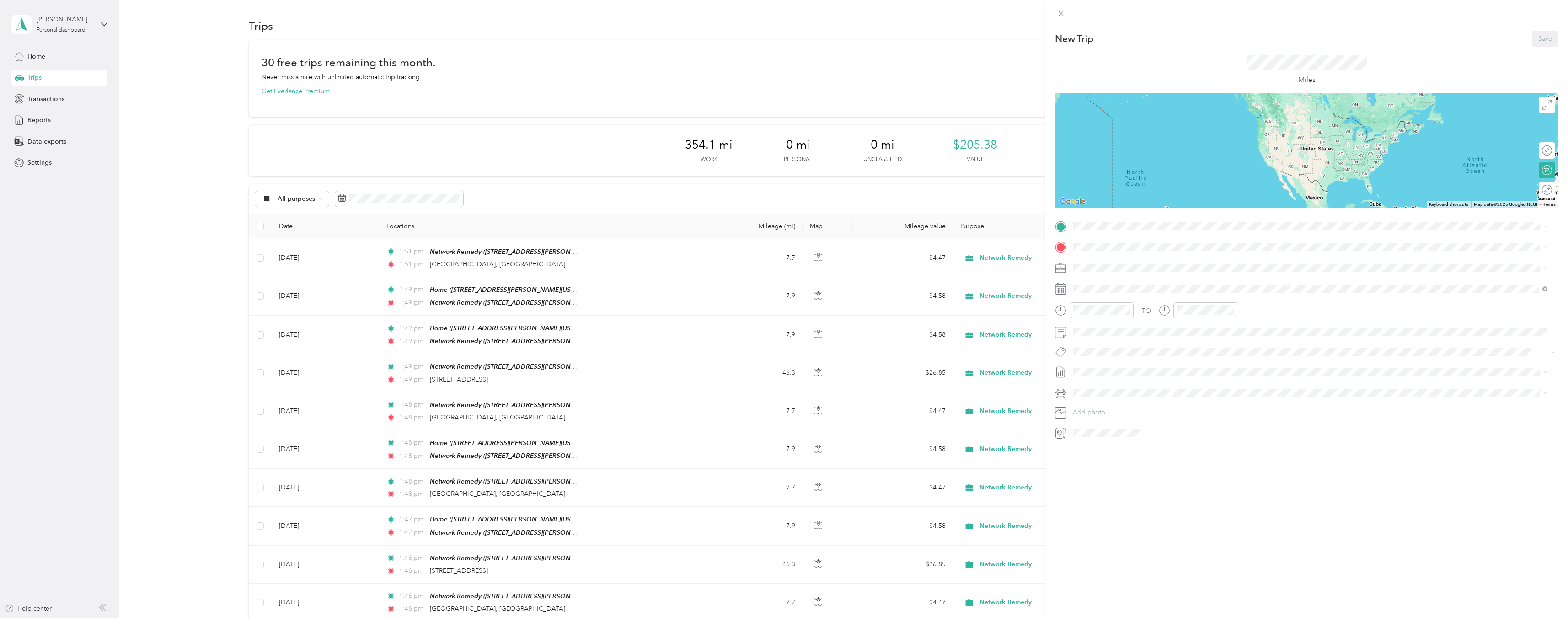
click at [1162, 271] on div "TEAM Network Remedy [STREET_ADDRESS][PERSON_NAME][US_STATE]" at bounding box center [1161, 269] width 142 height 23
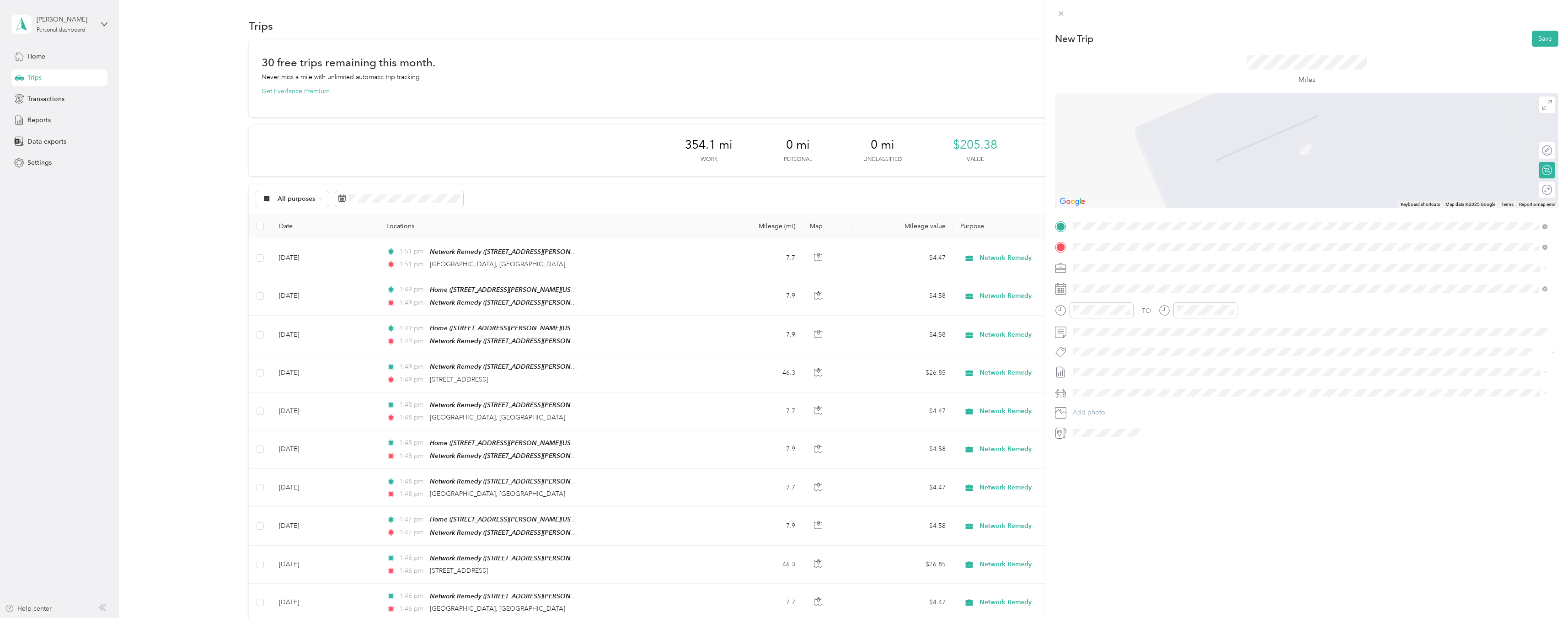
click at [1159, 279] on span "[STREET_ADDRESS][US_STATE]" at bounding box center [1136, 280] width 91 height 8
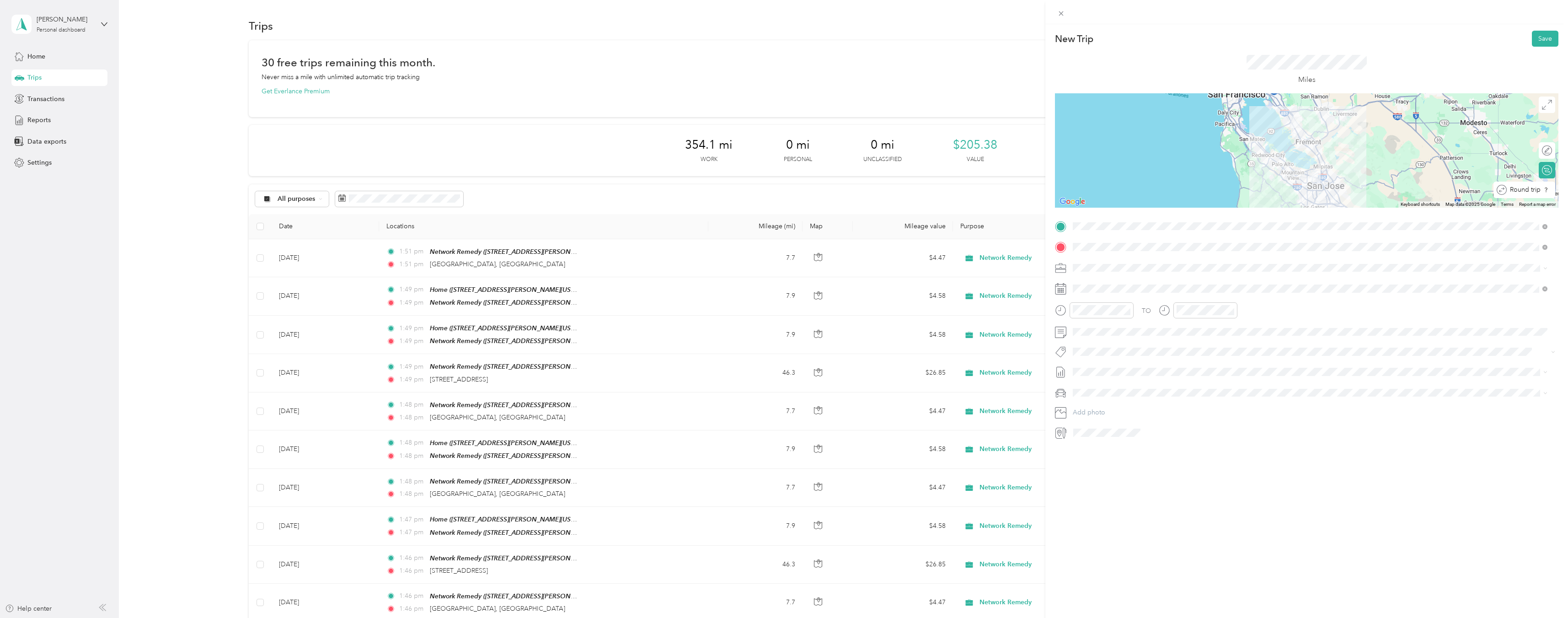
click at [1558, 190] on div at bounding box center [1558, 190] width 0 height 10
click at [1096, 338] on icon at bounding box center [1096, 340] width 4 height 8
click at [1105, 414] on div "18" at bounding box center [1104, 415] width 12 height 11
click at [1533, 35] on button "Save" at bounding box center [1545, 38] width 27 height 16
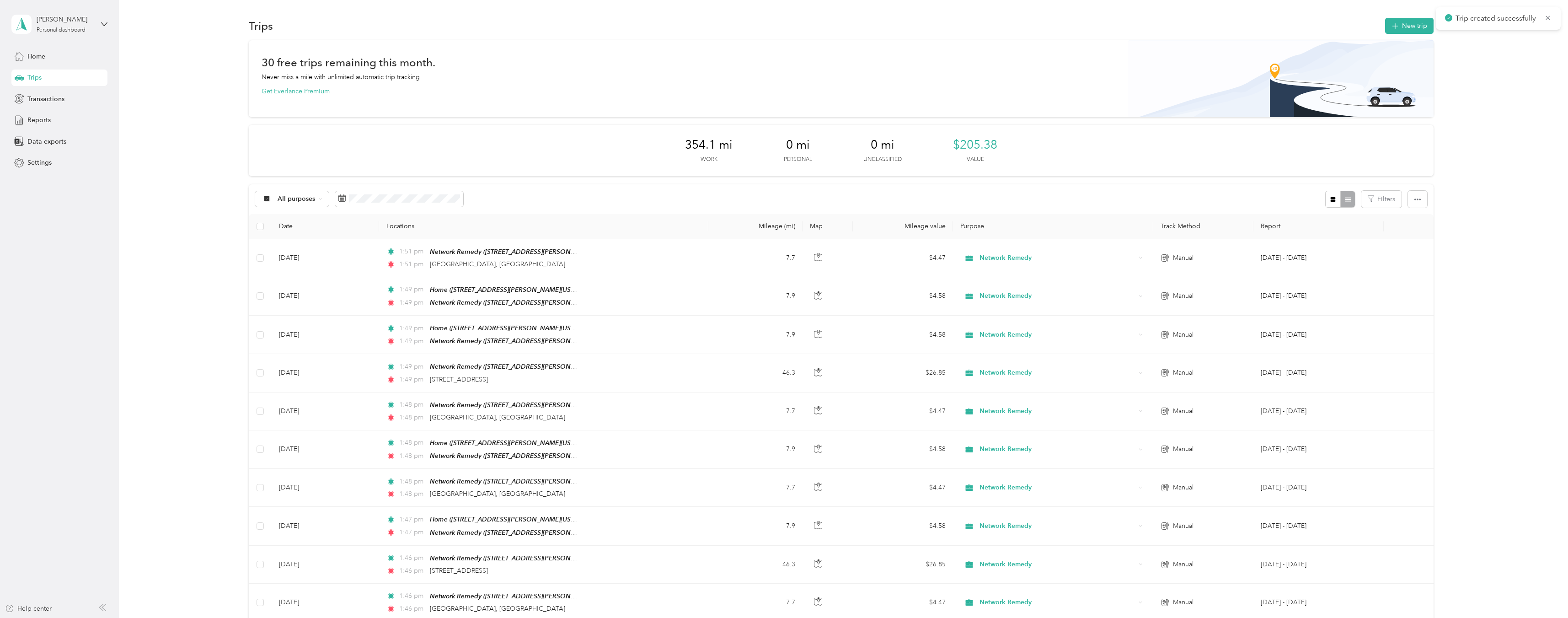
click at [1404, 24] on button "New trip" at bounding box center [1410, 25] width 49 height 16
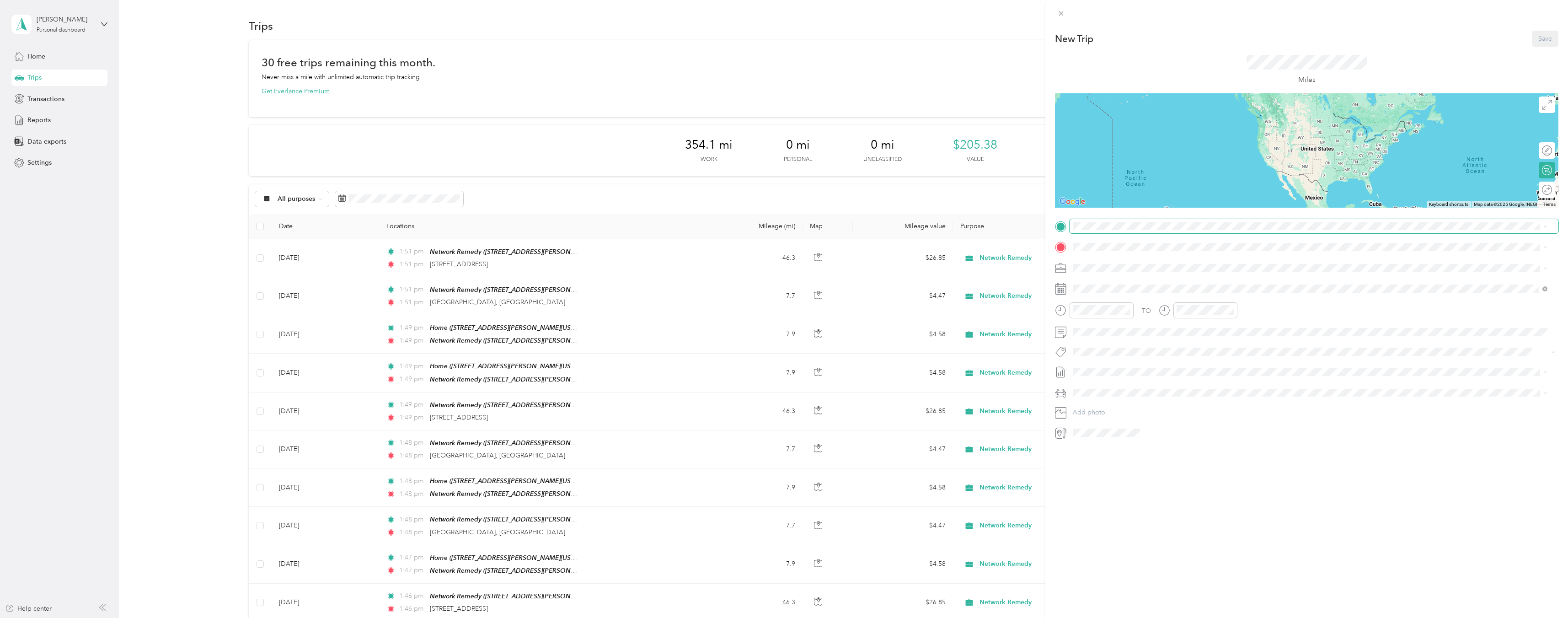
click at [1168, 231] on span at bounding box center [1314, 226] width 489 height 15
click at [1153, 262] on div "Home" at bounding box center [1161, 262] width 142 height 8
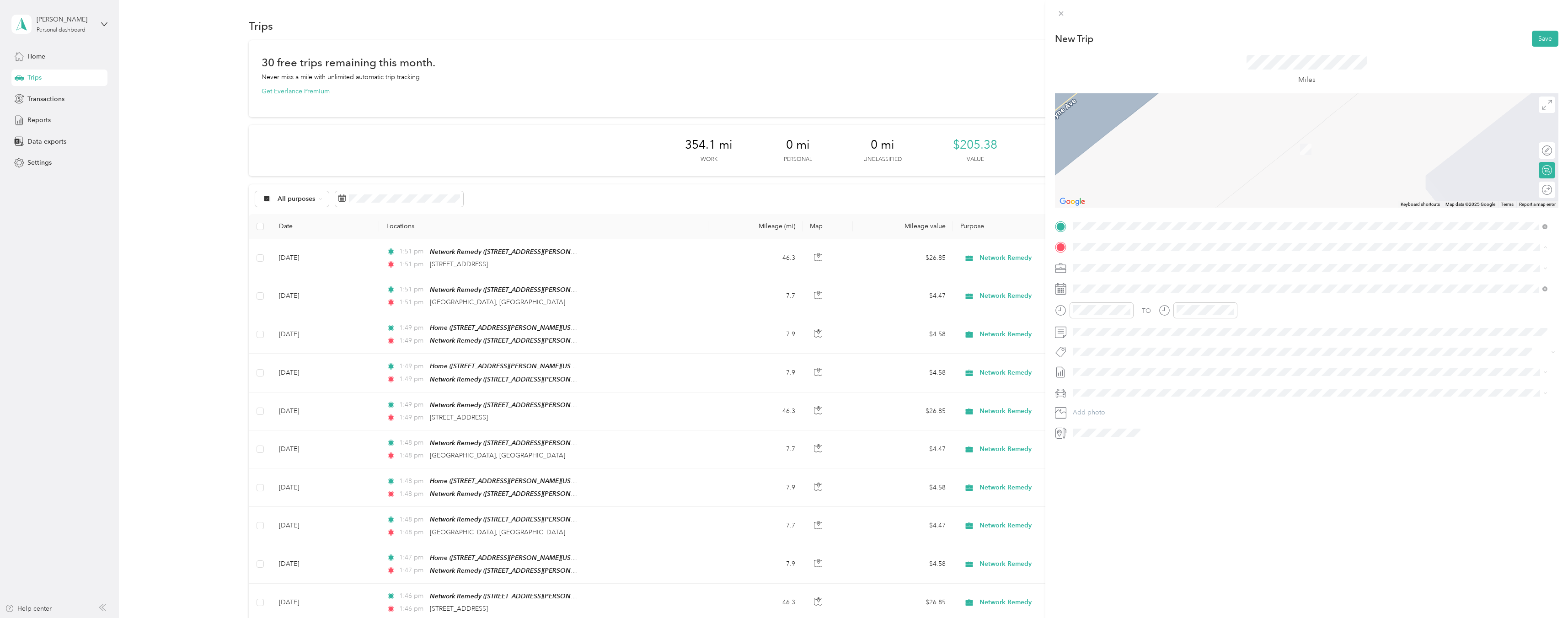
click at [1151, 280] on div "TEAM Network Remedy" at bounding box center [1161, 284] width 142 height 11
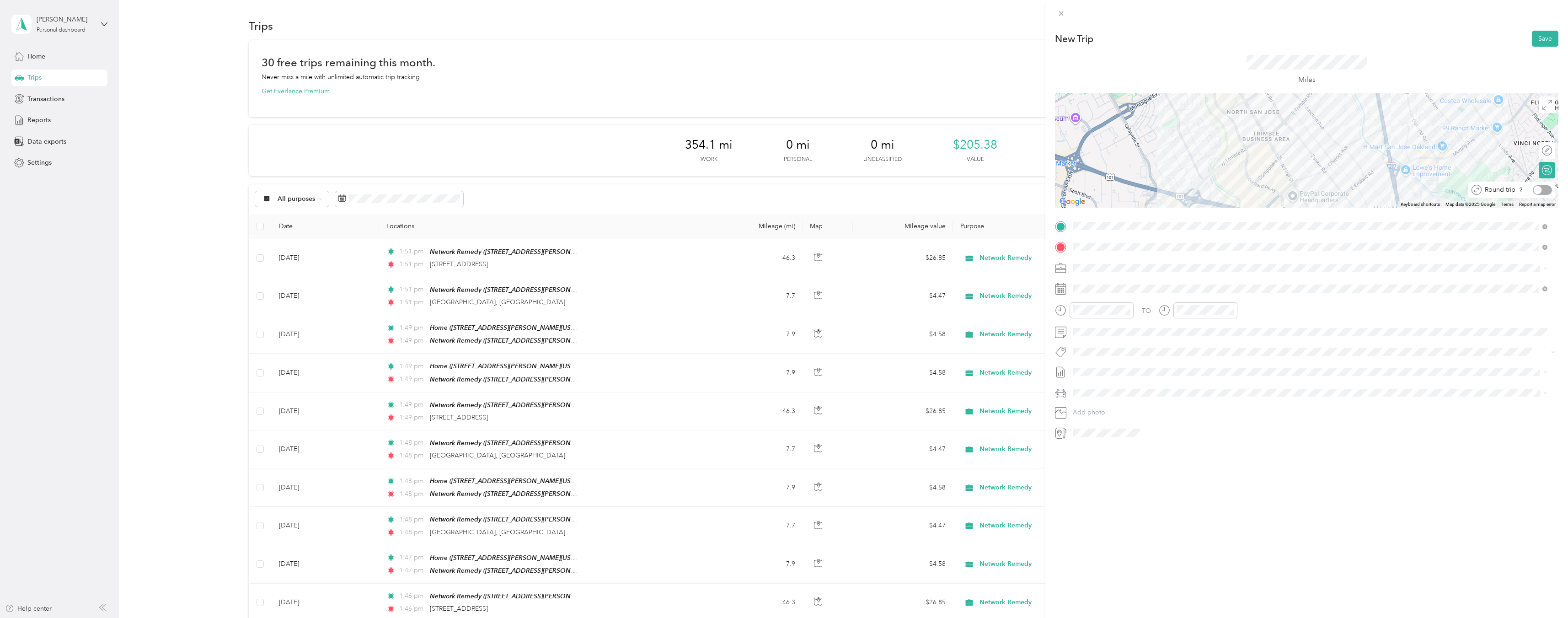
click at [1538, 190] on div at bounding box center [1543, 190] width 19 height 10
click at [1093, 337] on icon at bounding box center [1096, 340] width 9 height 9
click at [1115, 414] on div "19" at bounding box center [1115, 415] width 12 height 11
click at [1540, 32] on button "Save" at bounding box center [1545, 38] width 27 height 16
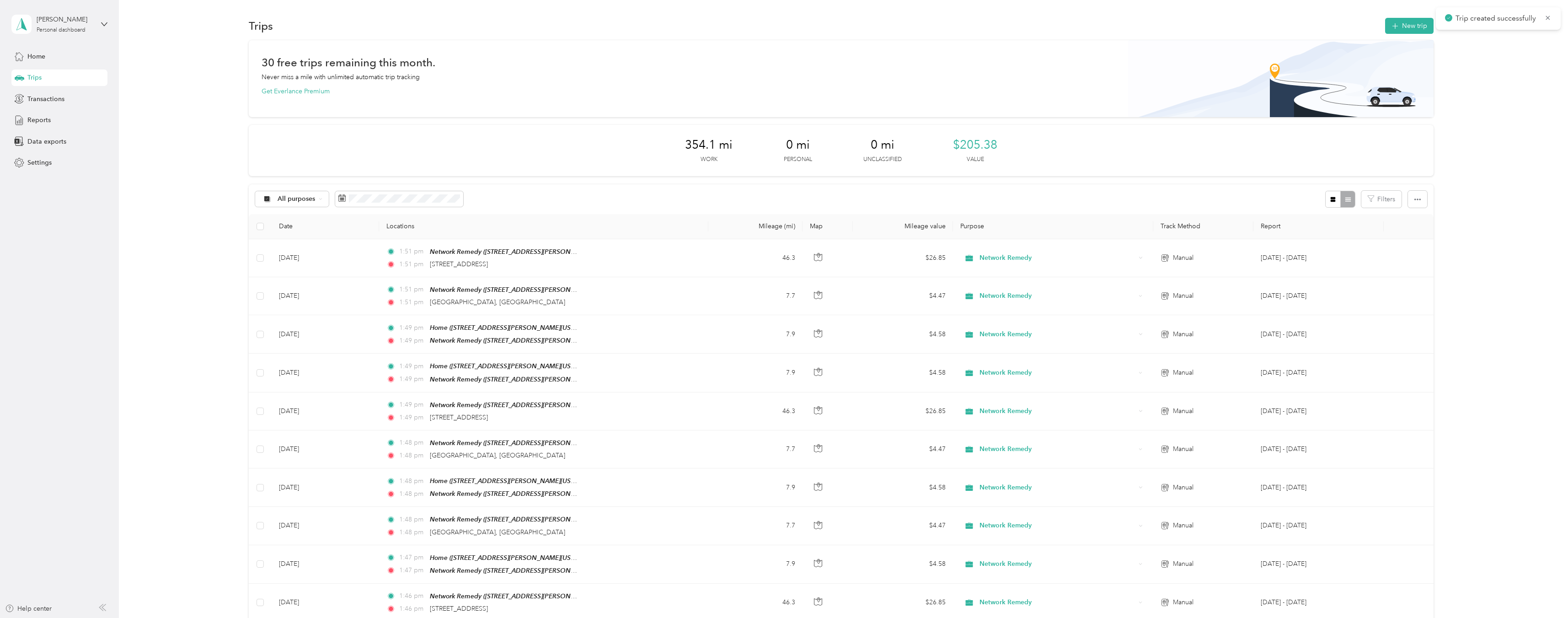
click at [1407, 25] on button "New trip" at bounding box center [1410, 25] width 49 height 16
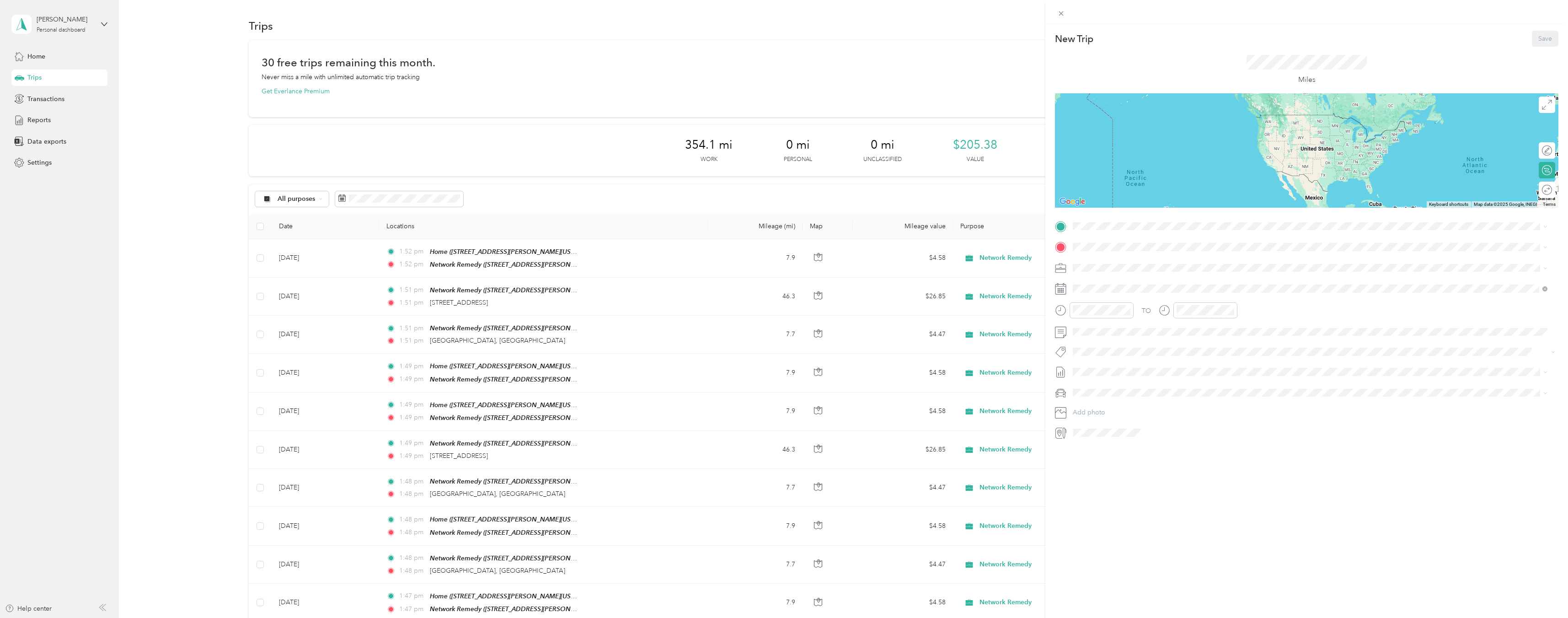
click at [1145, 268] on div "TEAM Network Remedy [STREET_ADDRESS][PERSON_NAME][US_STATE]" at bounding box center [1161, 269] width 142 height 23
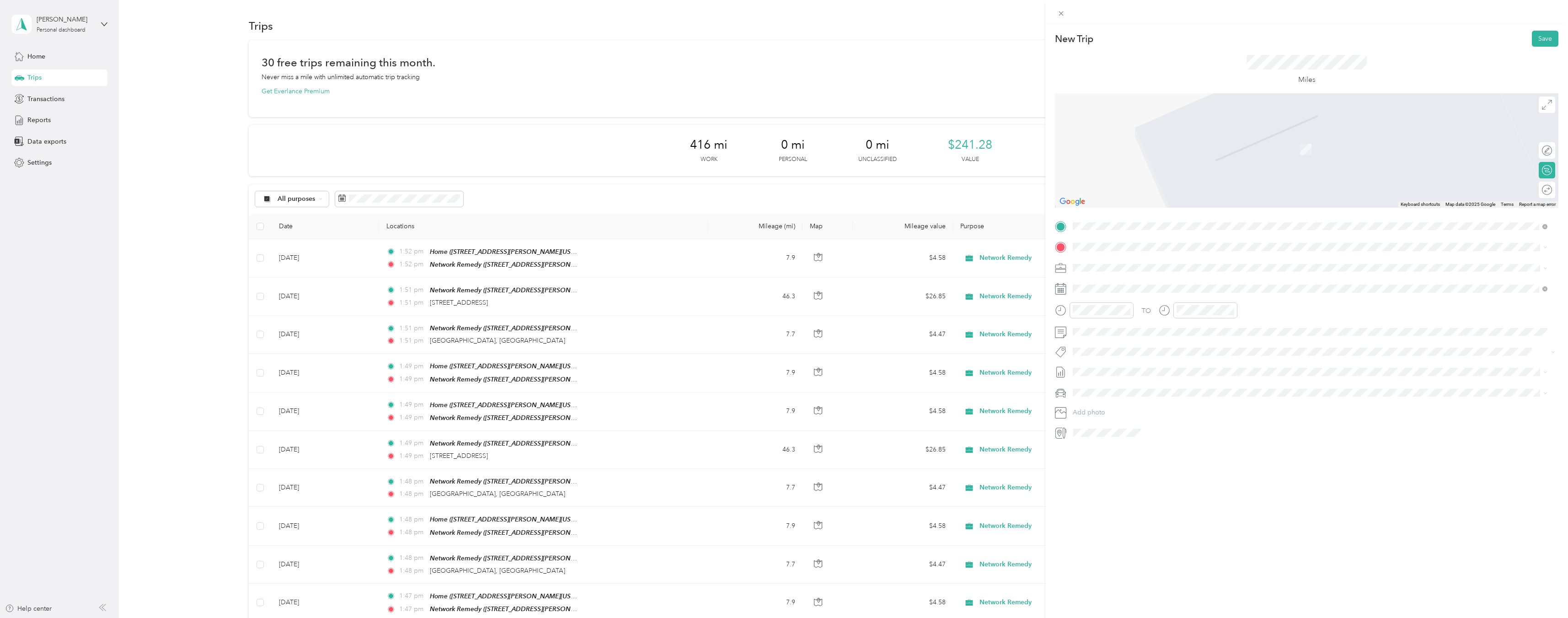
click at [1158, 280] on span "[STREET_ADDRESS][US_STATE]" at bounding box center [1136, 279] width 91 height 8
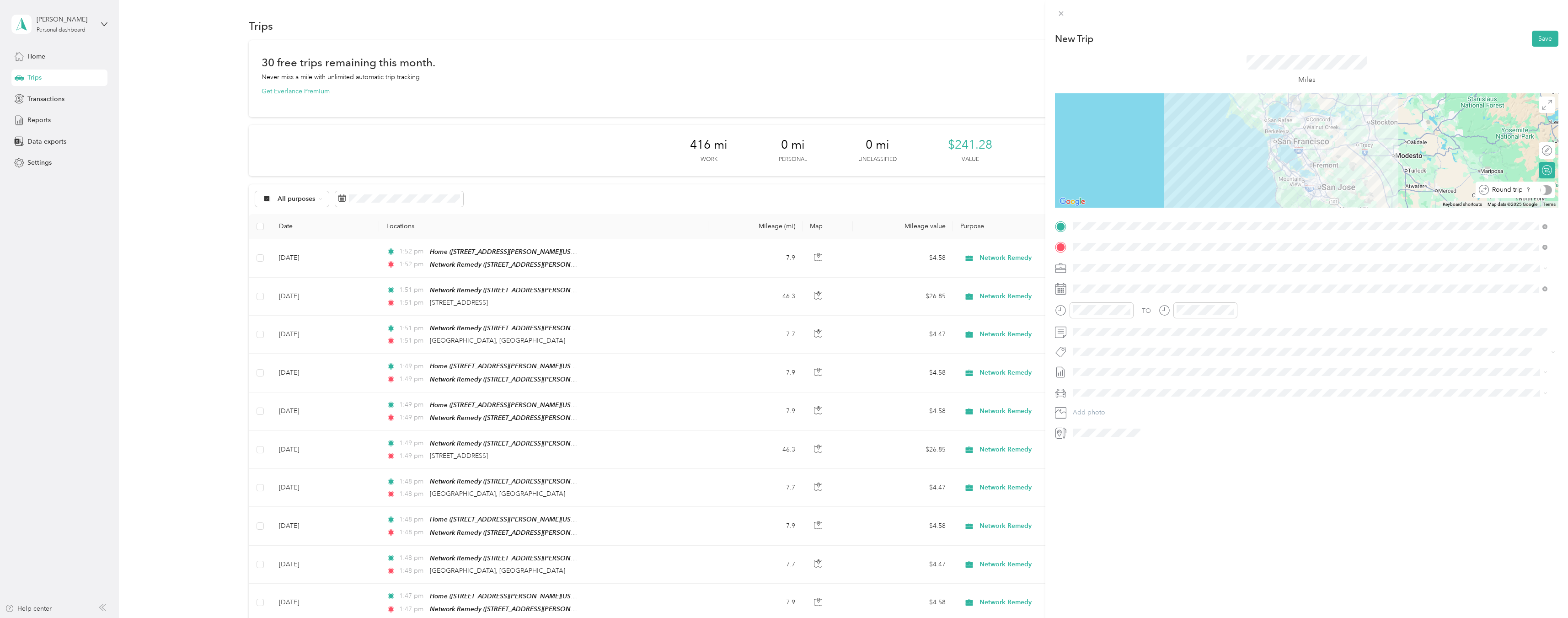
click at [1541, 190] on div at bounding box center [1546, 190] width 12 height 10
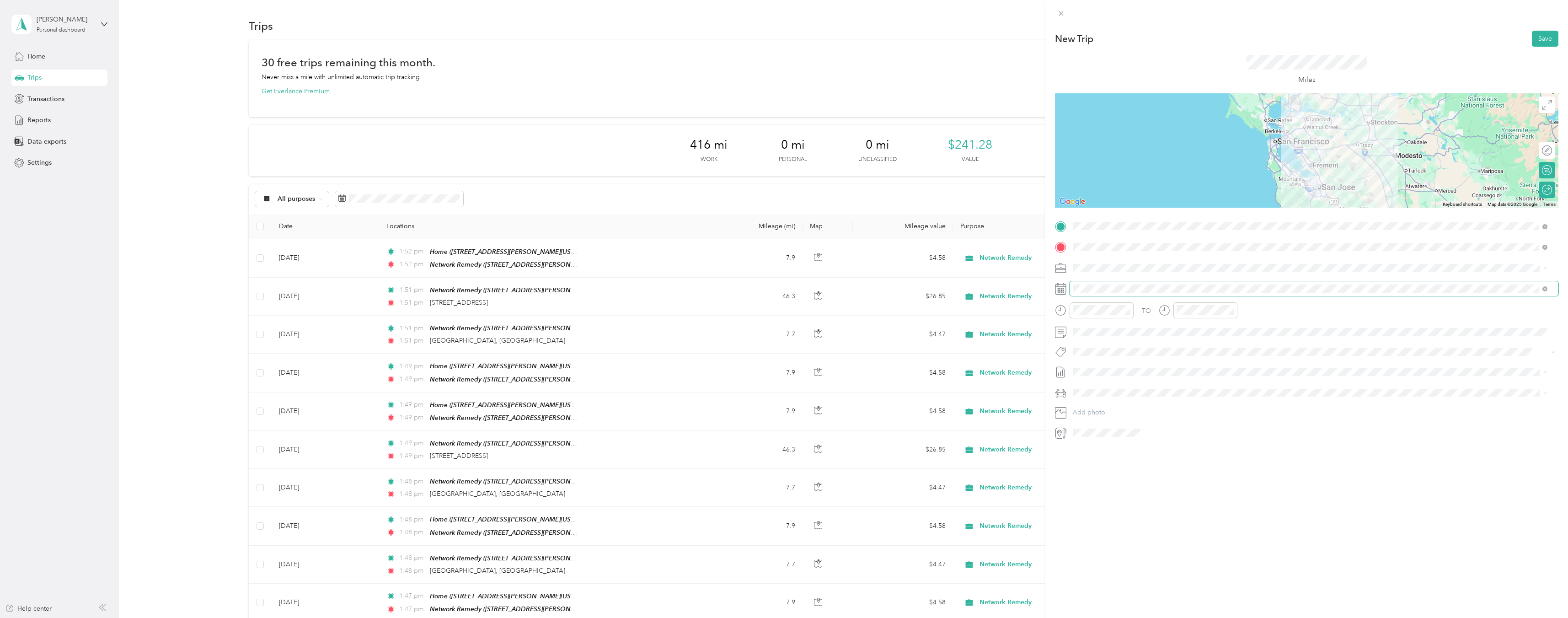
click at [1139, 293] on span at bounding box center [1314, 288] width 489 height 15
click at [1098, 336] on icon at bounding box center [1096, 340] width 9 height 9
click at [1117, 414] on div "19" at bounding box center [1115, 415] width 12 height 11
click at [1532, 37] on button "Save" at bounding box center [1545, 38] width 27 height 16
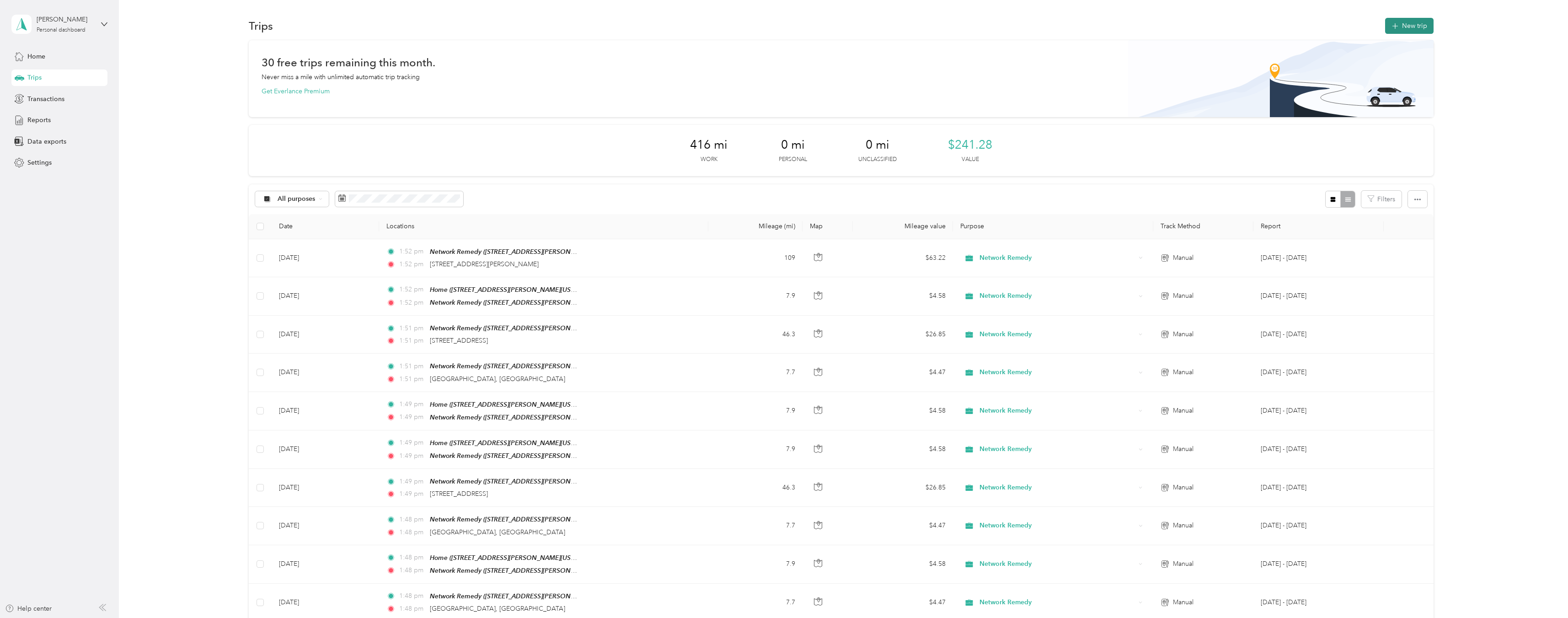
click at [1415, 28] on button "New trip" at bounding box center [1410, 25] width 49 height 16
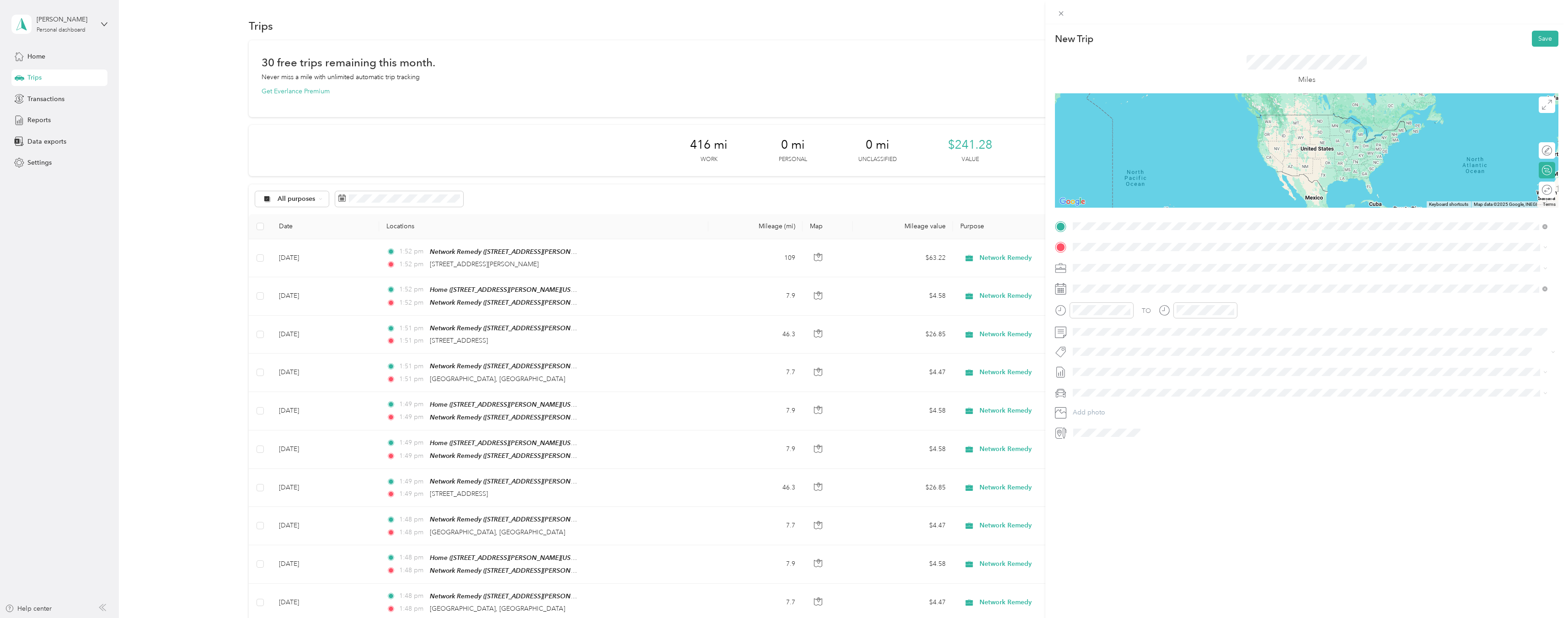
click at [1137, 265] on div "Home [STREET_ADDRESS][PERSON_NAME][US_STATE]" at bounding box center [1161, 267] width 142 height 19
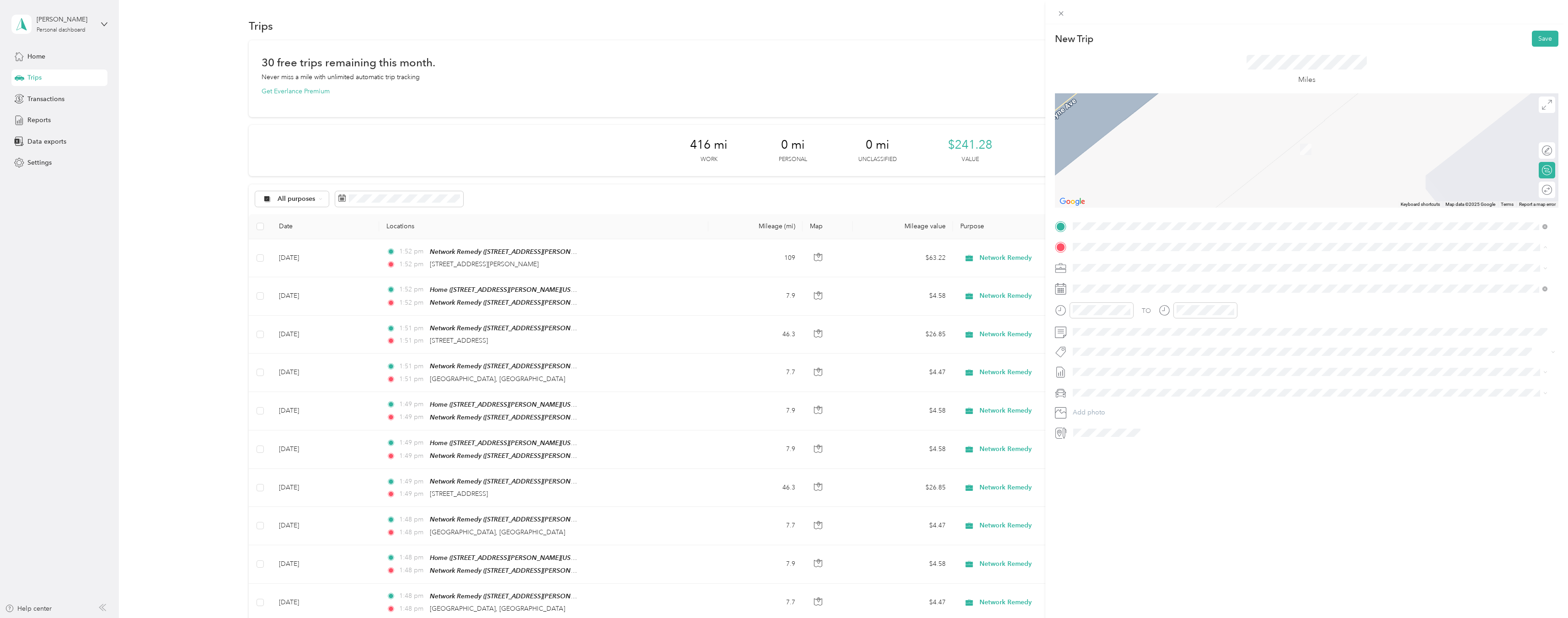
click at [1145, 291] on div "TEAM Network Remedy [STREET_ADDRESS][PERSON_NAME][US_STATE]" at bounding box center [1161, 290] width 142 height 23
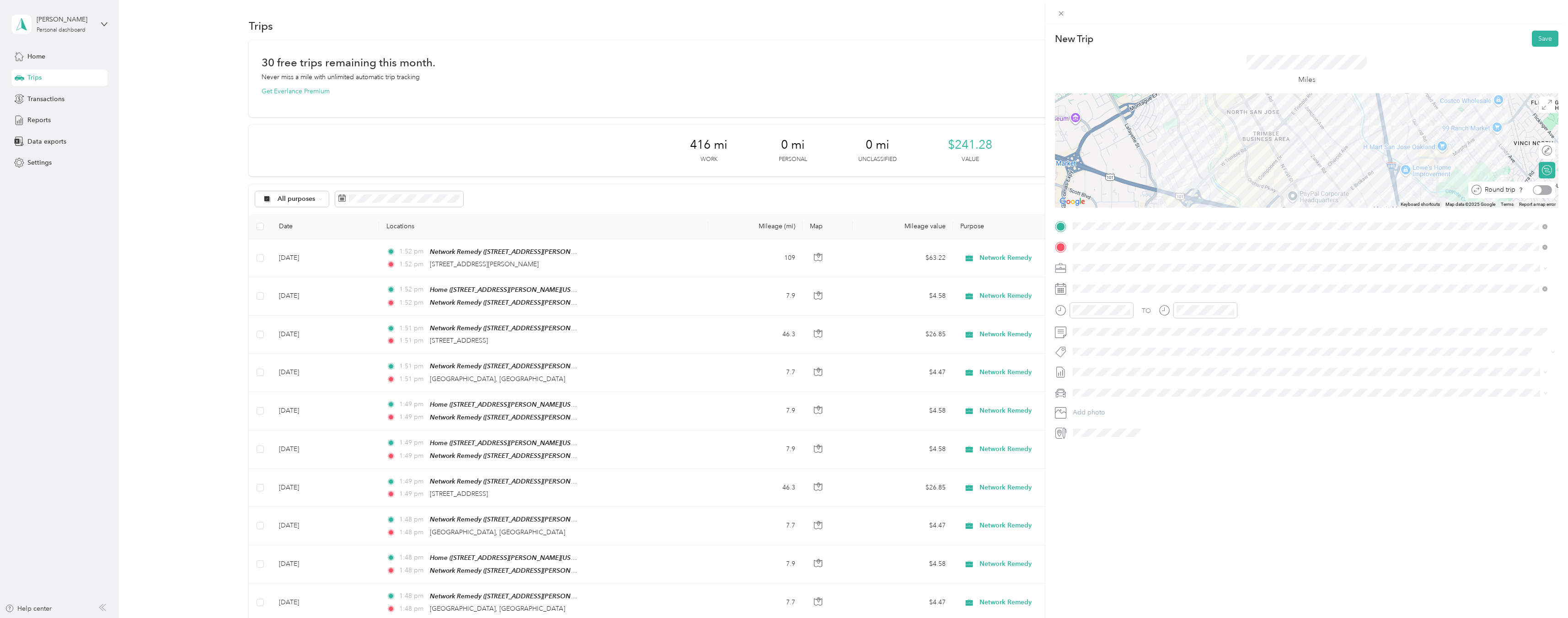
click at [1537, 190] on div at bounding box center [1543, 190] width 19 height 10
click at [1097, 342] on icon at bounding box center [1096, 340] width 9 height 9
click at [1127, 416] on div "20" at bounding box center [1127, 415] width 12 height 11
click at [1538, 40] on button "Save" at bounding box center [1545, 38] width 27 height 16
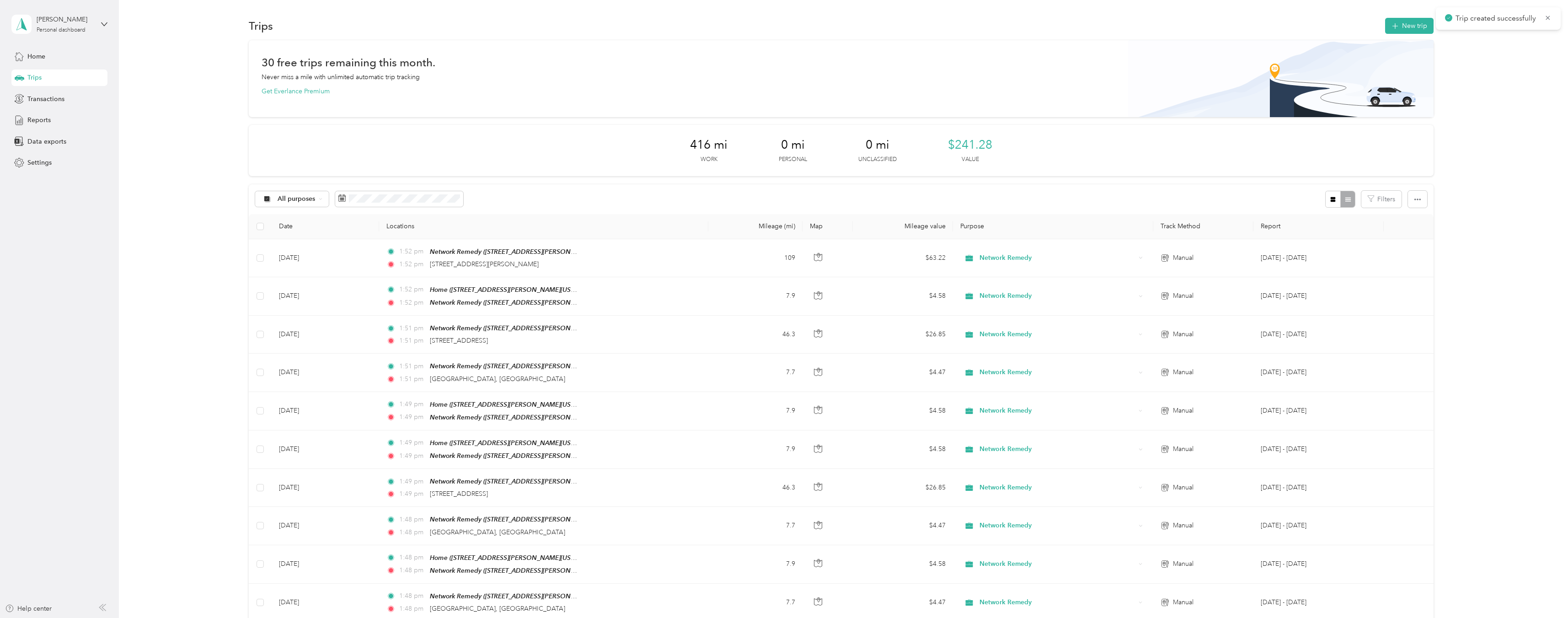
drag, startPoint x: 1469, startPoint y: 125, endPoint x: 1391, endPoint y: 77, distance: 91.6
click at [1403, 27] on button "New trip" at bounding box center [1410, 25] width 49 height 16
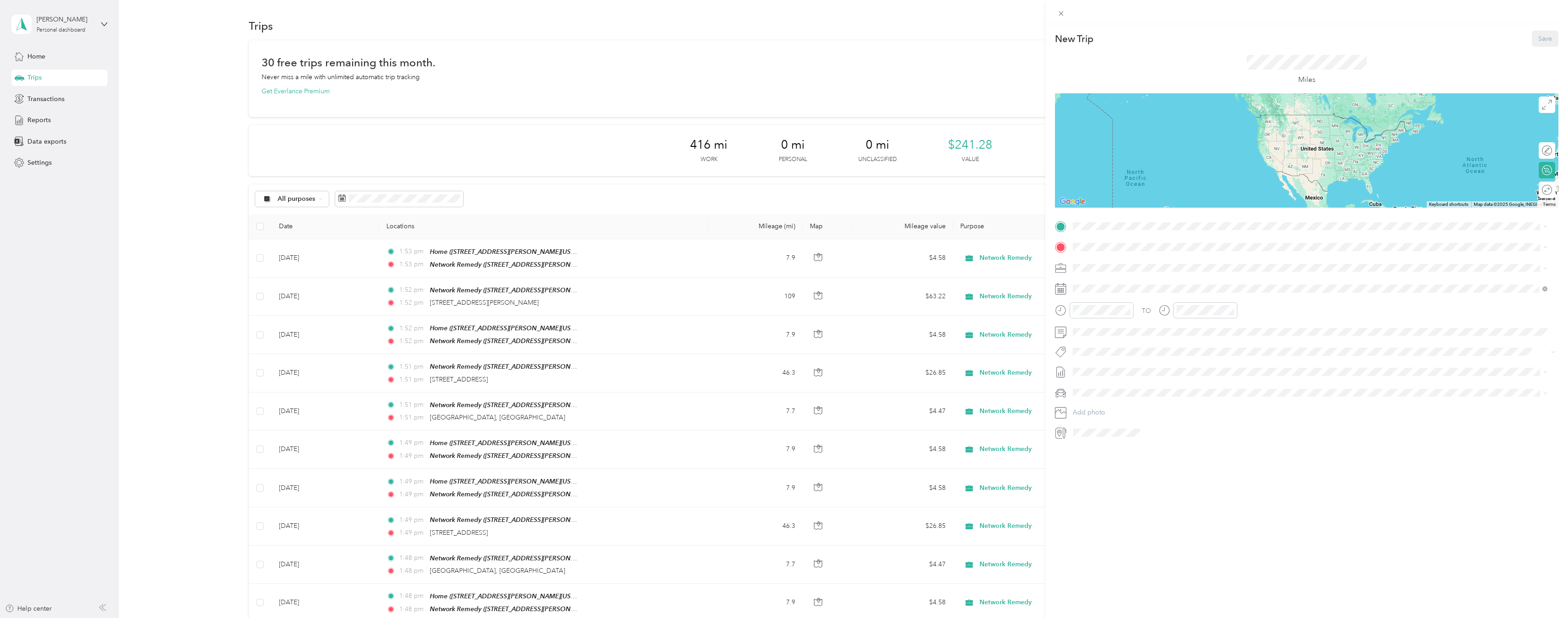
click at [1150, 262] on strong "Network Remedy" at bounding box center [1148, 264] width 52 height 8
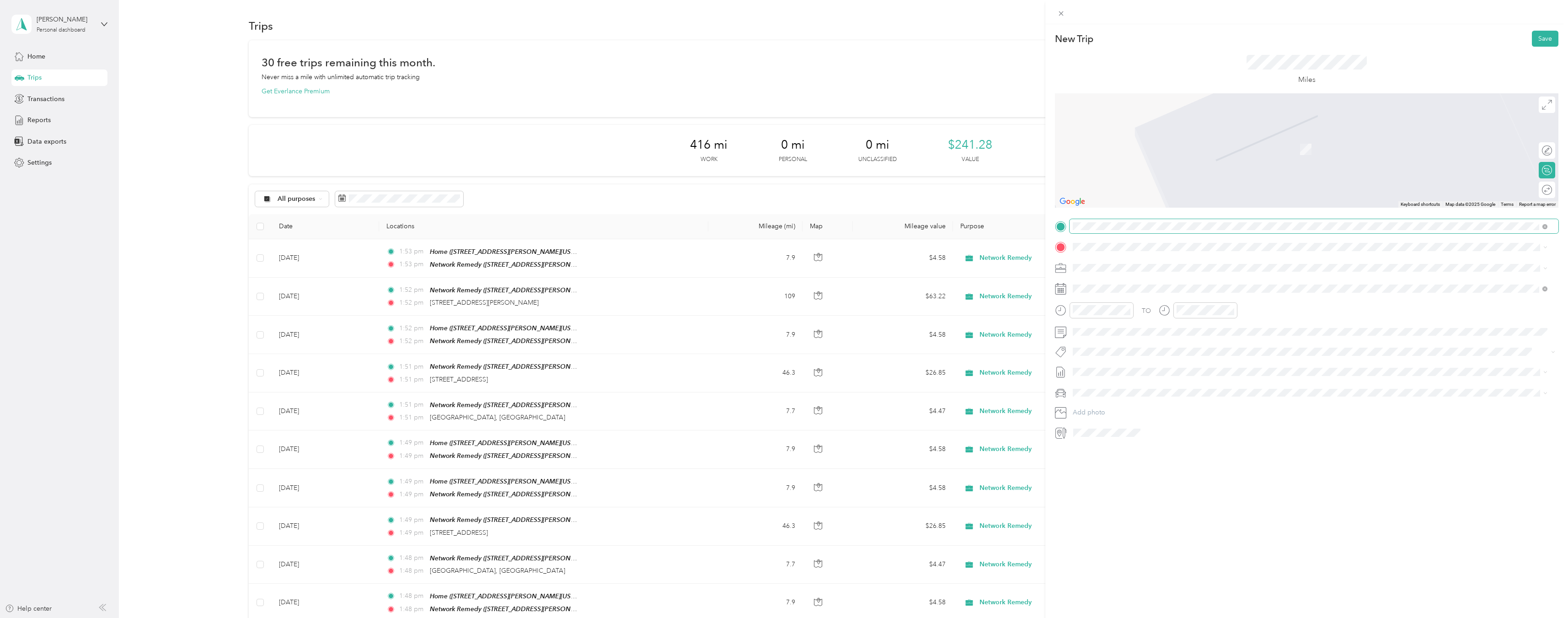
click at [1129, 221] on span at bounding box center [1314, 226] width 489 height 15
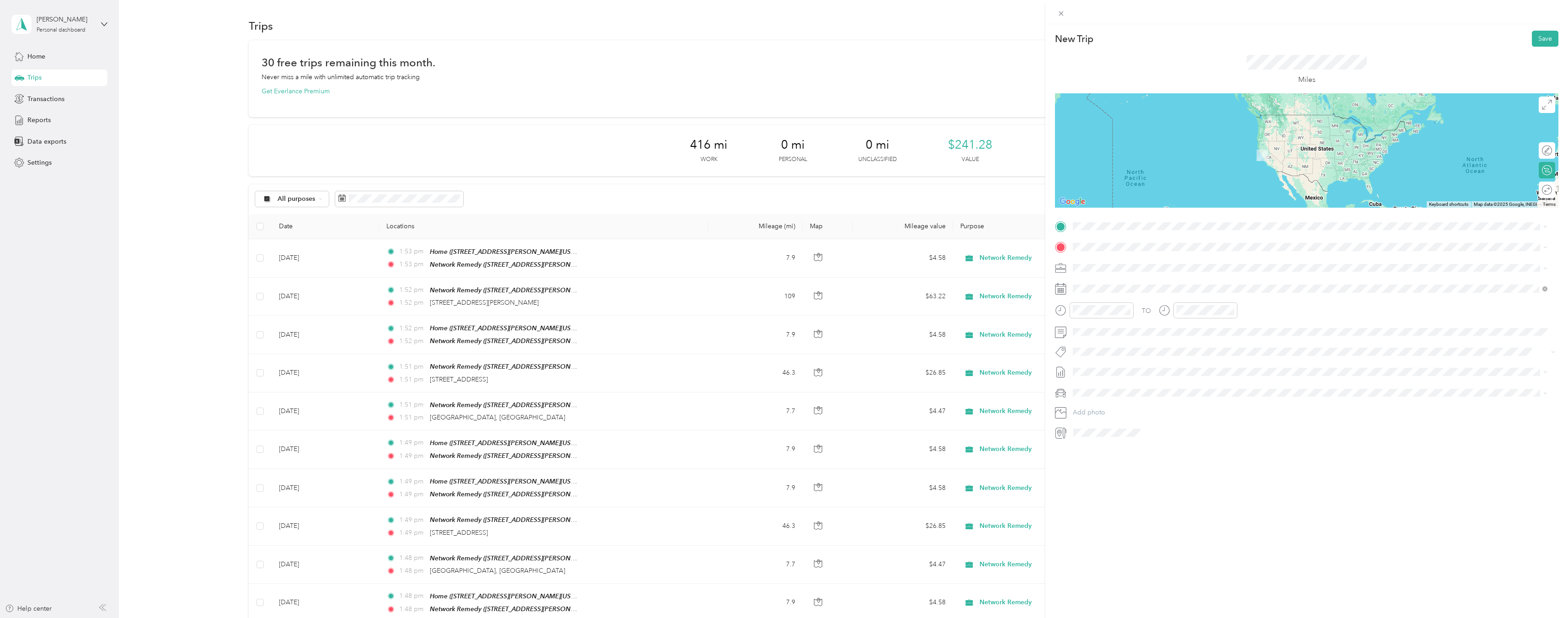
click at [1154, 267] on div "Home [STREET_ADDRESS][PERSON_NAME][US_STATE]" at bounding box center [1161, 267] width 142 height 19
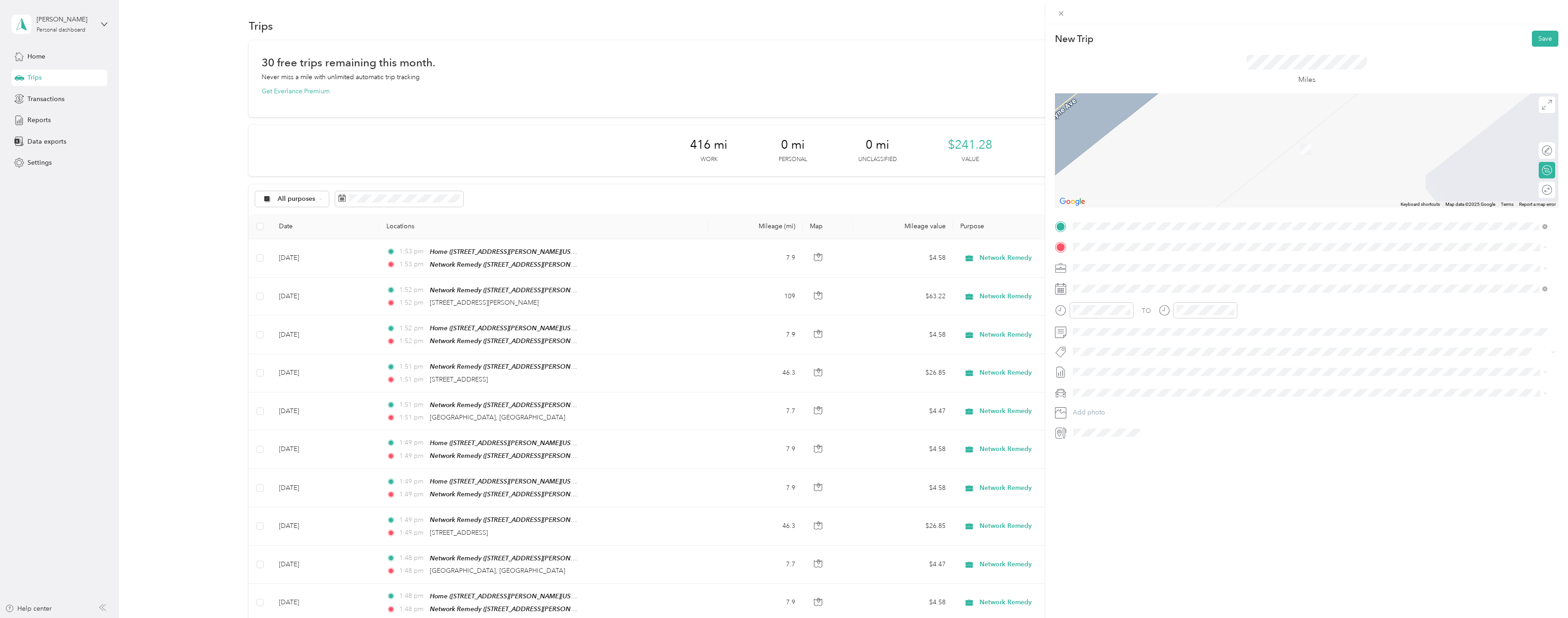
click at [1146, 278] on div "TEAM Network Remedy [STREET_ADDRESS][PERSON_NAME][US_STATE]" at bounding box center [1311, 291] width 468 height 25
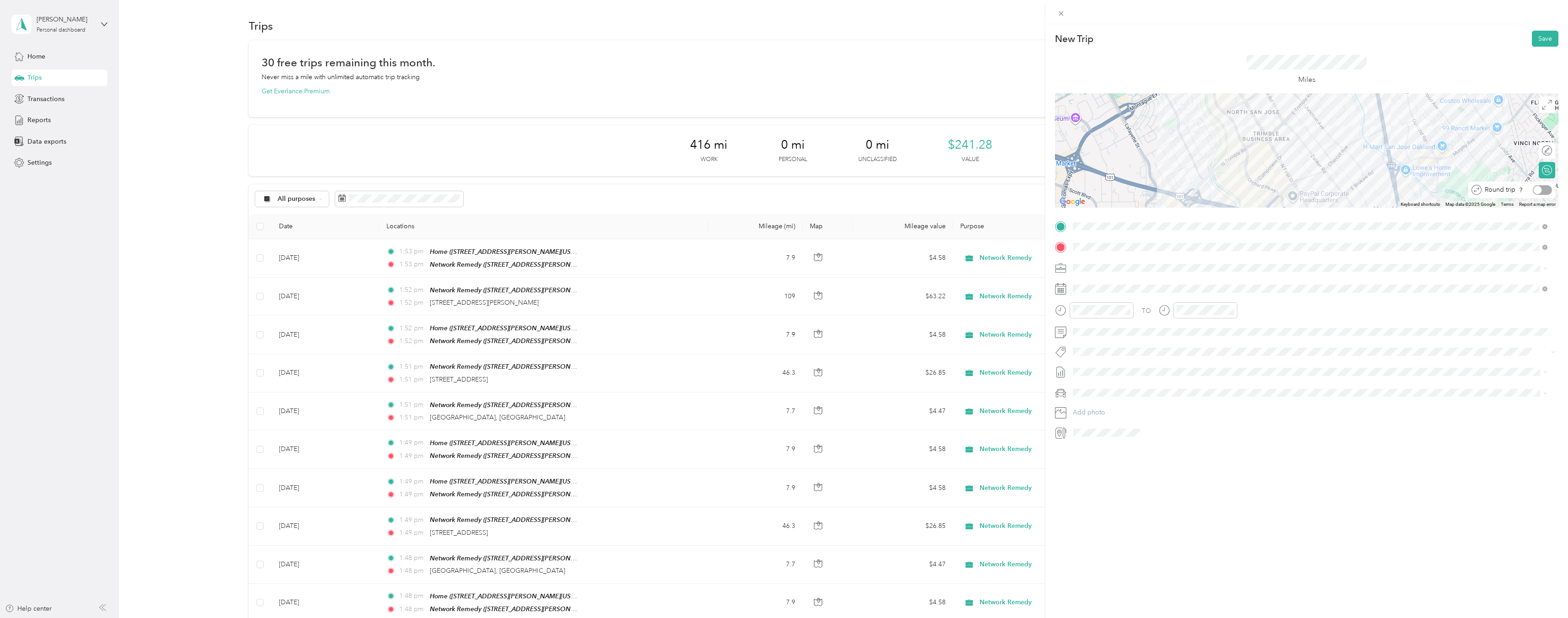
click at [1537, 191] on div at bounding box center [1543, 190] width 19 height 10
click at [1100, 345] on div "[DATE]" at bounding box center [1127, 340] width 115 height 17
click at [1097, 342] on icon at bounding box center [1096, 340] width 9 height 9
click at [1138, 415] on div "21" at bounding box center [1139, 415] width 12 height 11
click at [1543, 40] on button "Save" at bounding box center [1545, 38] width 27 height 16
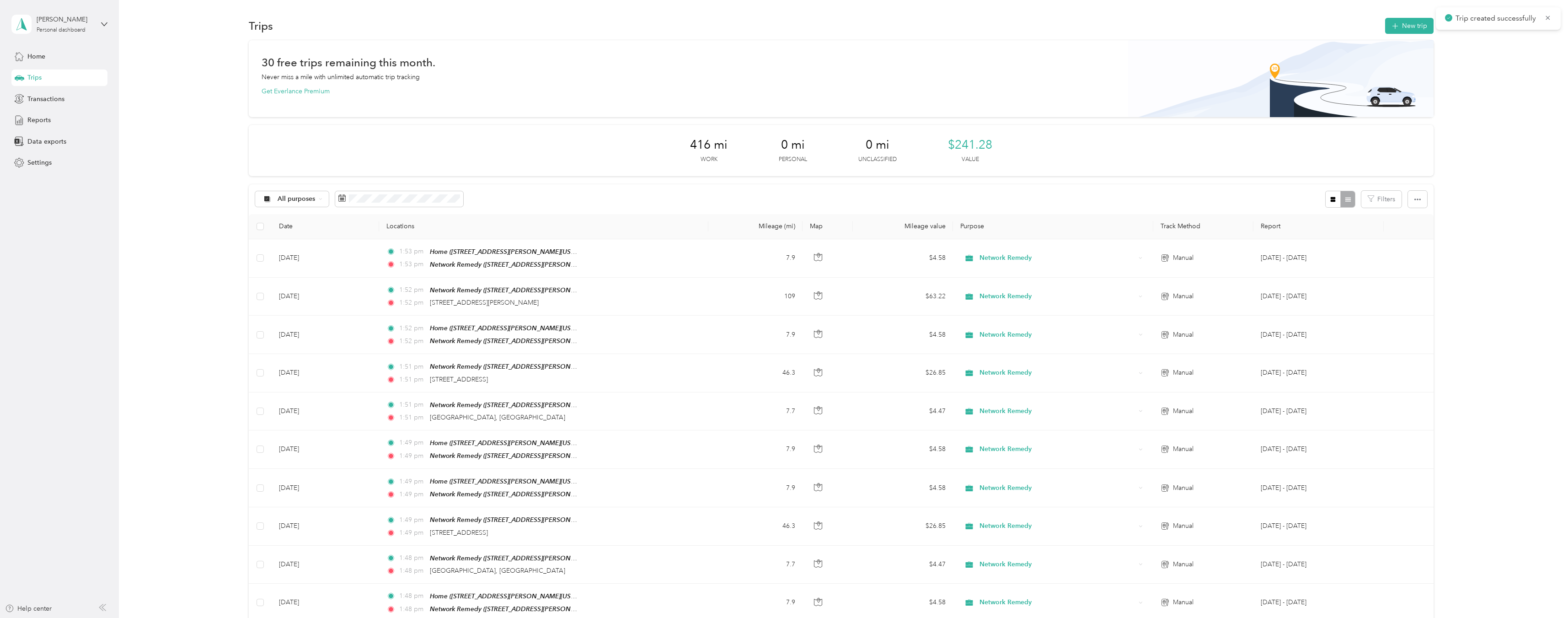
click at [1403, 28] on button "New trip" at bounding box center [1410, 25] width 49 height 16
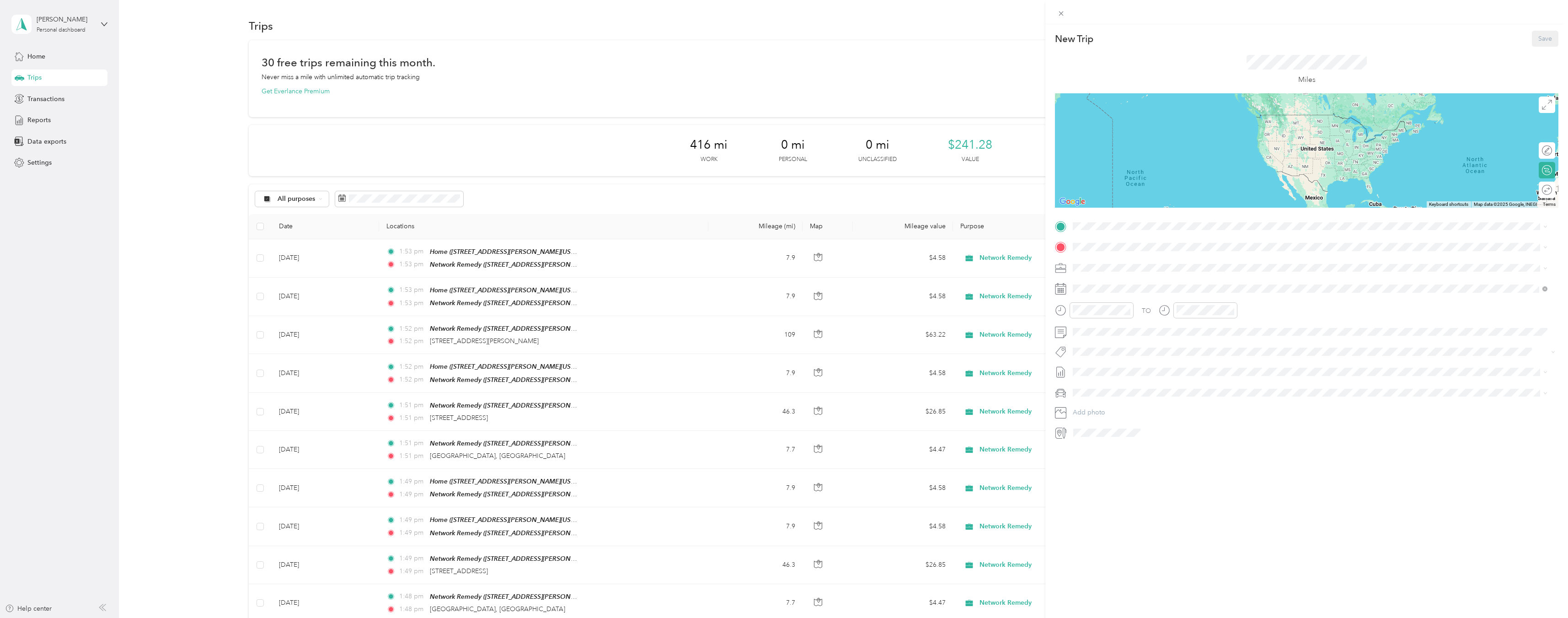
click at [1149, 262] on strong "Network Remedy" at bounding box center [1148, 264] width 52 height 8
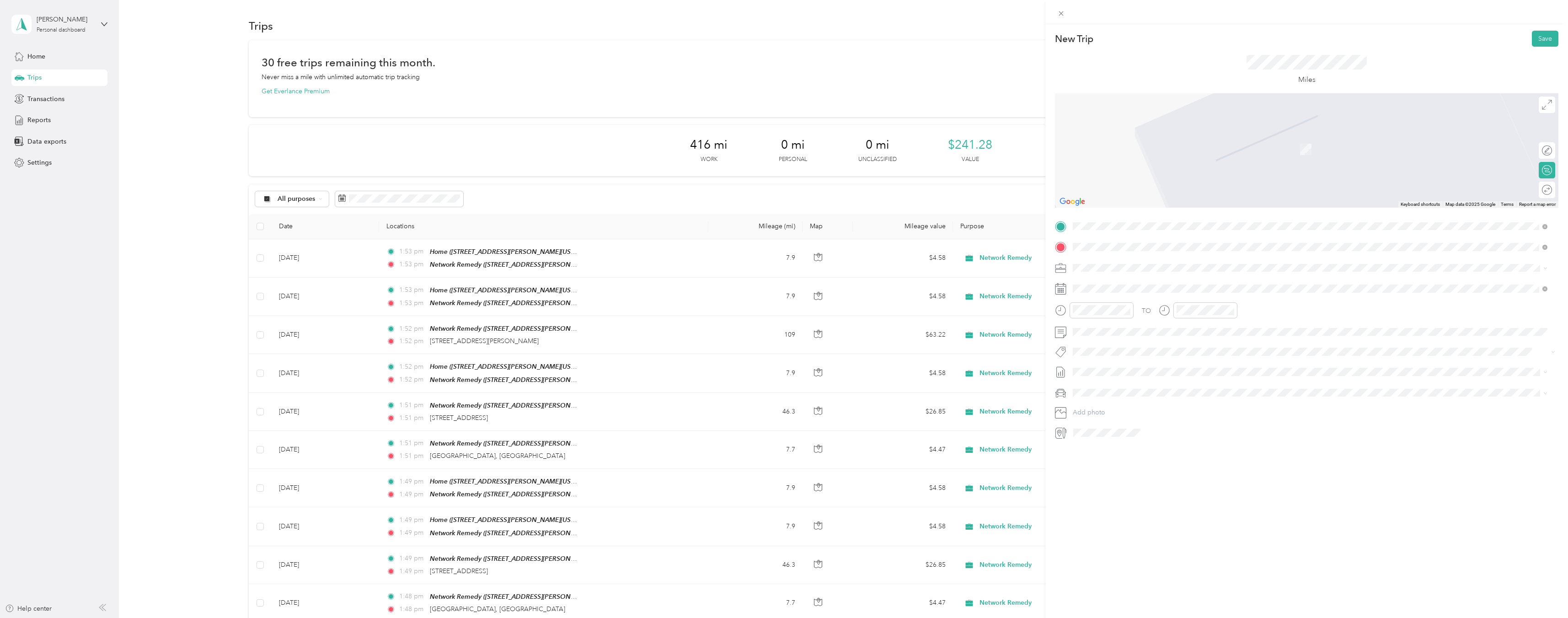
click at [1154, 280] on span "[STREET_ADDRESS][US_STATE]" at bounding box center [1136, 280] width 91 height 8
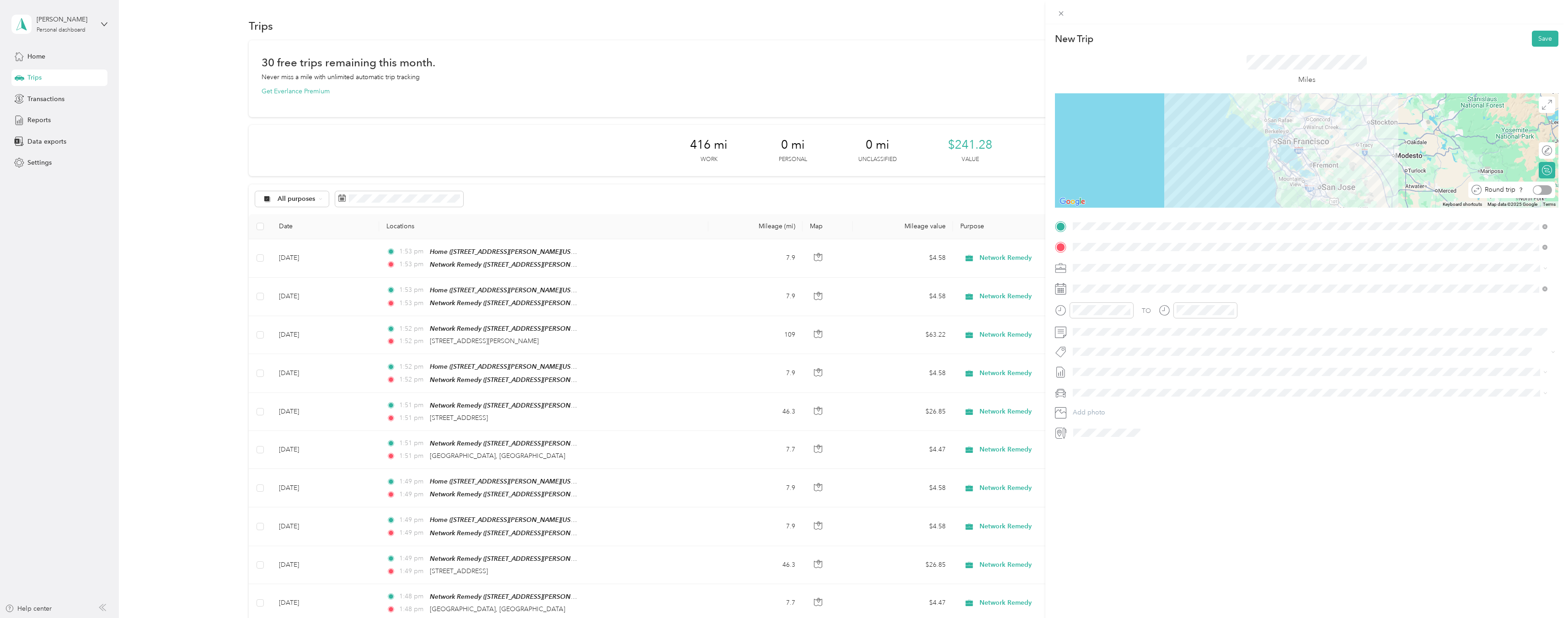
click at [1537, 193] on div at bounding box center [1543, 190] width 19 height 10
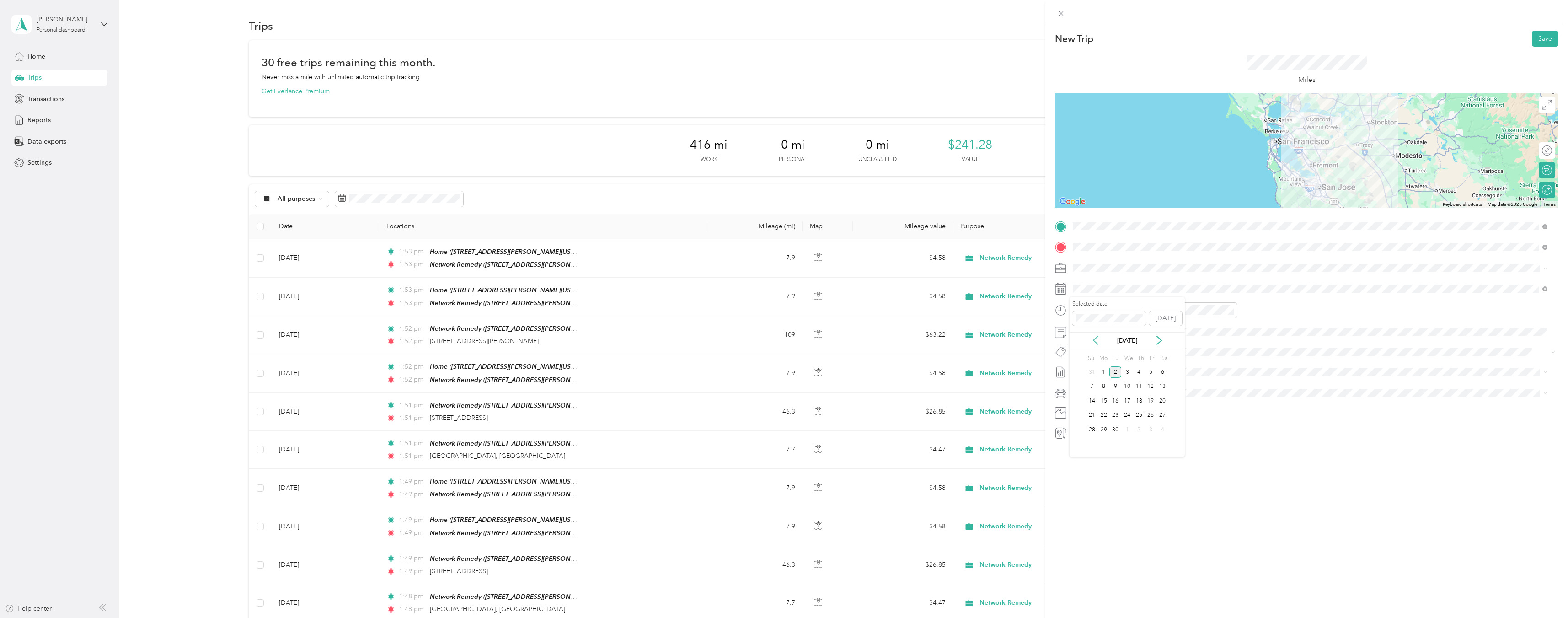
click at [1093, 339] on icon at bounding box center [1096, 340] width 9 height 9
click at [1142, 419] on div "21" at bounding box center [1139, 415] width 12 height 11
click at [1535, 40] on button "Save" at bounding box center [1545, 38] width 27 height 16
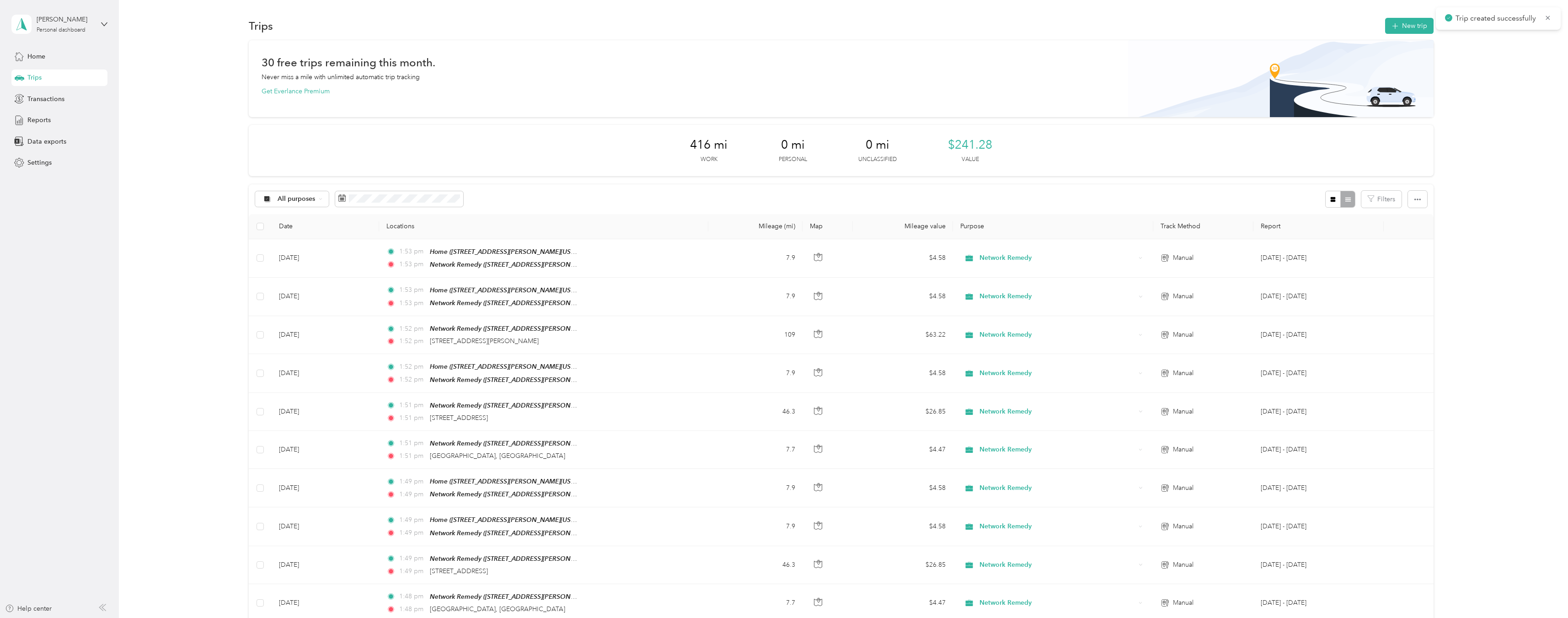
click at [1084, 192] on div "All purposes Filters" at bounding box center [841, 199] width 1185 height 30
click at [1414, 29] on button "New trip" at bounding box center [1410, 25] width 49 height 16
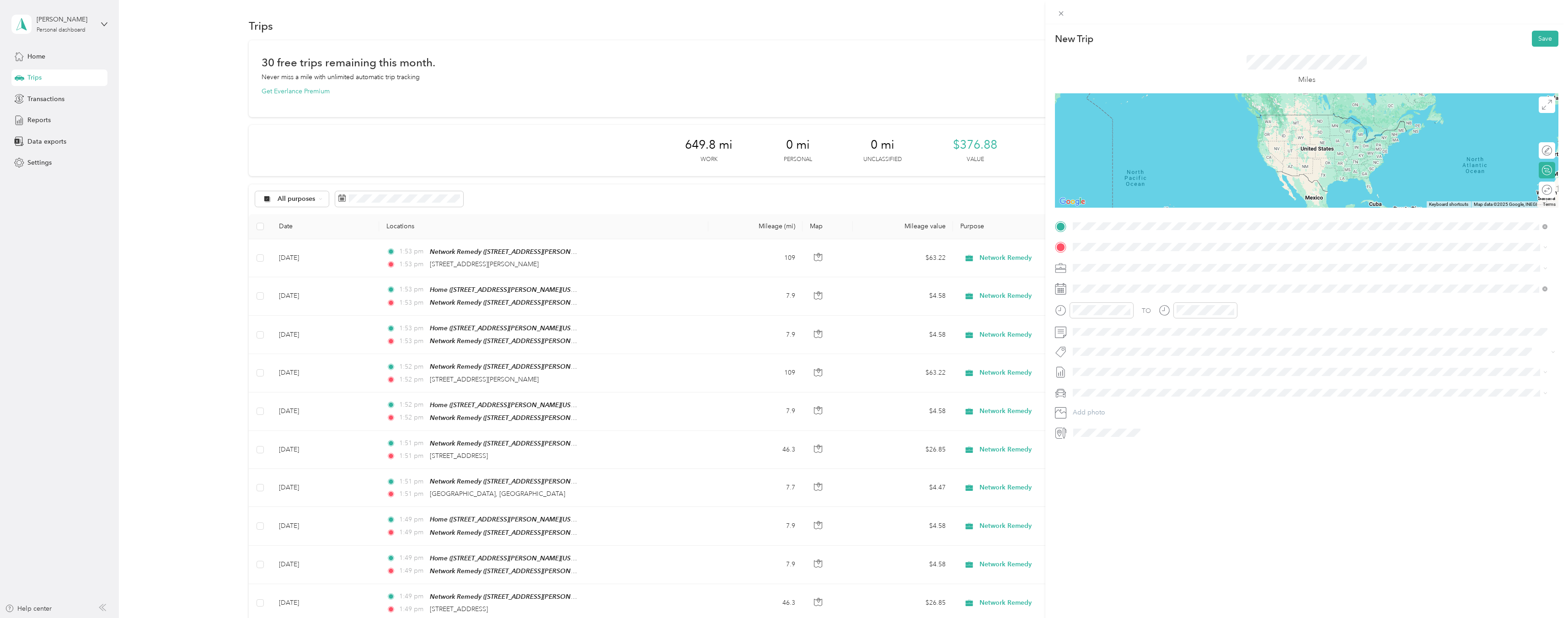
click at [1149, 269] on span "[STREET_ADDRESS][PERSON_NAME][US_STATE]" at bounding box center [1161, 272] width 142 height 8
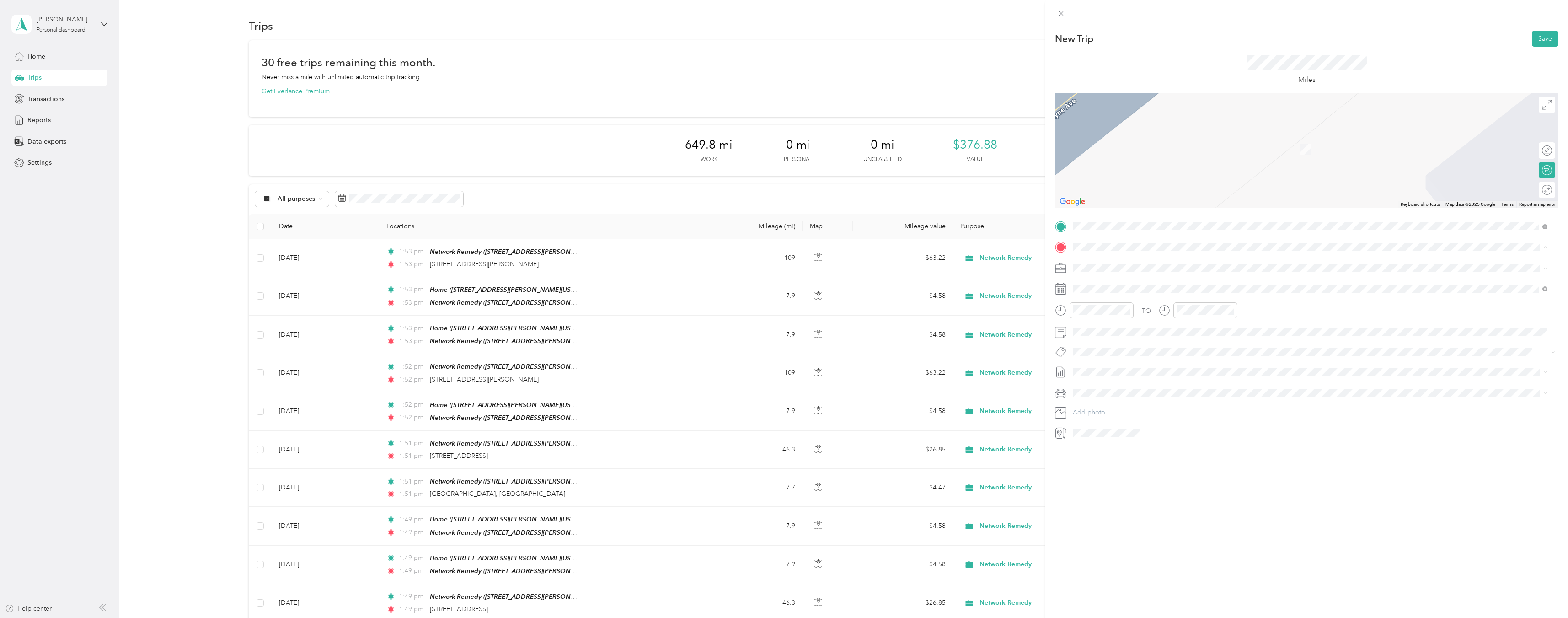
click at [1158, 284] on strong "Network Remedy" at bounding box center [1148, 285] width 52 height 8
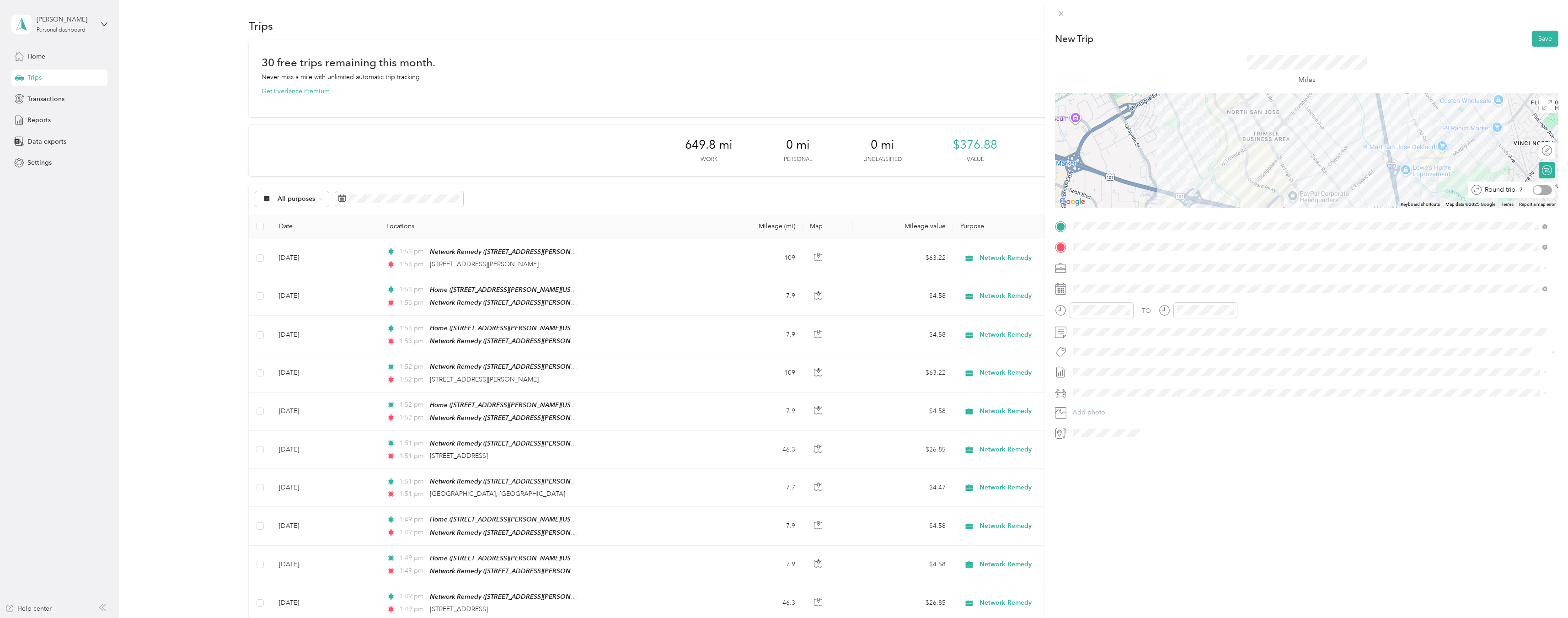
click at [1538, 188] on div at bounding box center [1543, 190] width 19 height 10
click at [1097, 337] on icon at bounding box center [1096, 340] width 4 height 8
click at [1151, 416] on div "22" at bounding box center [1151, 415] width 12 height 11
click at [1535, 37] on button "Save" at bounding box center [1545, 38] width 27 height 16
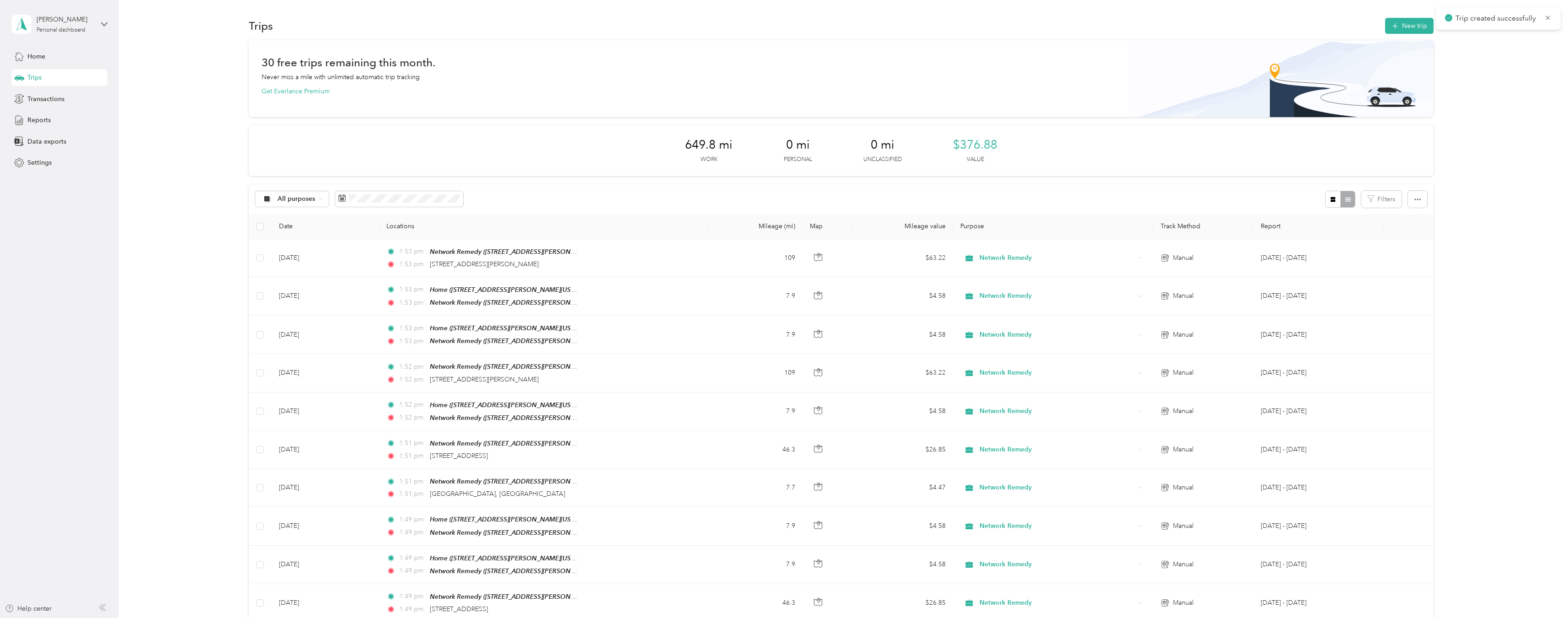
click at [953, 200] on div "All purposes Filters" at bounding box center [841, 199] width 1185 height 30
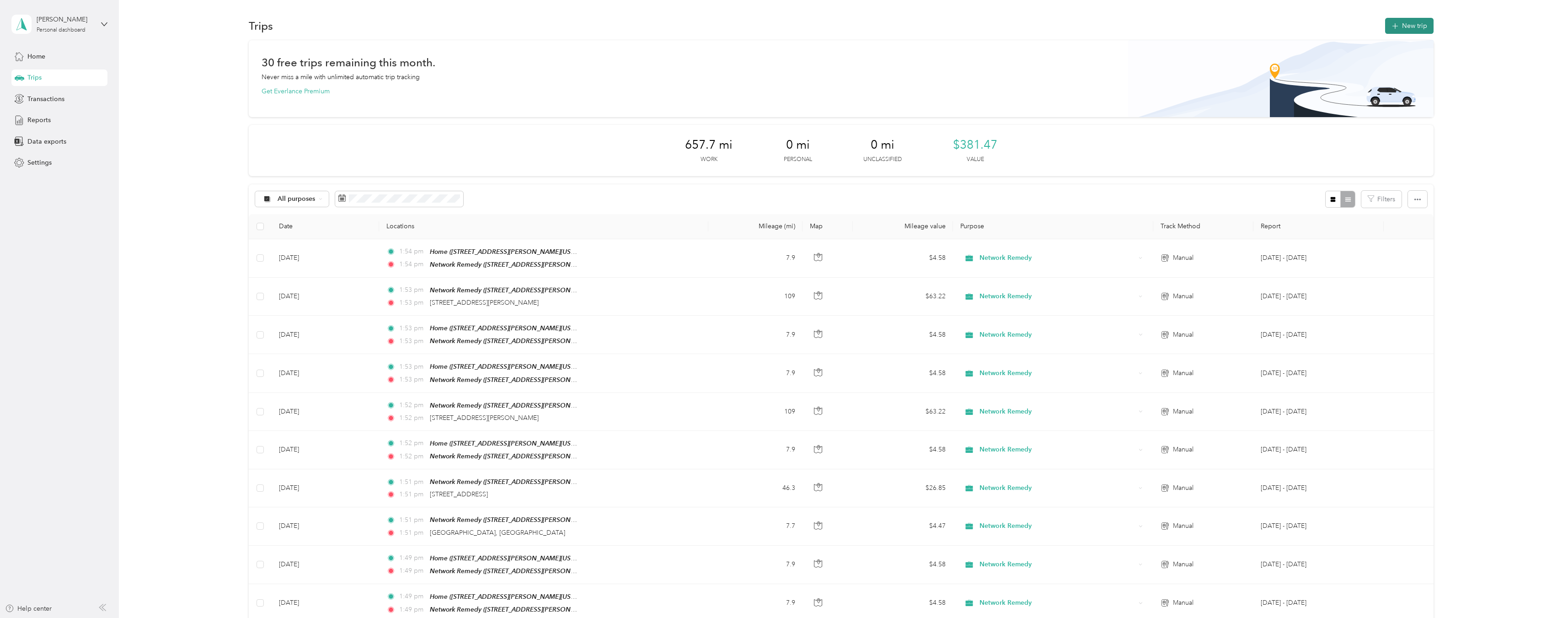
click at [1407, 22] on button "New trip" at bounding box center [1410, 25] width 49 height 16
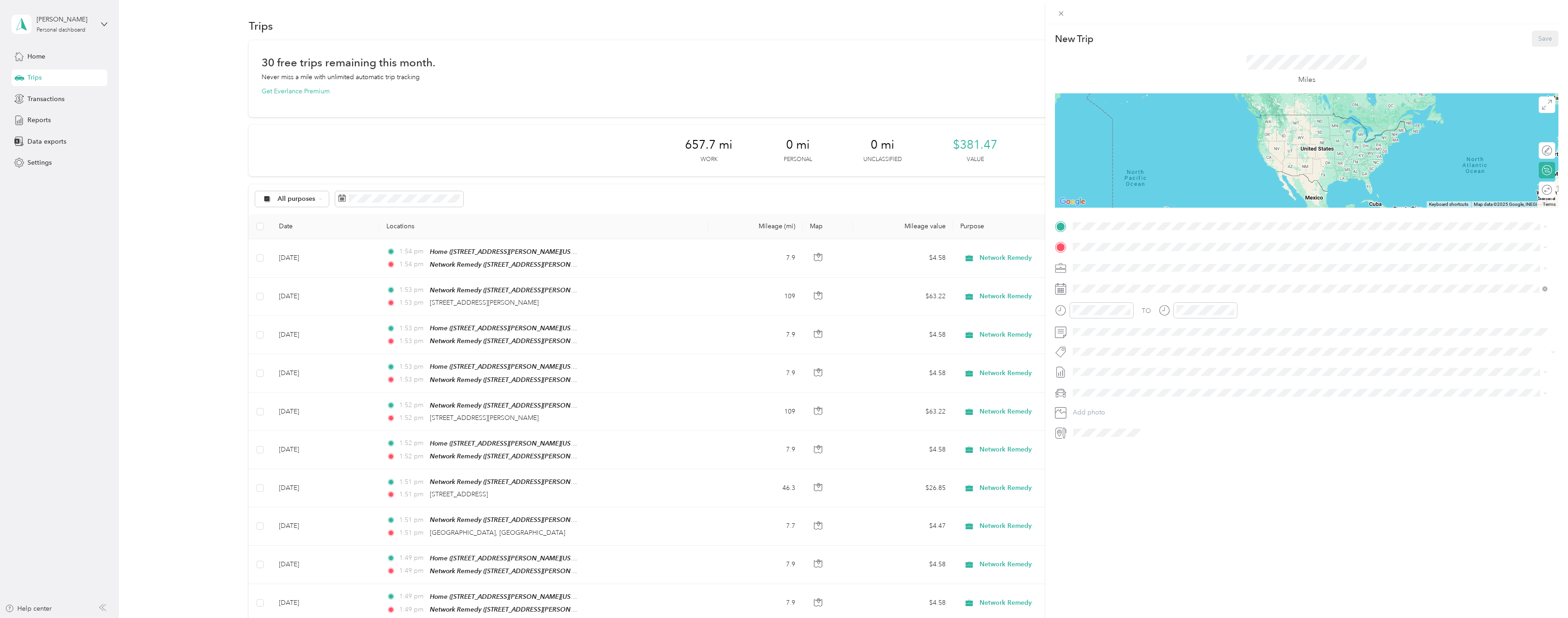
click at [1167, 269] on div "TEAM Network Remedy [STREET_ADDRESS][PERSON_NAME][US_STATE]" at bounding box center [1161, 269] width 142 height 23
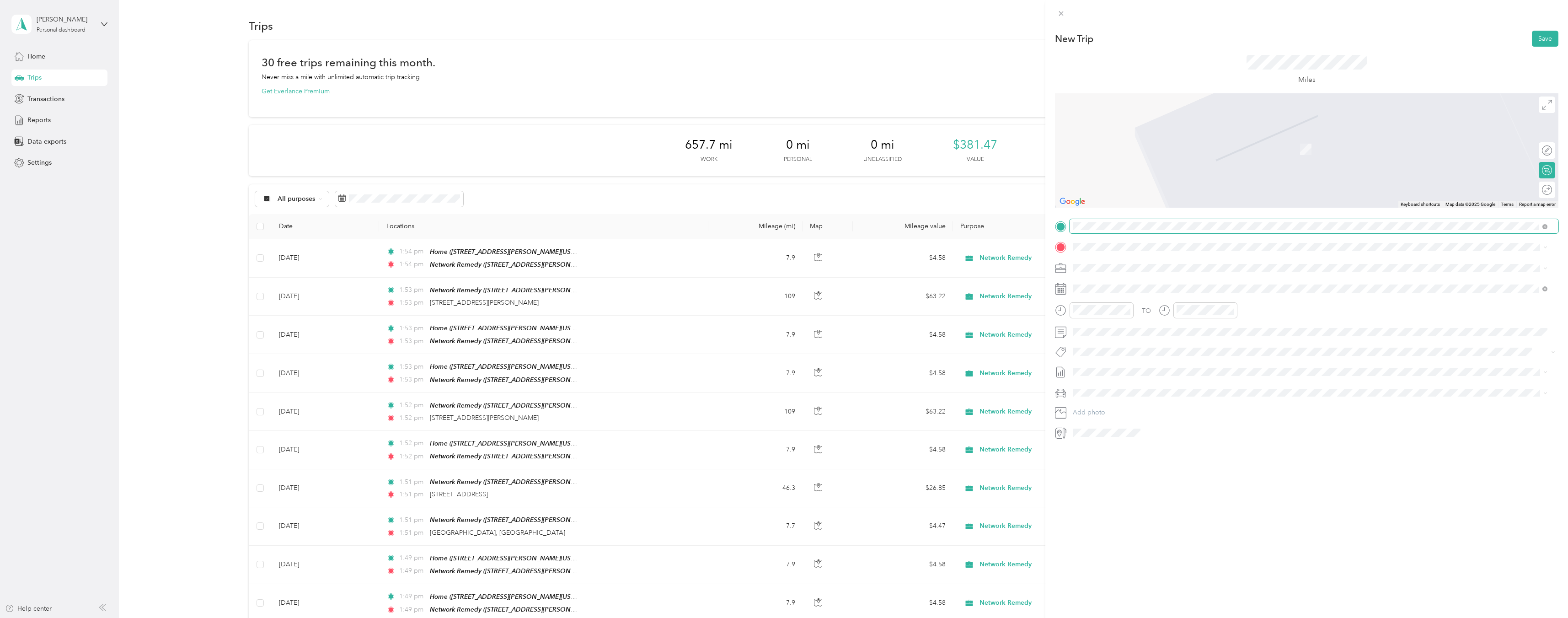
click at [1145, 221] on span at bounding box center [1314, 226] width 489 height 15
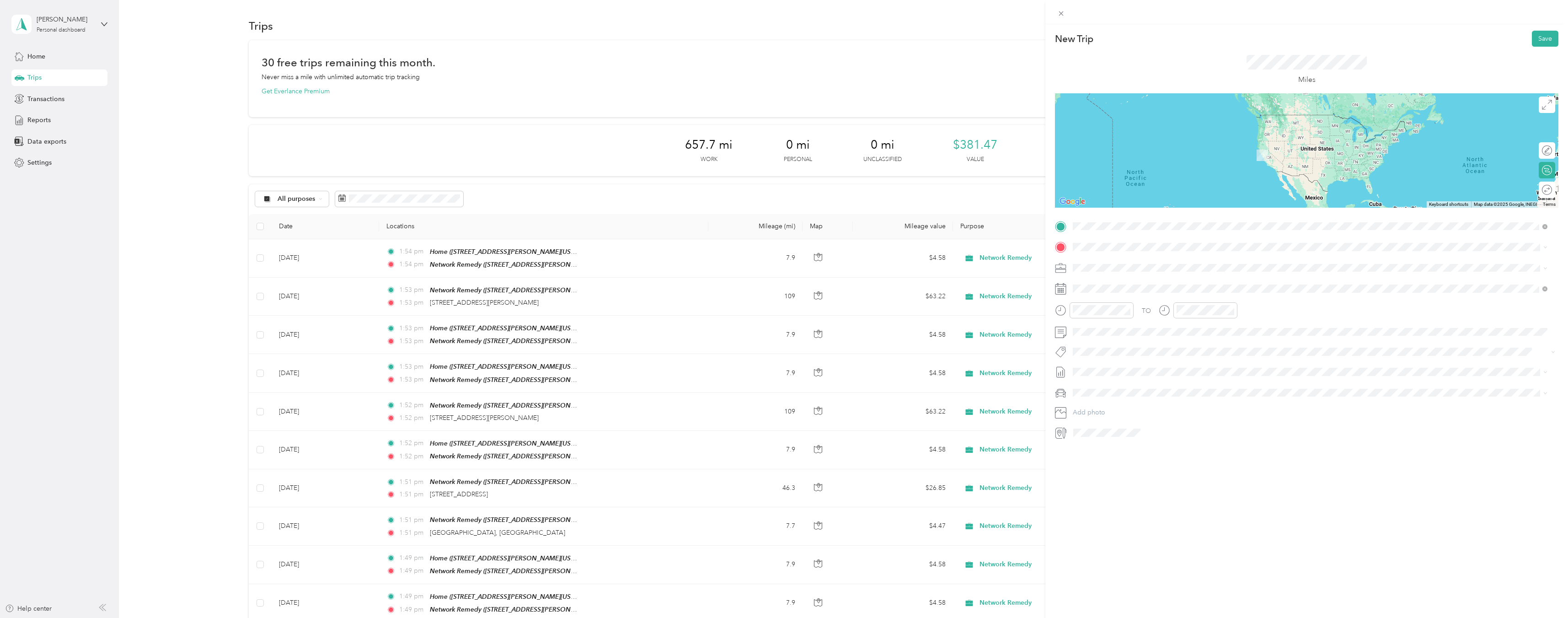
click at [1150, 267] on div "Home [STREET_ADDRESS][PERSON_NAME][US_STATE]" at bounding box center [1161, 267] width 142 height 19
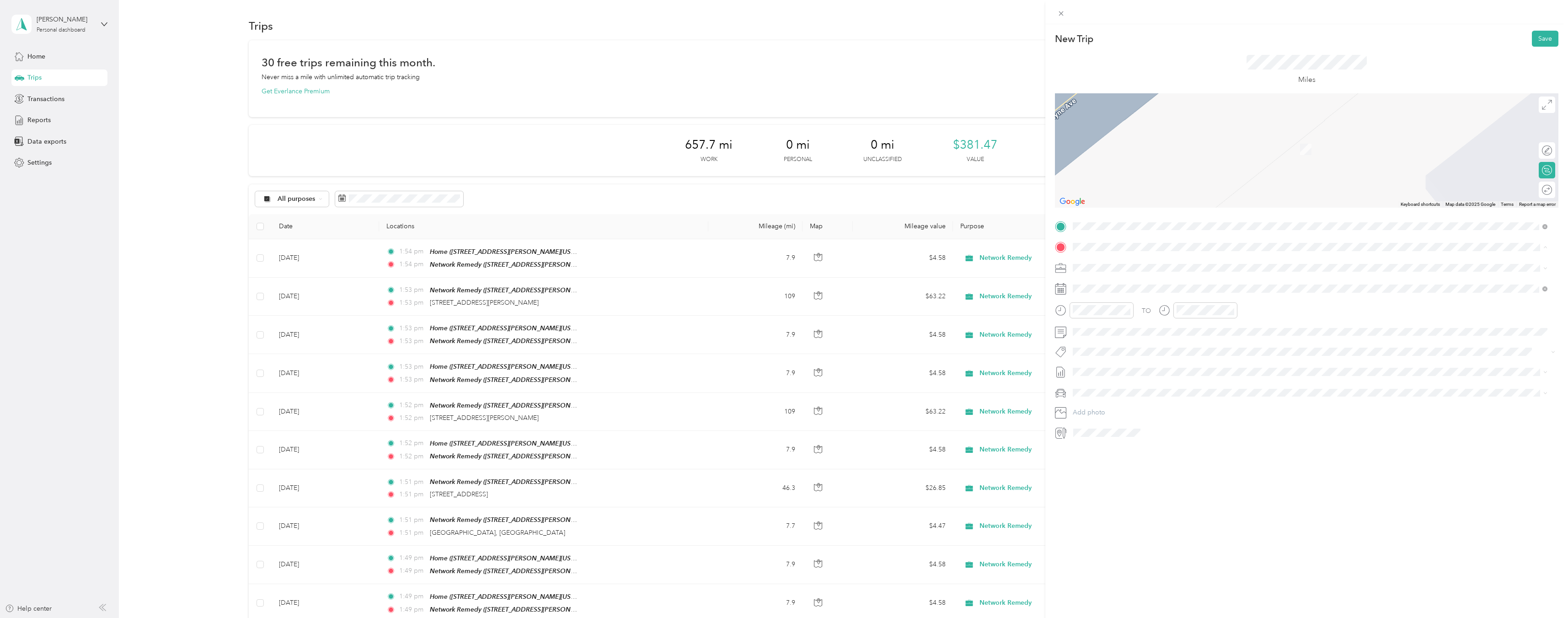
click at [1159, 284] on strong "Network Remedy" at bounding box center [1148, 285] width 52 height 8
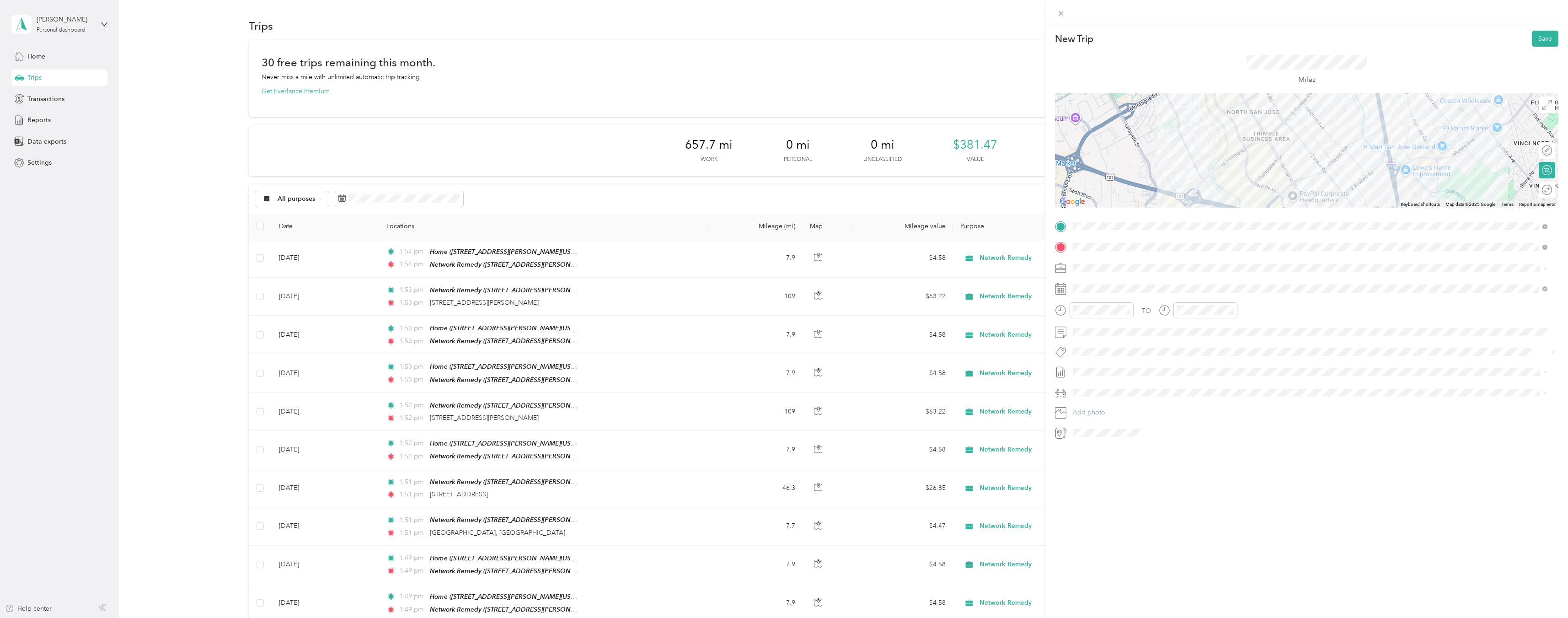
click at [1539, 192] on div "Round trip" at bounding box center [1547, 190] width 16 height 16
click at [1537, 192] on div at bounding box center [1543, 190] width 19 height 10
click at [1097, 339] on icon at bounding box center [1096, 340] width 9 height 9
click at [1103, 426] on div "25" at bounding box center [1104, 429] width 12 height 11
click at [1533, 40] on button "Save" at bounding box center [1545, 38] width 27 height 16
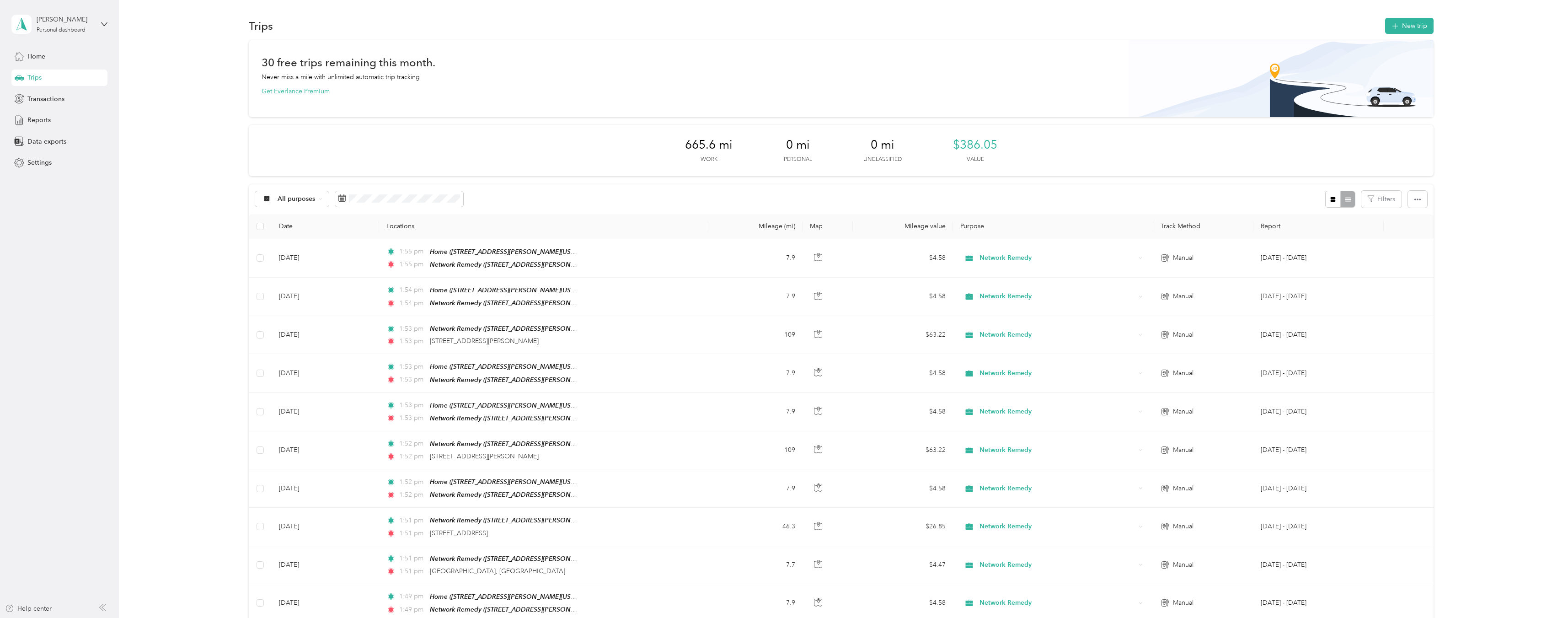
click at [1417, 27] on button "New trip" at bounding box center [1410, 25] width 49 height 16
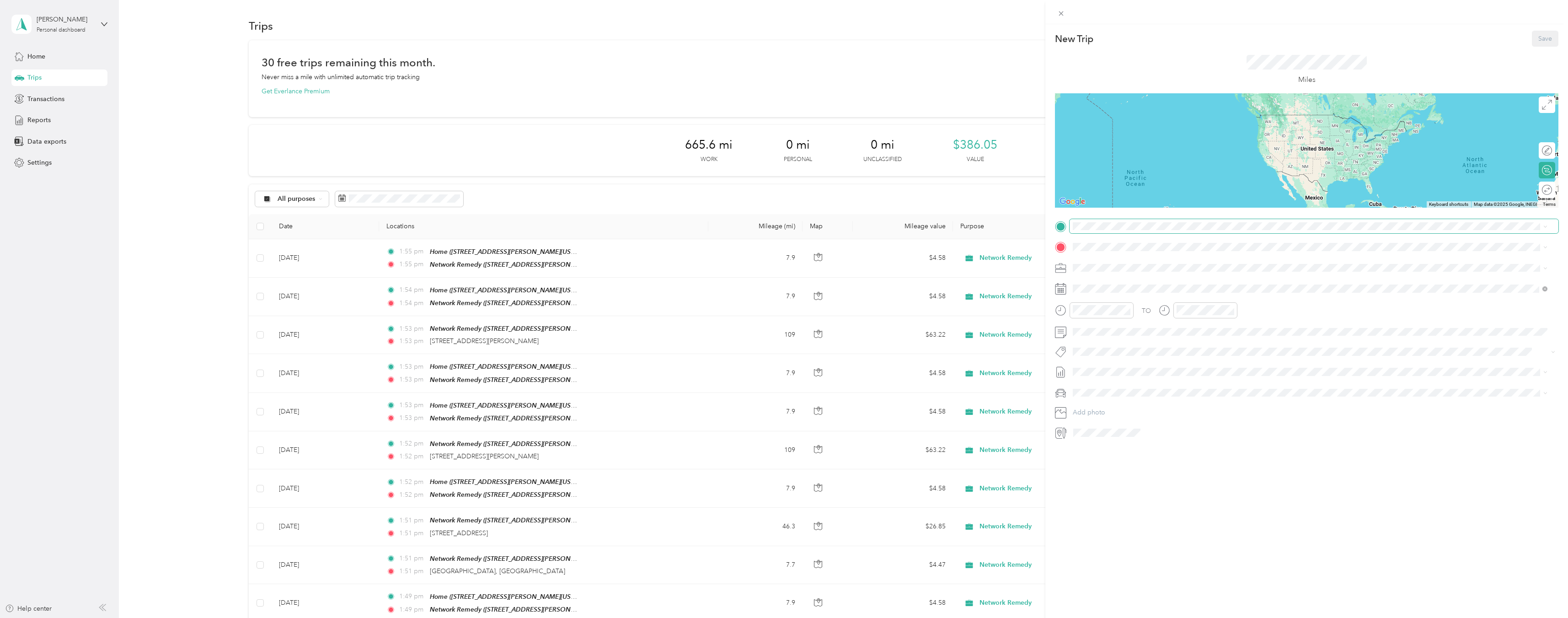
click at [1165, 228] on span at bounding box center [1314, 226] width 489 height 15
click at [1169, 270] on div "TEAM Network Remedy [STREET_ADDRESS][PERSON_NAME][US_STATE]" at bounding box center [1161, 268] width 142 height 23
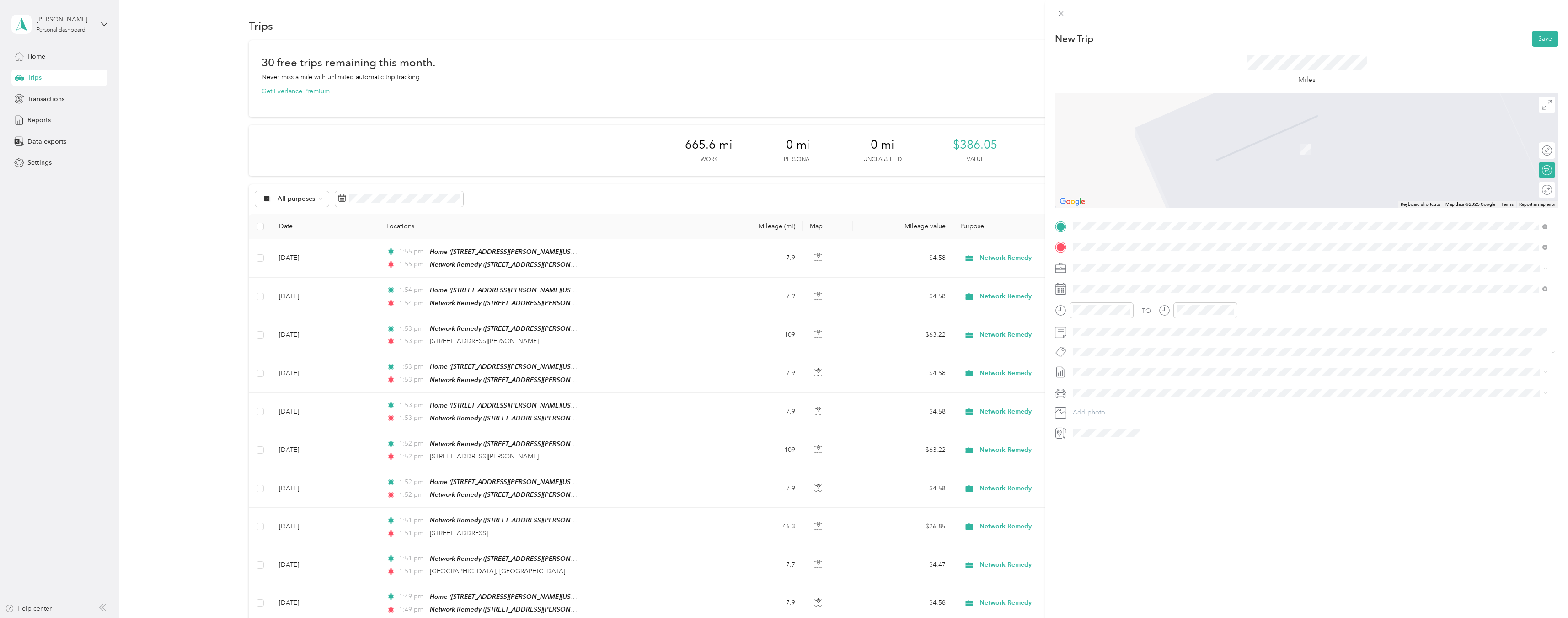
click at [1140, 278] on span "[GEOGRAPHIC_DATA][US_STATE], [GEOGRAPHIC_DATA]" at bounding box center [1175, 280] width 169 height 8
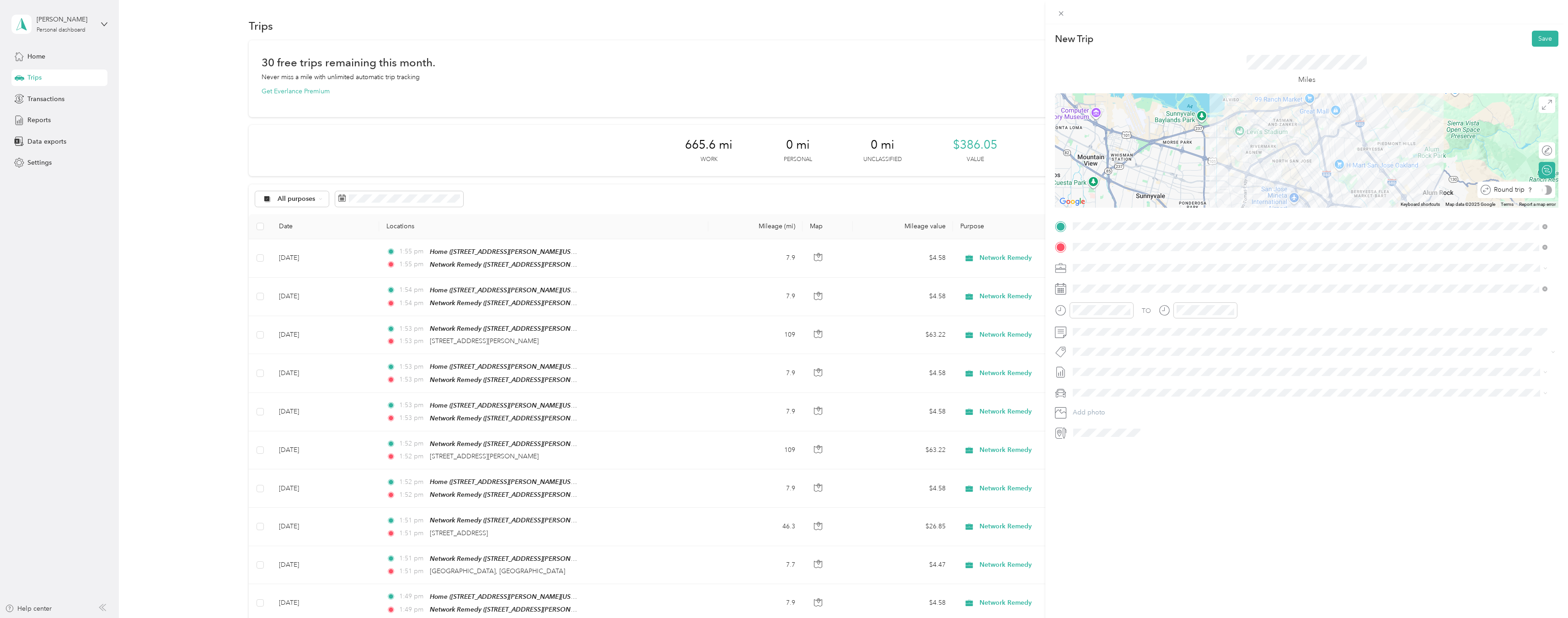
click at [1543, 190] on div at bounding box center [1547, 190] width 10 height 10
drag, startPoint x: 1099, startPoint y: 337, endPoint x: 1086, endPoint y: 348, distance: 17.0
click at [1098, 339] on icon at bounding box center [1096, 340] width 9 height 9
click at [1105, 431] on div "25" at bounding box center [1104, 429] width 12 height 11
click at [1538, 40] on button "Save" at bounding box center [1545, 38] width 27 height 16
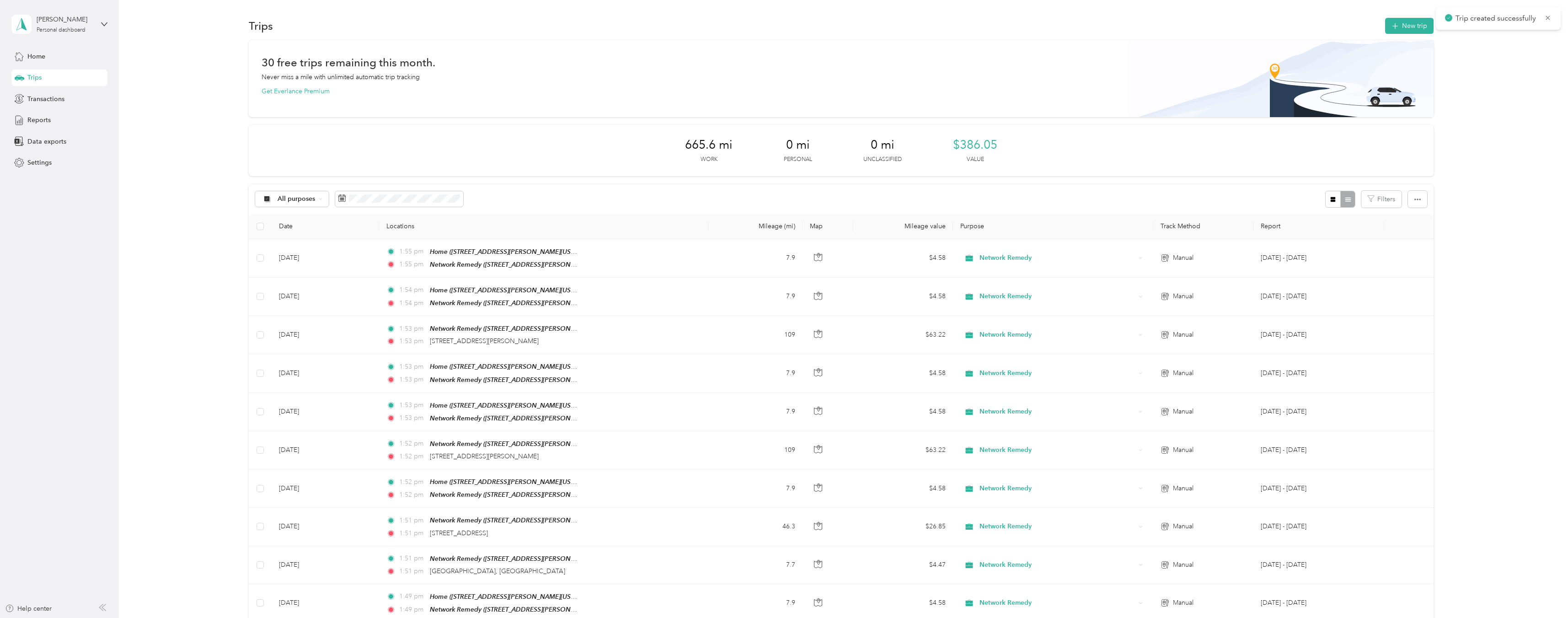
click at [1407, 27] on button "New trip" at bounding box center [1410, 25] width 49 height 16
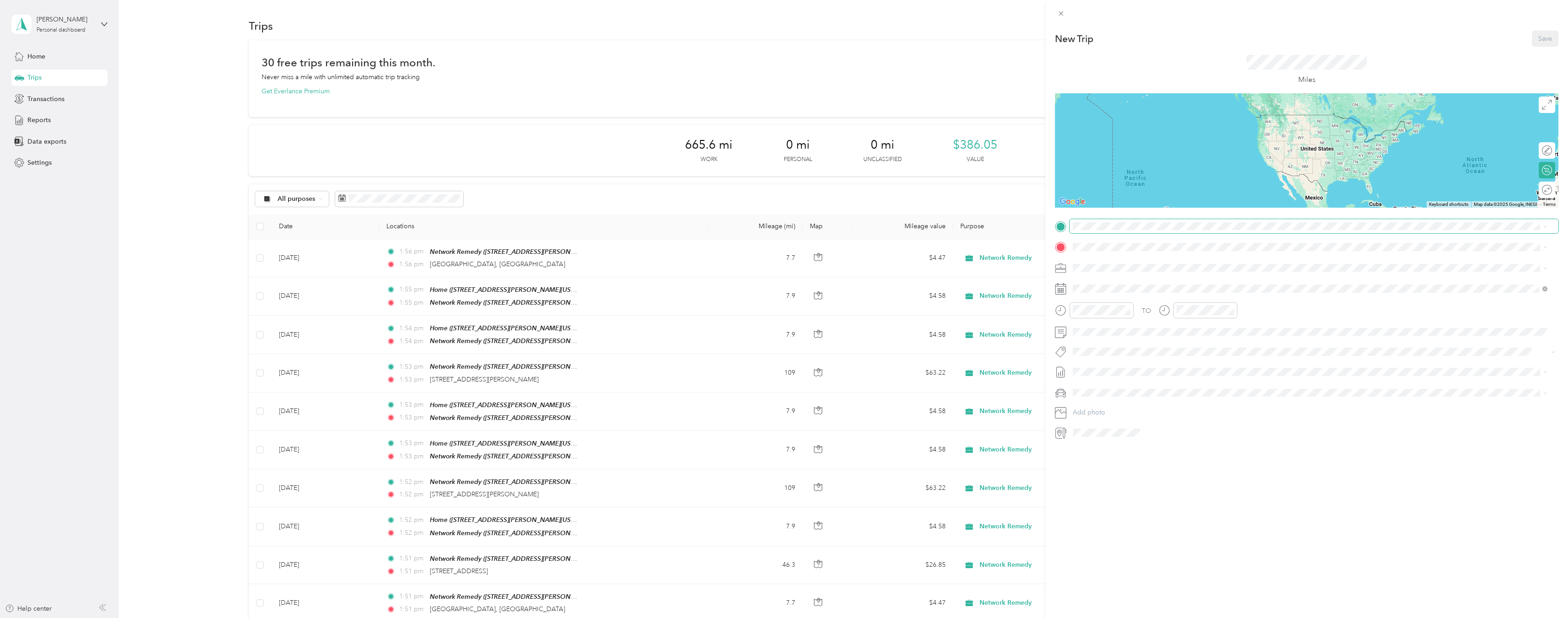
click at [1129, 232] on span at bounding box center [1314, 226] width 489 height 15
click at [1139, 263] on div "Home" at bounding box center [1161, 262] width 142 height 8
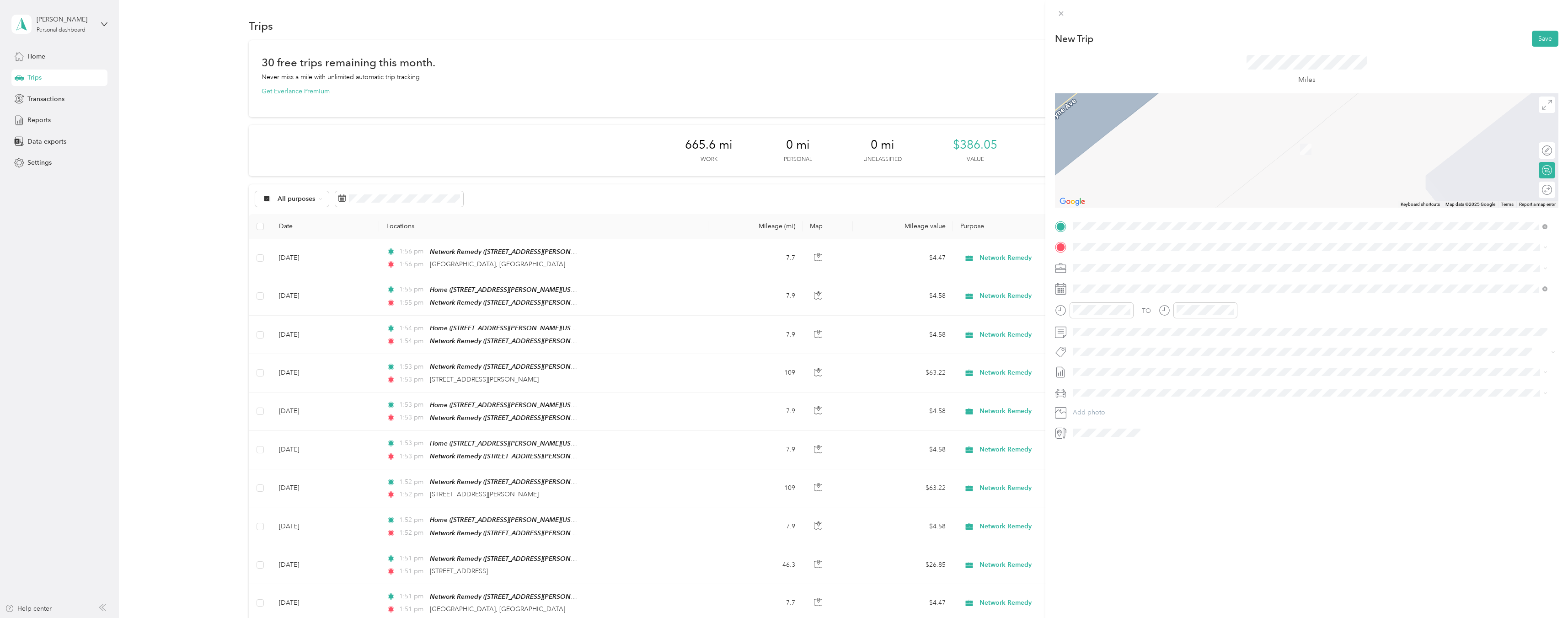
click at [1156, 278] on div "TEAM Network Remedy [STREET_ADDRESS][PERSON_NAME][US_STATE]" at bounding box center [1311, 290] width 468 height 25
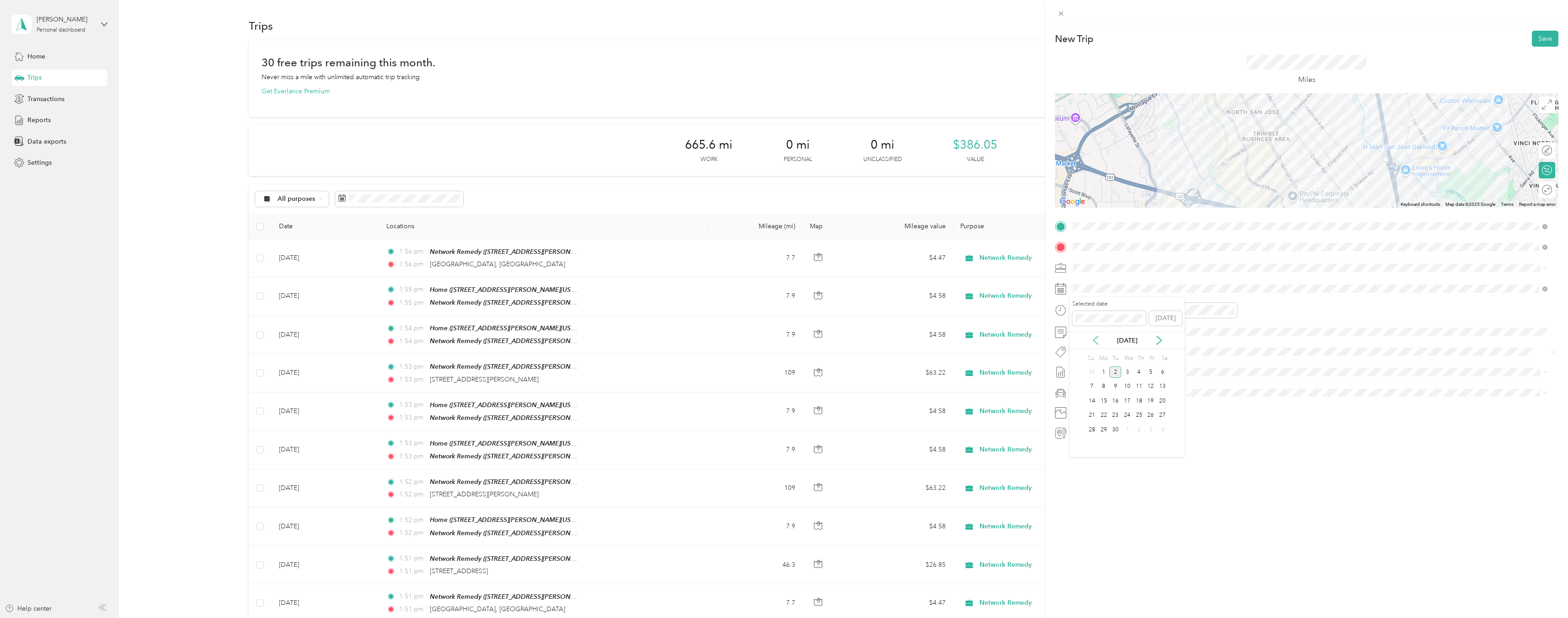
click at [1094, 341] on icon at bounding box center [1096, 340] width 4 height 8
click at [1115, 429] on div "26" at bounding box center [1115, 429] width 12 height 11
click at [1540, 189] on div at bounding box center [1543, 190] width 19 height 10
click at [1542, 41] on button "Save" at bounding box center [1545, 38] width 27 height 16
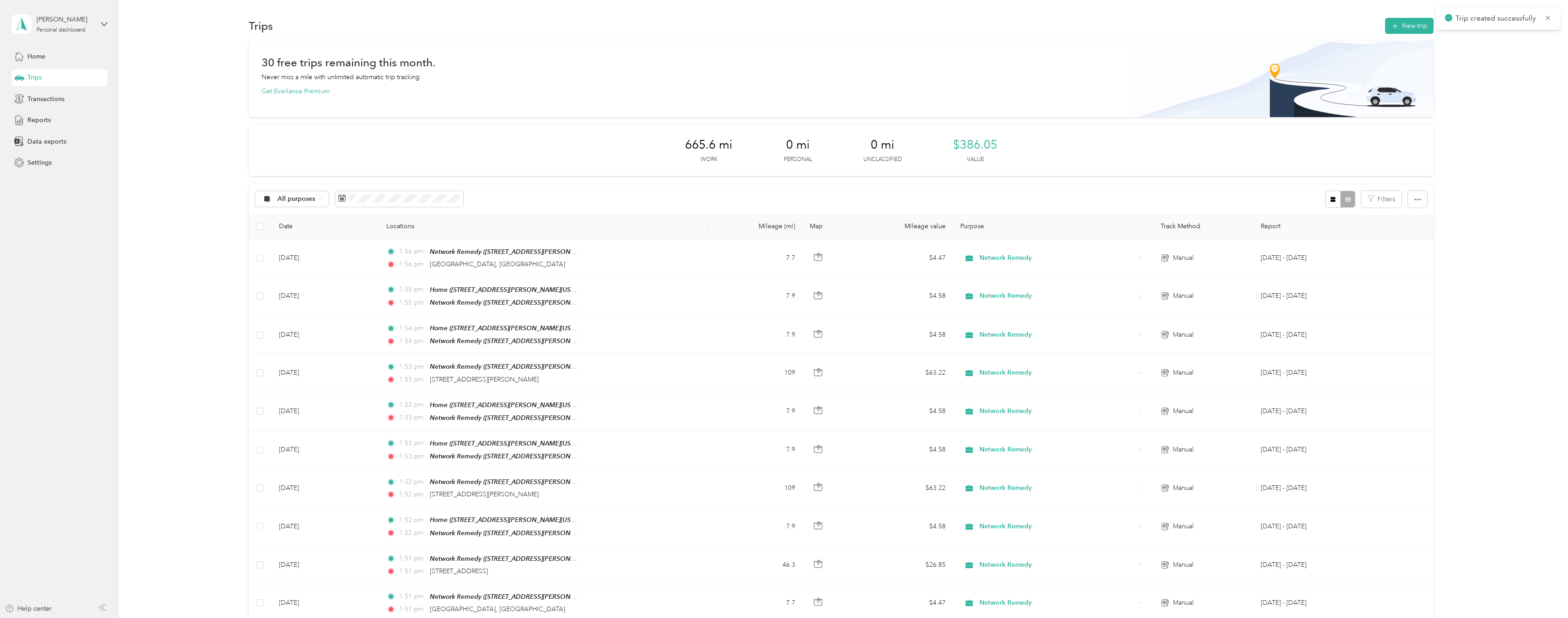
click at [1400, 27] on button "New trip" at bounding box center [1410, 25] width 49 height 16
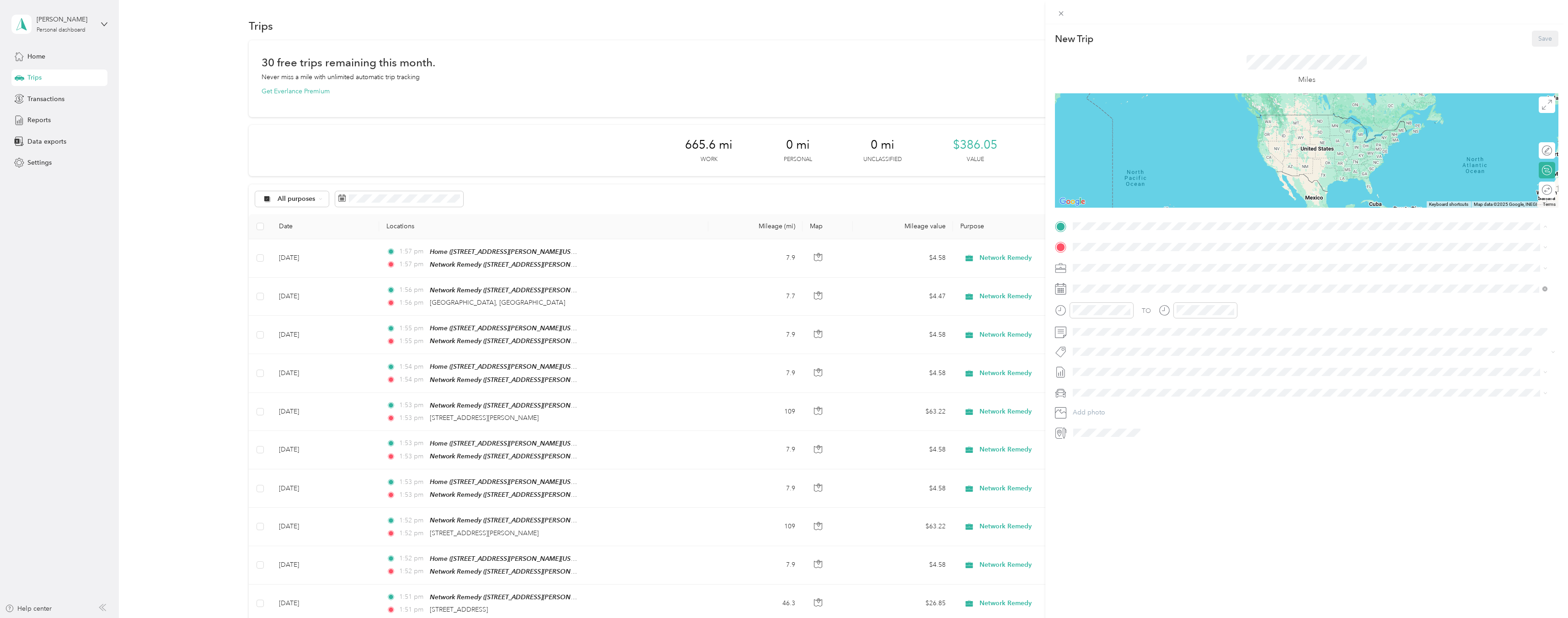
click at [1134, 278] on span "[STREET_ADDRESS][PERSON_NAME][US_STATE]" at bounding box center [1161, 276] width 142 height 8
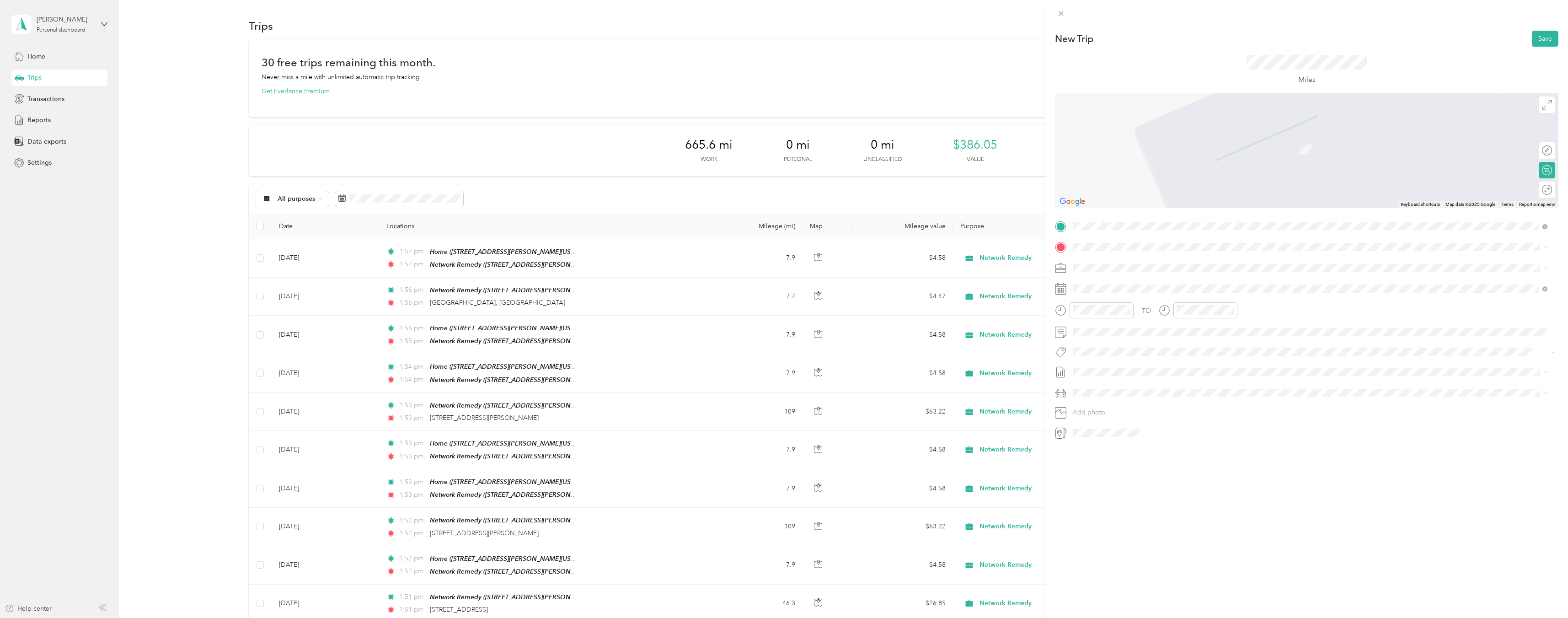
click at [1132, 272] on li "[GEOGRAPHIC_DATA][US_STATE], [GEOGRAPHIC_DATA]" at bounding box center [1311, 279] width 481 height 19
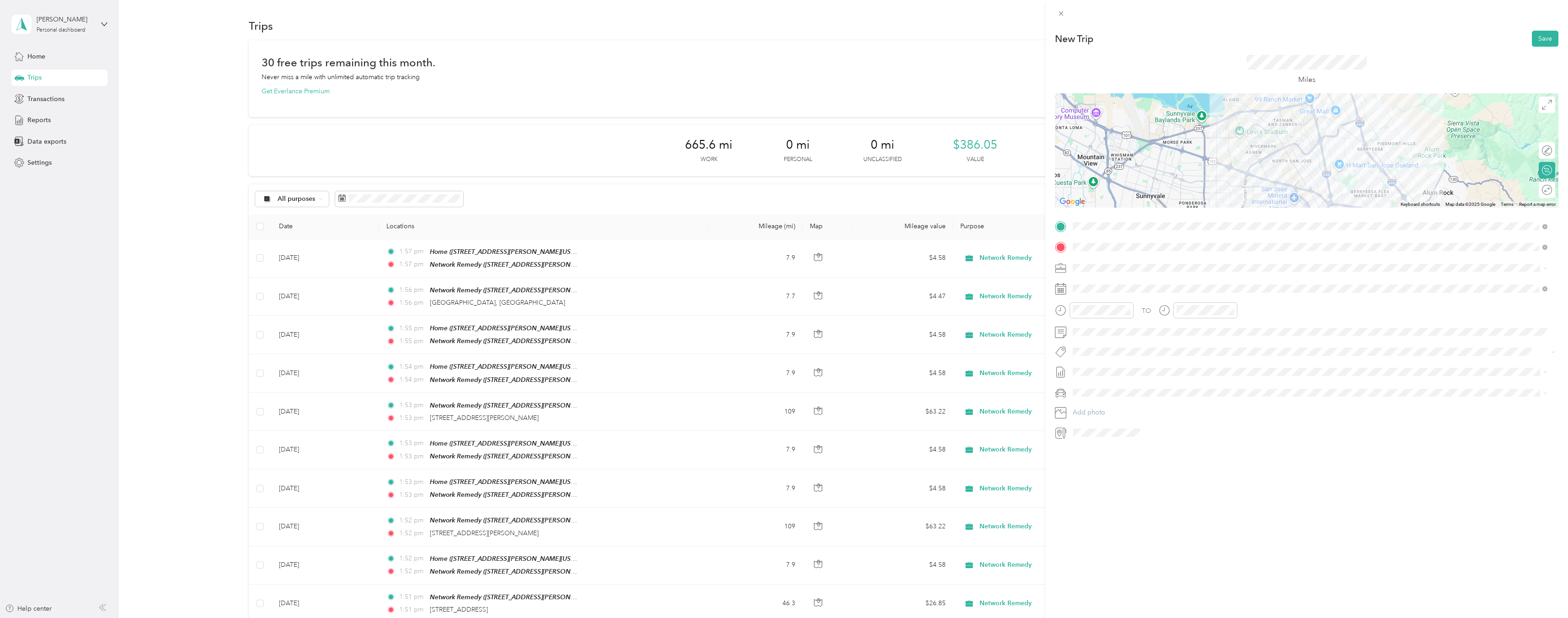
click at [1545, 190] on div "Round trip" at bounding box center [1547, 190] width 16 height 16
click at [1540, 190] on div at bounding box center [1543, 190] width 19 height 10
click at [1097, 340] on icon at bounding box center [1096, 340] width 9 height 9
click at [1116, 431] on div "26" at bounding box center [1115, 429] width 12 height 11
click at [1546, 40] on button "Save" at bounding box center [1545, 38] width 27 height 16
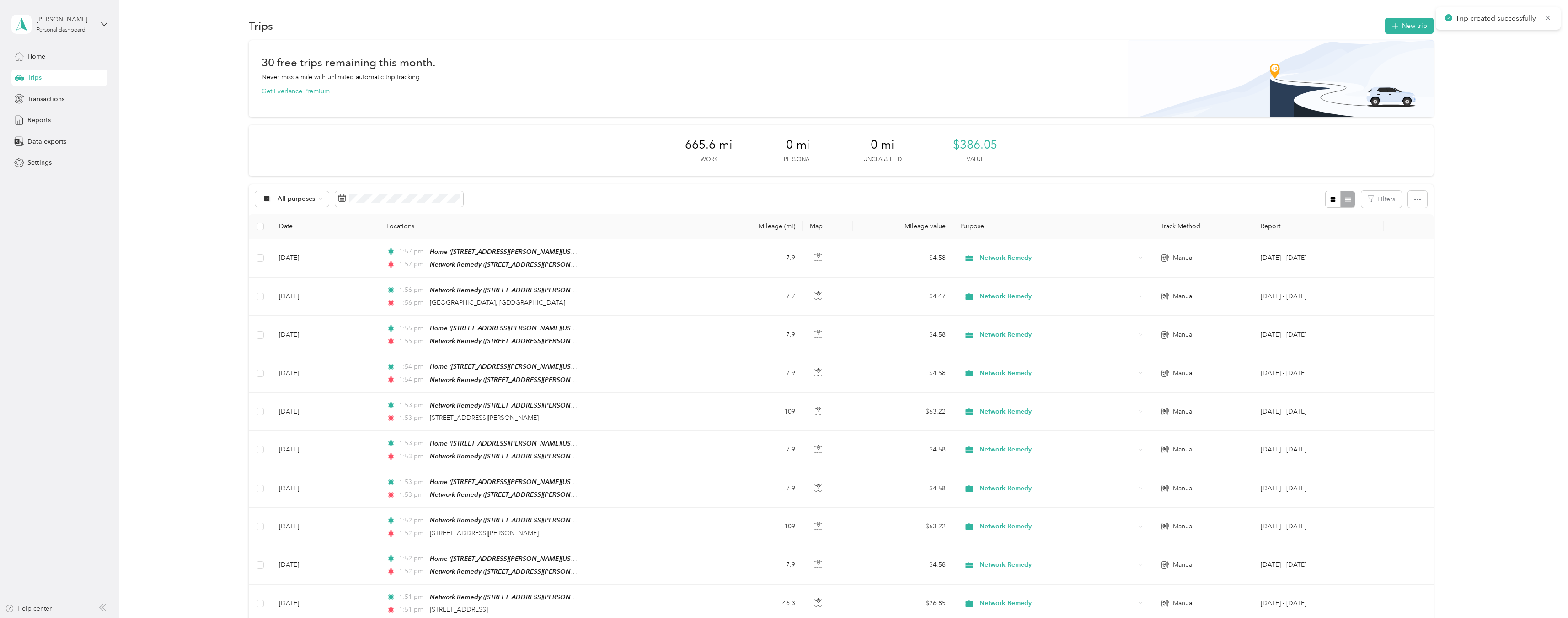
click at [1412, 28] on button "New trip" at bounding box center [1410, 25] width 49 height 16
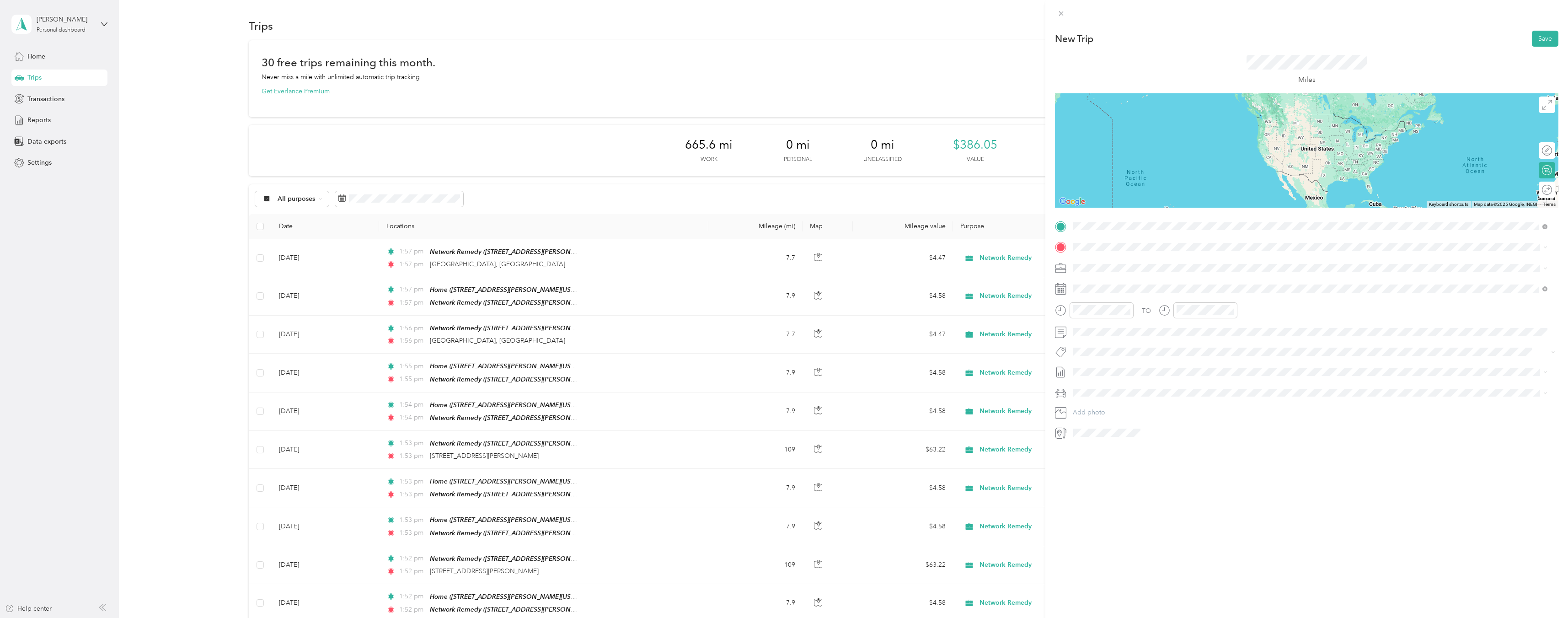
click at [1145, 269] on span "[STREET_ADDRESS][PERSON_NAME][US_STATE]" at bounding box center [1161, 272] width 142 height 8
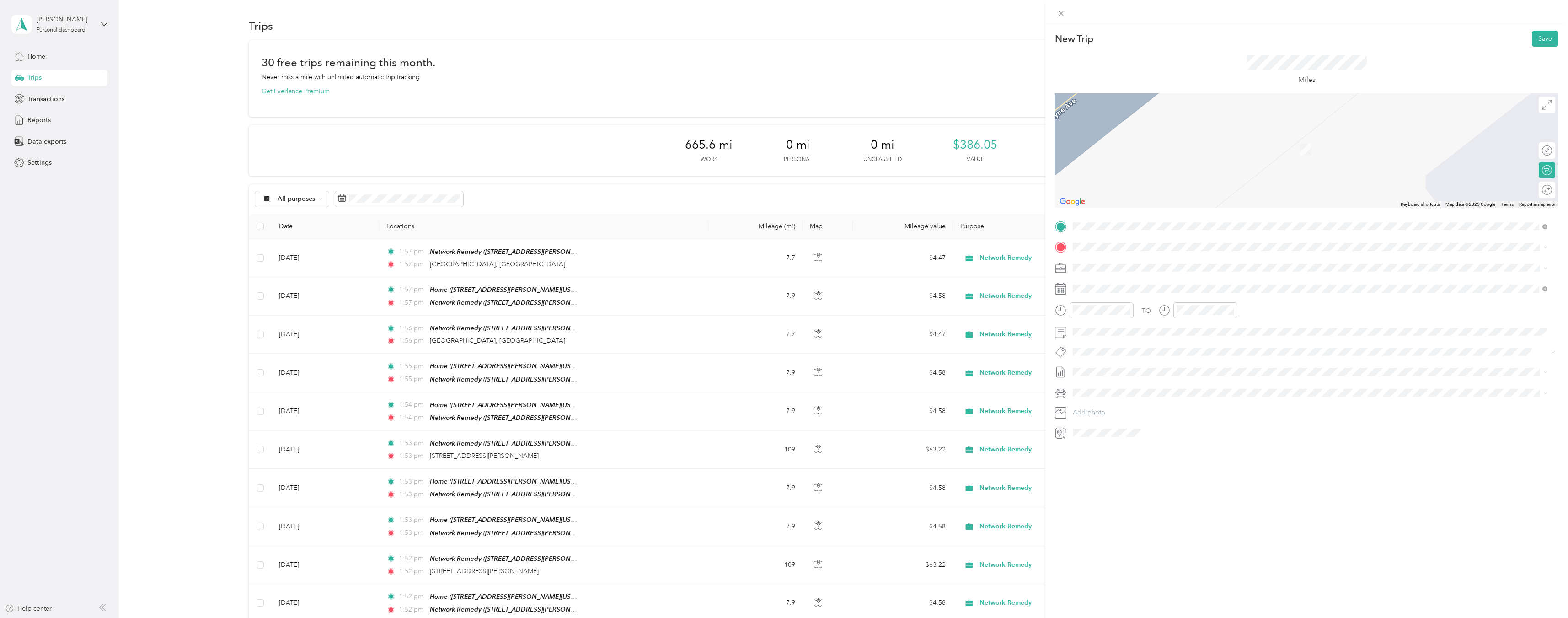
click at [1137, 287] on strong "Network Remedy" at bounding box center [1148, 285] width 52 height 8
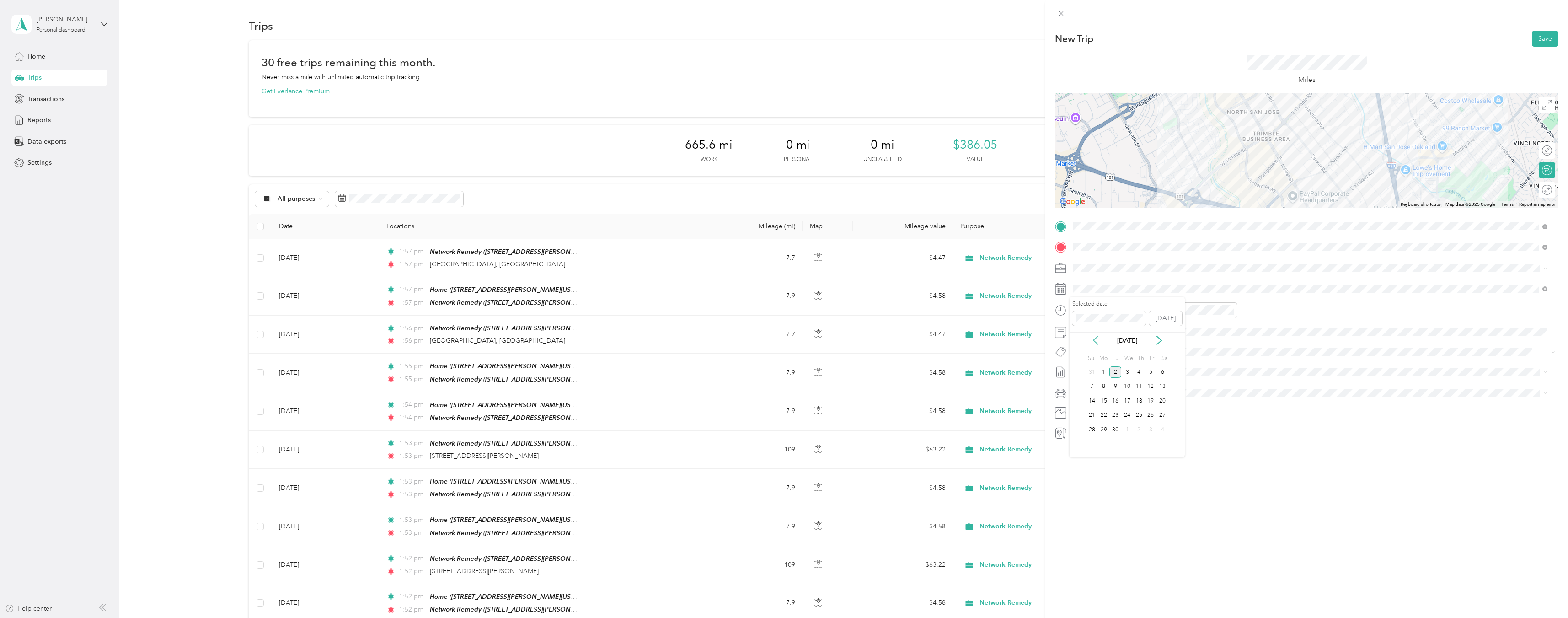
click at [1093, 339] on icon at bounding box center [1096, 340] width 9 height 9
click at [1127, 430] on div "27" at bounding box center [1127, 429] width 12 height 11
click at [1540, 190] on div at bounding box center [1543, 190] width 19 height 10
click at [1540, 40] on button "Save" at bounding box center [1545, 38] width 27 height 16
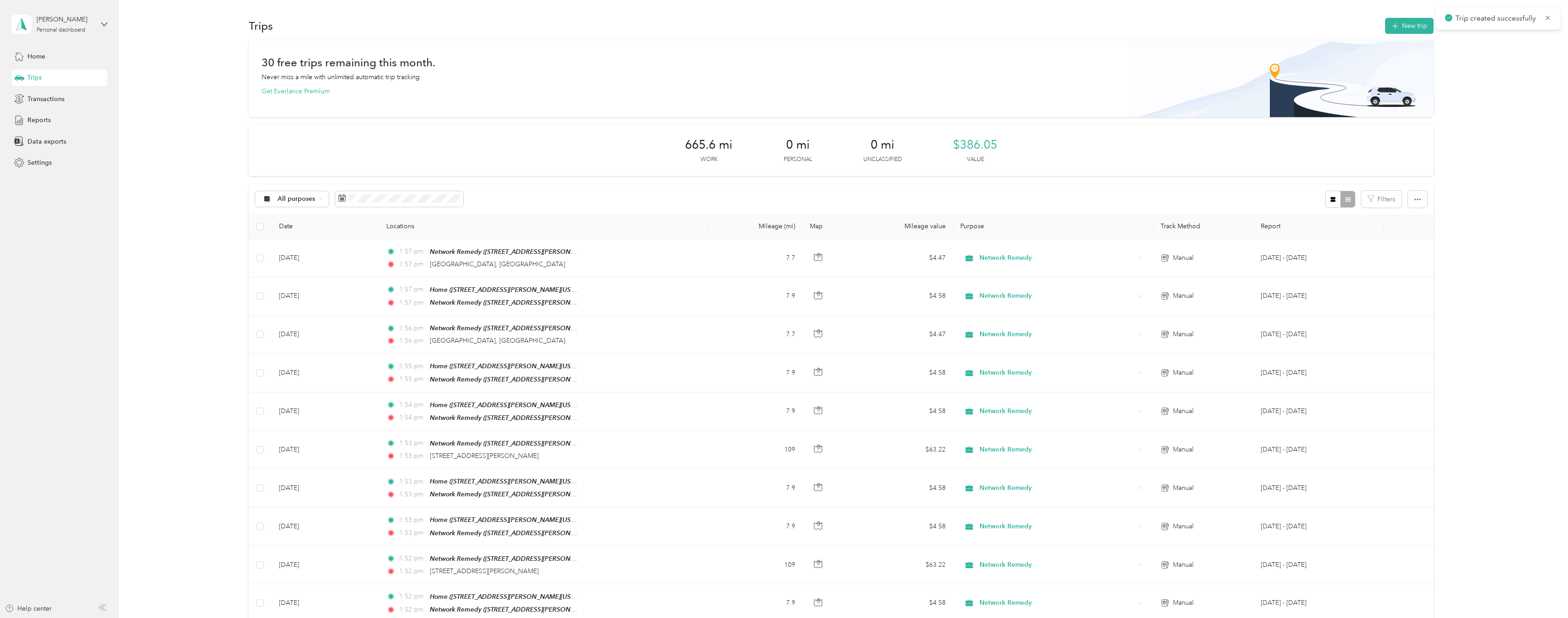
click at [1398, 25] on icon "button" at bounding box center [1395, 26] width 11 height 11
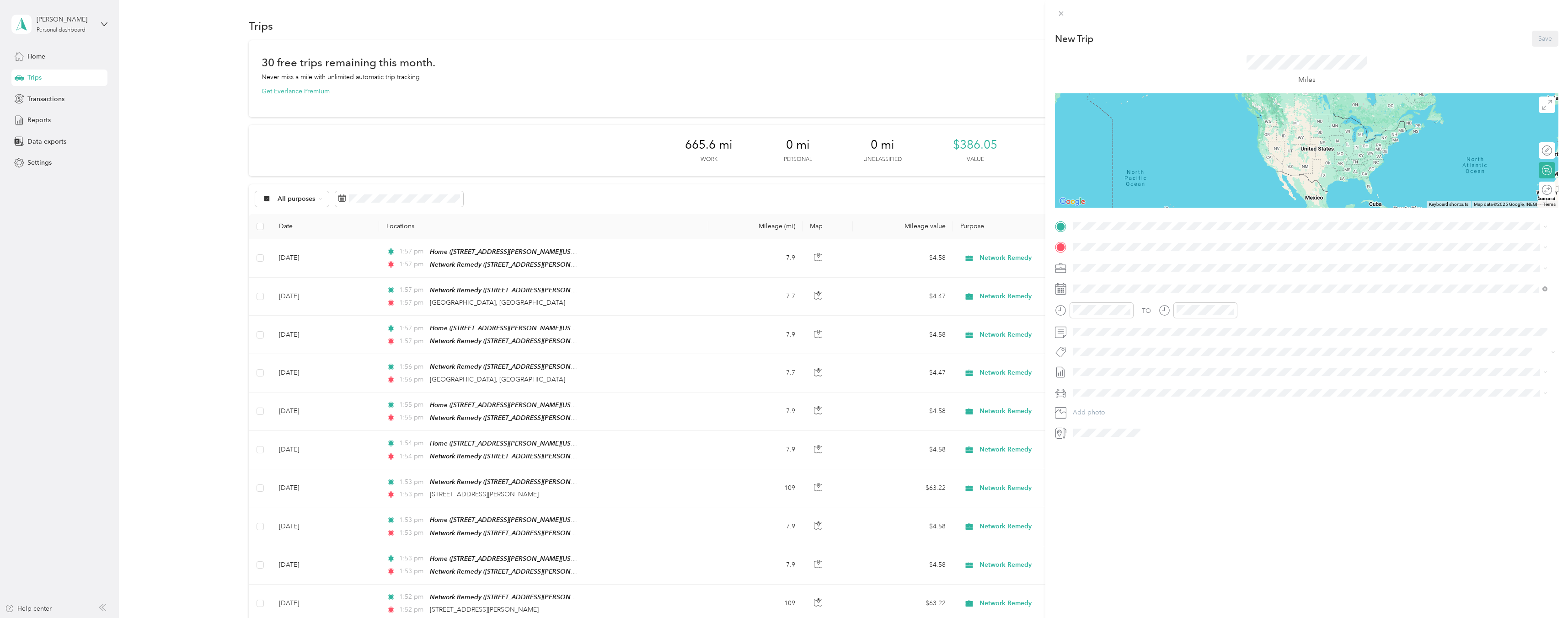
click at [1157, 275] on span "[STREET_ADDRESS][PERSON_NAME][US_STATE]" at bounding box center [1161, 276] width 142 height 8
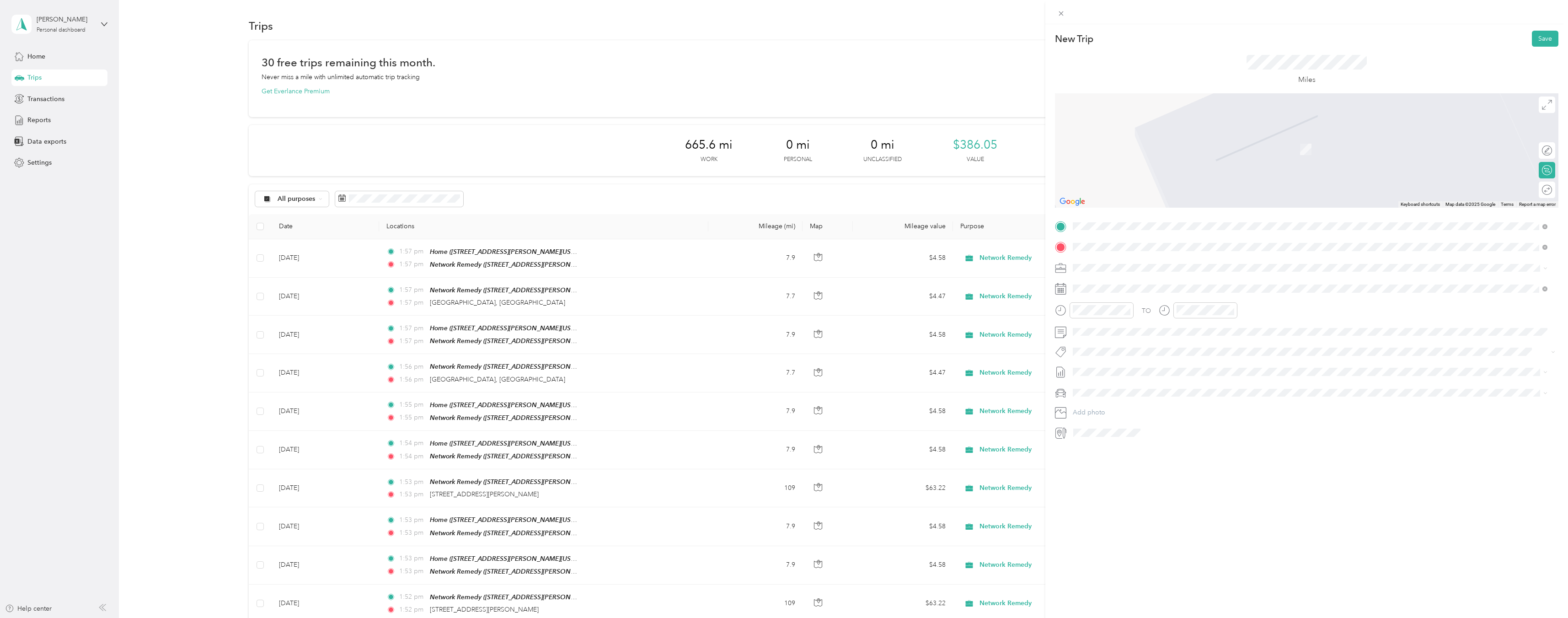
click at [1140, 284] on span "[GEOGRAPHIC_DATA][US_STATE], [GEOGRAPHIC_DATA]" at bounding box center [1175, 280] width 169 height 8
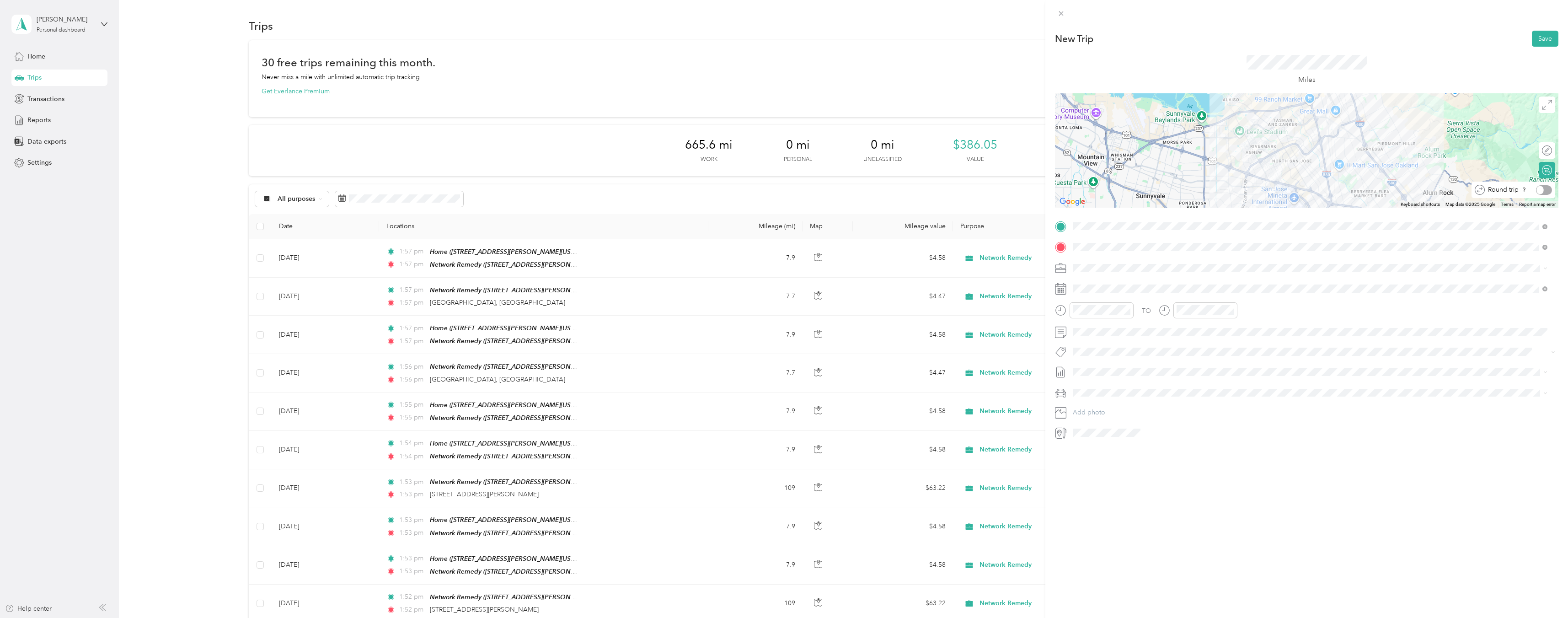
click at [1540, 188] on div at bounding box center [1544, 190] width 16 height 10
click at [1093, 332] on div "[DATE]" at bounding box center [1127, 340] width 115 height 17
click at [1096, 337] on icon at bounding box center [1096, 340] width 9 height 9
click at [1127, 429] on div "27" at bounding box center [1127, 429] width 12 height 11
click at [1537, 38] on button "Save" at bounding box center [1545, 38] width 27 height 16
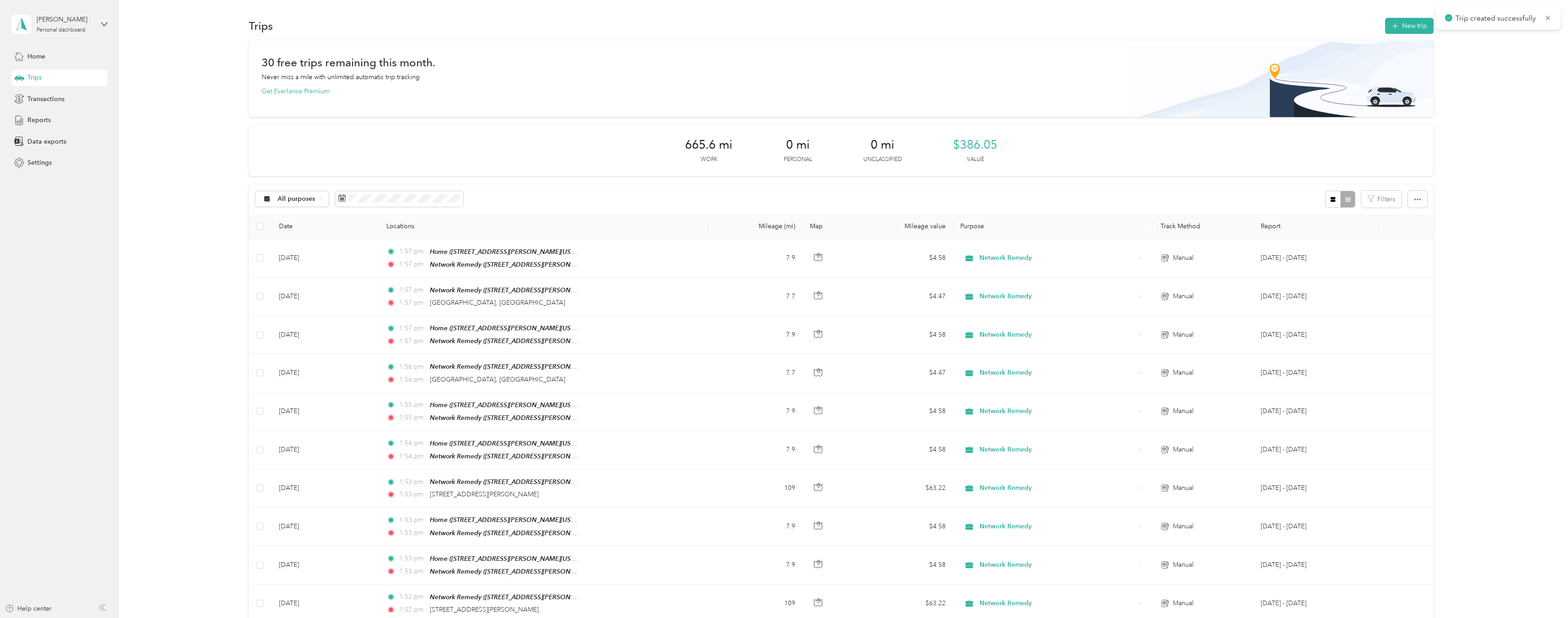
click at [1410, 27] on button "New trip" at bounding box center [1410, 25] width 49 height 16
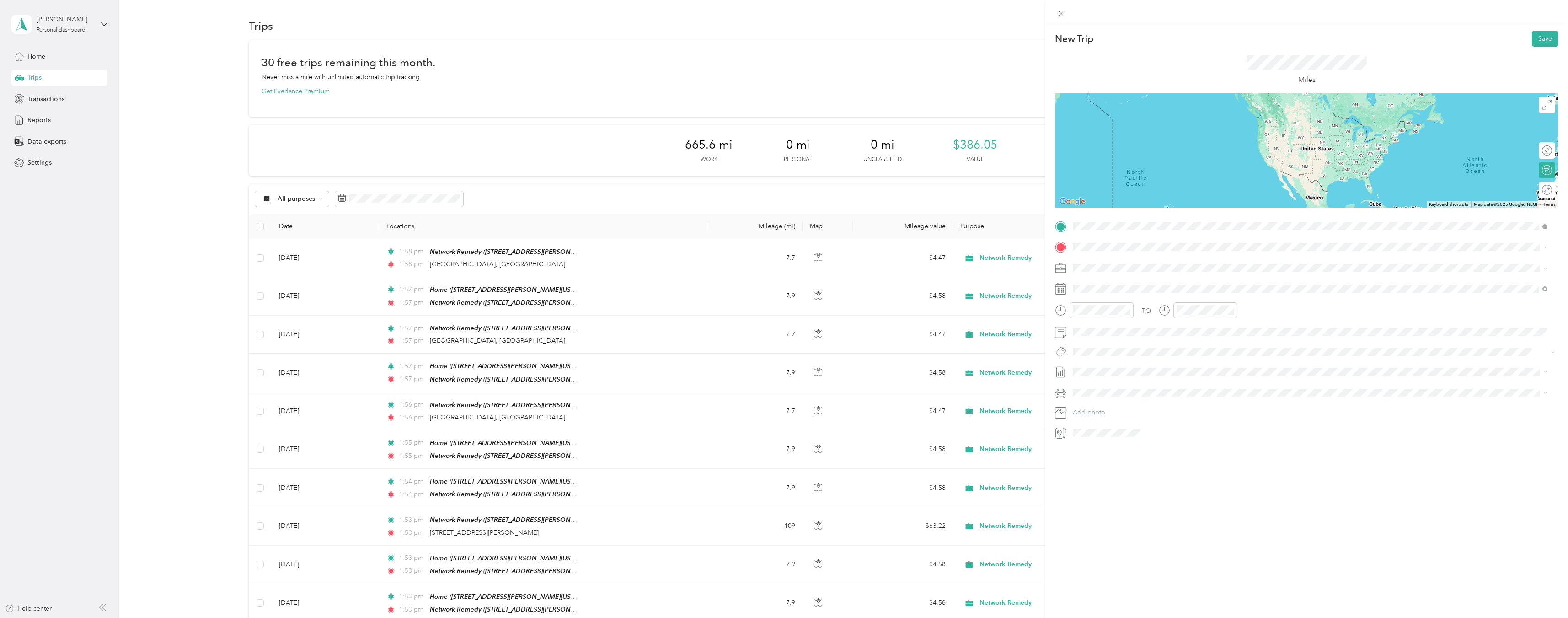
click at [1133, 257] on div "Home [STREET_ADDRESS][PERSON_NAME][US_STATE]" at bounding box center [1311, 268] width 468 height 23
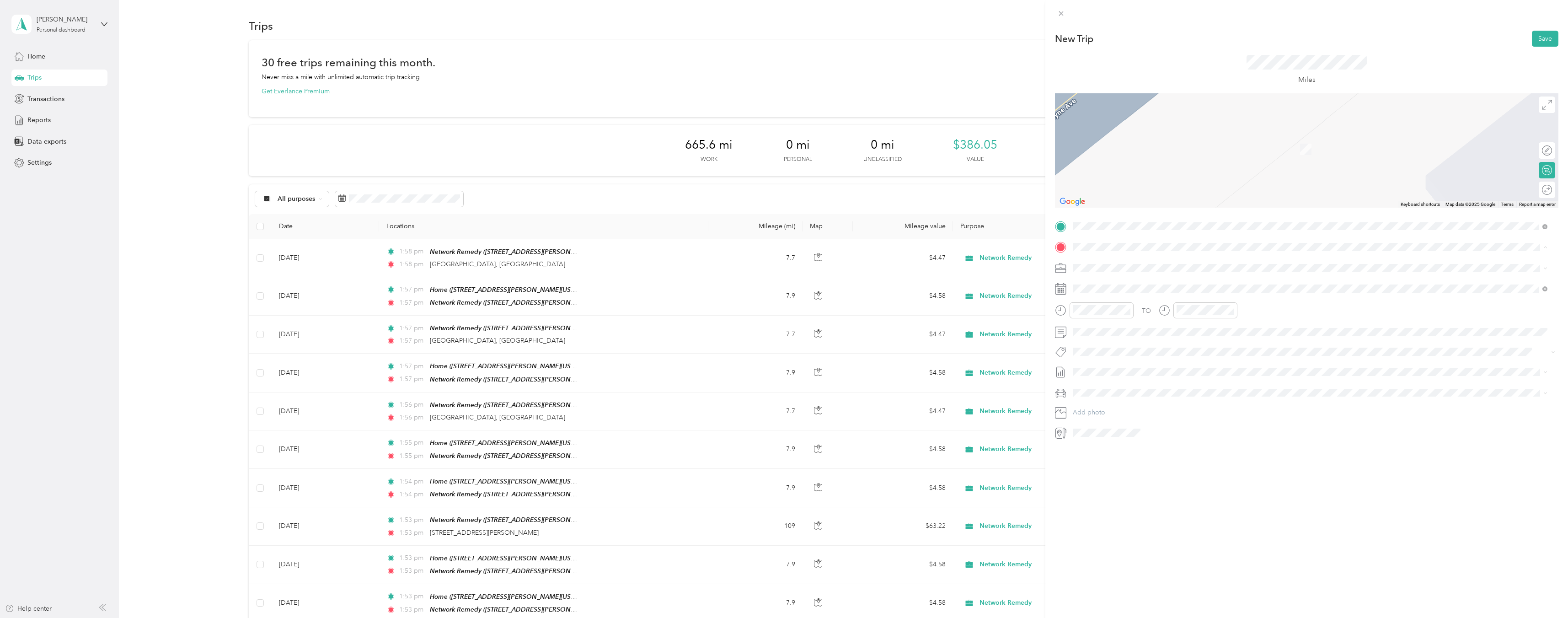
click at [1158, 293] on span "[STREET_ADDRESS][PERSON_NAME][US_STATE]" at bounding box center [1161, 296] width 142 height 8
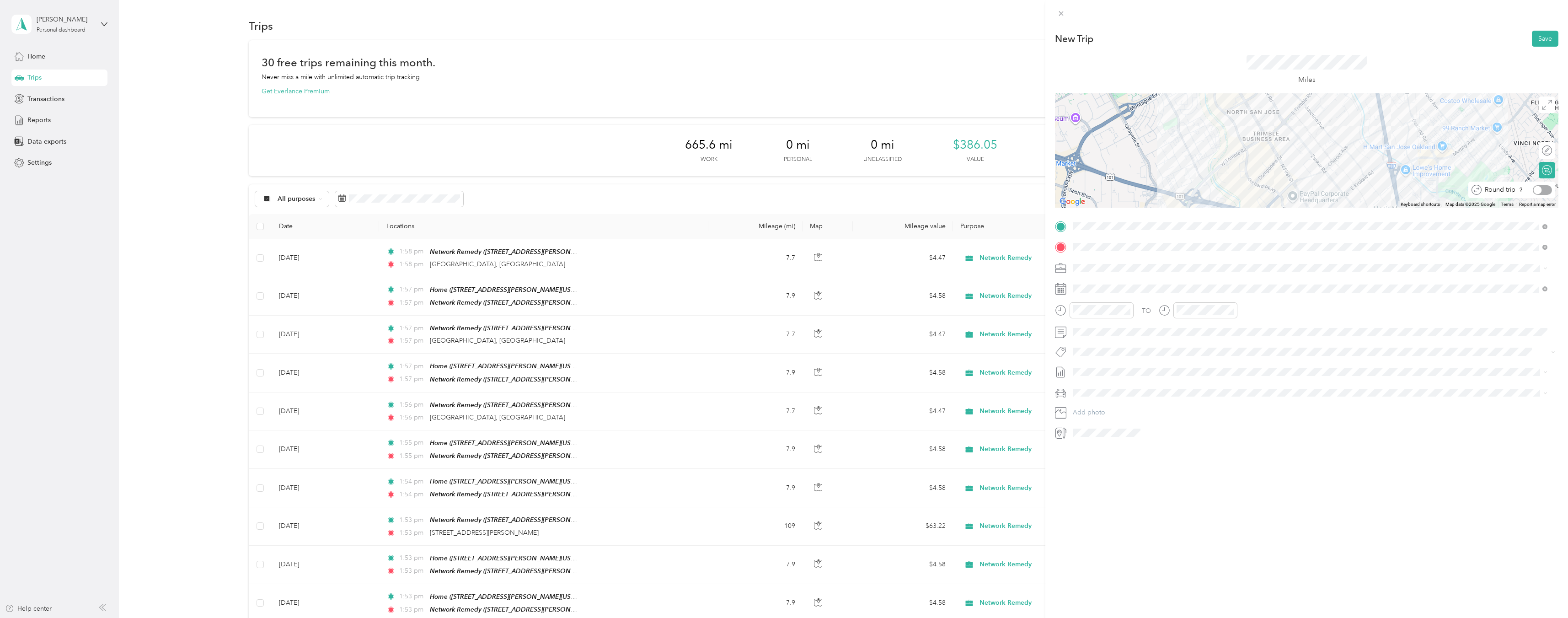
click at [1541, 191] on div at bounding box center [1543, 190] width 19 height 10
click at [1100, 336] on icon at bounding box center [1096, 340] width 9 height 9
click at [1141, 431] on div "28" at bounding box center [1139, 429] width 12 height 11
click at [1535, 41] on button "Save" at bounding box center [1545, 38] width 27 height 16
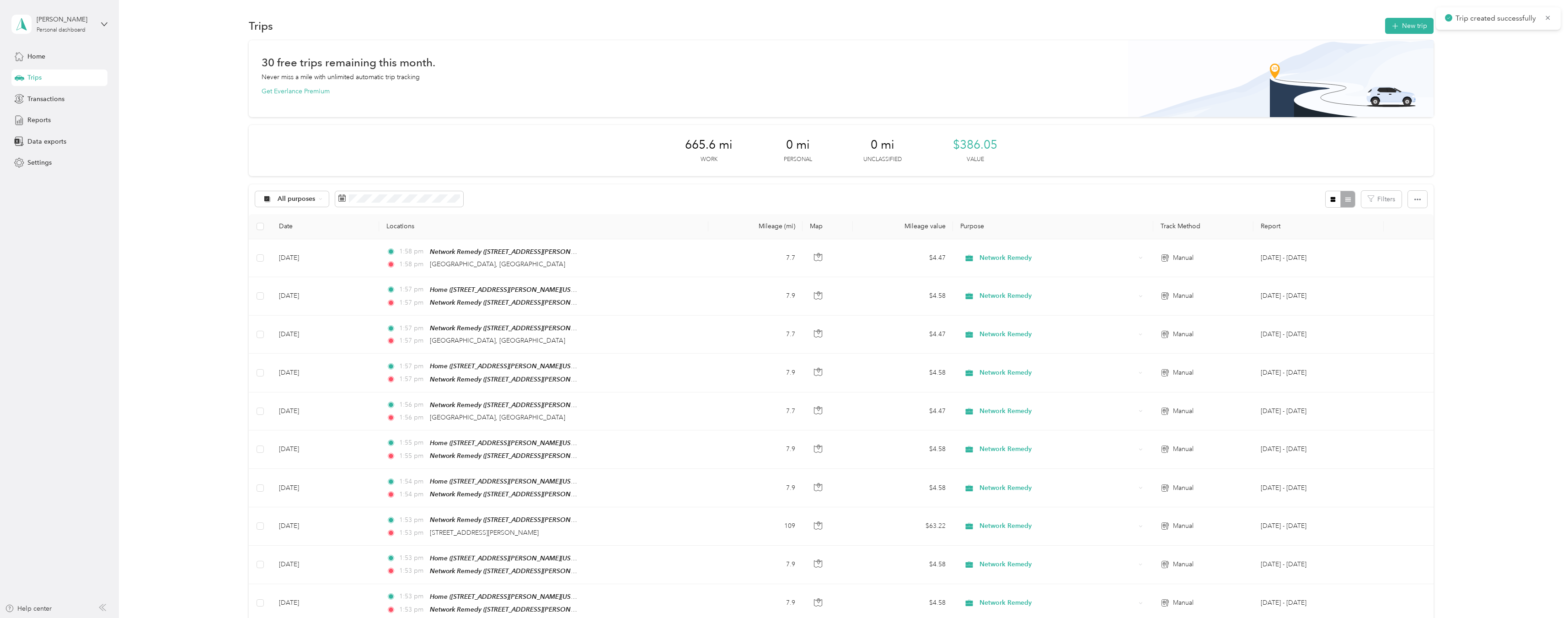
drag, startPoint x: 1503, startPoint y: 85, endPoint x: 1470, endPoint y: 70, distance: 36.2
click at [1401, 27] on button "New trip" at bounding box center [1410, 25] width 49 height 16
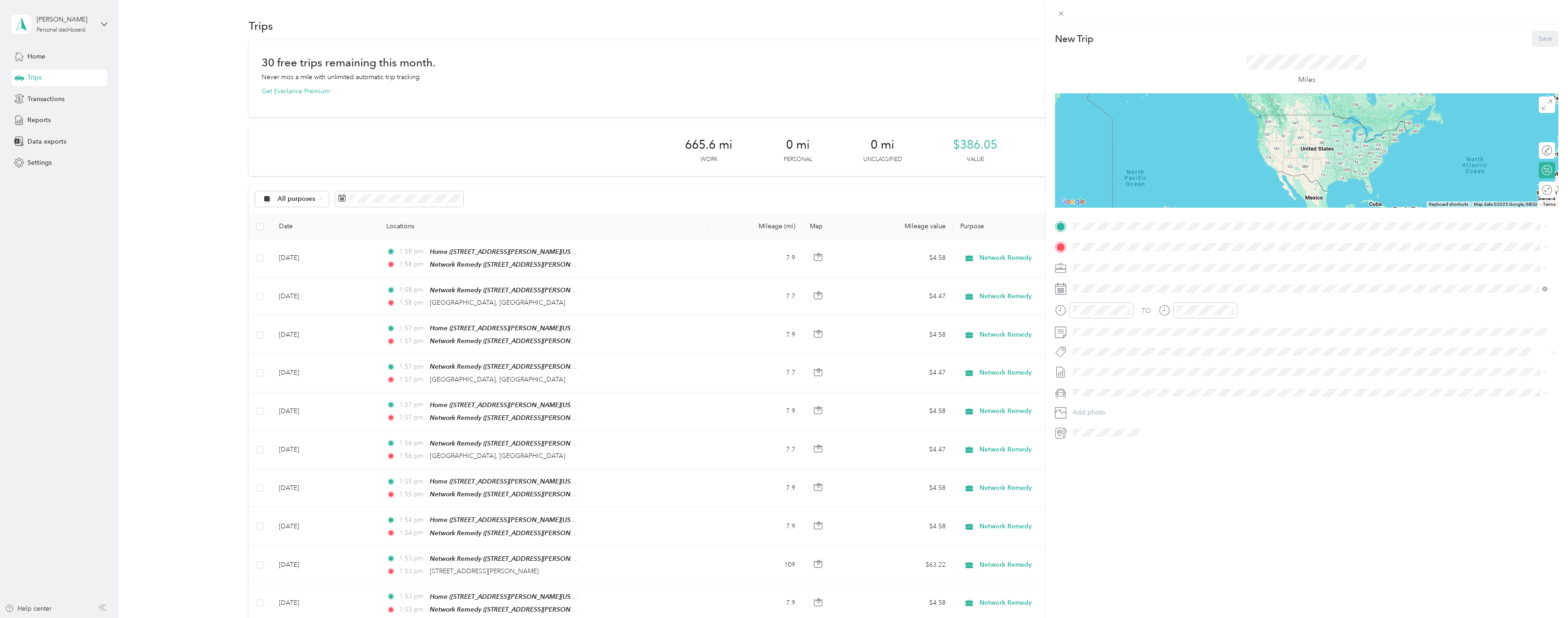
click at [1166, 277] on span "[STREET_ADDRESS][PERSON_NAME][US_STATE]" at bounding box center [1161, 276] width 142 height 8
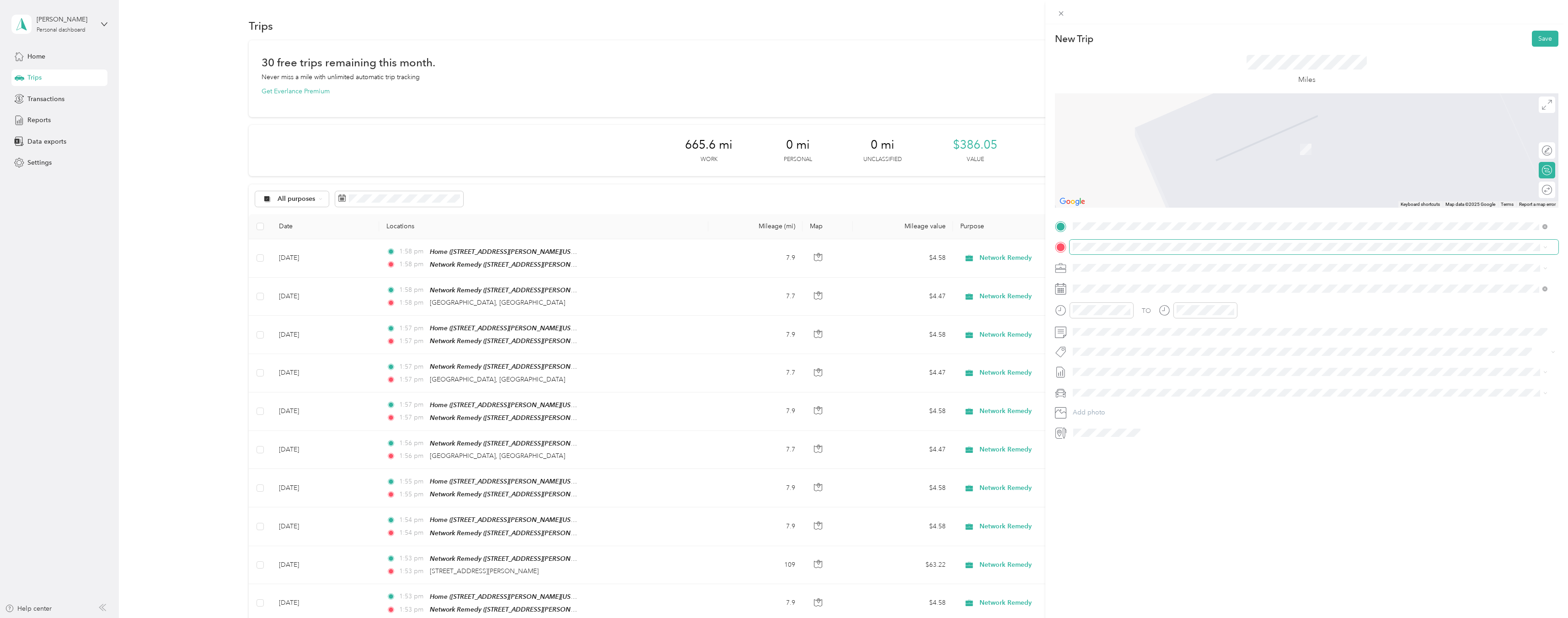
click at [1134, 240] on span at bounding box center [1314, 247] width 489 height 15
drag, startPoint x: 1133, startPoint y: 264, endPoint x: 1129, endPoint y: 288, distance: 24.3
click at [1132, 268] on li "From search results" at bounding box center [1311, 262] width 481 height 16
click at [1128, 251] on span at bounding box center [1314, 247] width 489 height 15
click at [1136, 279] on span "[GEOGRAPHIC_DATA][US_STATE], [GEOGRAPHIC_DATA]" at bounding box center [1175, 280] width 169 height 8
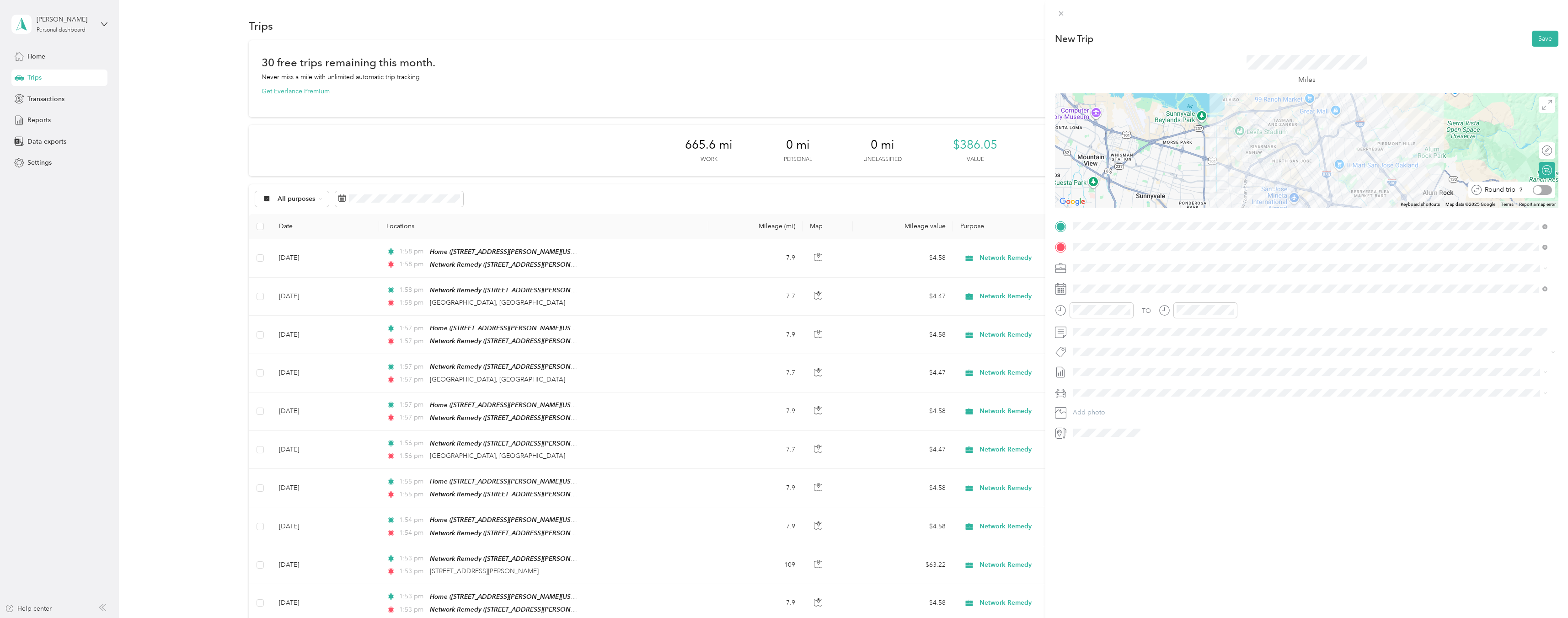
click at [1538, 188] on div at bounding box center [1543, 190] width 19 height 10
click at [1099, 339] on icon at bounding box center [1096, 340] width 9 height 9
click at [1140, 430] on div "28" at bounding box center [1139, 429] width 12 height 11
click at [1540, 38] on button "Save" at bounding box center [1545, 38] width 27 height 16
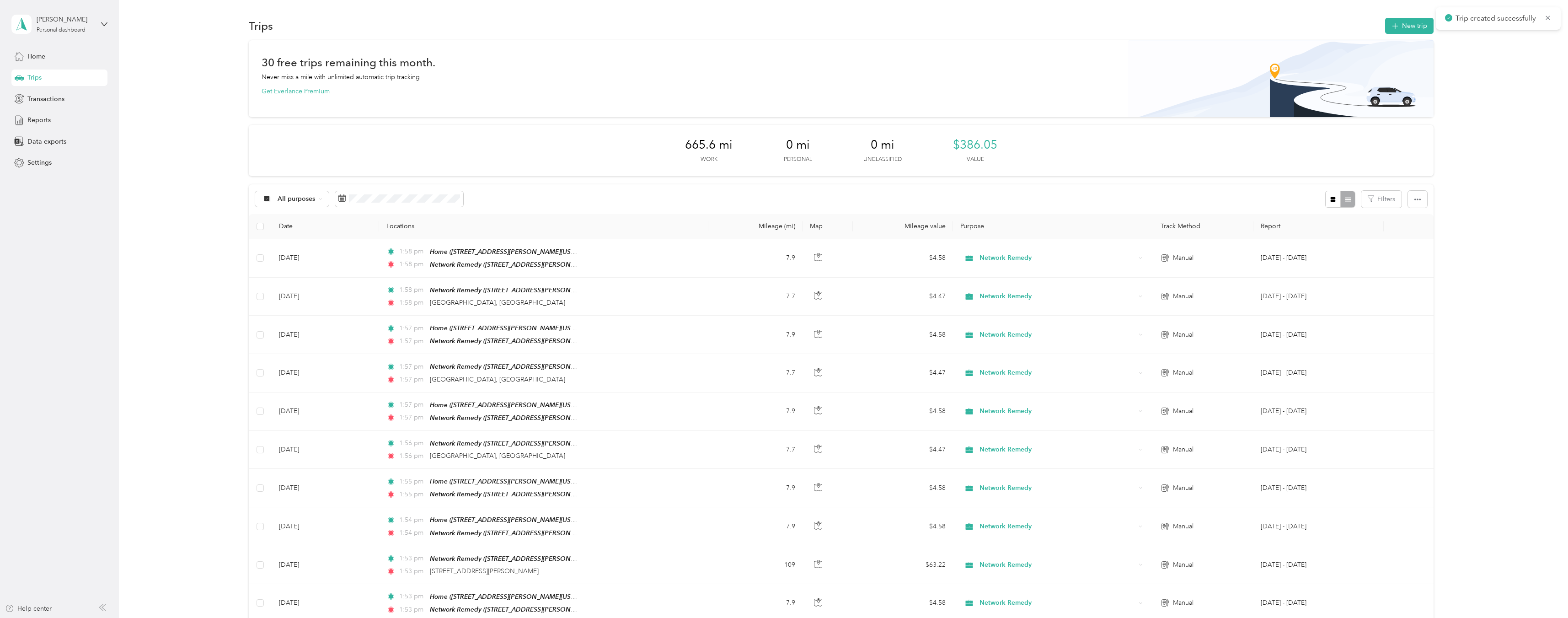
click at [1412, 25] on button "New trip" at bounding box center [1410, 25] width 49 height 16
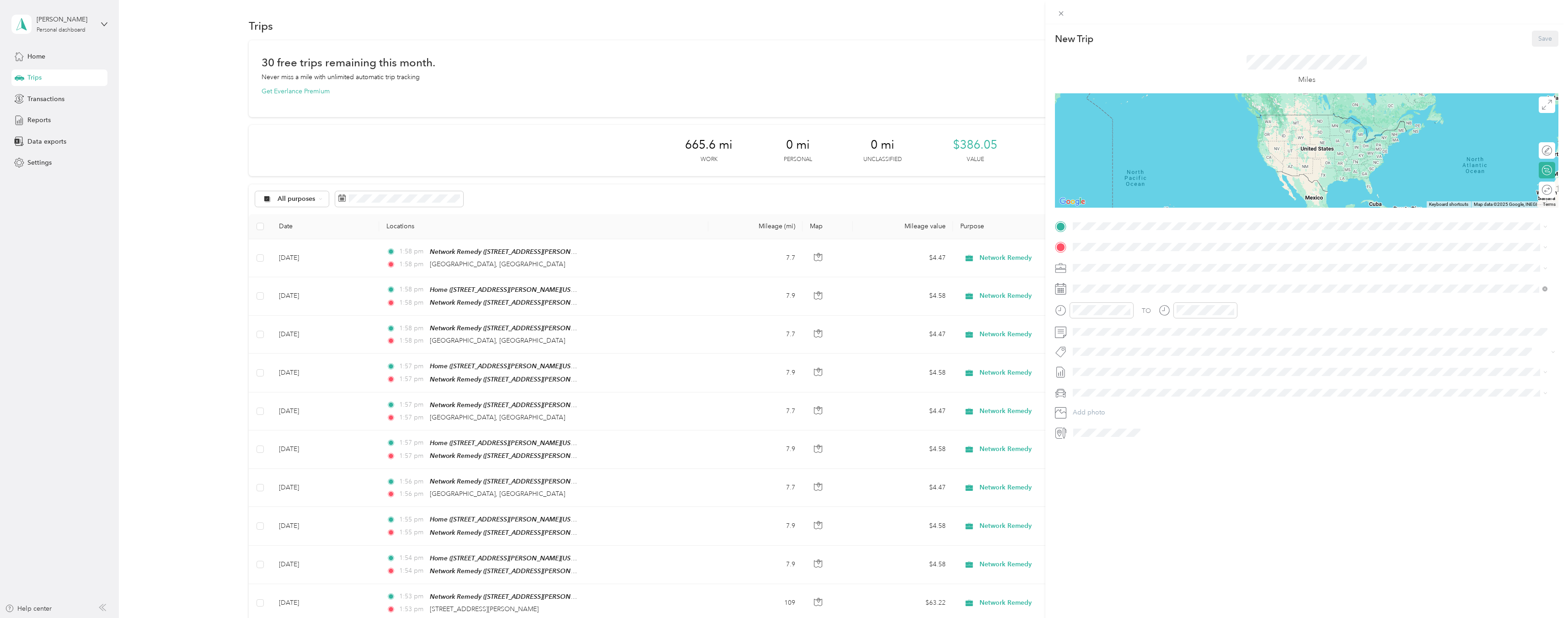
click at [1154, 274] on span "[STREET_ADDRESS][PERSON_NAME][US_STATE]" at bounding box center [1161, 275] width 142 height 8
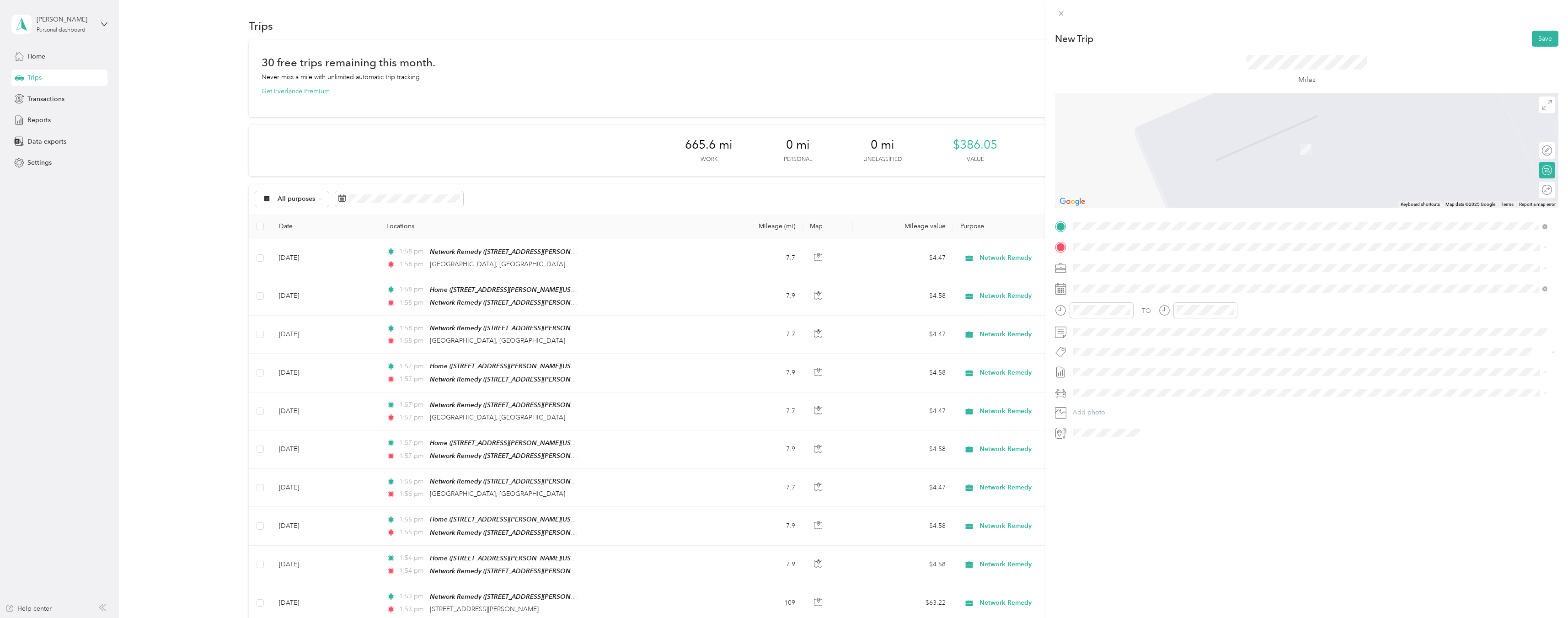
click at [1128, 233] on div "TO Add photo" at bounding box center [1307, 330] width 504 height 221
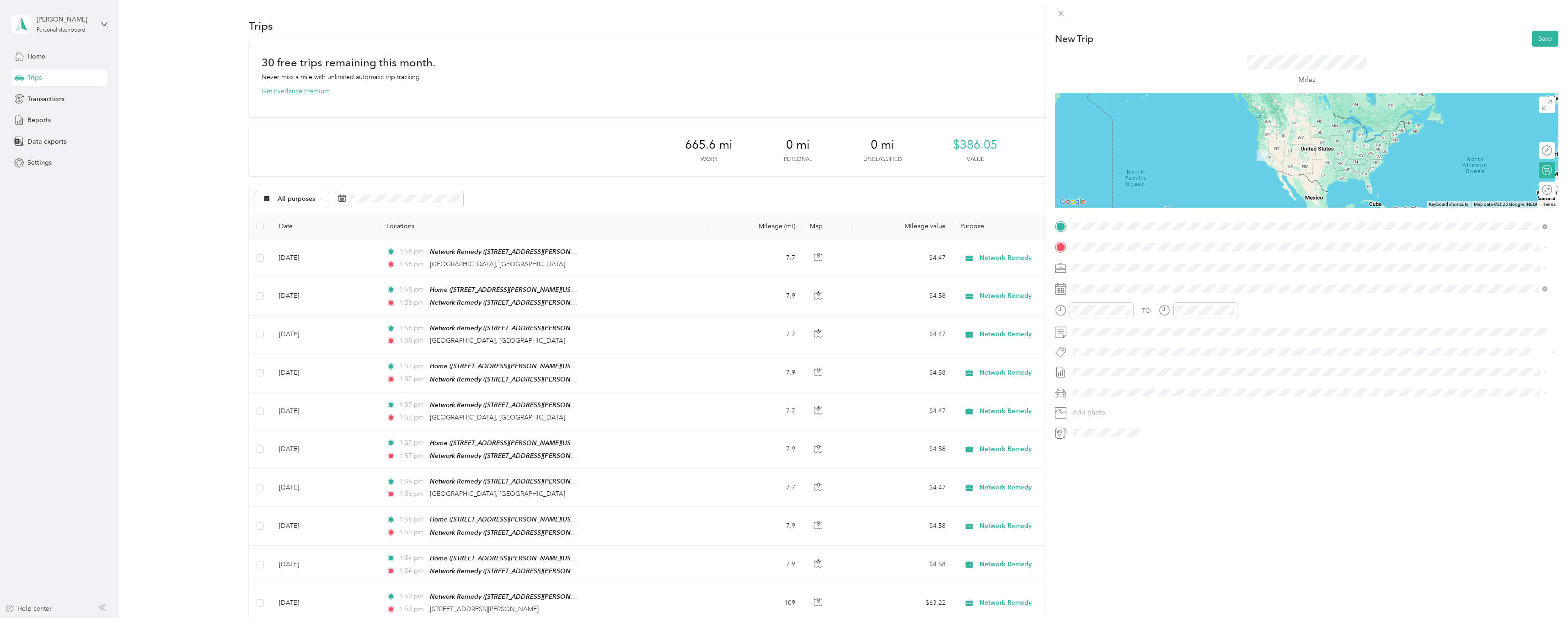
click at [1129, 262] on div "Home" at bounding box center [1161, 262] width 142 height 8
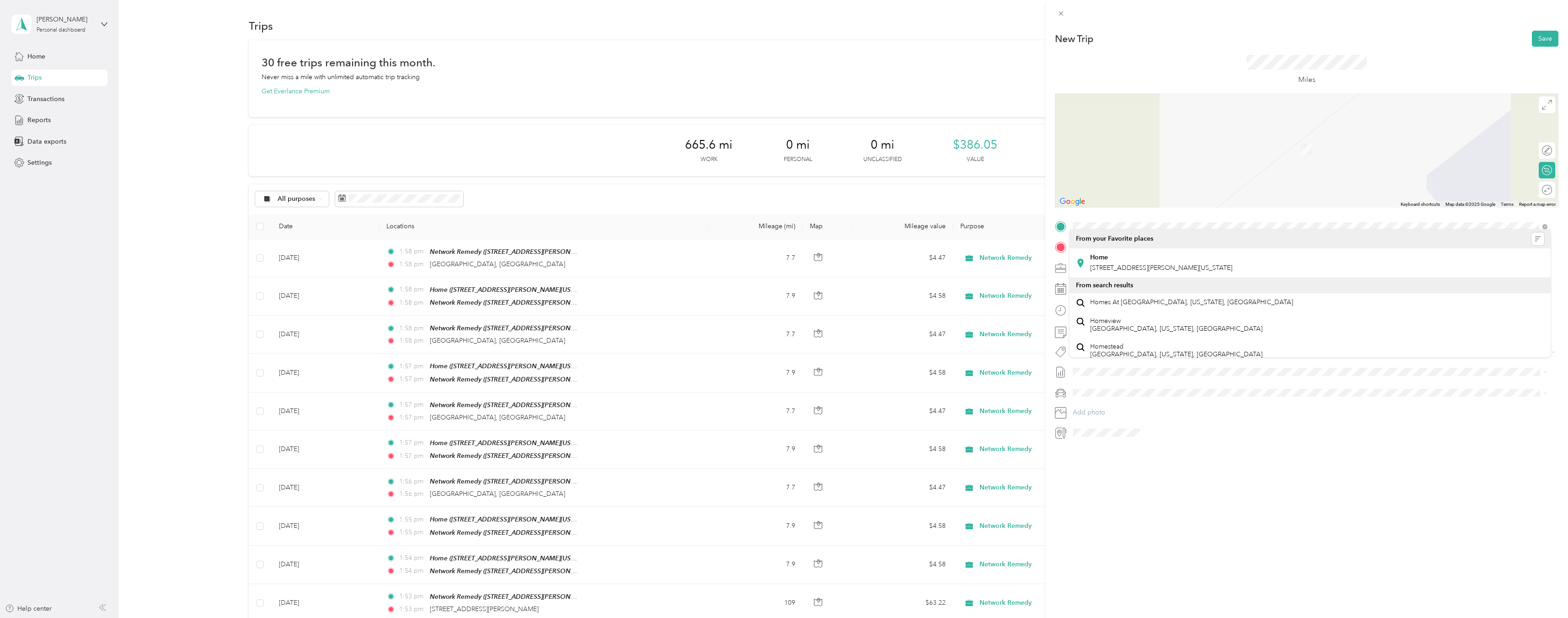
click at [1125, 243] on span "From your Favorite places" at bounding box center [1115, 239] width 77 height 8
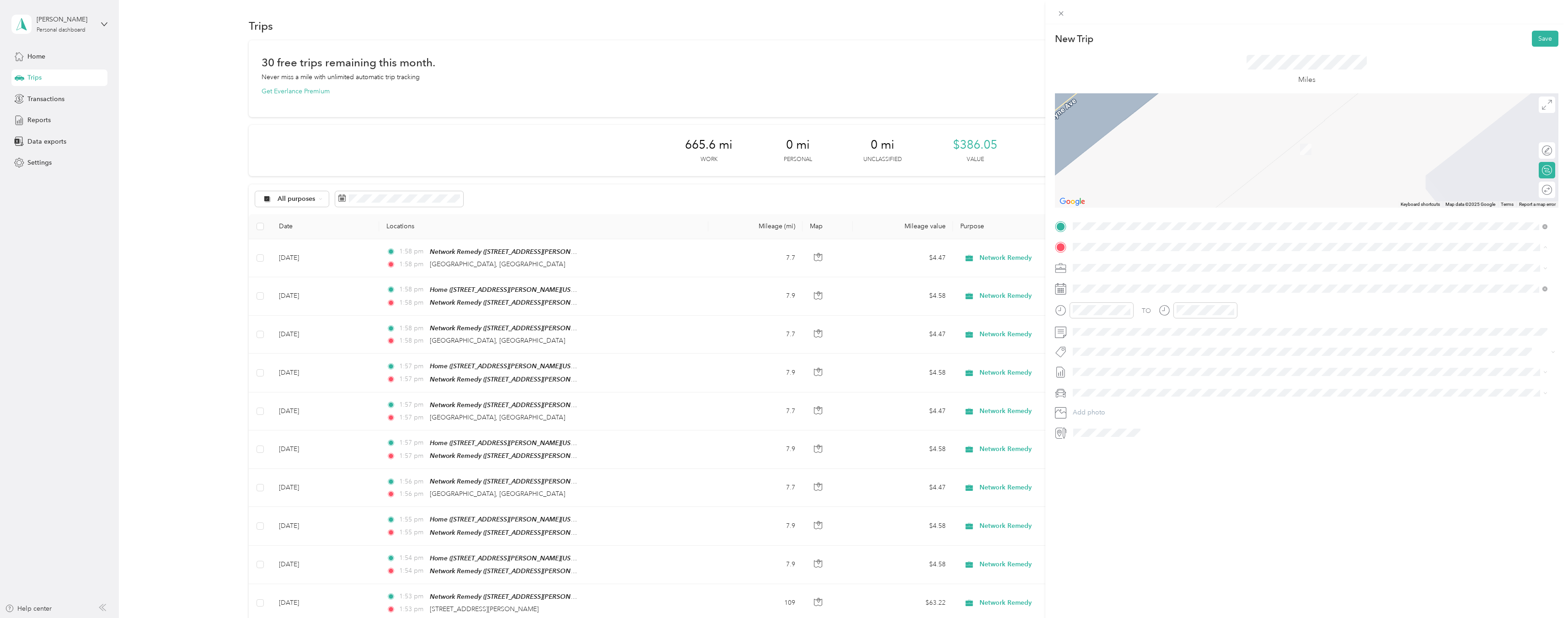
click at [1137, 284] on strong "Network Remedy" at bounding box center [1148, 285] width 52 height 8
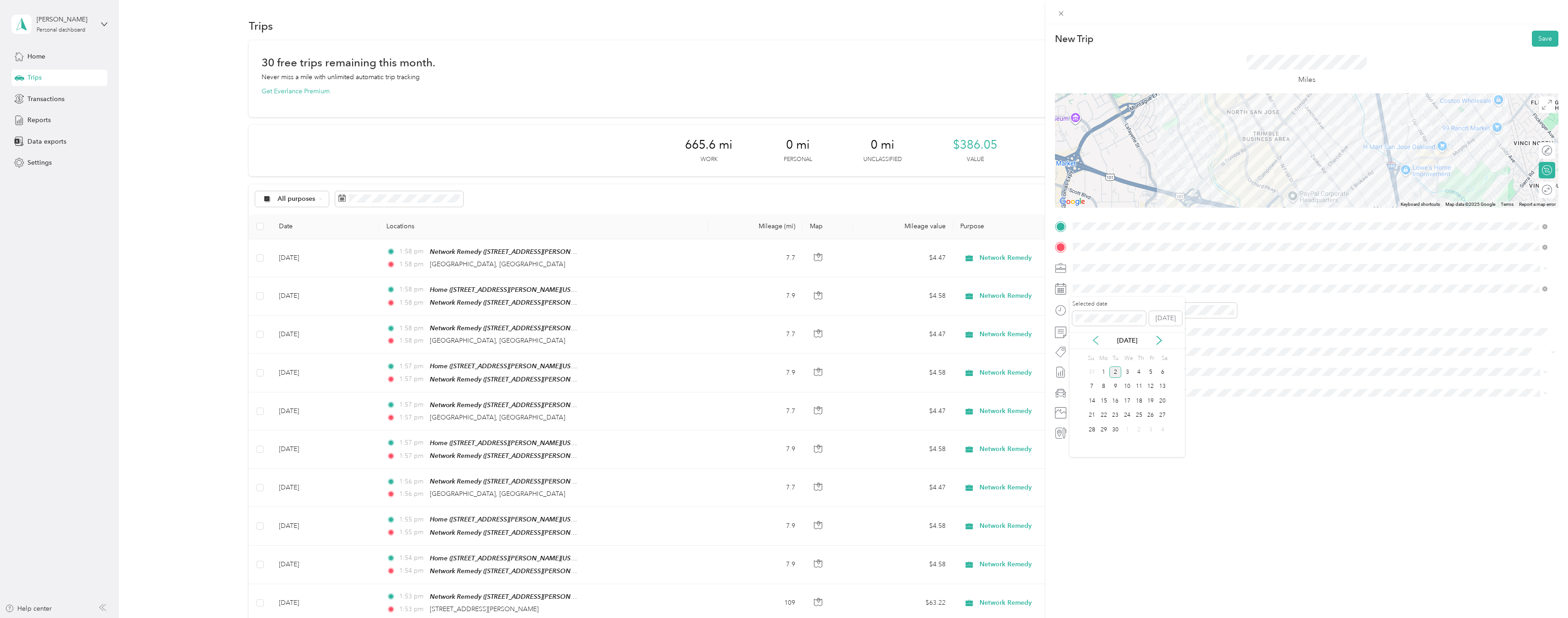
click at [1094, 339] on icon at bounding box center [1096, 340] width 9 height 9
click at [1149, 431] on div "29" at bounding box center [1151, 429] width 12 height 11
click at [1540, 190] on div at bounding box center [1543, 190] width 19 height 10
click at [1533, 40] on button "Save" at bounding box center [1545, 38] width 27 height 16
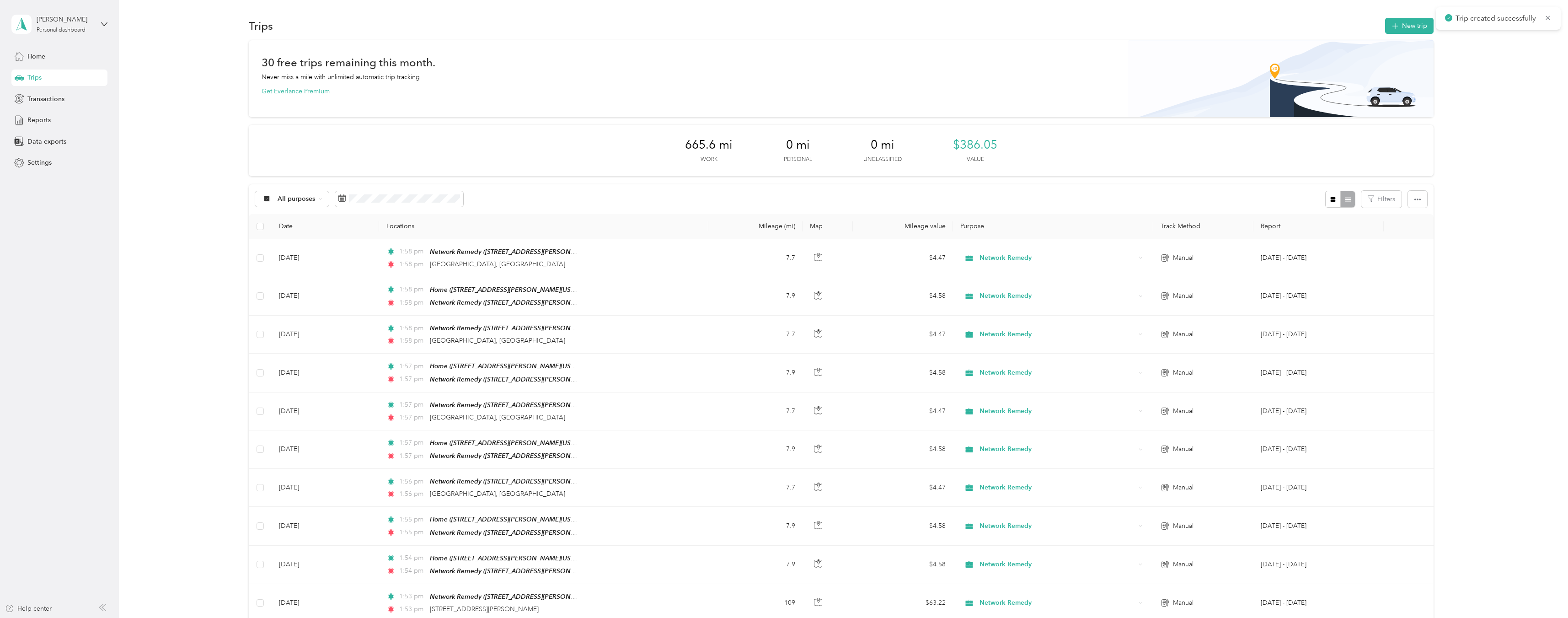
click at [1406, 29] on button "New trip" at bounding box center [1410, 25] width 49 height 16
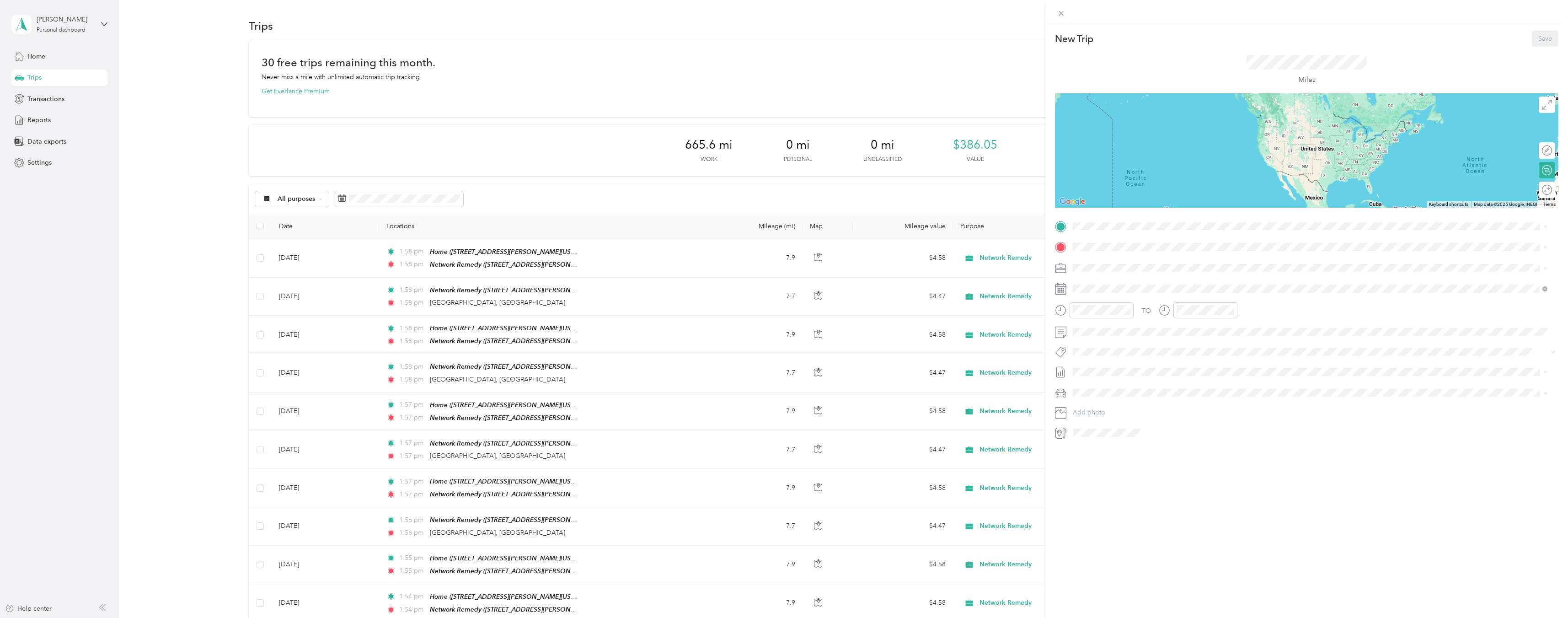
click at [1173, 268] on div "TEAM Network Remedy [STREET_ADDRESS][PERSON_NAME][US_STATE]" at bounding box center [1161, 269] width 142 height 23
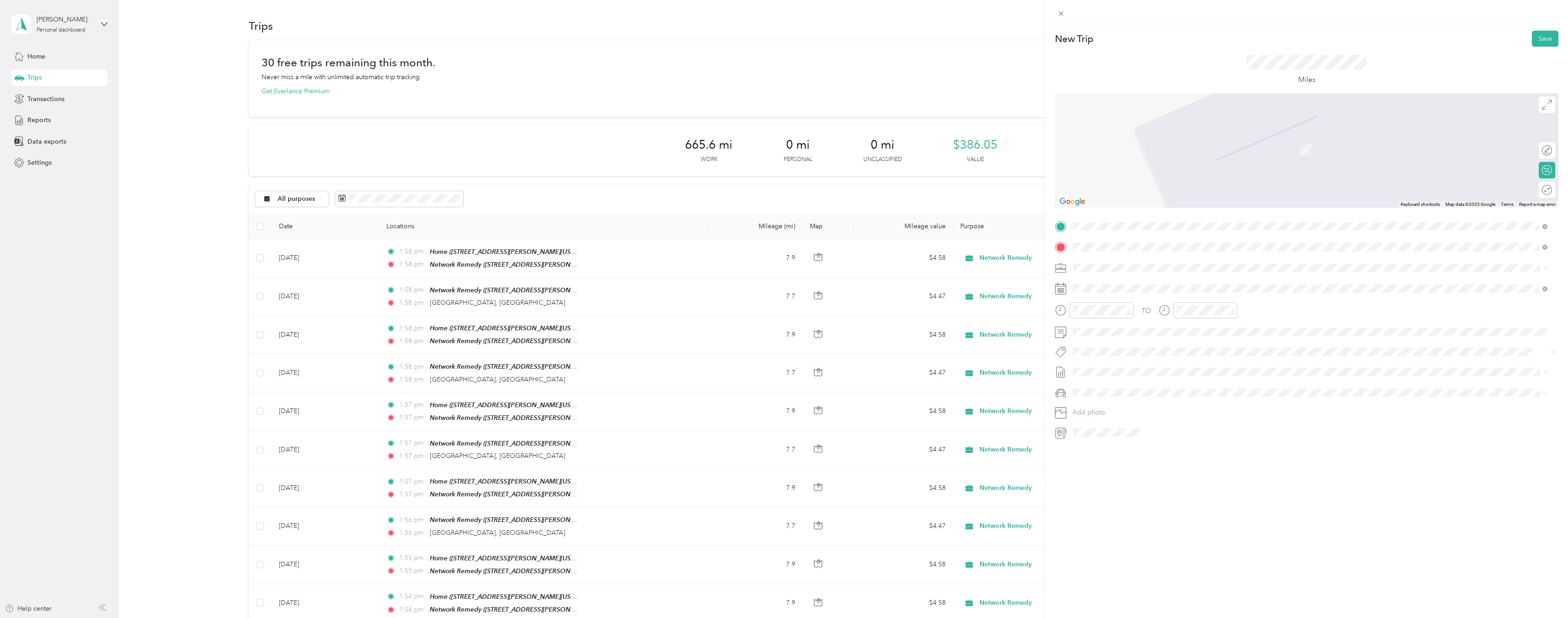
click at [1131, 284] on span "[GEOGRAPHIC_DATA][US_STATE], [GEOGRAPHIC_DATA]" at bounding box center [1175, 280] width 169 height 8
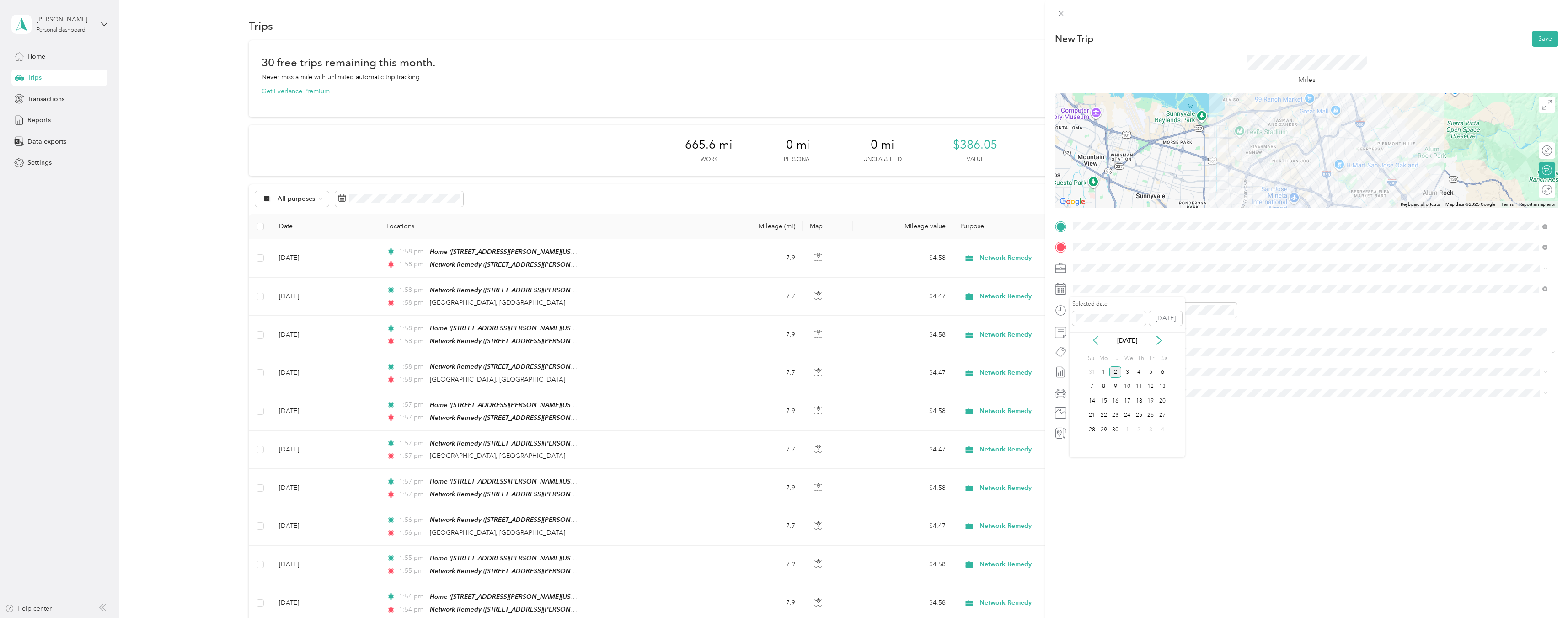
click at [1098, 339] on icon at bounding box center [1096, 340] width 9 height 9
click at [1153, 430] on div "29" at bounding box center [1151, 429] width 12 height 11
click at [1539, 191] on div at bounding box center [1544, 190] width 15 height 10
click at [1535, 41] on button "Save" at bounding box center [1545, 38] width 27 height 16
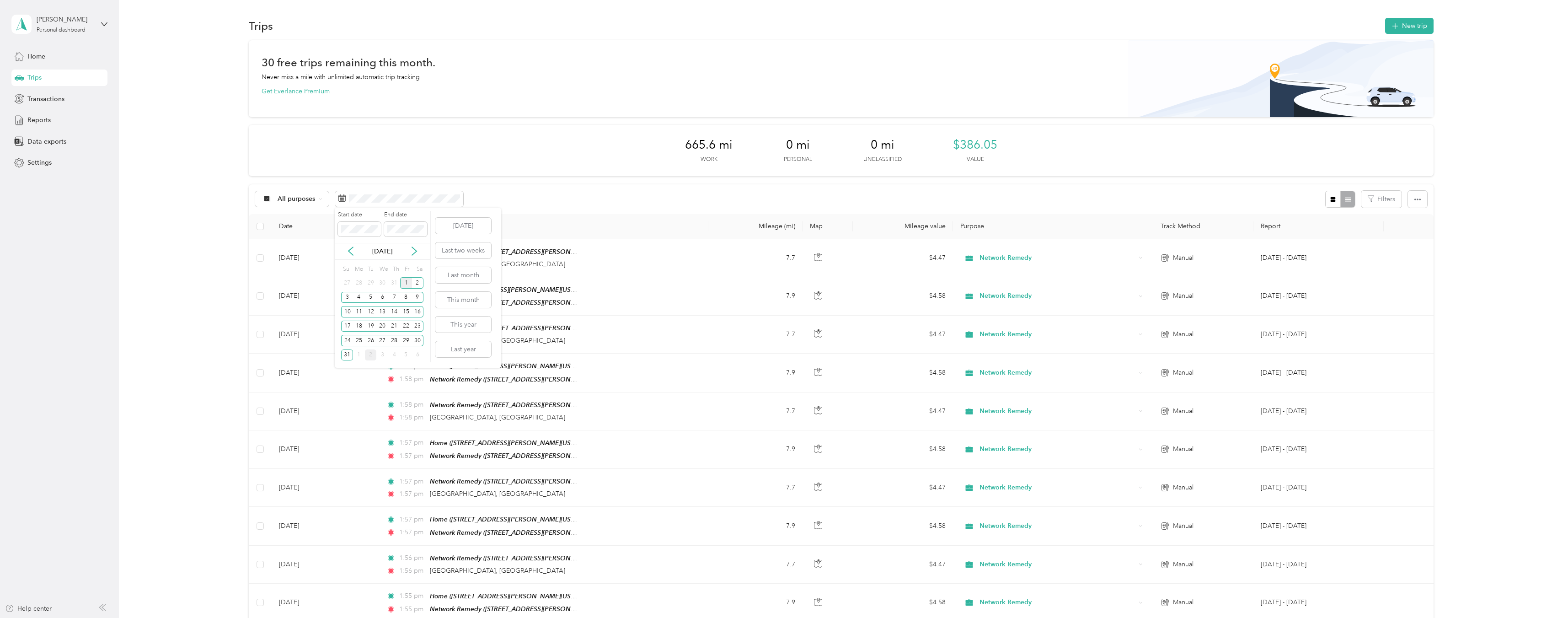
click at [405, 283] on div "1" at bounding box center [406, 283] width 12 height 11
click at [348, 351] on div "31" at bounding box center [347, 355] width 12 height 11
click at [1113, 203] on div "All purposes Filters" at bounding box center [841, 199] width 1185 height 30
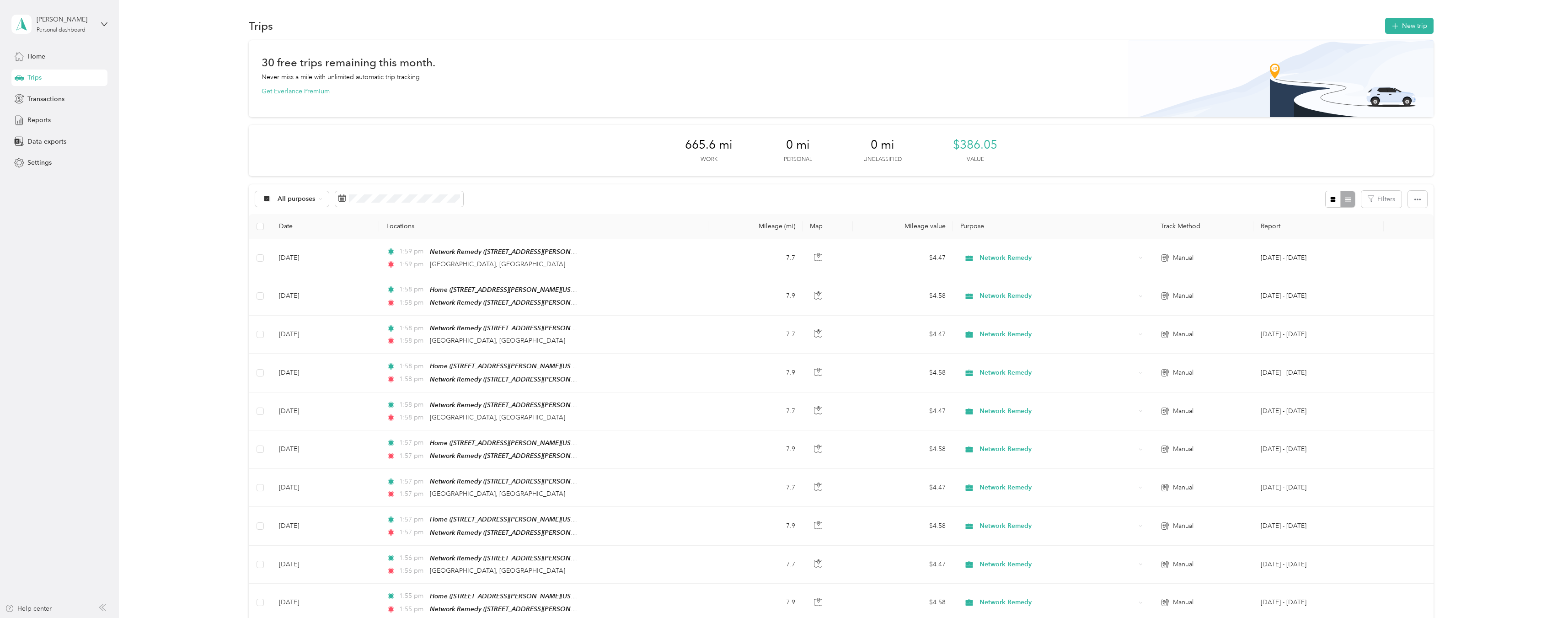
click at [1217, 148] on div "665.6 mi Work 0 mi Personal 0 mi Unclassified $386.05 Value" at bounding box center [841, 151] width 1185 height 51
drag, startPoint x: 1091, startPoint y: 144, endPoint x: 1055, endPoint y: 158, distance: 38.6
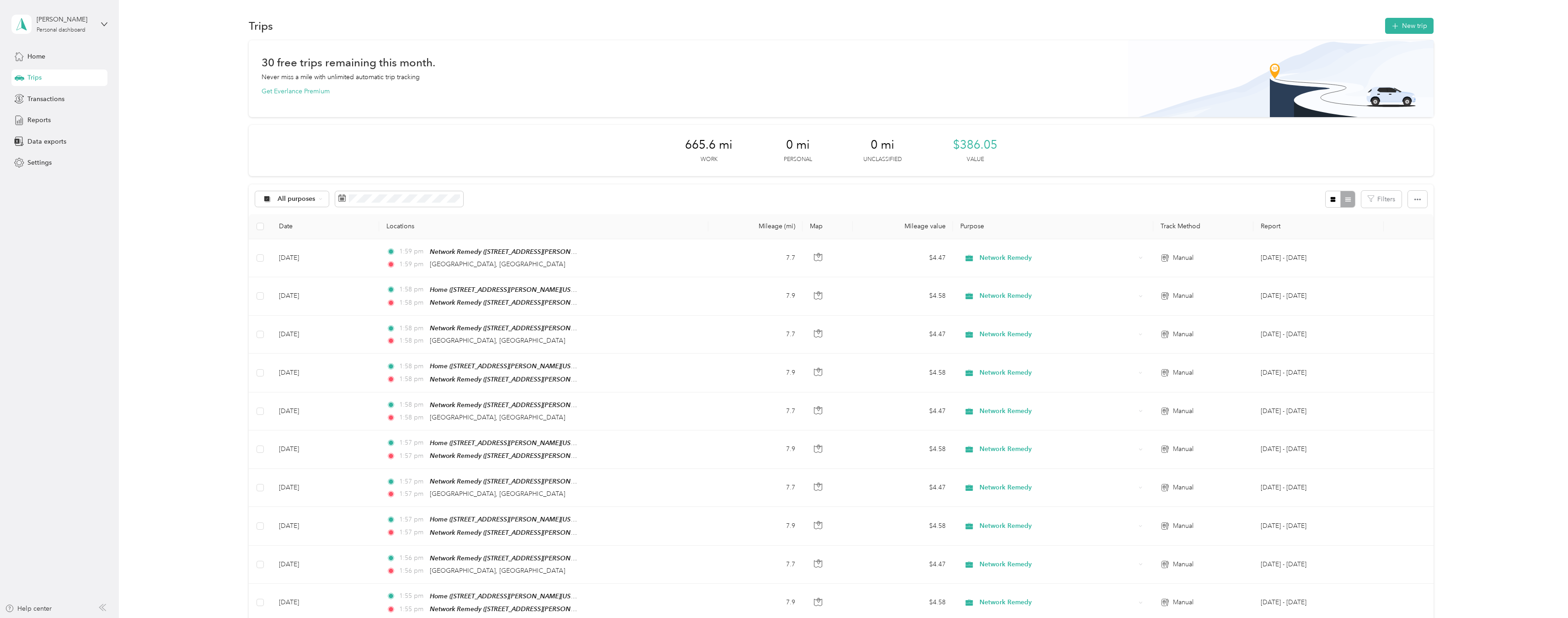
click at [1055, 158] on div "665.6 mi Work 0 mi Personal 0 mi Unclassified $386.05 Value" at bounding box center [841, 151] width 1185 height 51
click at [1034, 190] on div "All purposes Filters" at bounding box center [841, 199] width 1185 height 30
drag, startPoint x: 1034, startPoint y: 190, endPoint x: 1035, endPoint y: 180, distance: 10.0
drag, startPoint x: 1035, startPoint y: 180, endPoint x: 1027, endPoint y: 180, distance: 8.0
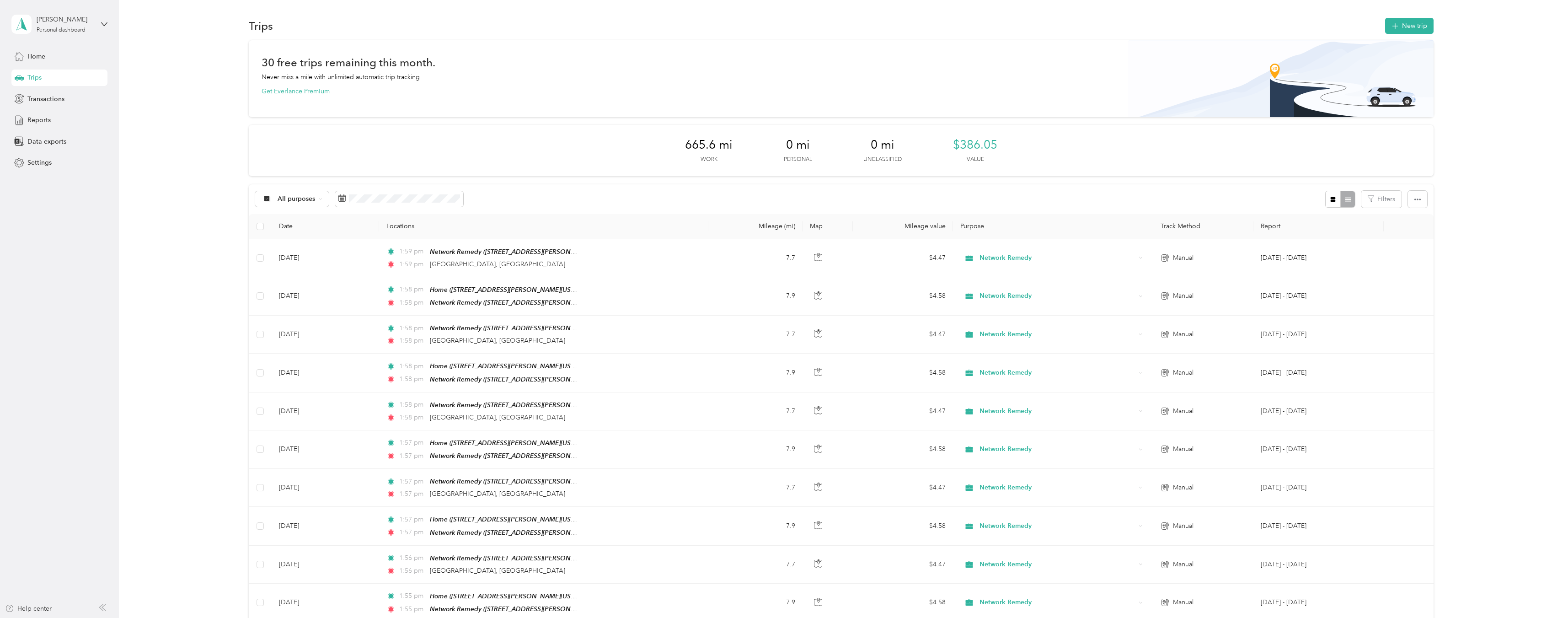
drag, startPoint x: 1027, startPoint y: 180, endPoint x: 1040, endPoint y: 129, distance: 52.6
click at [1040, 140] on div "665.6 mi Work 0 mi Personal 0 mi Unclassified $386.05 Value" at bounding box center [841, 151] width 1185 height 51
click at [1039, 125] on div "665.6 mi Work 0 mi Personal 0 mi Unclassified $386.05 Value" at bounding box center [841, 151] width 1185 height 51
drag, startPoint x: 189, startPoint y: 94, endPoint x: 146, endPoint y: 93, distance: 43.0
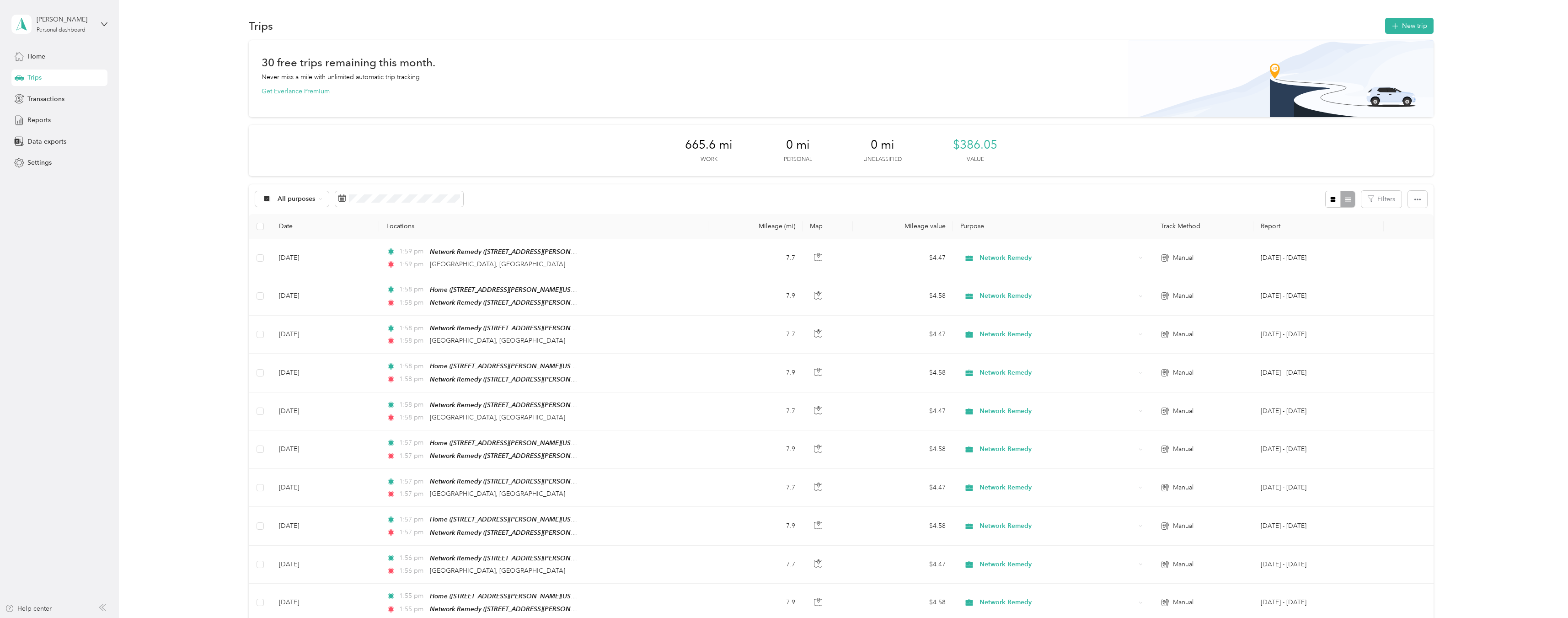
click at [64, 60] on div "Home" at bounding box center [59, 56] width 96 height 16
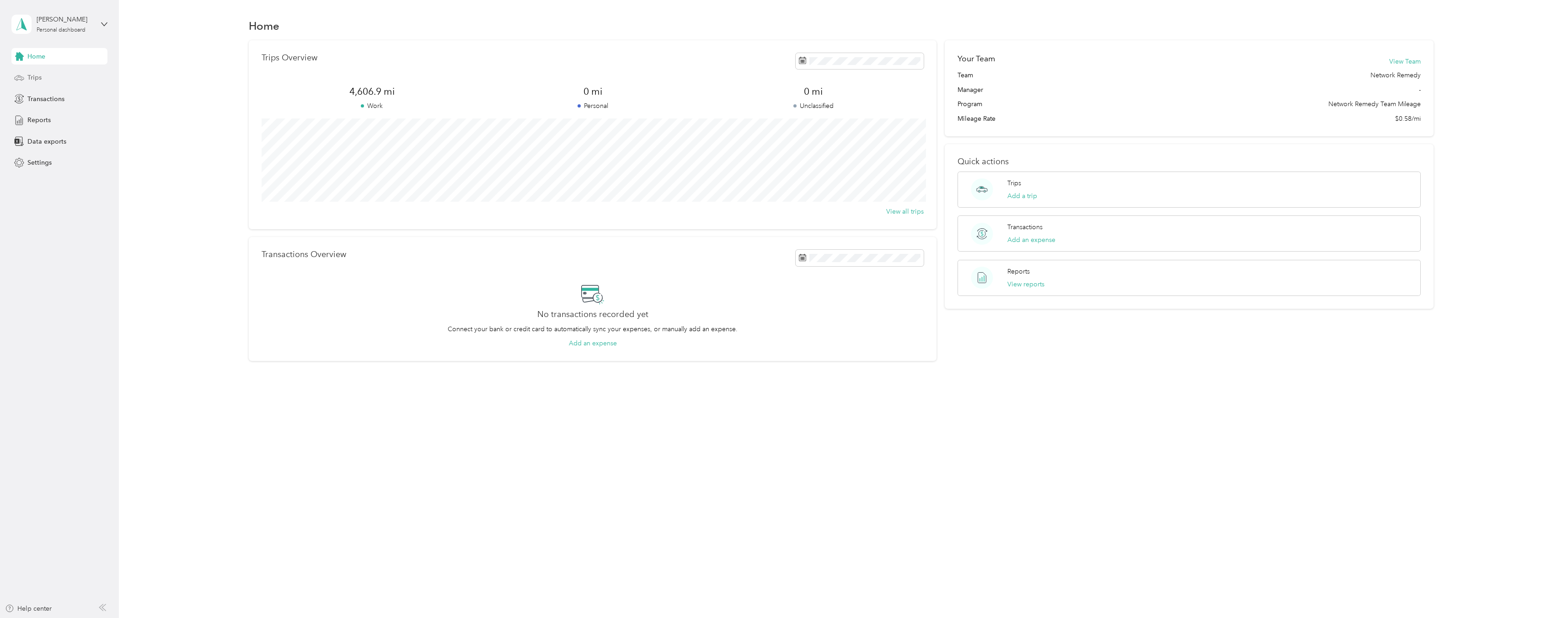
click at [68, 76] on div "Trips" at bounding box center [59, 77] width 96 height 16
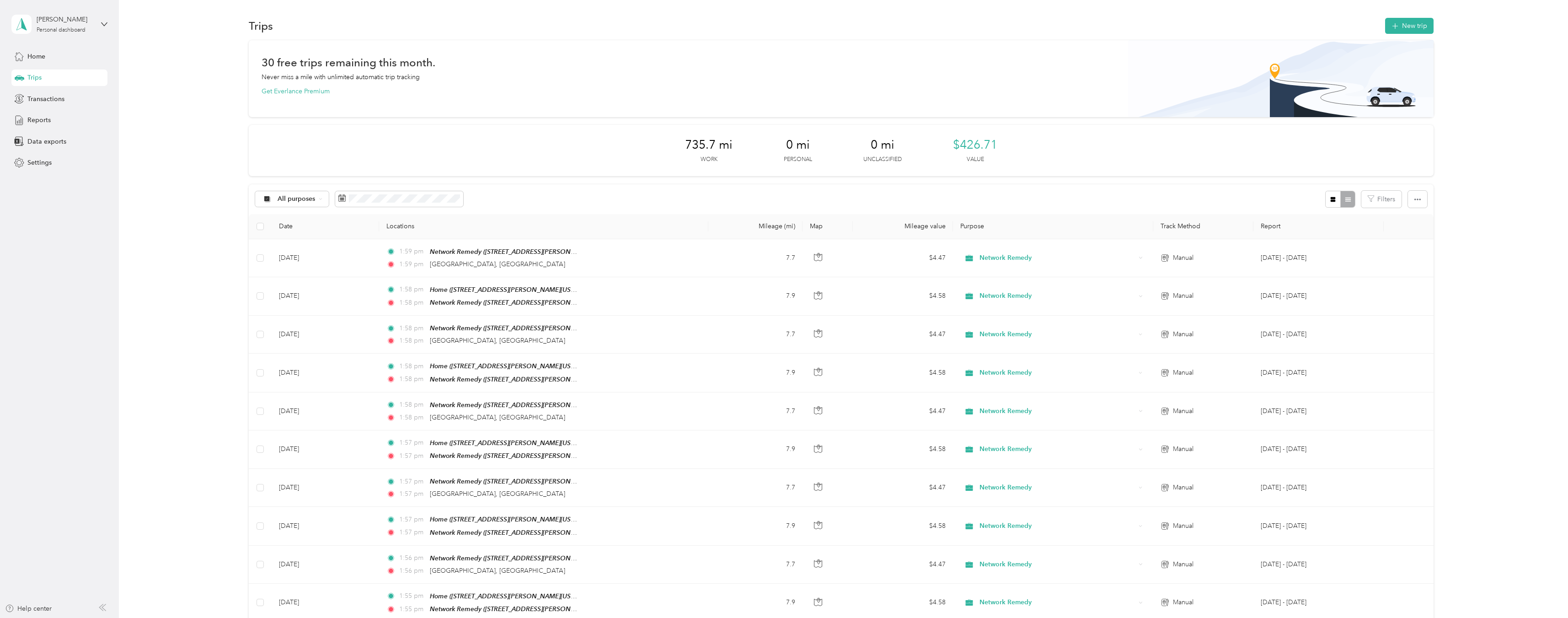
click at [651, 193] on div "All purposes Filters" at bounding box center [841, 199] width 1185 height 30
